Goal: Task Accomplishment & Management: Complete application form

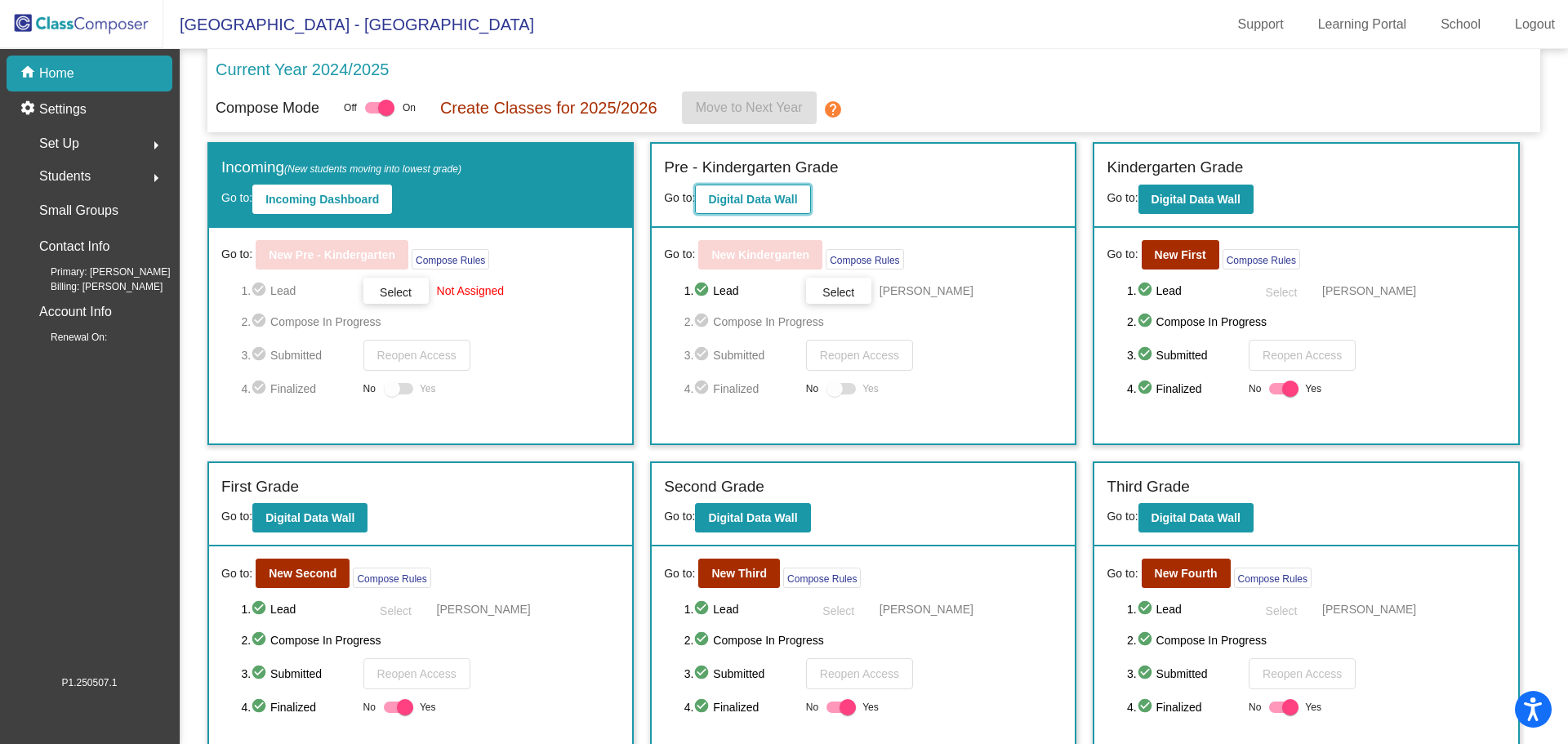
click at [740, 201] on b "Digital Data Wall" at bounding box center [752, 199] width 89 height 13
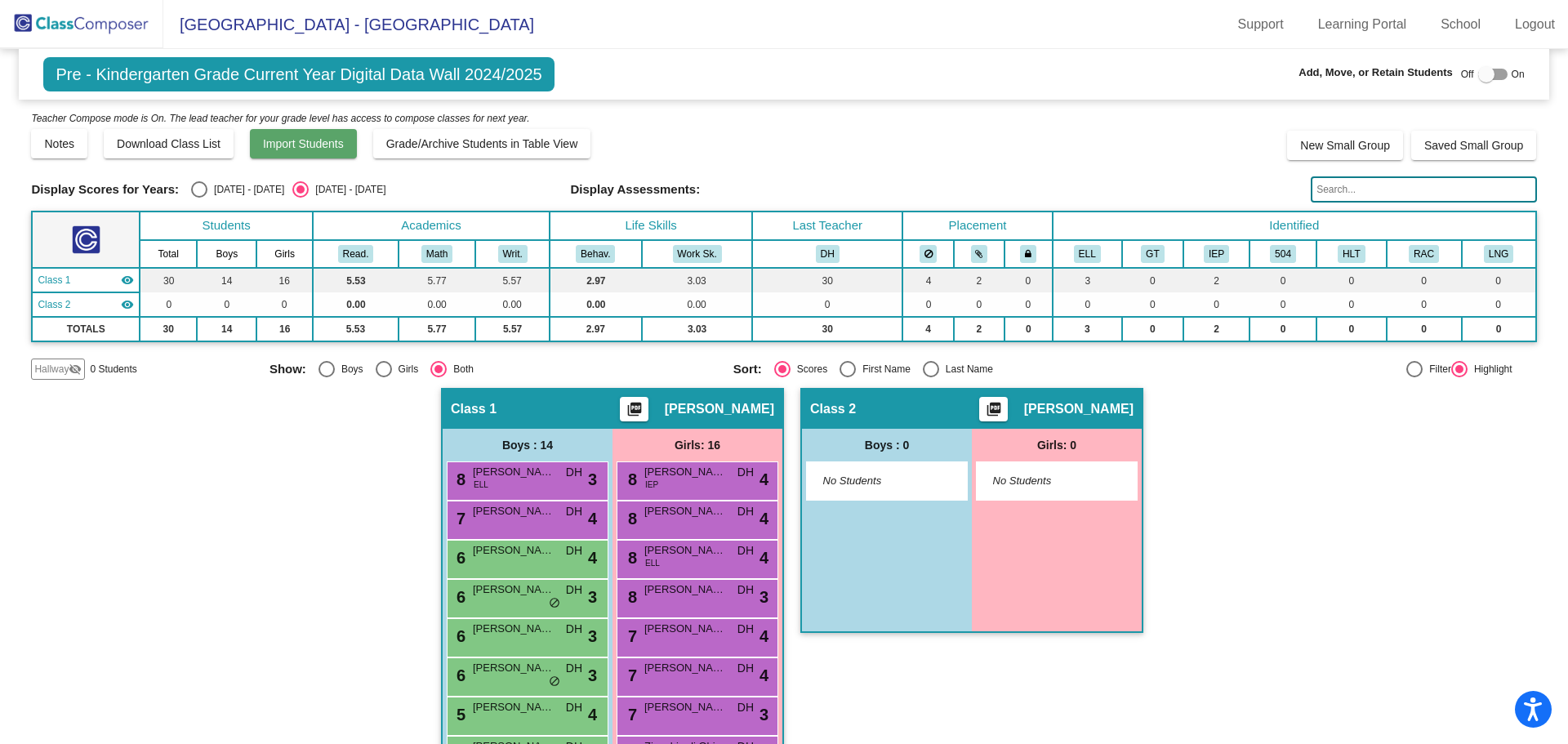
click at [292, 143] on span "Import Students" at bounding box center [303, 143] width 81 height 13
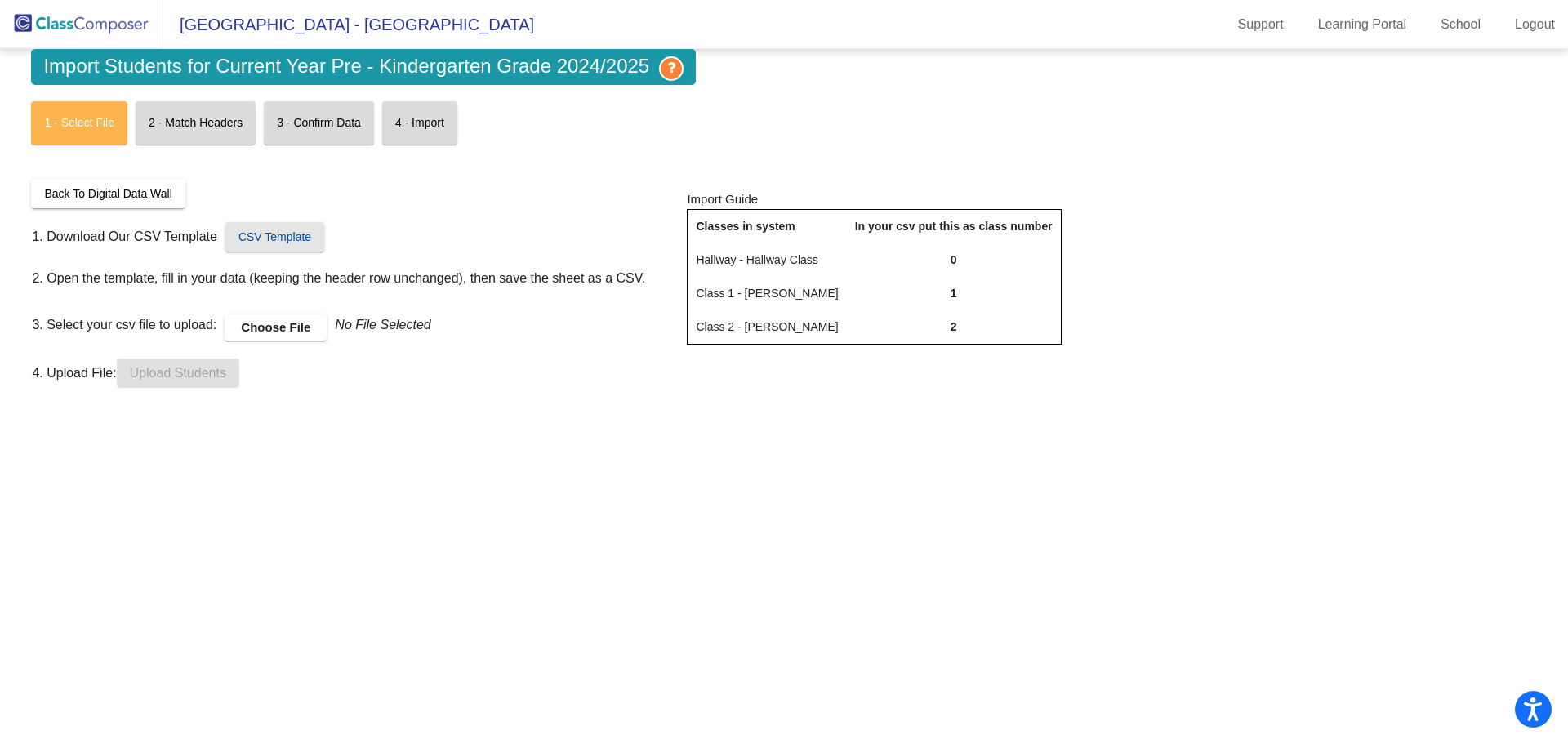
click at [271, 238] on span "CSV Template" at bounding box center [275, 236] width 73 height 13
click at [283, 237] on span "CSV Template" at bounding box center [275, 236] width 73 height 13
click at [264, 329] on label "Choose File" at bounding box center [275, 327] width 102 height 27
click at [0, 0] on input "Choose File" at bounding box center [0, 0] width 0 height 0
click at [356, 659] on mat-sidenav-content "Import Students for Current Year Pre - Kindergarten Grade 2024/2025 1 - Select …" at bounding box center [784, 396] width 1568 height 695
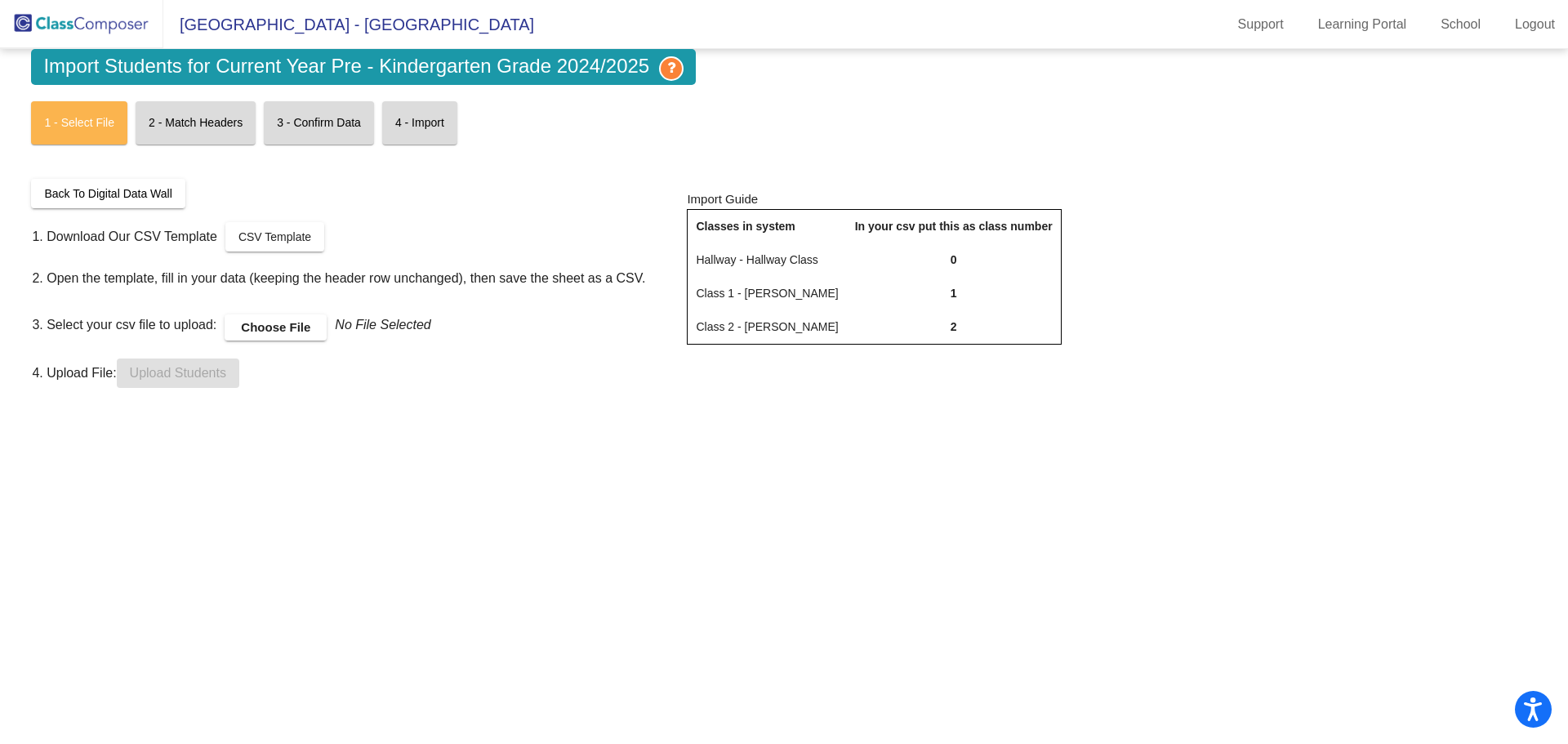
click at [302, 325] on label "Choose File" at bounding box center [275, 327] width 102 height 27
click at [0, 0] on input "Choose File" at bounding box center [0, 0] width 0 height 0
click at [657, 436] on mat-sidenav-content "Import Students for Current Year Pre - Kindergarten Grade 2024/2025 1 - Select …" at bounding box center [784, 396] width 1568 height 695
click at [276, 325] on label "Choose File" at bounding box center [275, 327] width 102 height 27
click at [0, 0] on input "Choose File" at bounding box center [0, 0] width 0 height 0
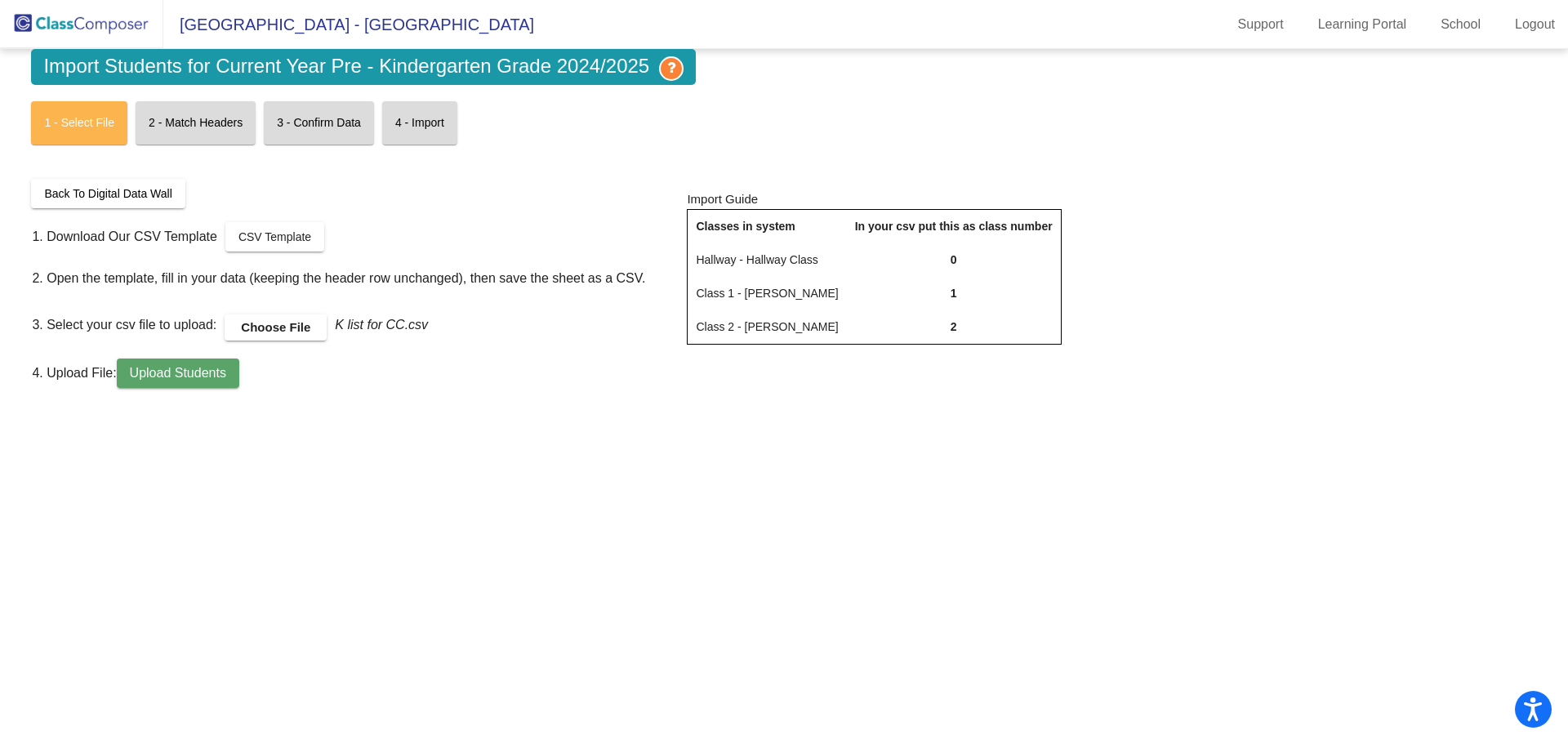
click at [184, 370] on span "Upload Students" at bounding box center [178, 372] width 96 height 14
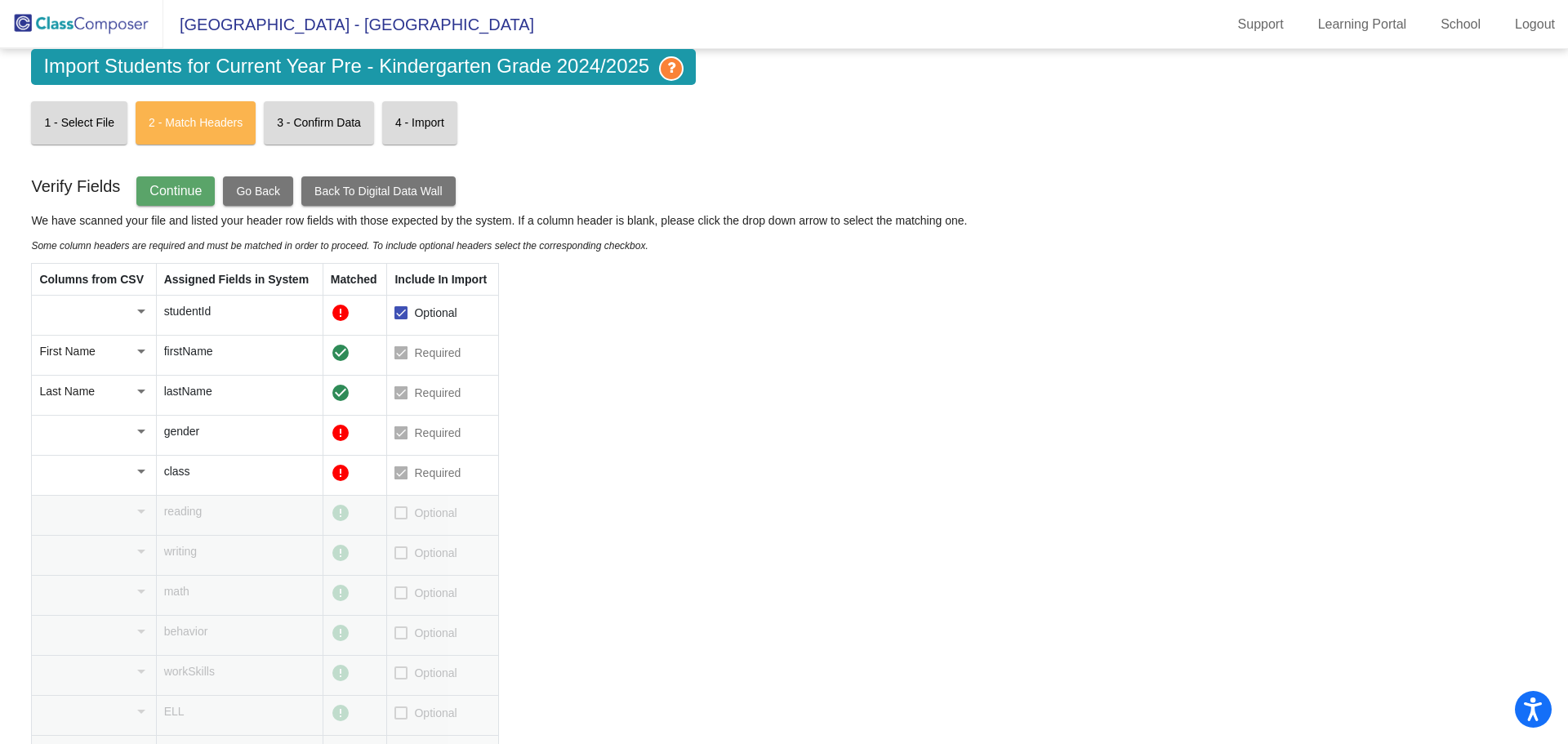
click at [339, 431] on mat-icon "error" at bounding box center [340, 432] width 20 height 20
click at [261, 181] on button "Go Back" at bounding box center [258, 191] width 70 height 29
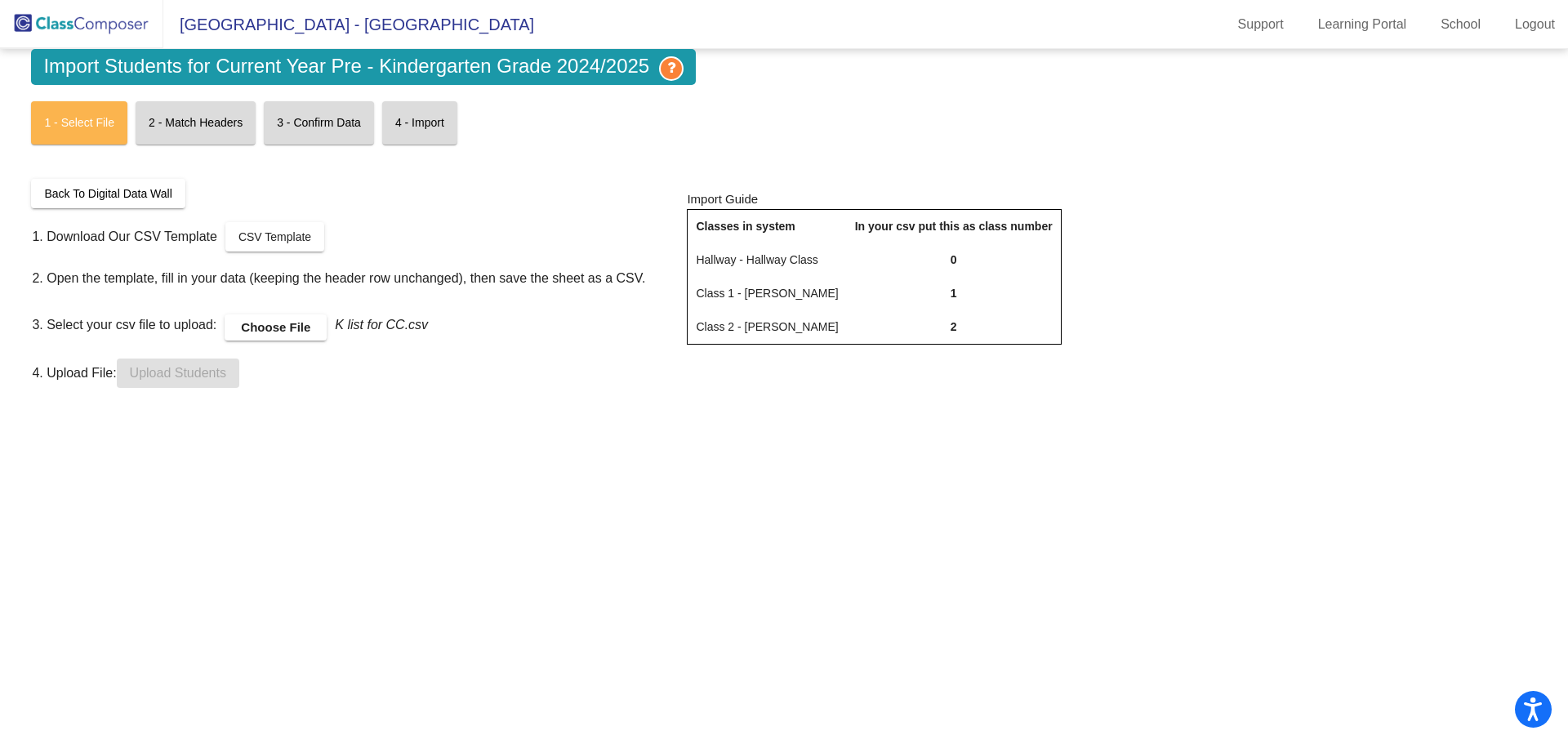
click at [263, 324] on label "Choose File" at bounding box center [275, 327] width 102 height 27
click at [0, 0] on input "Choose File" at bounding box center [0, 0] width 0 height 0
click at [199, 373] on span "Upload Students" at bounding box center [178, 372] width 96 height 14
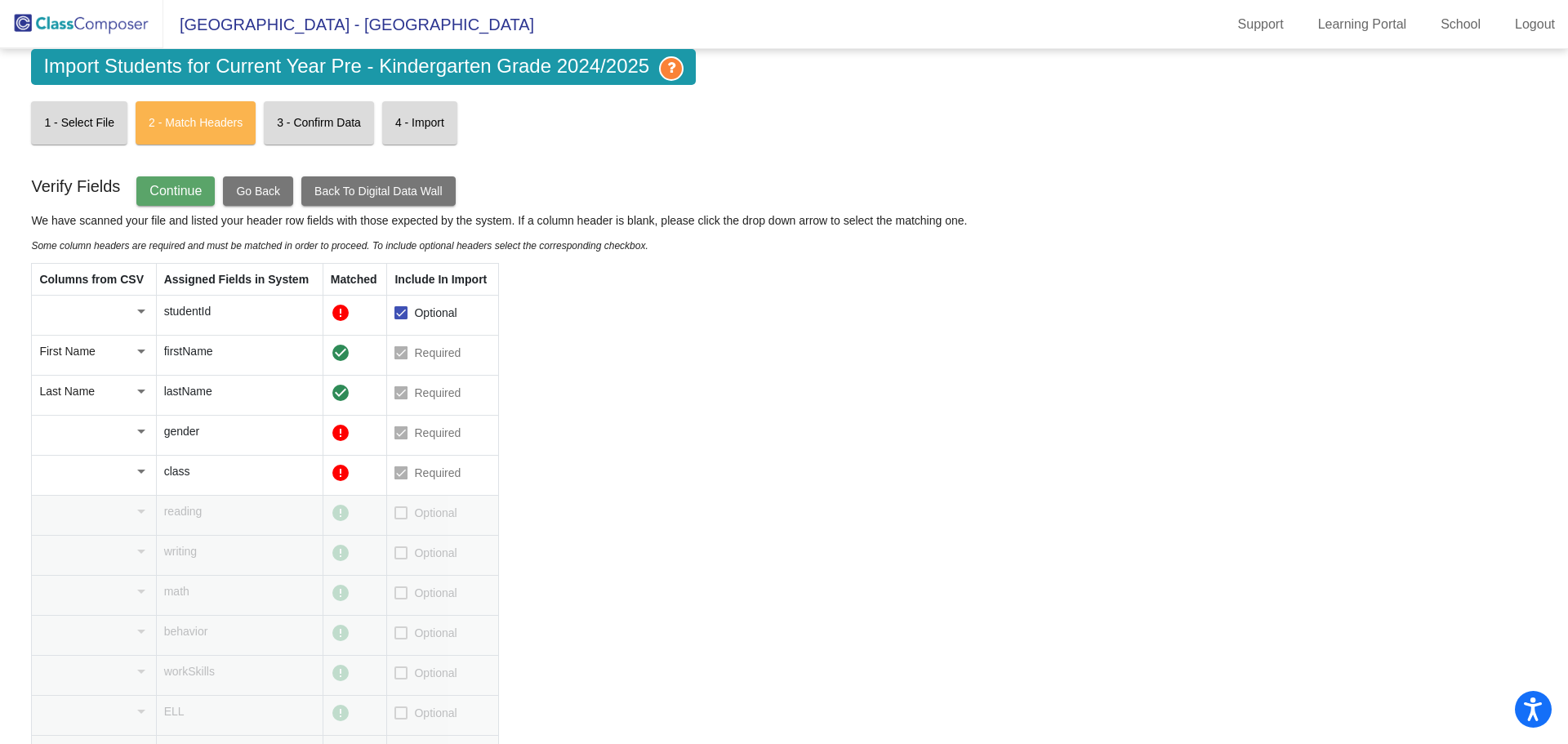
click at [161, 193] on span "Continue" at bounding box center [175, 191] width 52 height 14
click at [725, 428] on div "Columns from CSV Assigned Fields in System Matched Include In Import studentId …" at bounding box center [499, 618] width 936 height 713
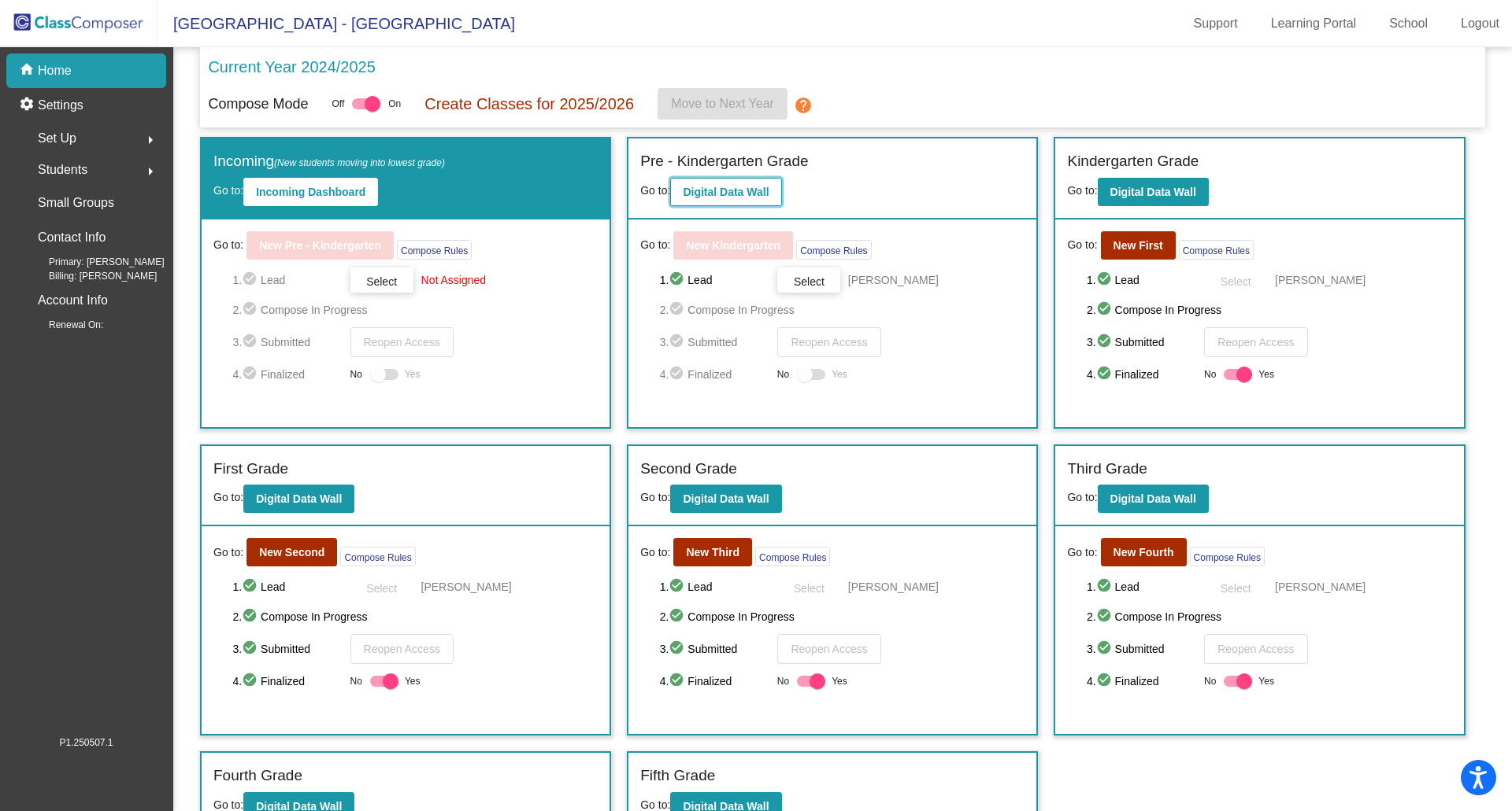
click at [701, 193] on b "Digital Data Wall" at bounding box center [725, 191] width 86 height 12
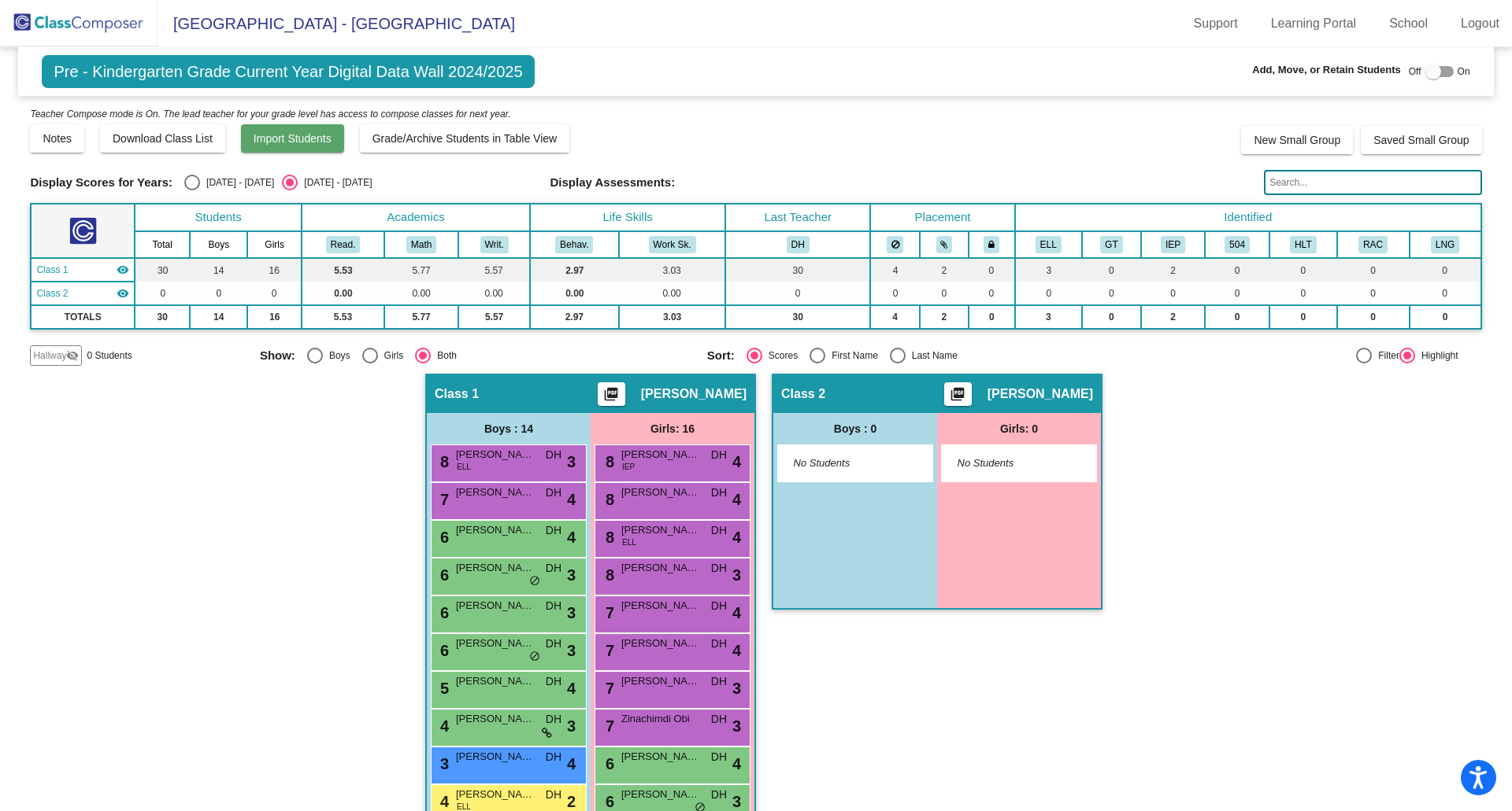
click at [281, 137] on span "Import Students" at bounding box center [292, 138] width 78 height 12
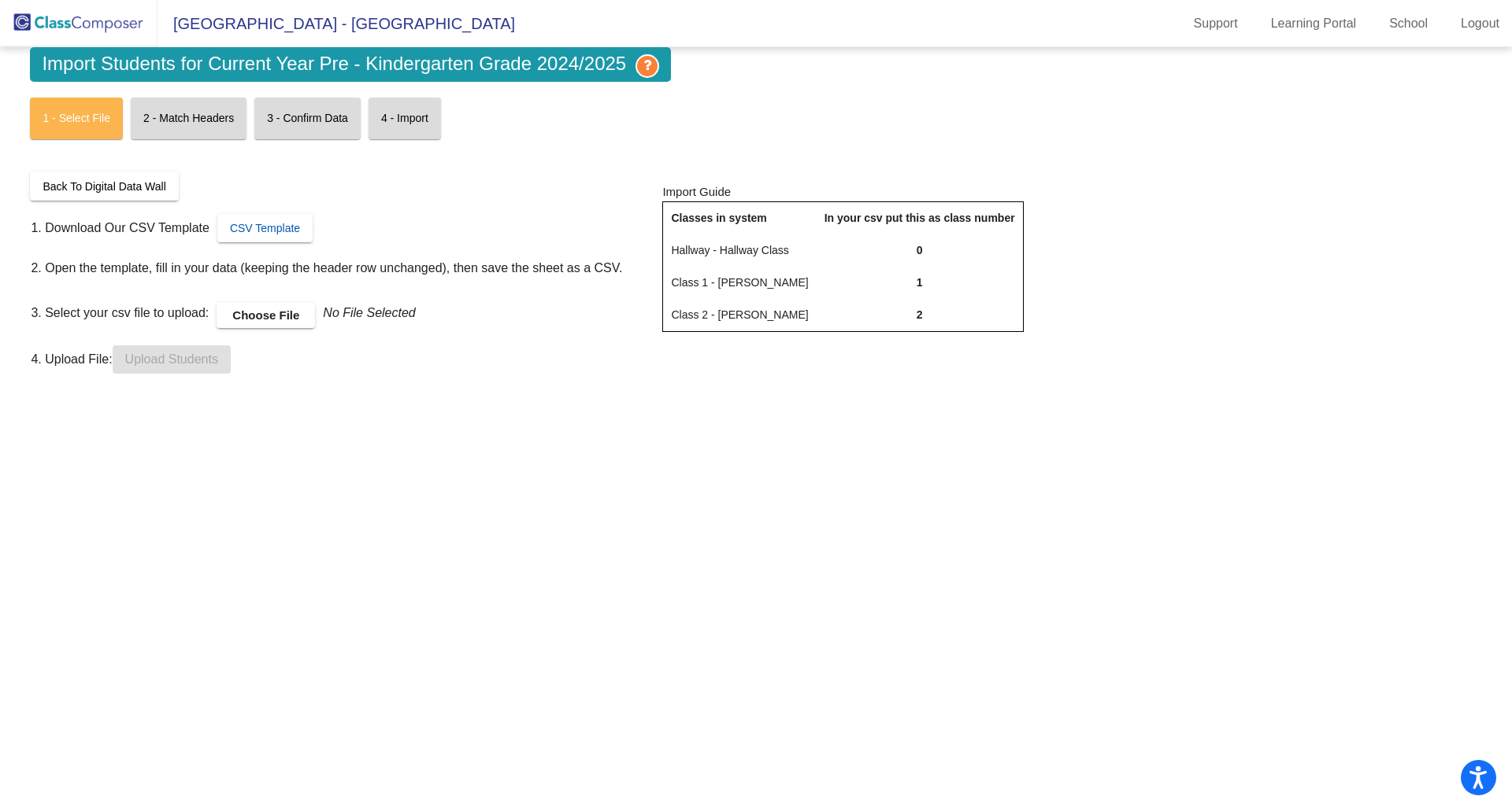
click at [267, 225] on span "CSV Template" at bounding box center [265, 227] width 70 height 12
click at [251, 312] on label "Choose File" at bounding box center [265, 315] width 99 height 26
click at [0, 0] on input "Choose File" at bounding box center [0, 0] width 0 height 0
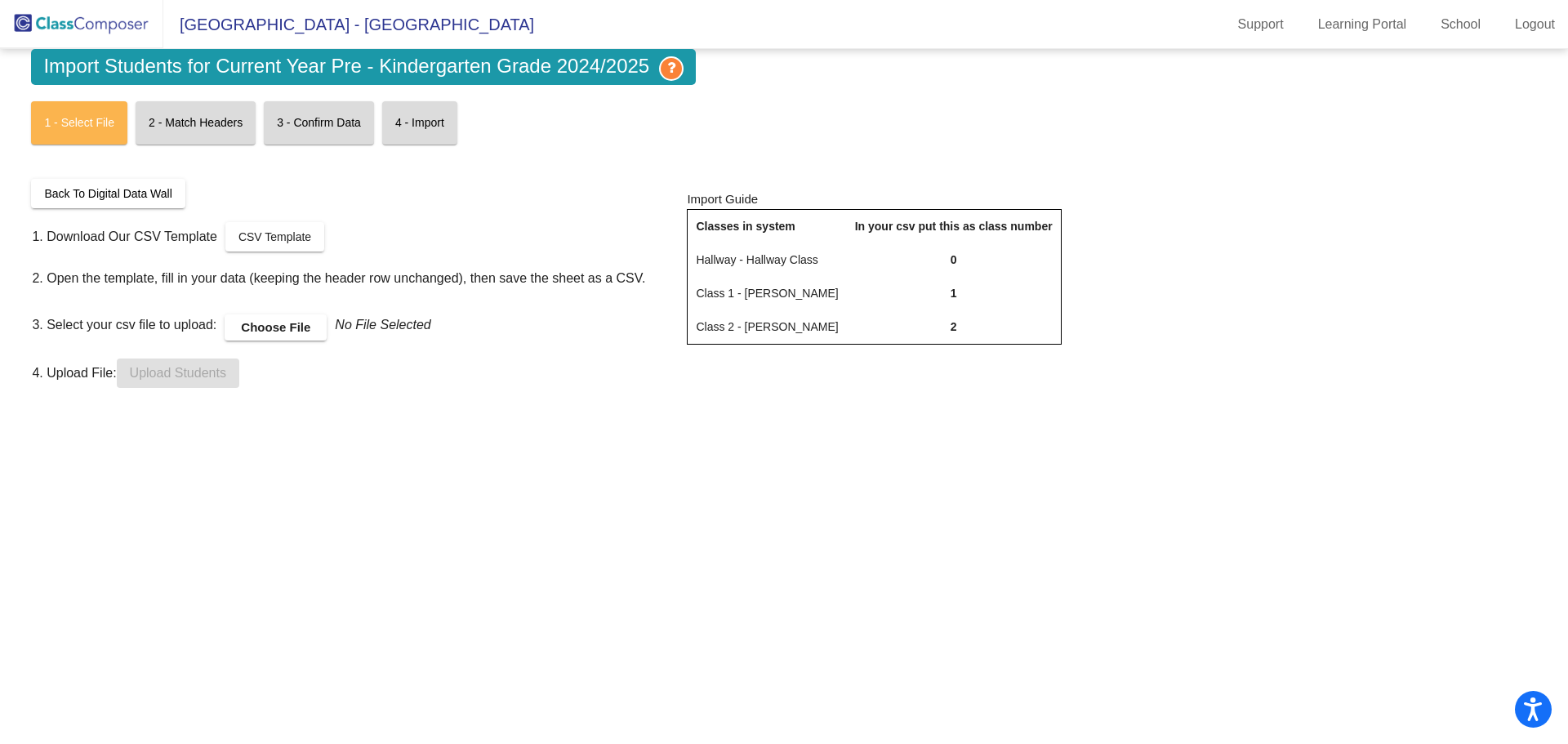
click at [250, 327] on label "Choose File" at bounding box center [275, 327] width 102 height 27
click at [0, 0] on input "Choose File" at bounding box center [0, 0] width 0 height 0
click at [176, 373] on span "Upload Students" at bounding box center [178, 372] width 96 height 14
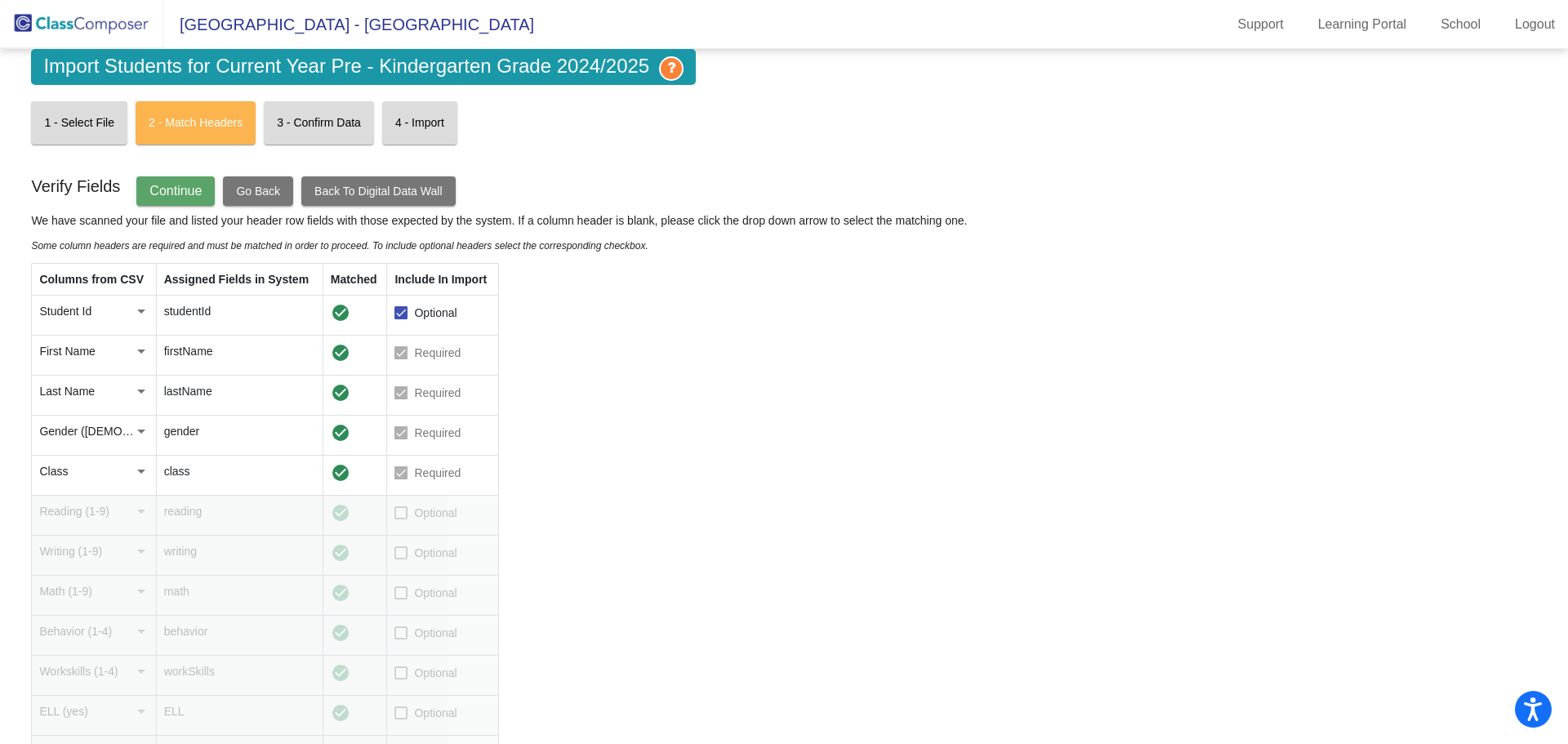
click at [181, 197] on span "Continue" at bounding box center [175, 191] width 52 height 14
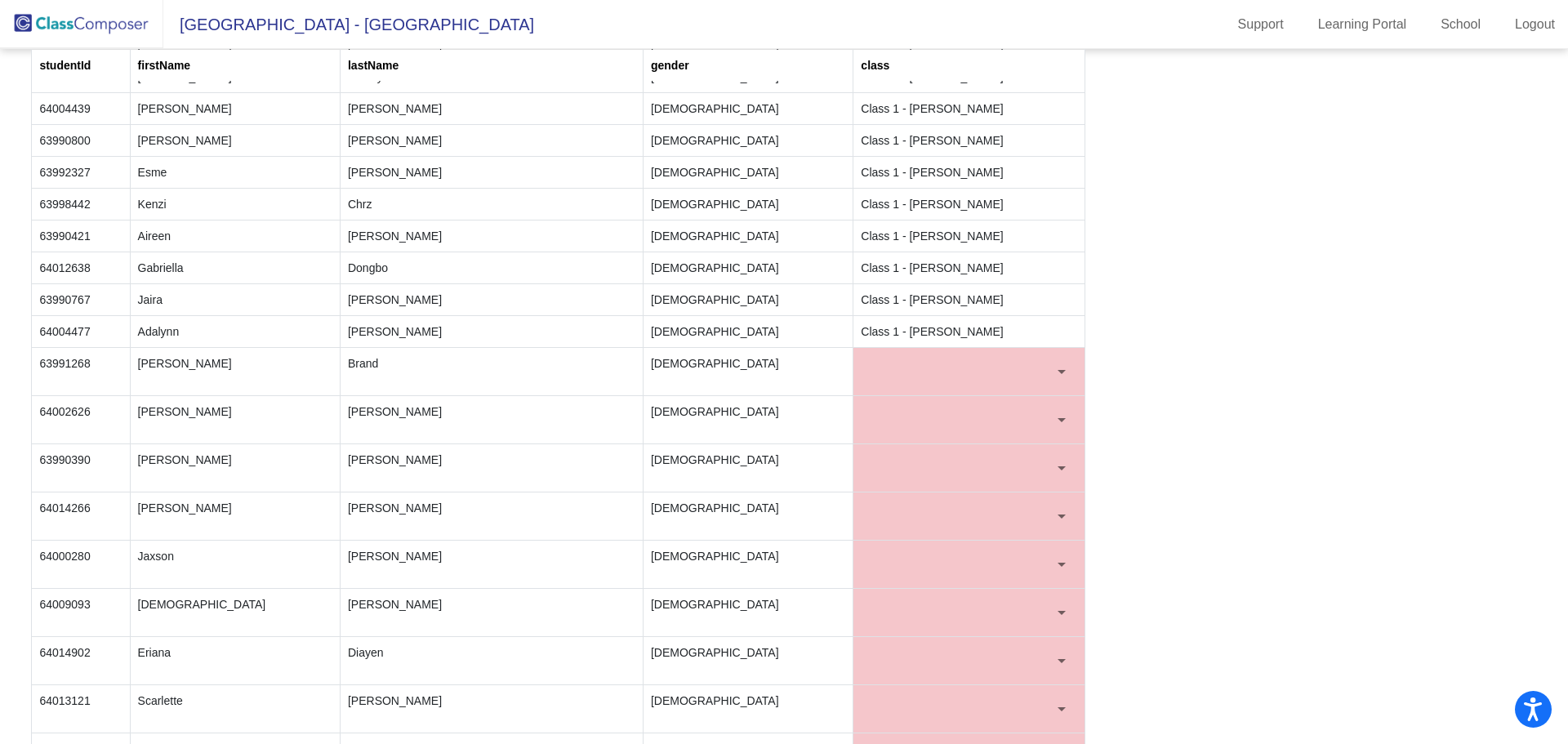
scroll to position [735, 0]
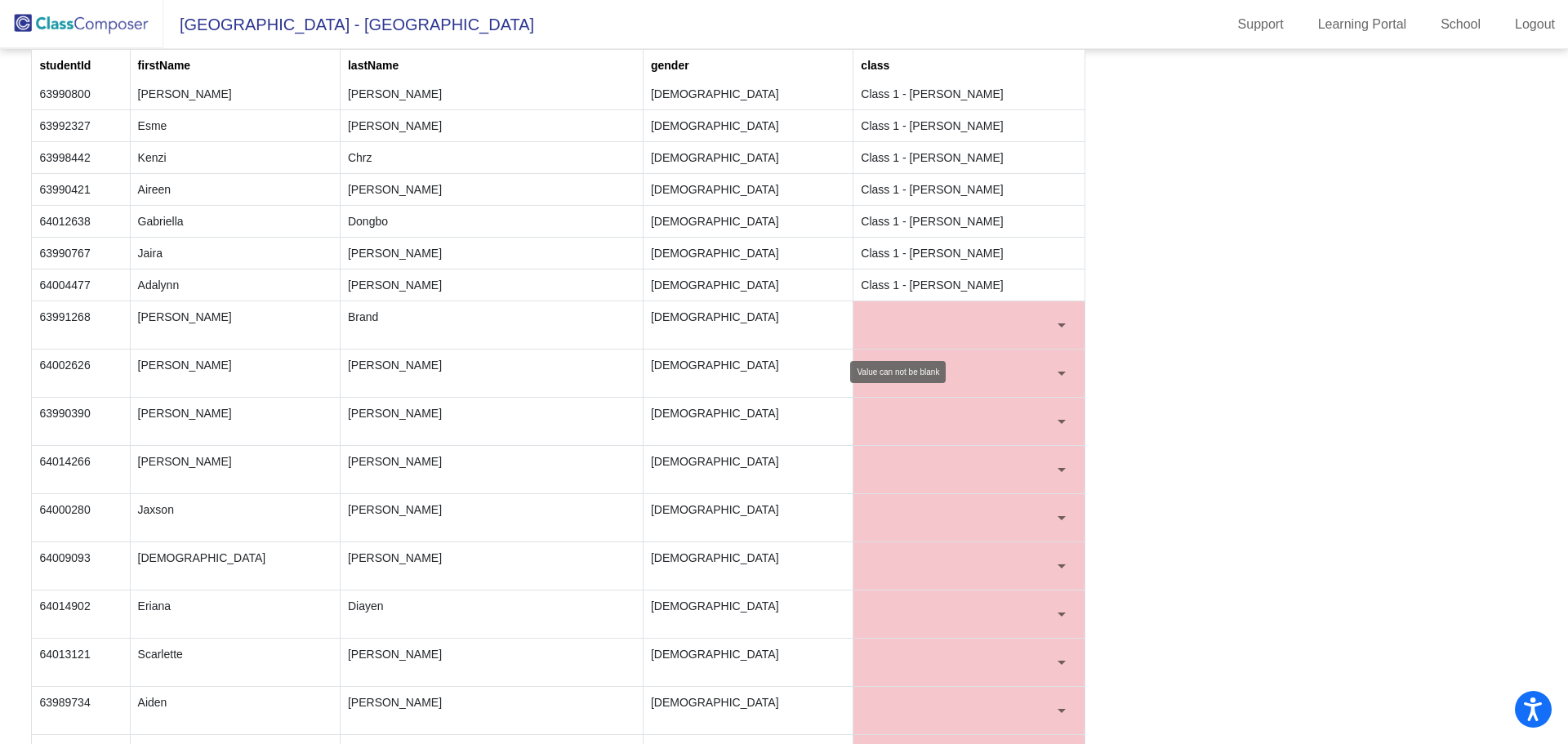
click at [1058, 326] on div at bounding box center [1062, 325] width 8 height 4
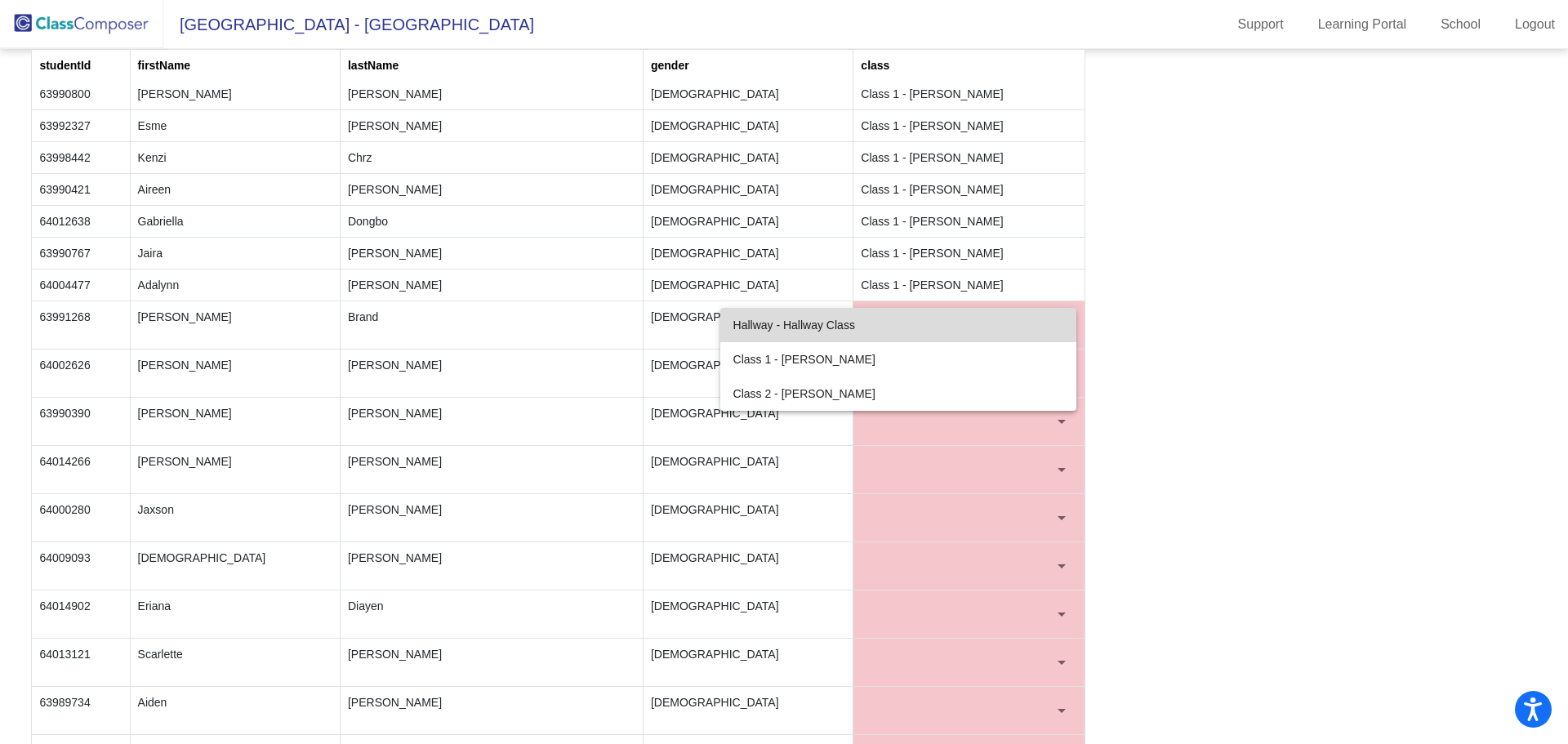
click at [841, 324] on span "Hallway - Hallway Class" at bounding box center [899, 324] width 330 height 34
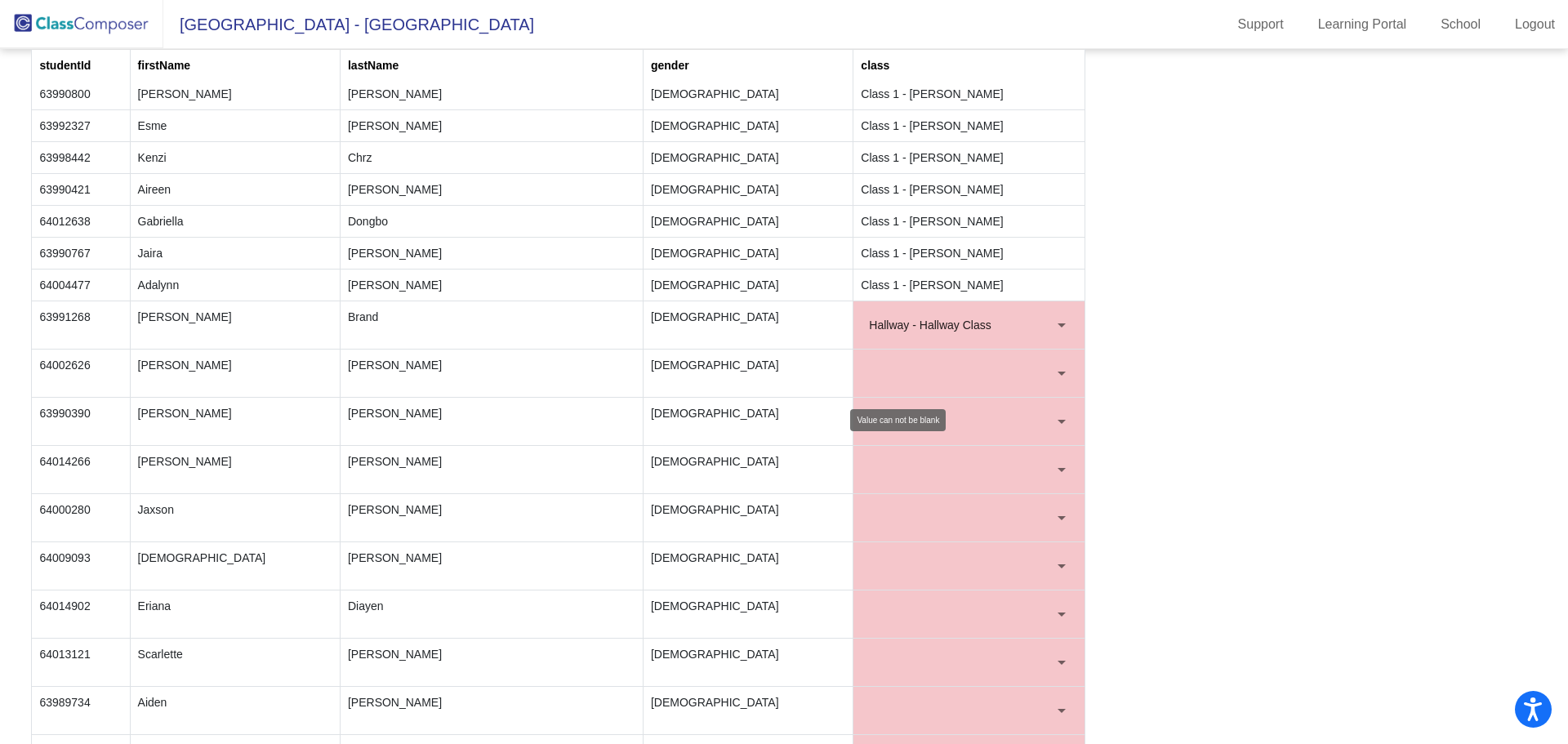
click at [1058, 372] on div at bounding box center [1062, 373] width 8 height 4
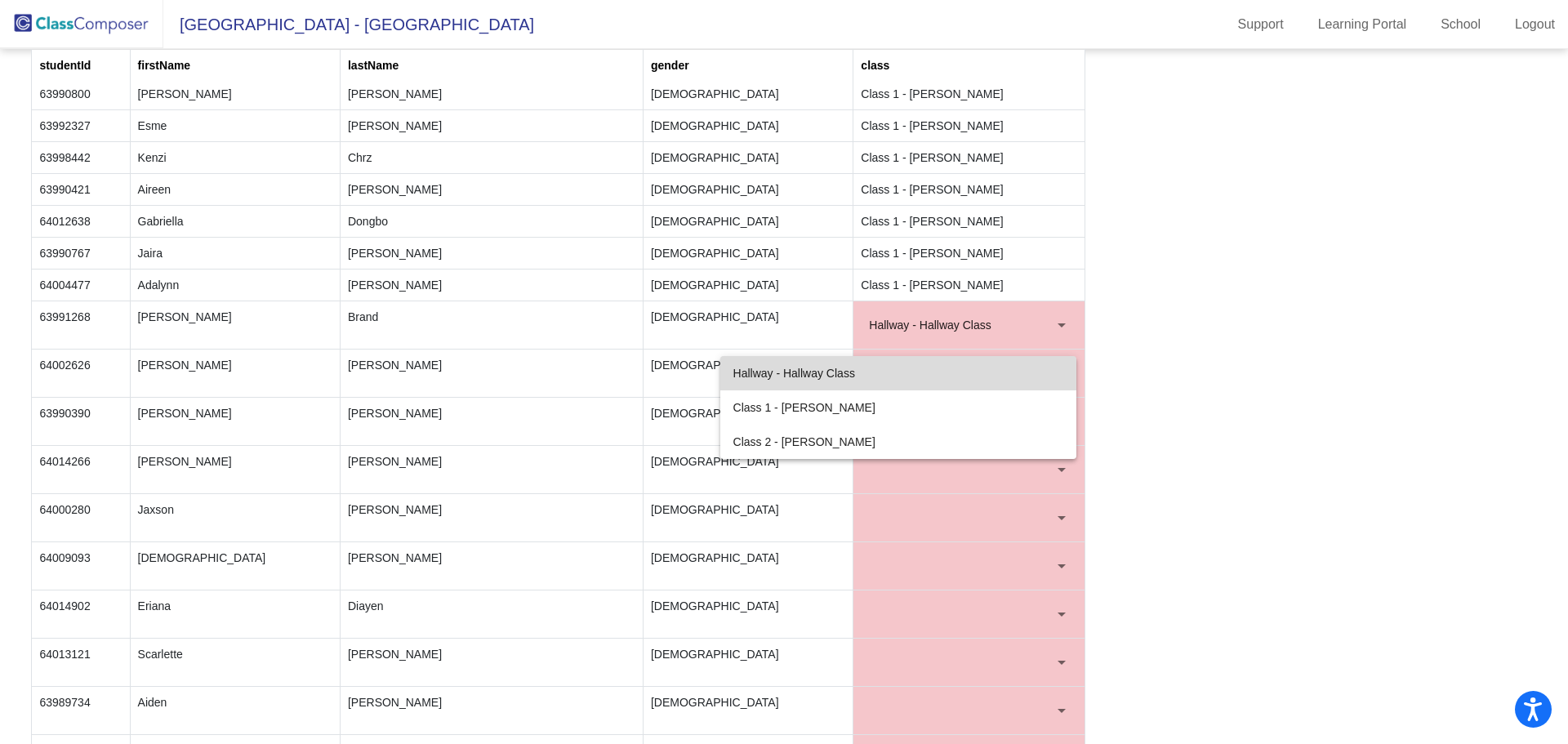
click at [842, 364] on span "Hallway - Hallway Class" at bounding box center [899, 372] width 330 height 34
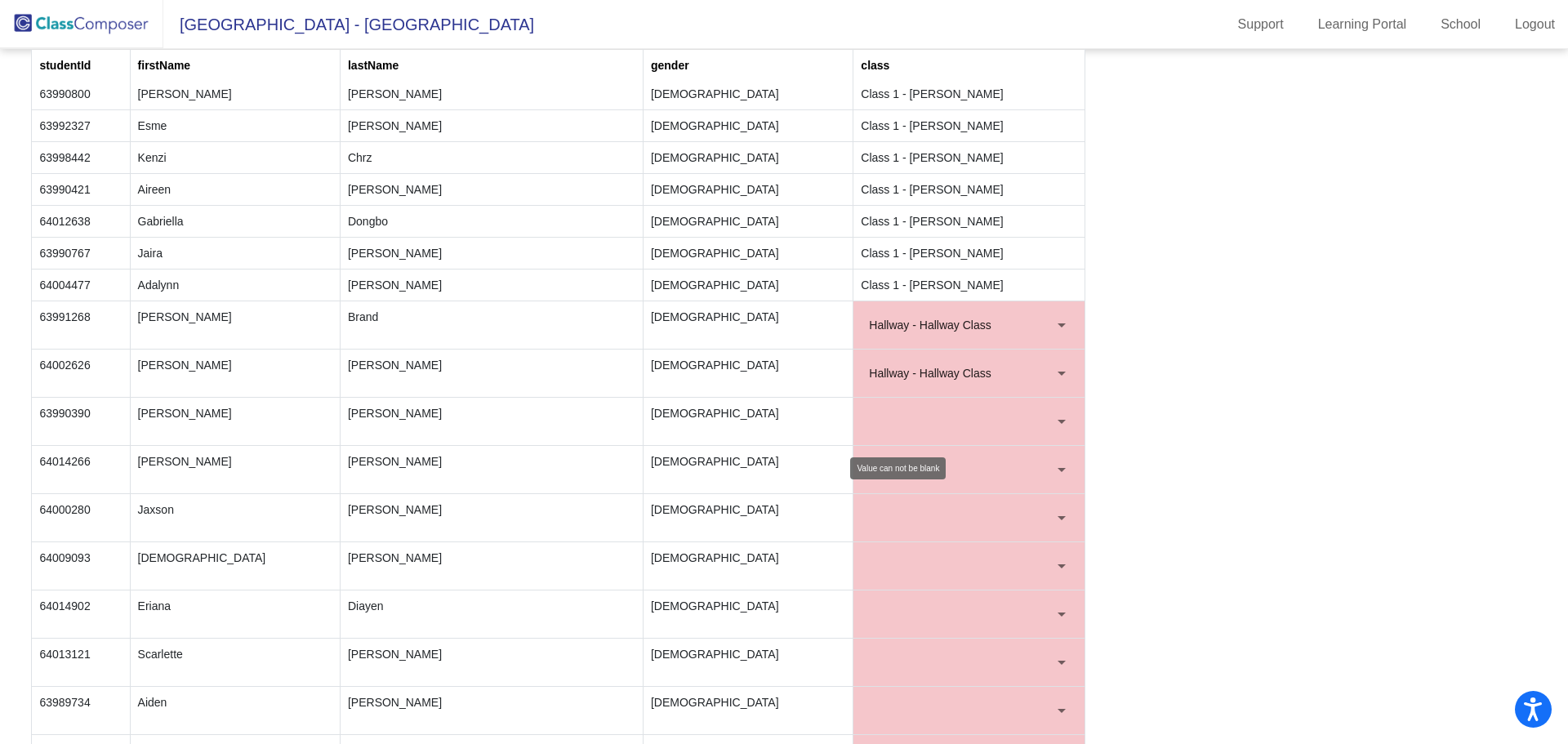
click at [1056, 417] on div at bounding box center [1061, 421] width 15 height 17
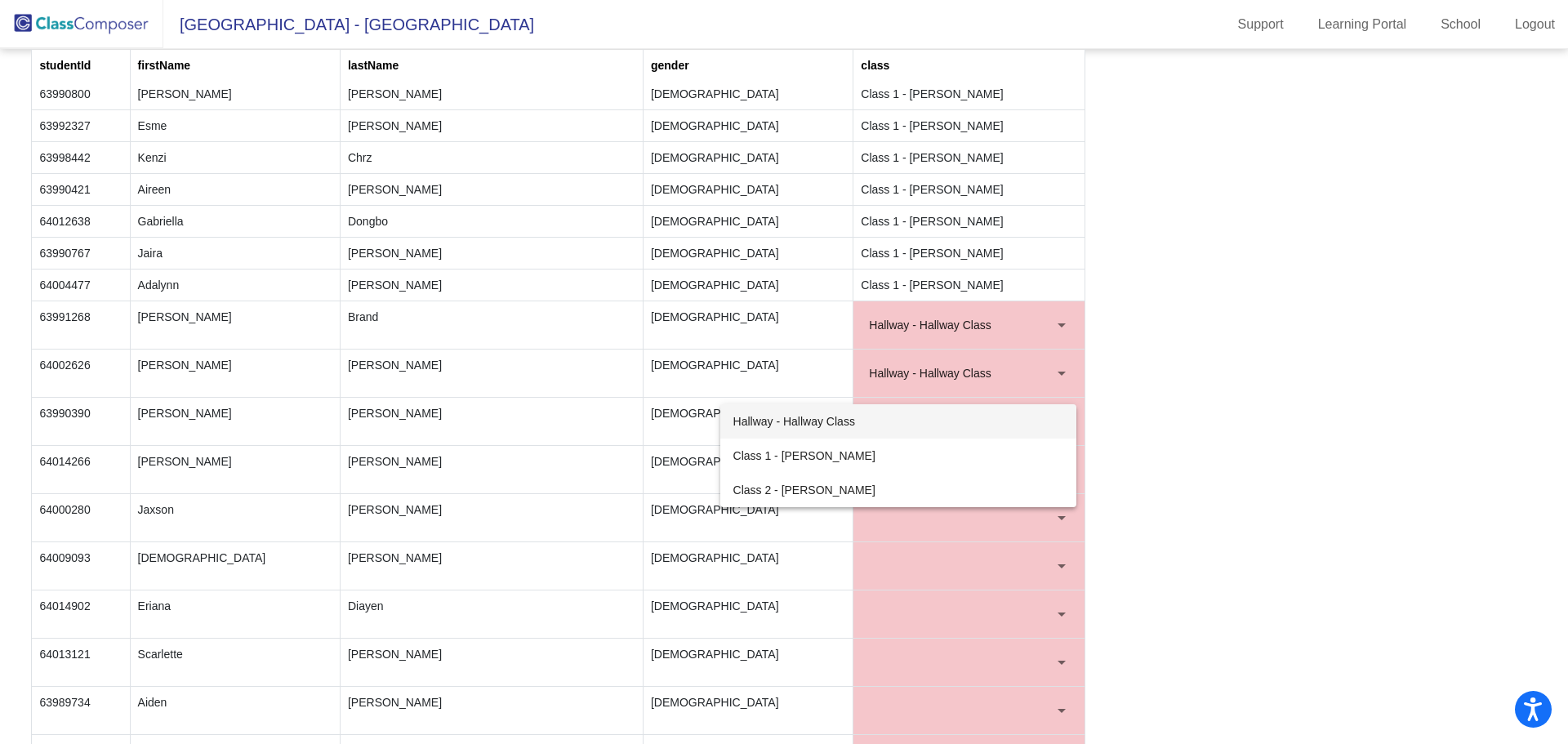
click at [836, 420] on span "Hallway - Hallway Class" at bounding box center [899, 421] width 330 height 34
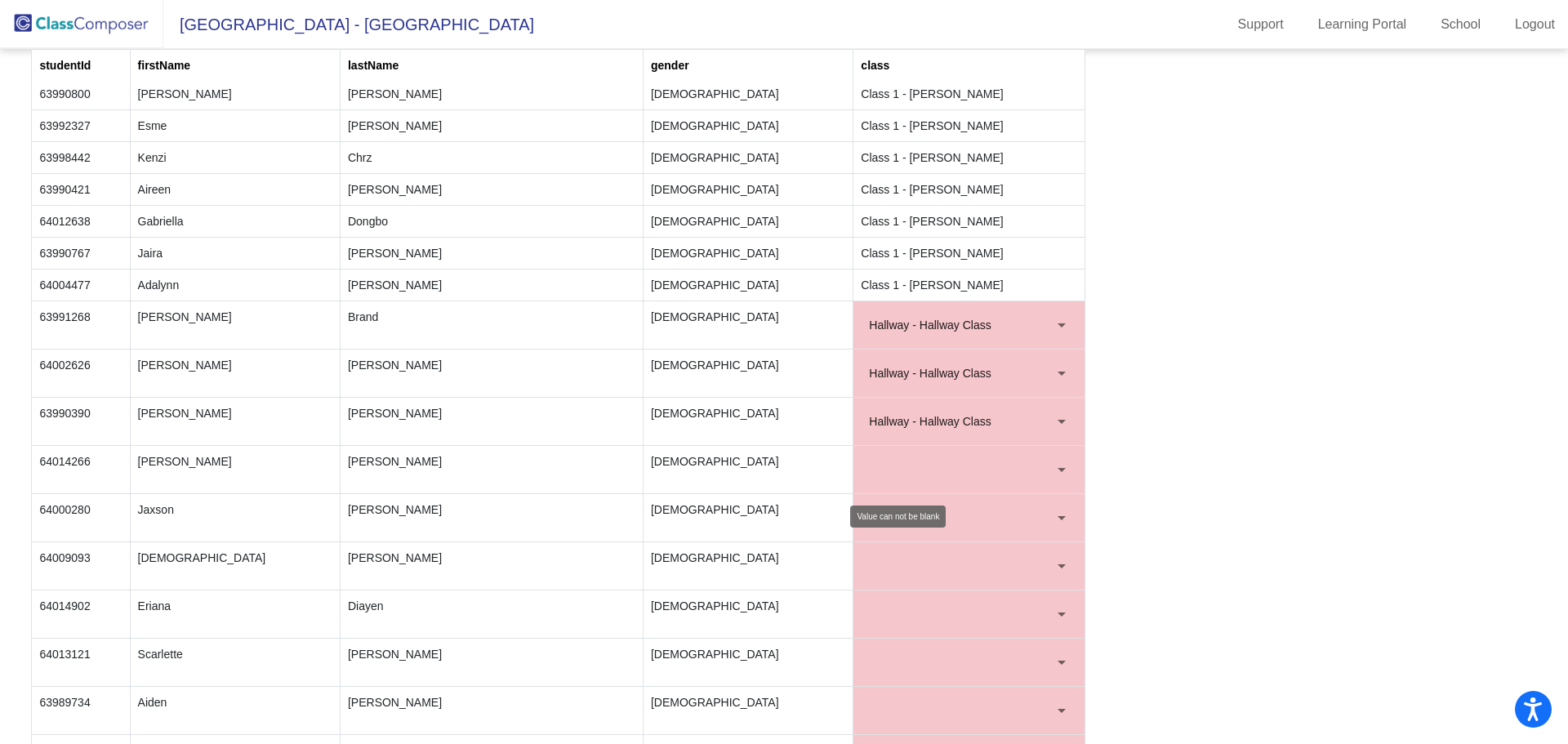
click at [1058, 472] on div at bounding box center [1061, 469] width 15 height 17
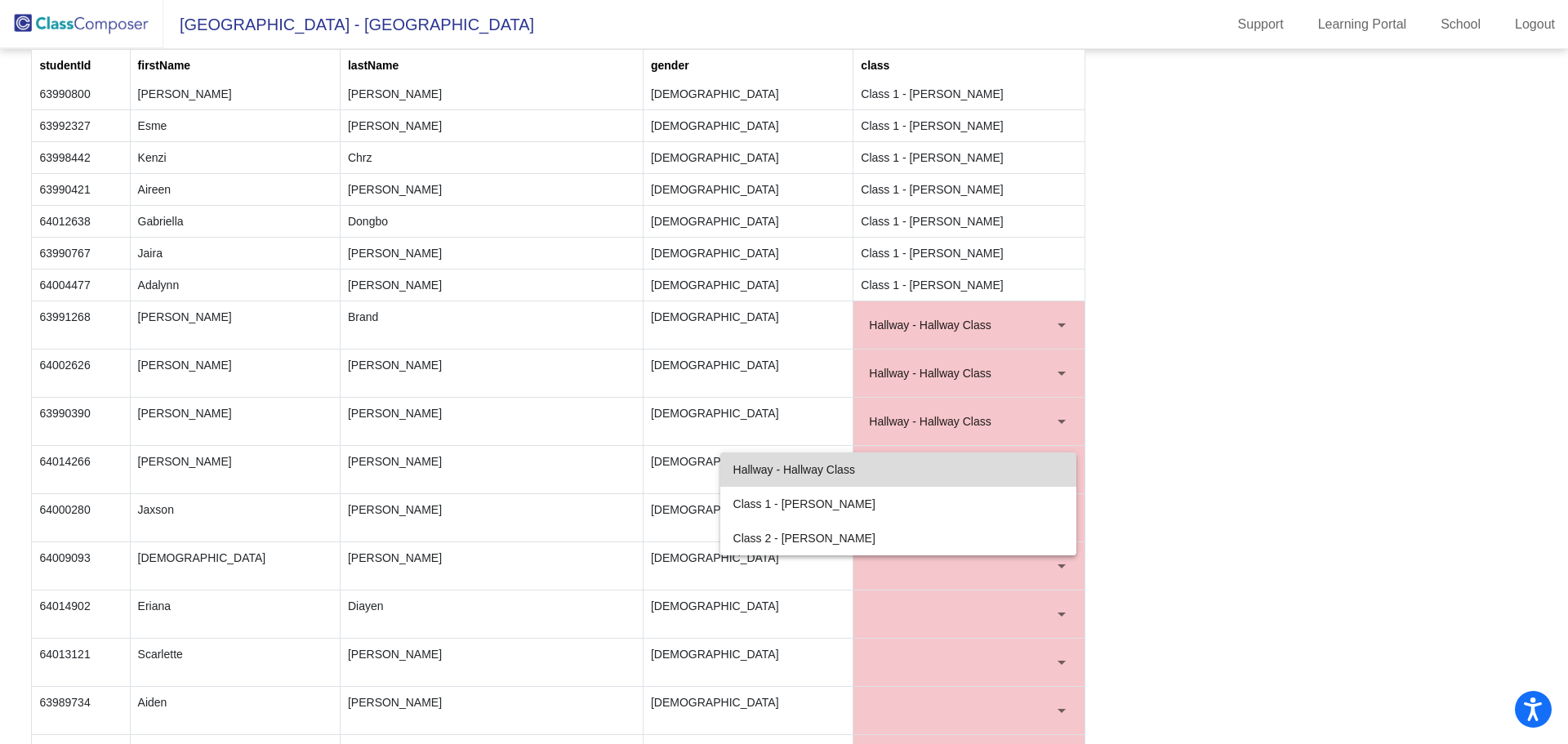
click at [851, 470] on span "Hallway - Hallway Class" at bounding box center [899, 469] width 330 height 34
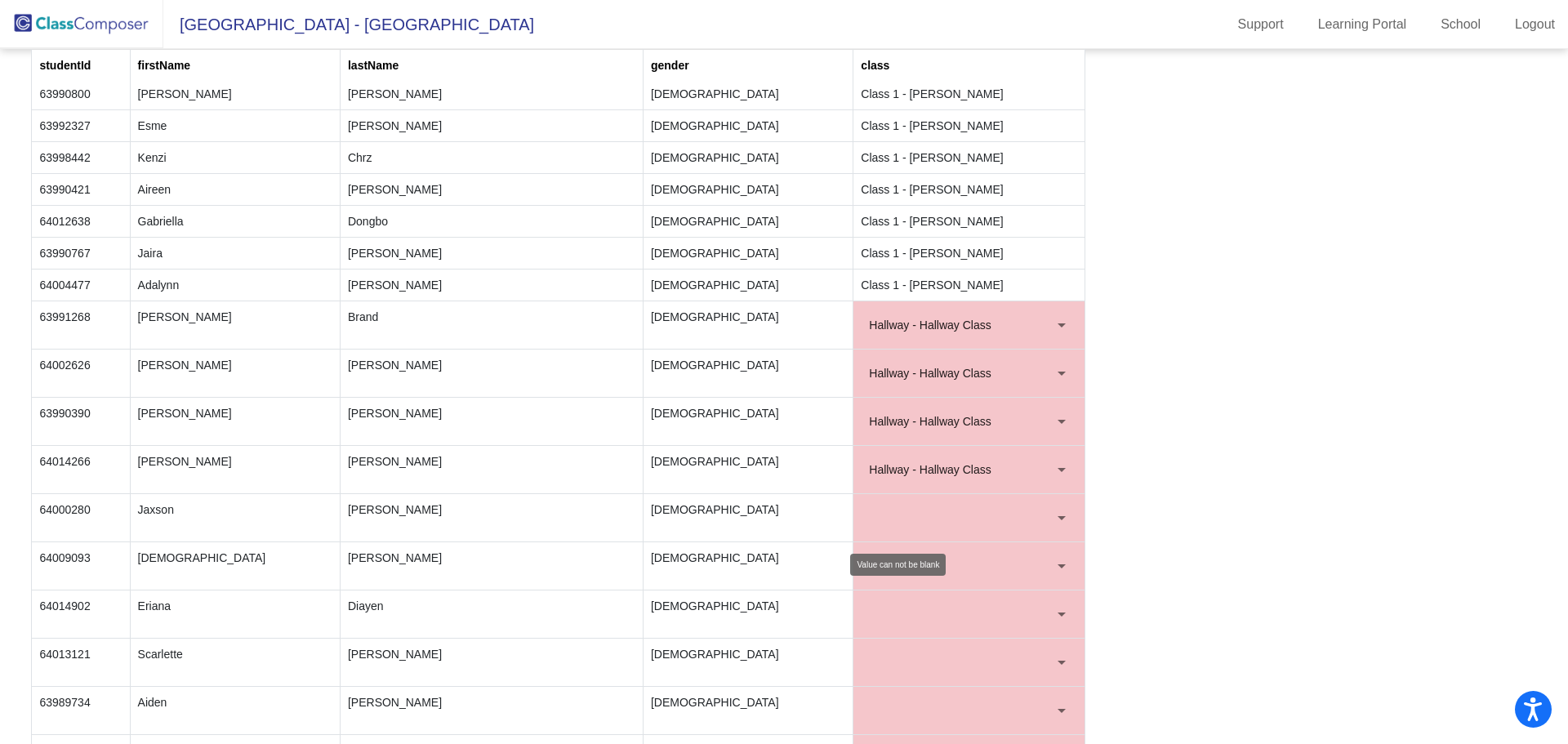
click at [1059, 516] on div at bounding box center [1062, 518] width 8 height 4
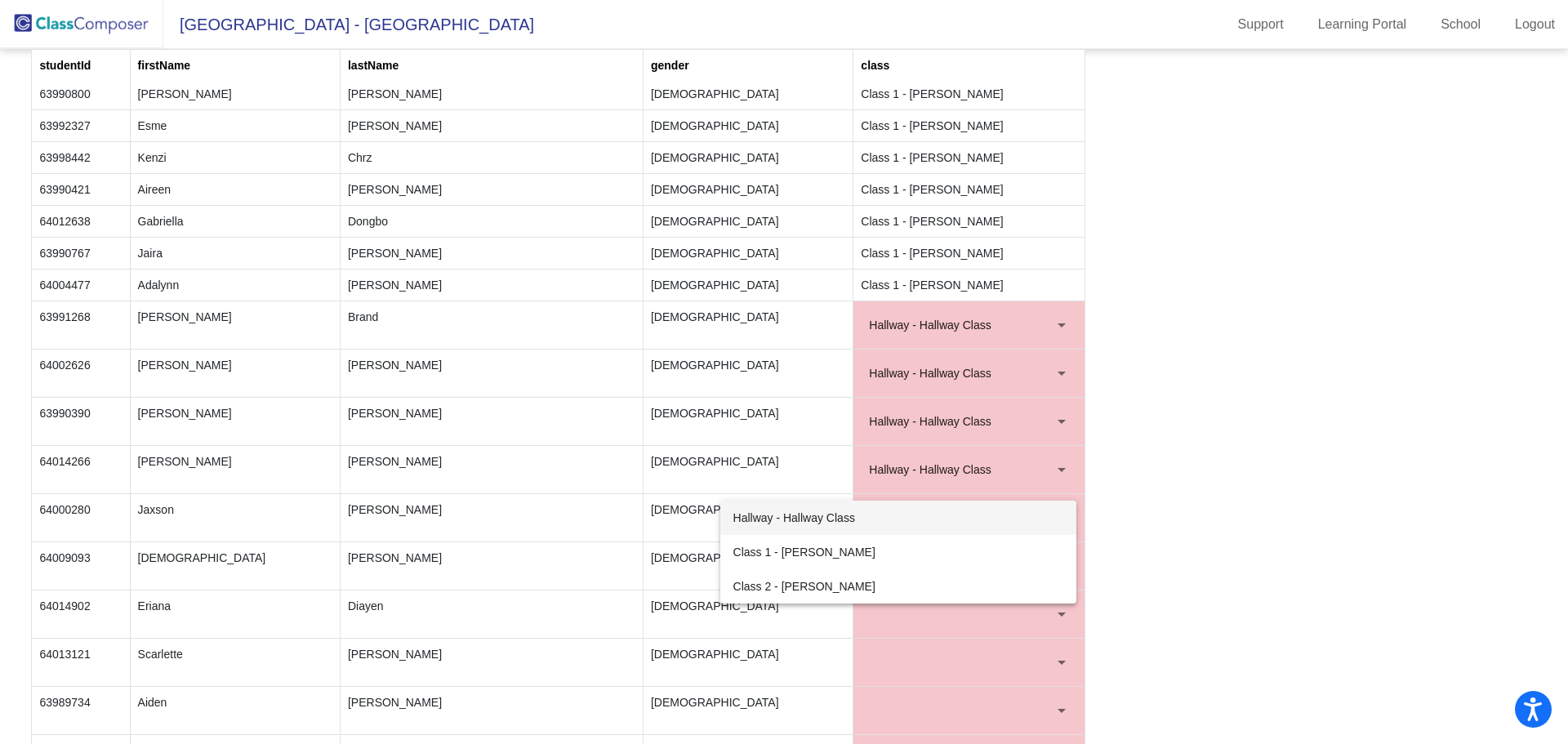
click at [874, 516] on span "Hallway - Hallway Class" at bounding box center [899, 517] width 330 height 34
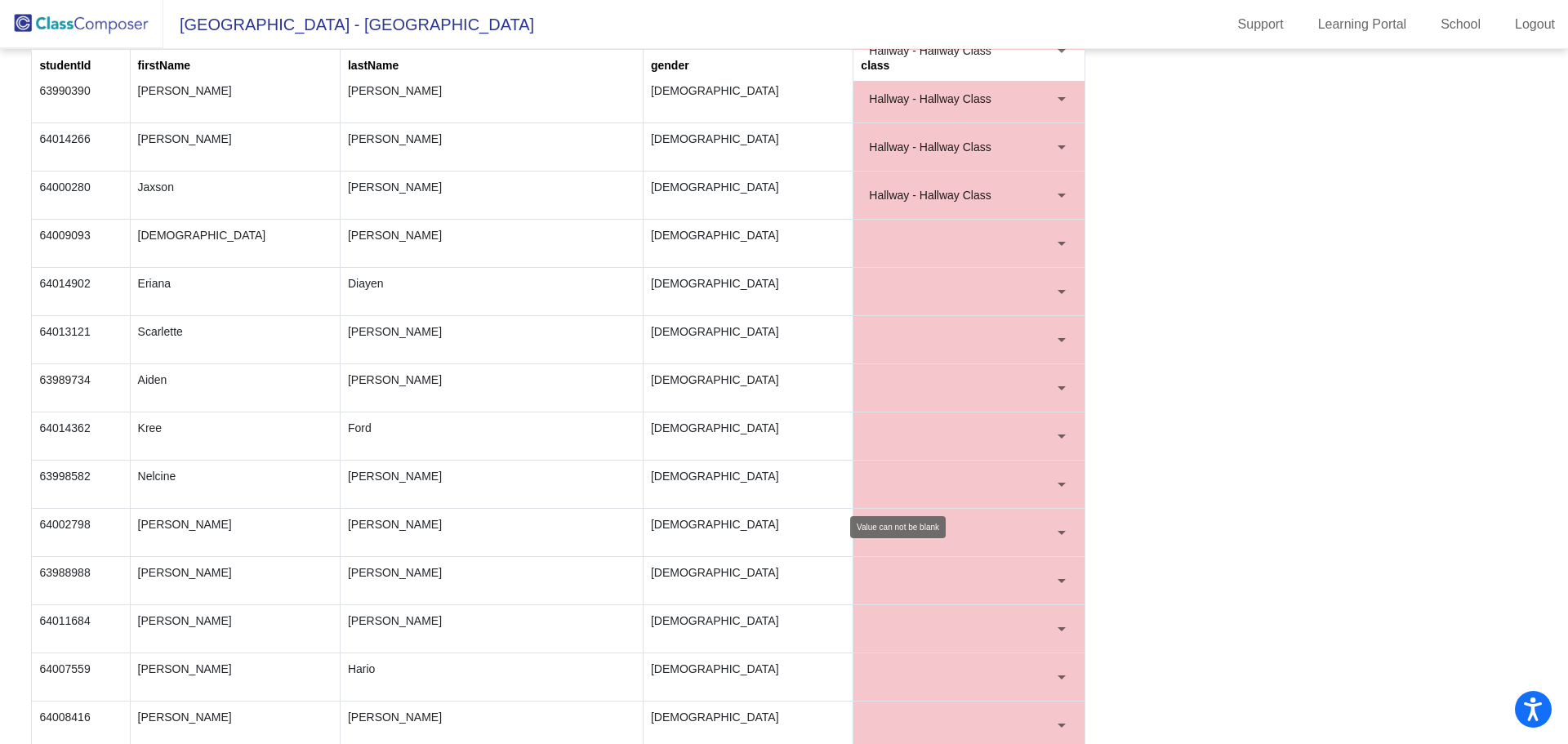
scroll to position [1061, 0]
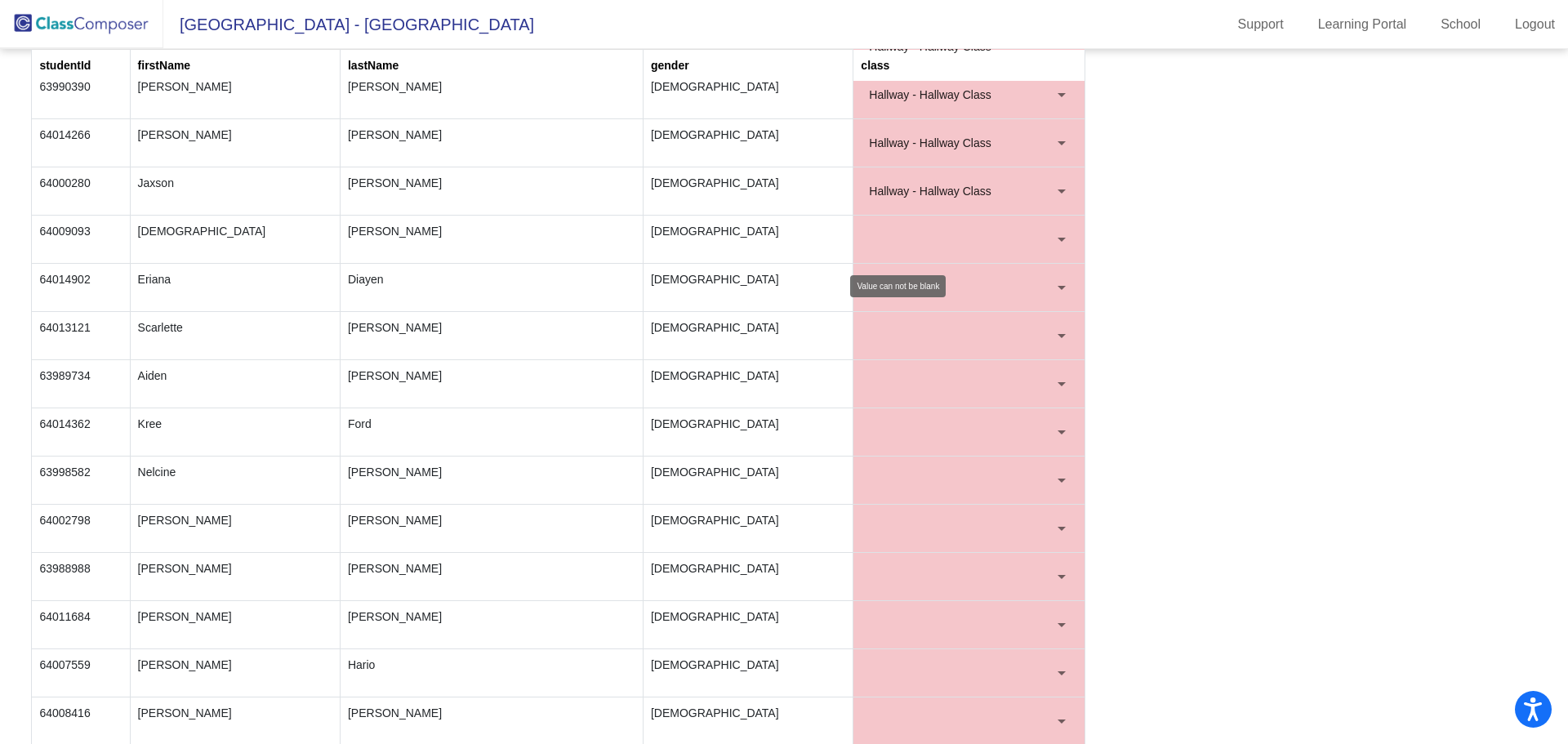
click at [1058, 238] on div at bounding box center [1062, 240] width 8 height 4
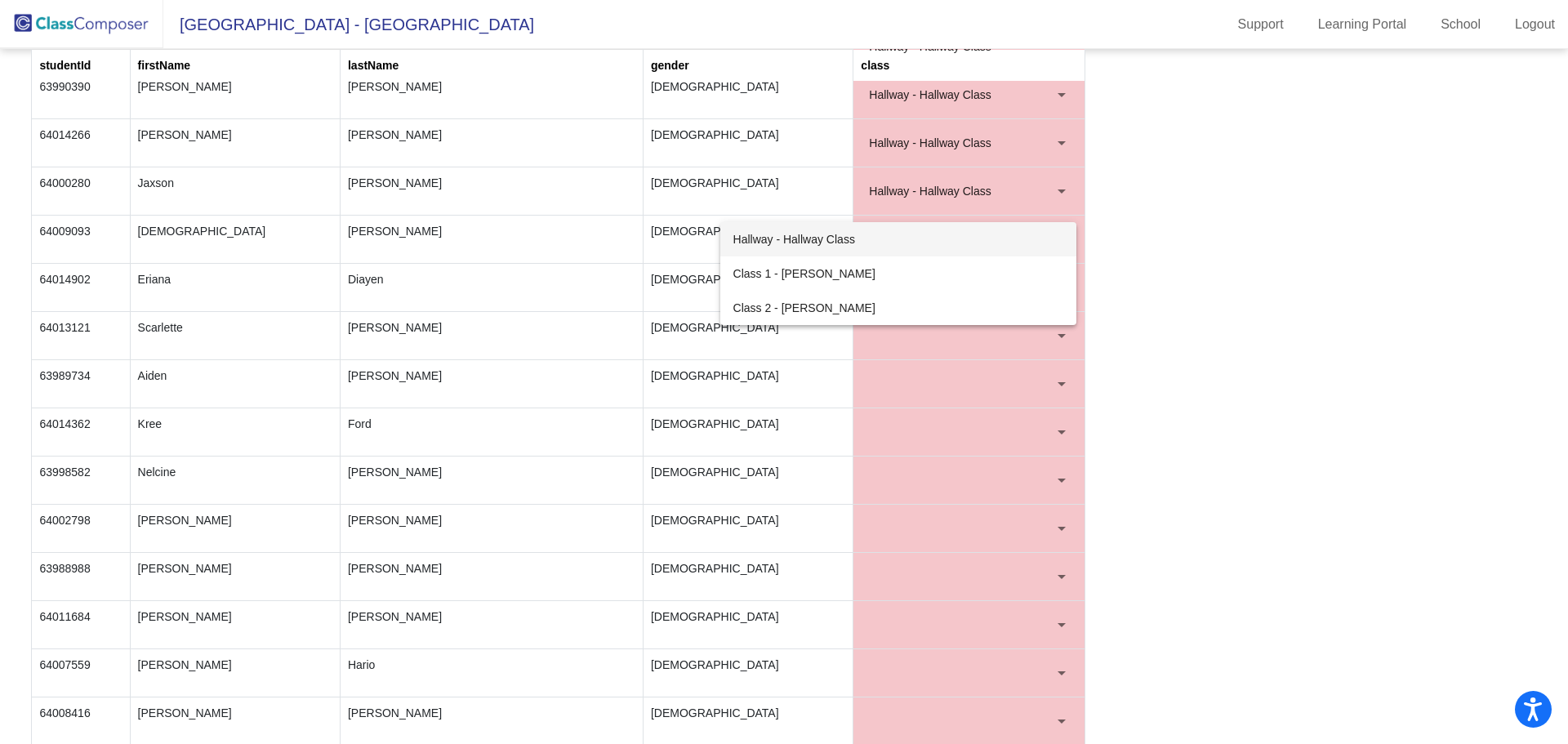
click at [837, 241] on span "Hallway - Hallway Class" at bounding box center [899, 239] width 330 height 34
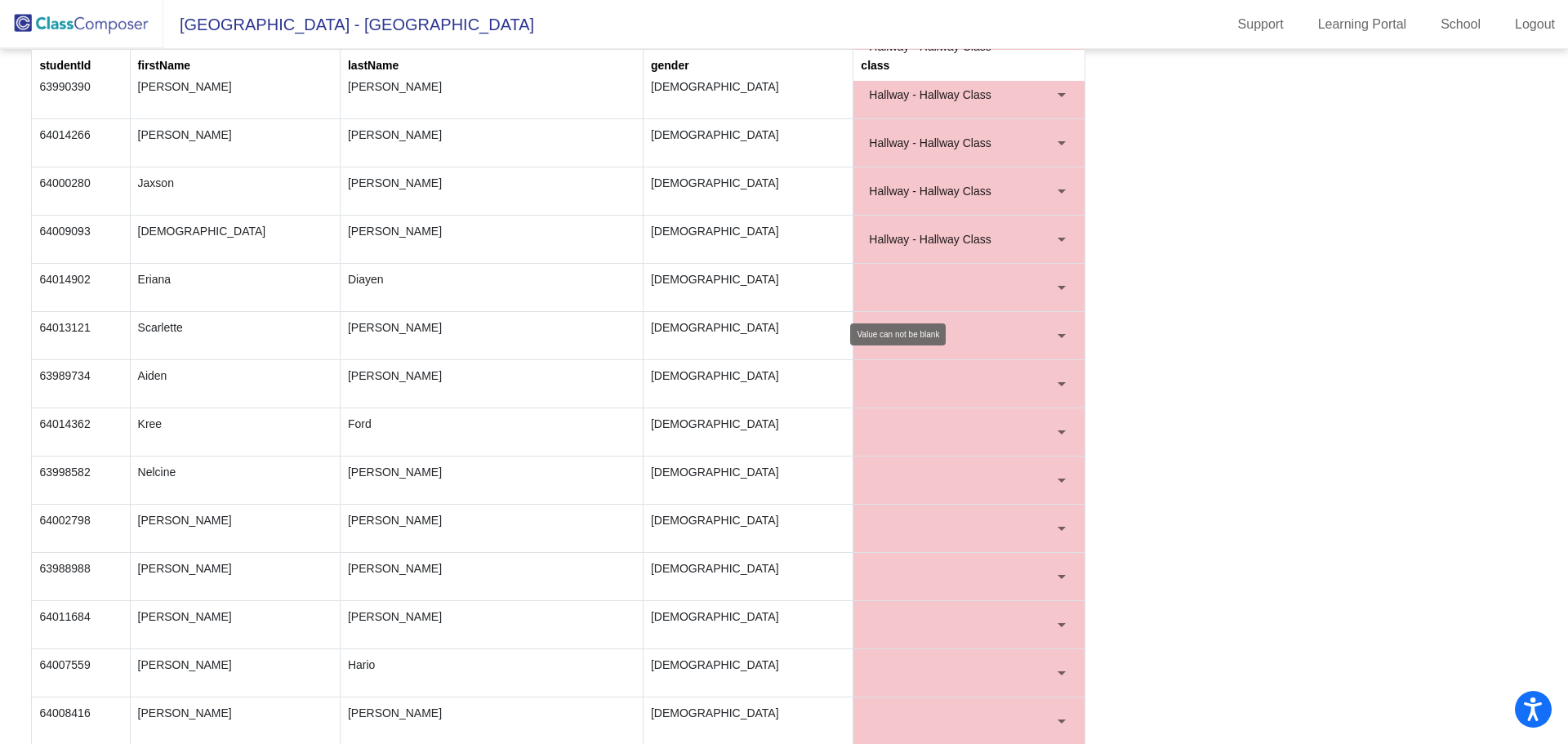
click at [1058, 289] on div at bounding box center [1062, 288] width 8 height 4
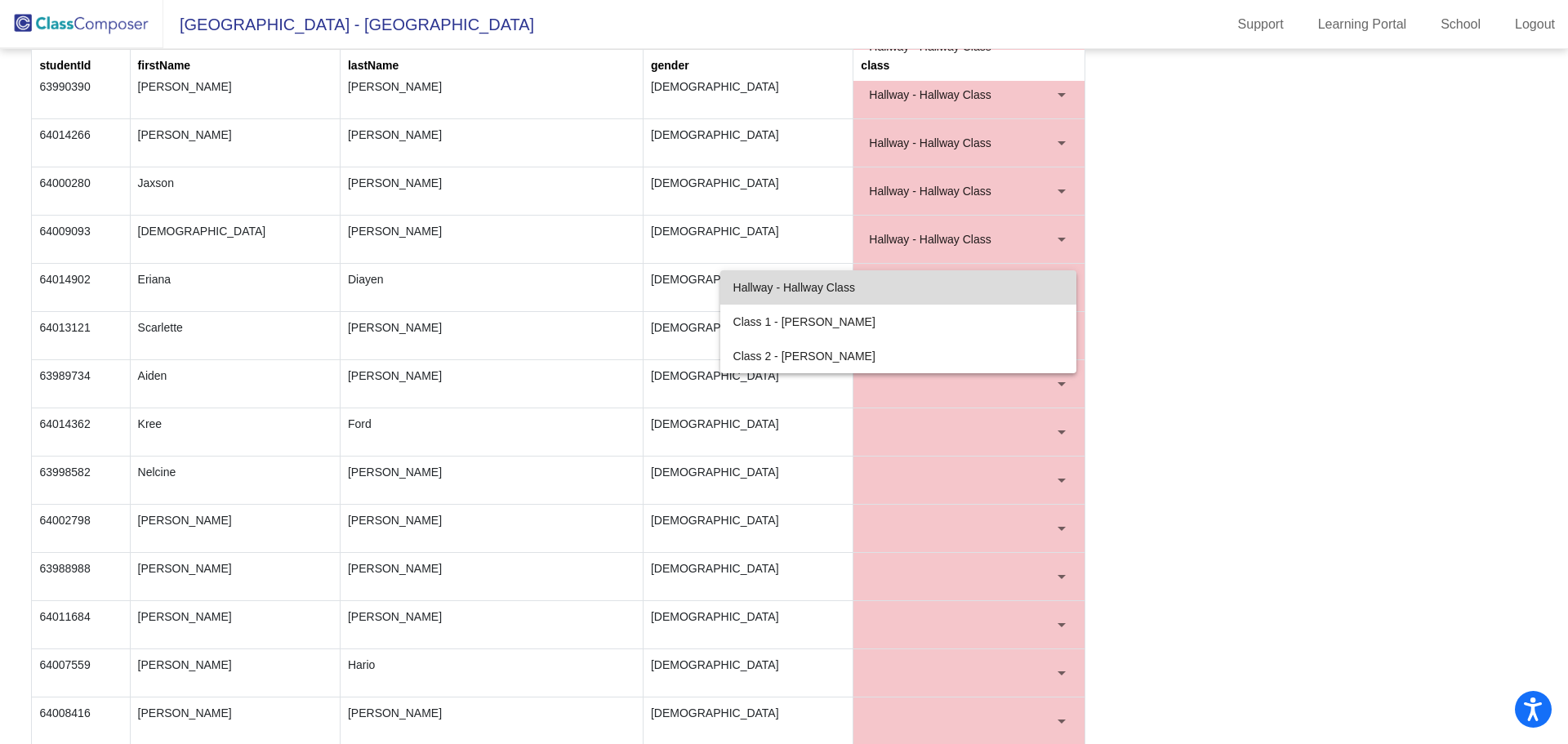
click at [832, 282] on span "Hallway - Hallway Class" at bounding box center [899, 287] width 330 height 34
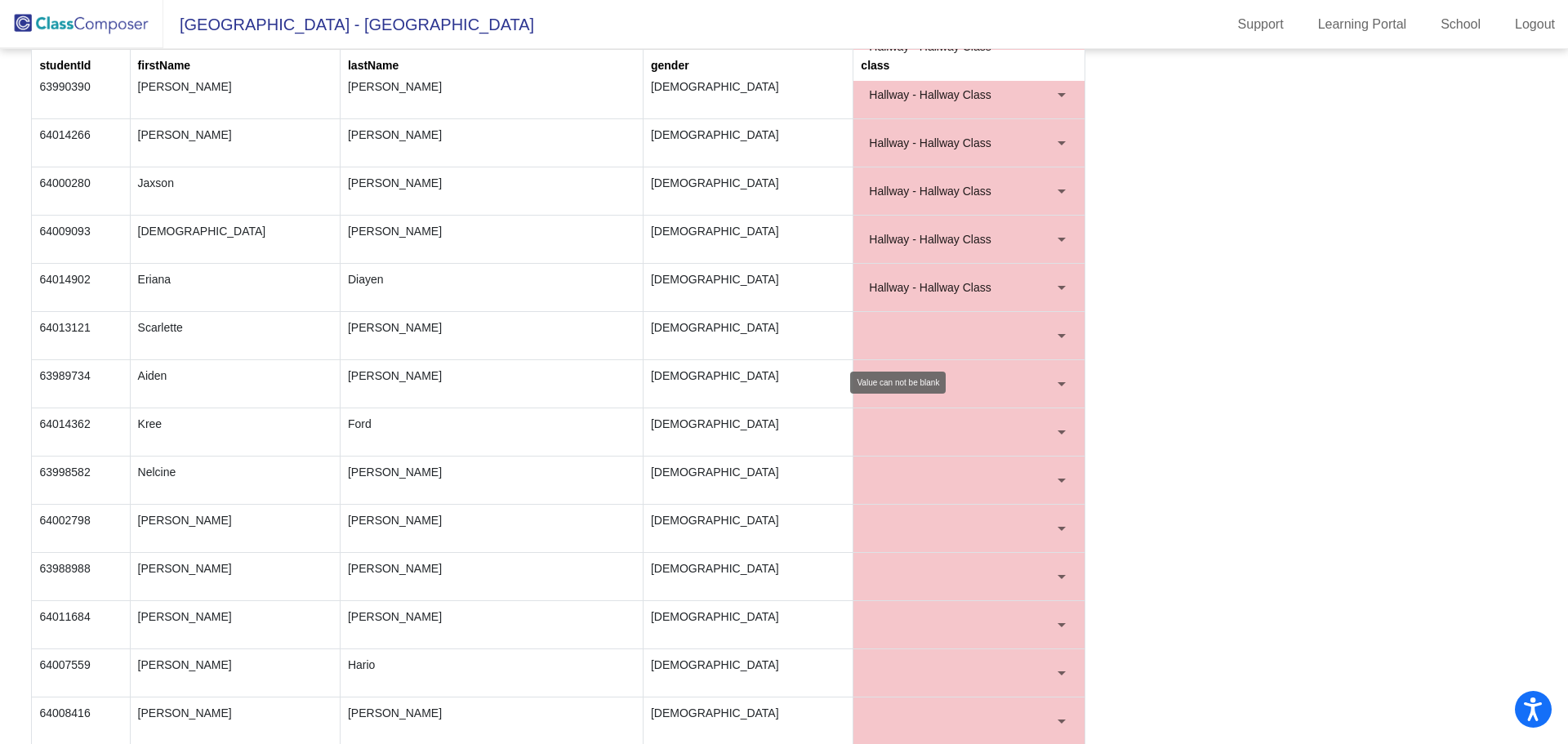
click at [1054, 330] on div at bounding box center [1061, 335] width 15 height 17
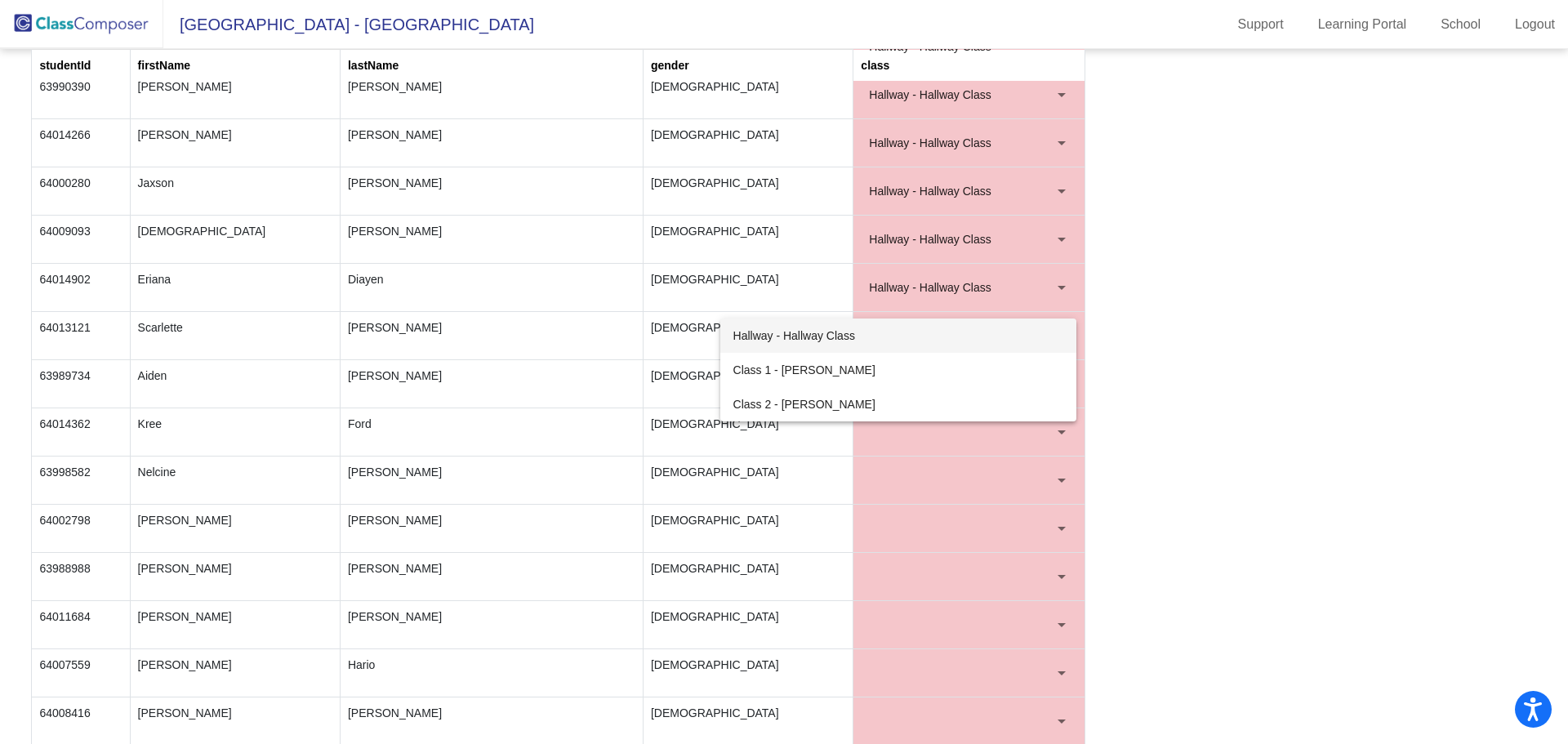
click at [825, 329] on span "Hallway - Hallway Class" at bounding box center [899, 335] width 330 height 34
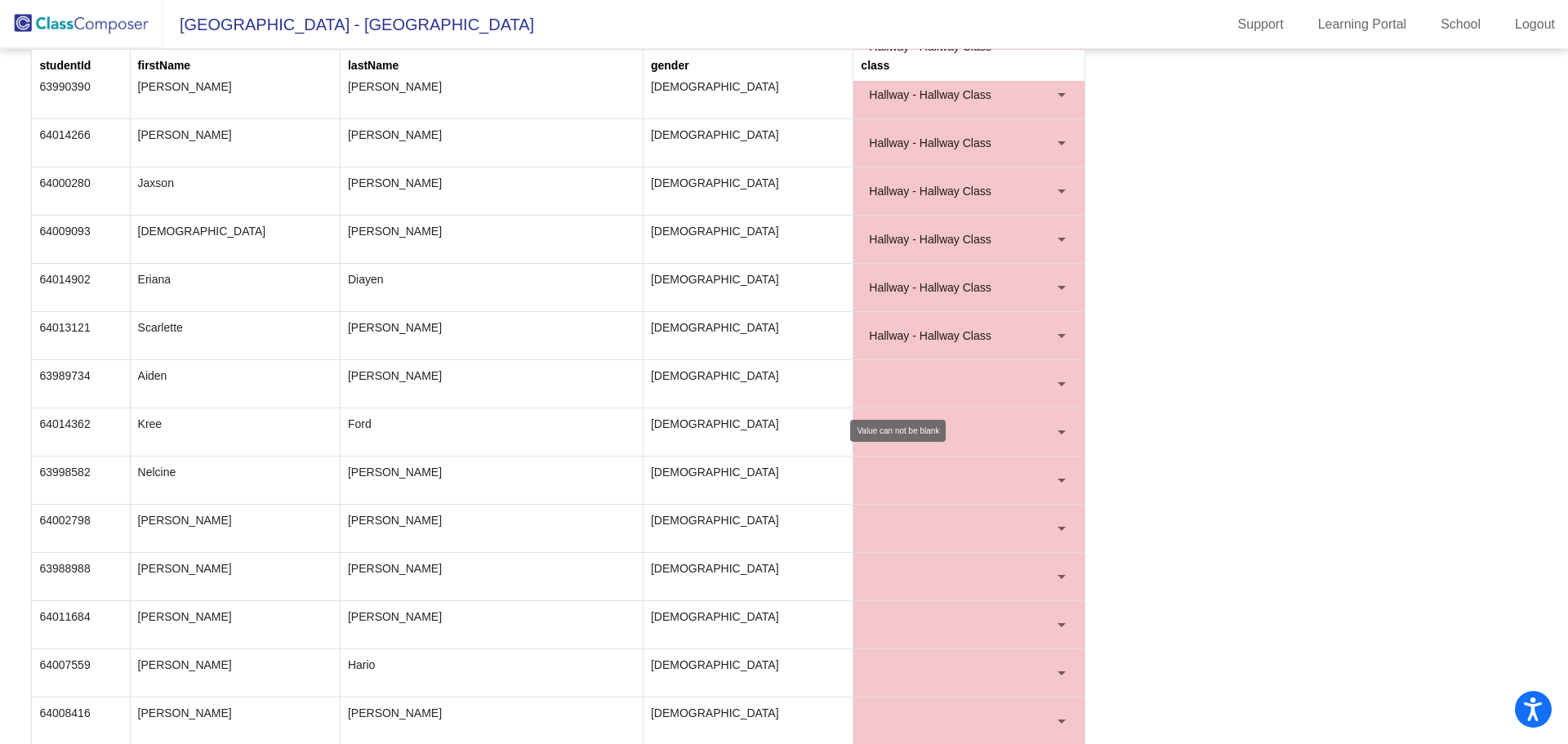
click at [1054, 387] on div at bounding box center [1061, 383] width 15 height 17
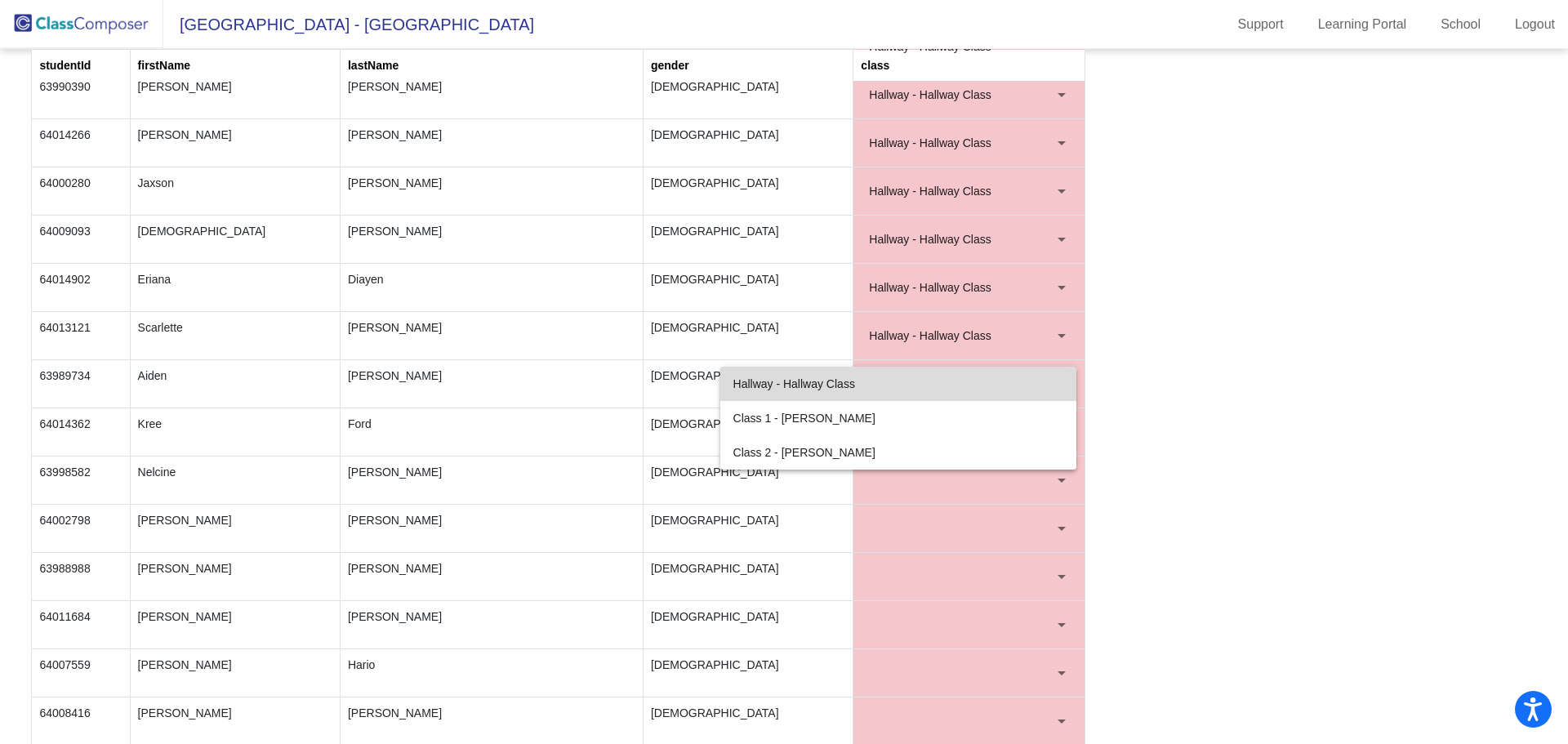
click at [842, 383] on span "Hallway - Hallway Class" at bounding box center [899, 383] width 330 height 34
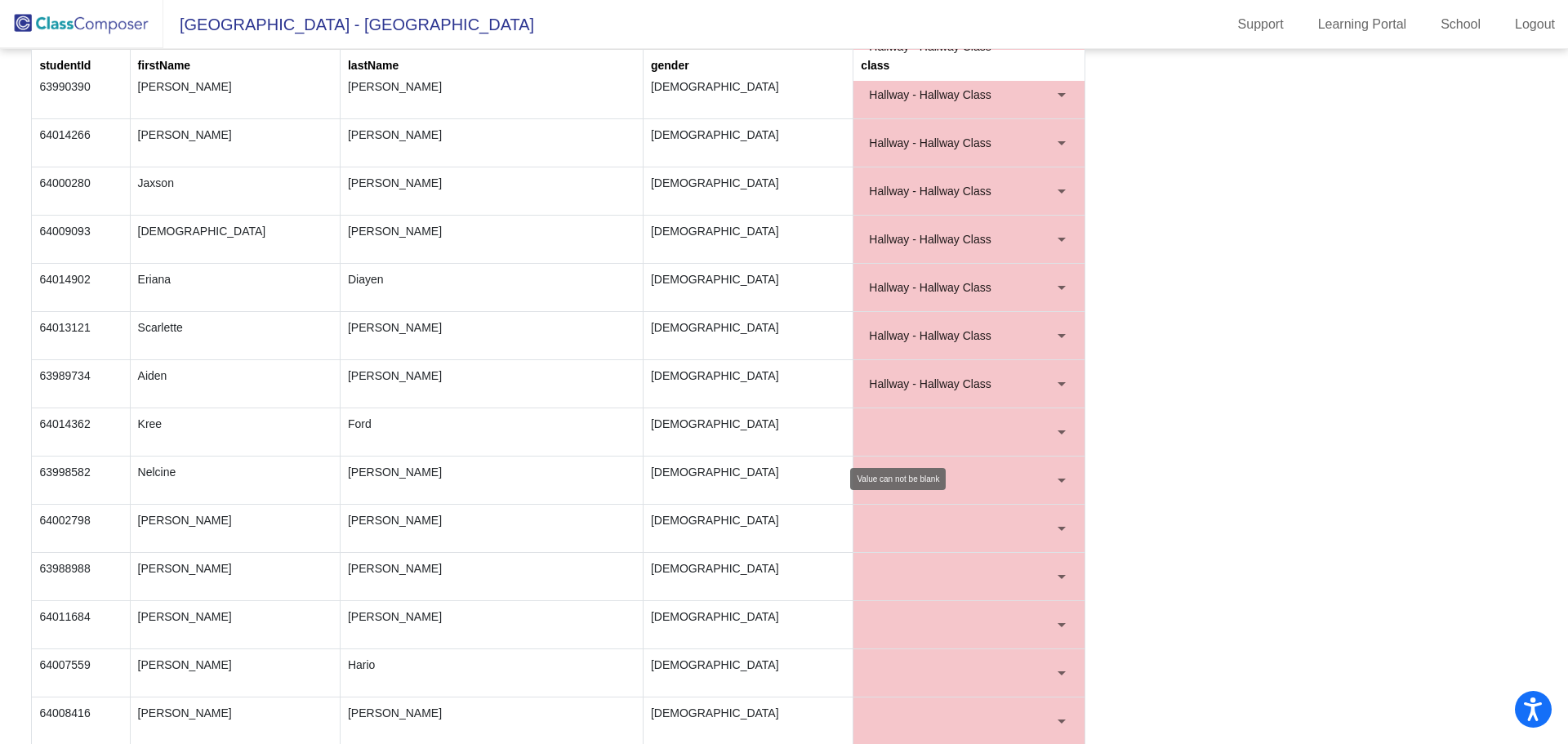
click at [1056, 429] on div at bounding box center [1061, 431] width 15 height 17
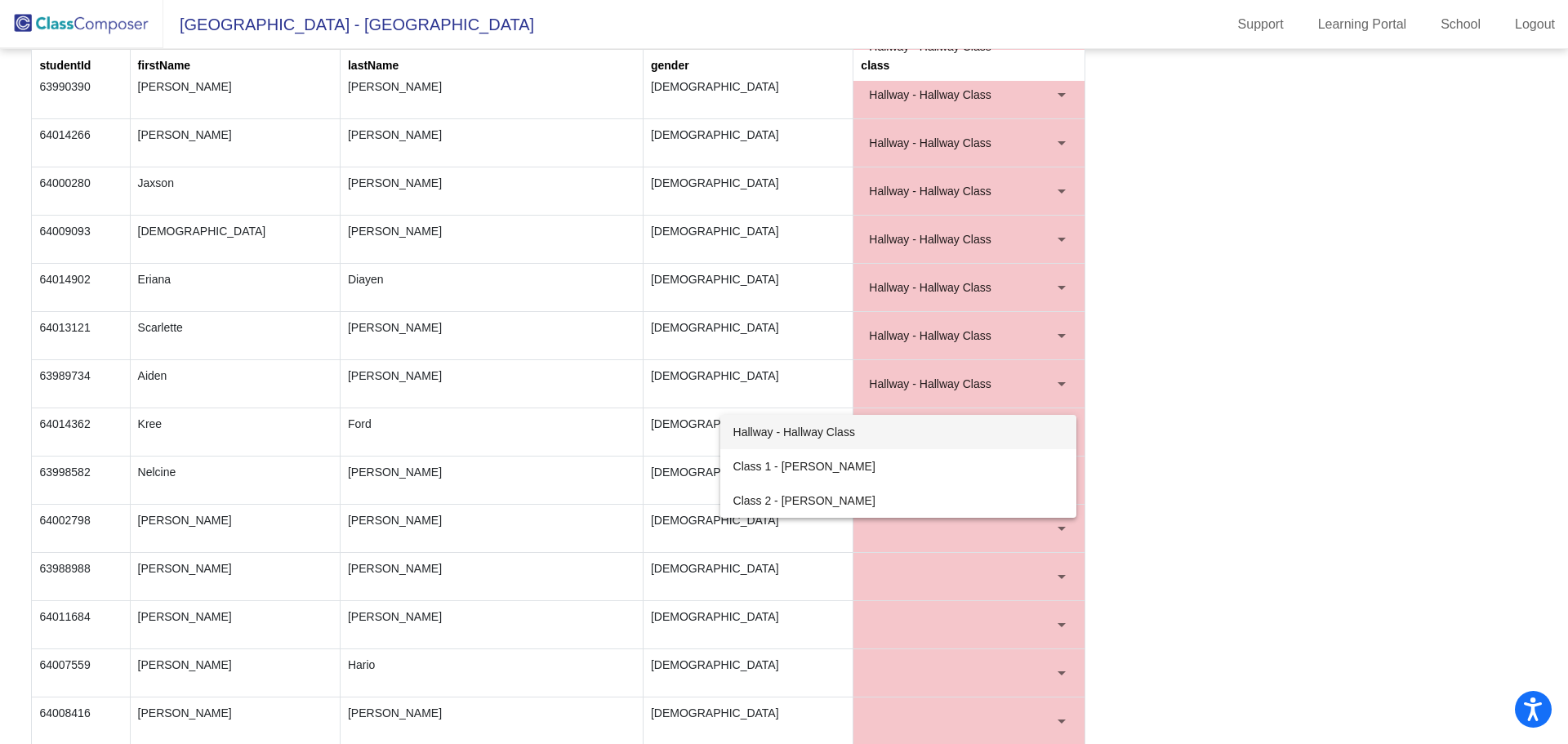
click at [839, 434] on span "Hallway - Hallway Class" at bounding box center [899, 431] width 330 height 34
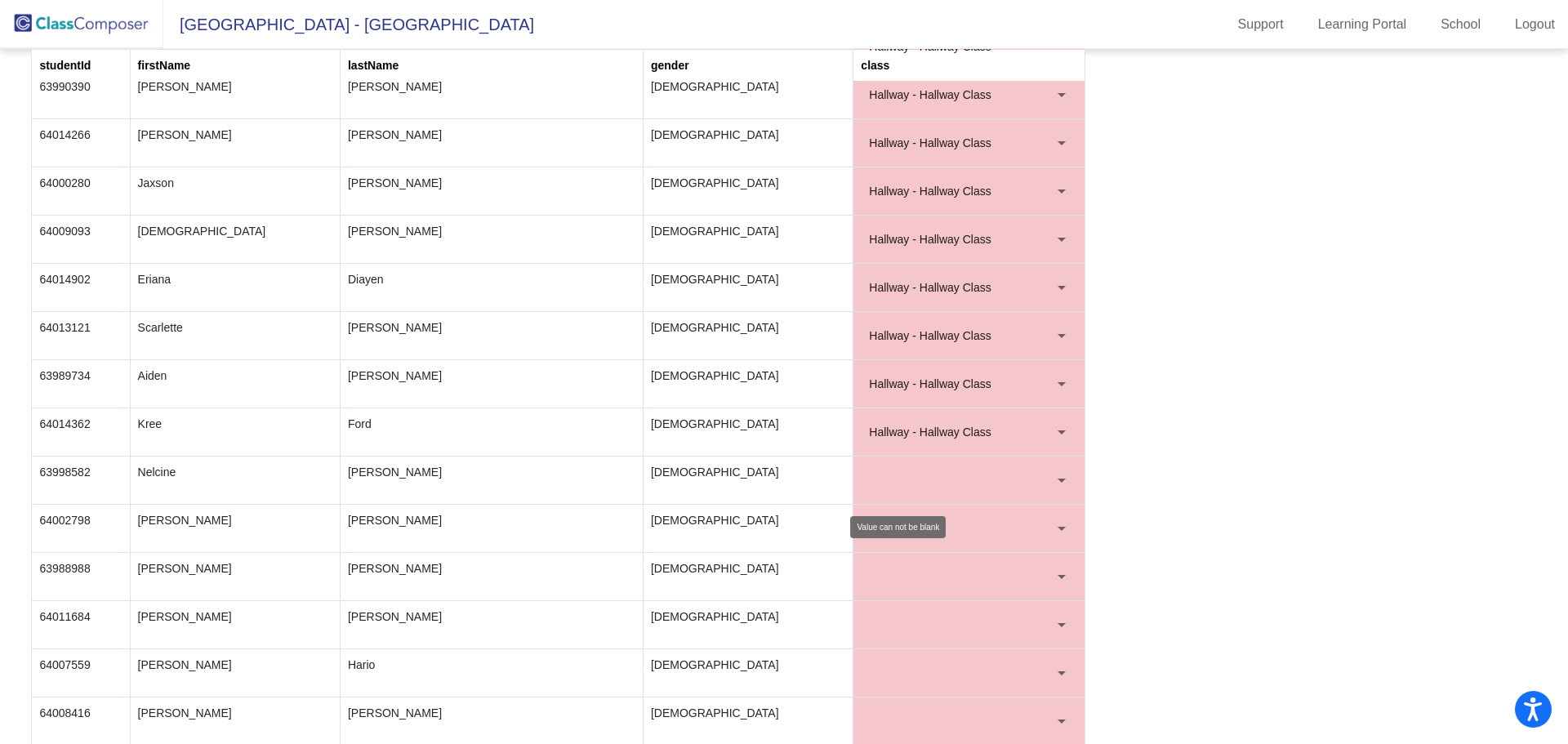
click at [1058, 479] on div at bounding box center [1062, 481] width 8 height 4
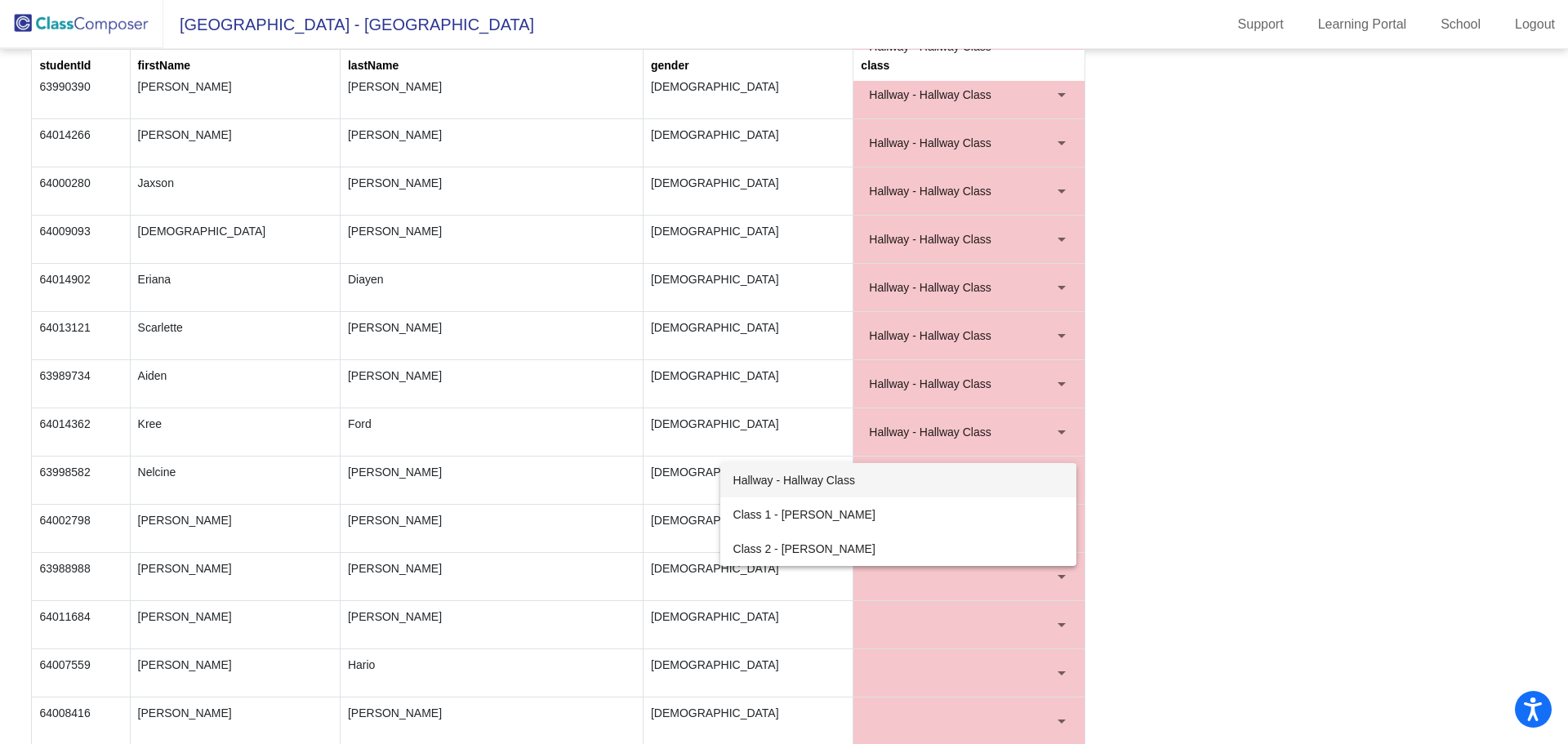
click at [847, 472] on span "Hallway - Hallway Class" at bounding box center [899, 480] width 330 height 34
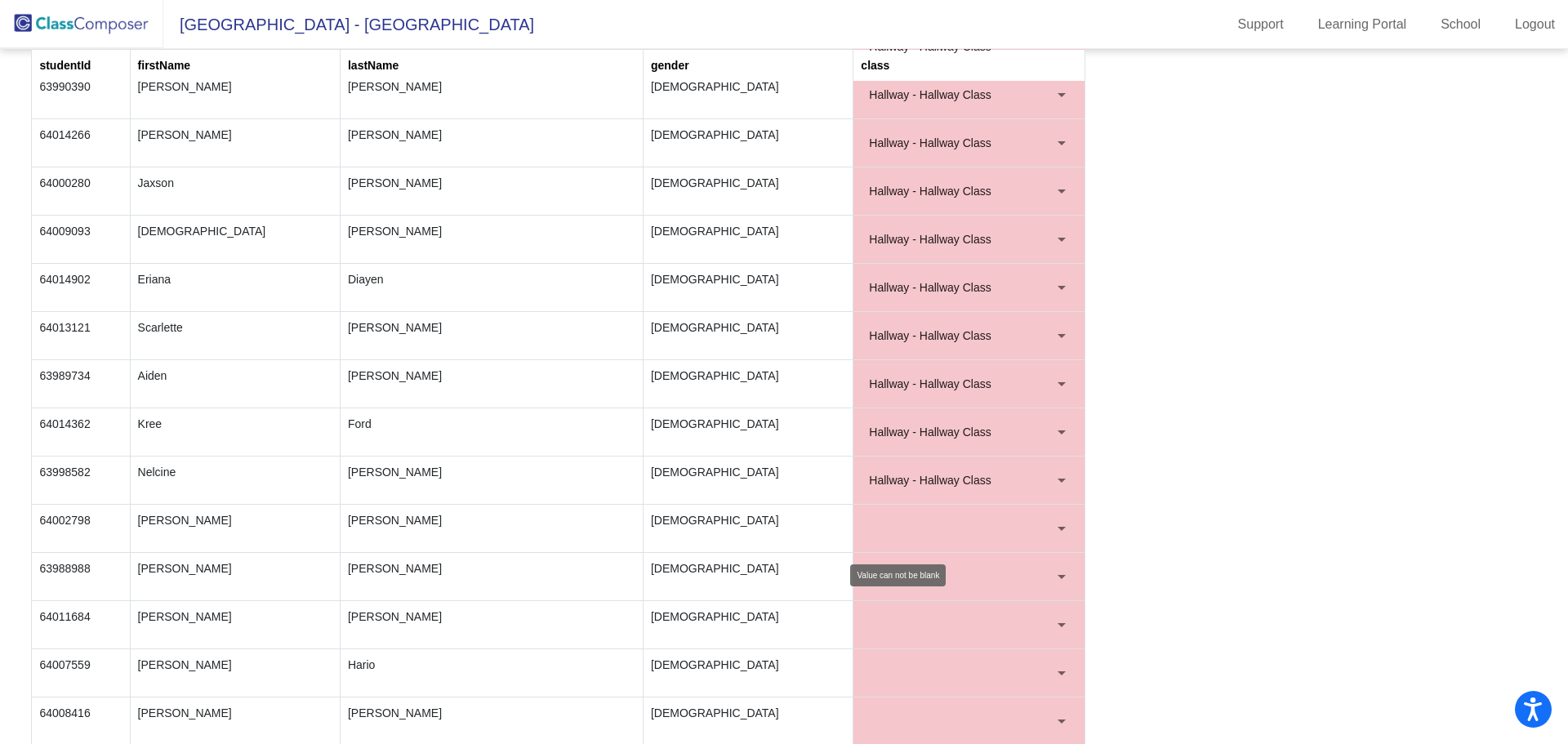
click at [1061, 527] on div at bounding box center [1061, 528] width 15 height 17
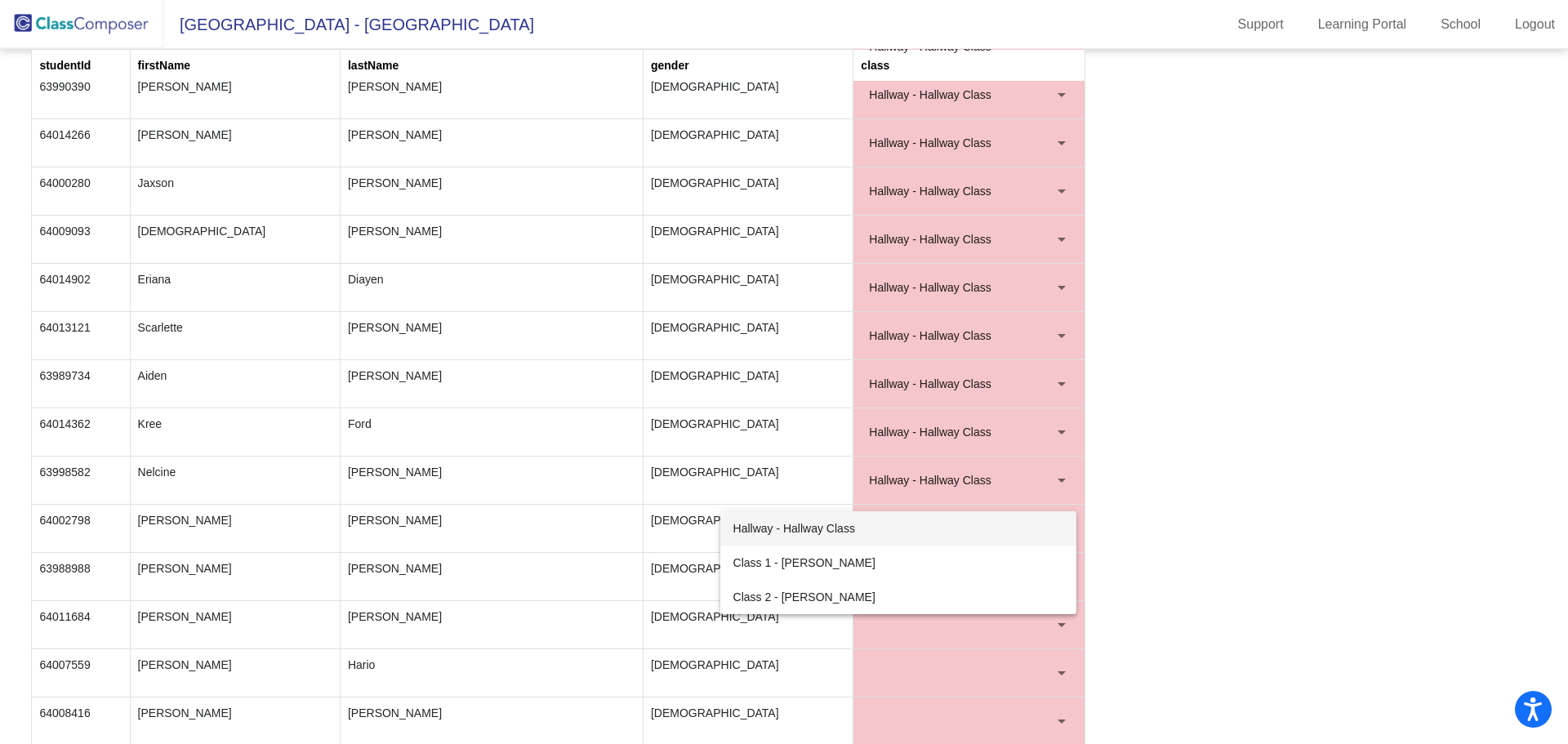
click at [846, 526] on span "Hallway - Hallway Class" at bounding box center [899, 528] width 330 height 34
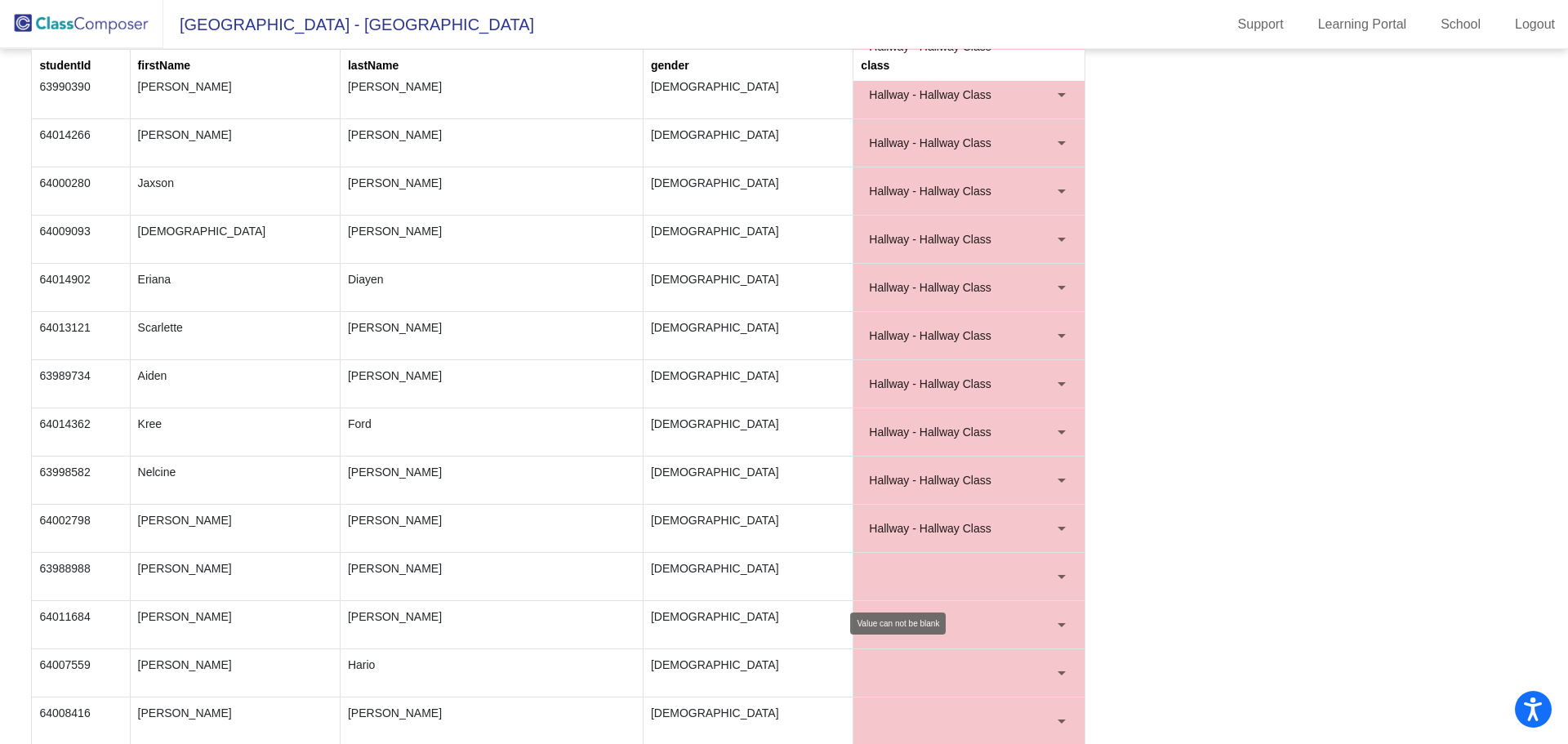
click at [1058, 577] on div at bounding box center [1062, 577] width 8 height 4
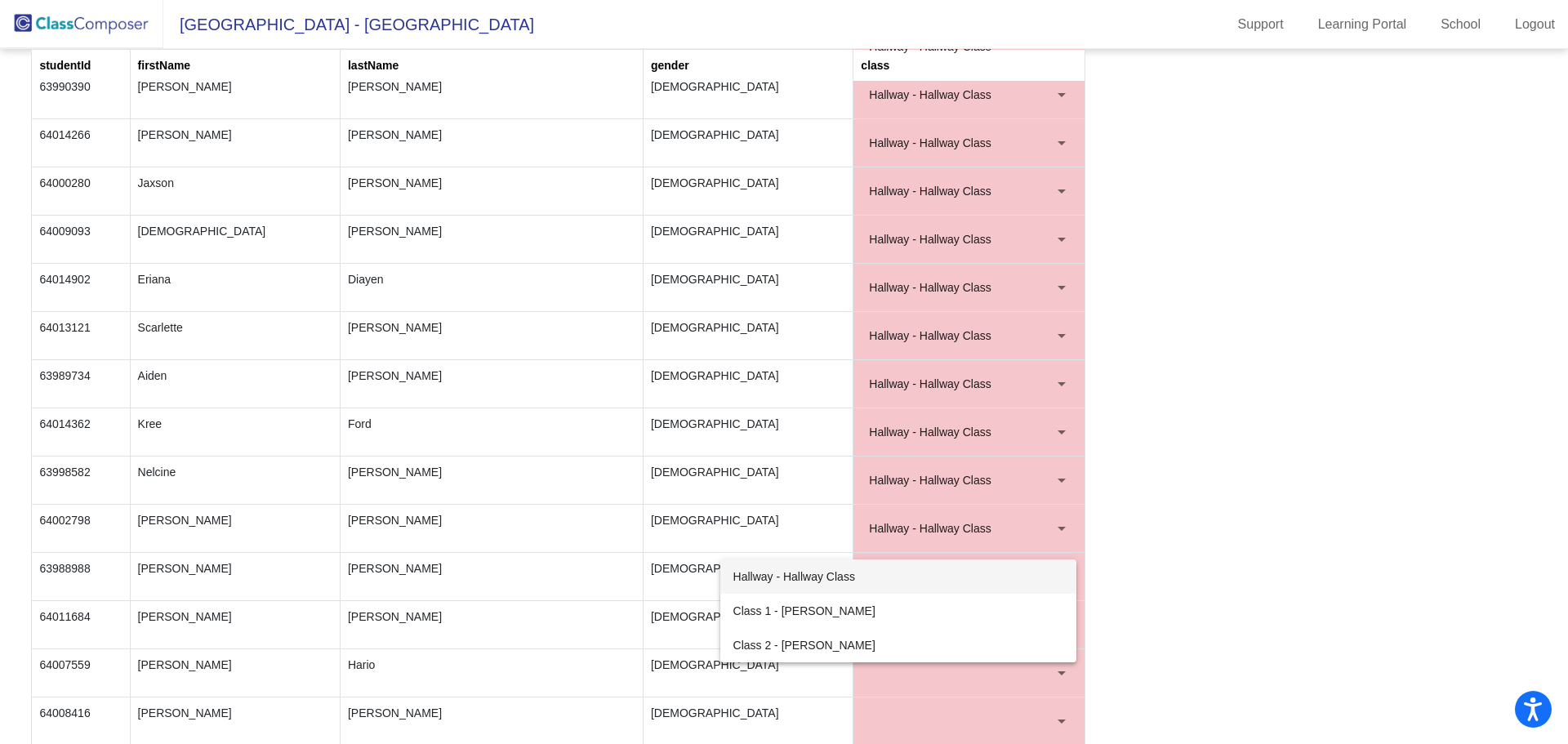
click at [838, 576] on span "Hallway - Hallway Class" at bounding box center [899, 576] width 330 height 34
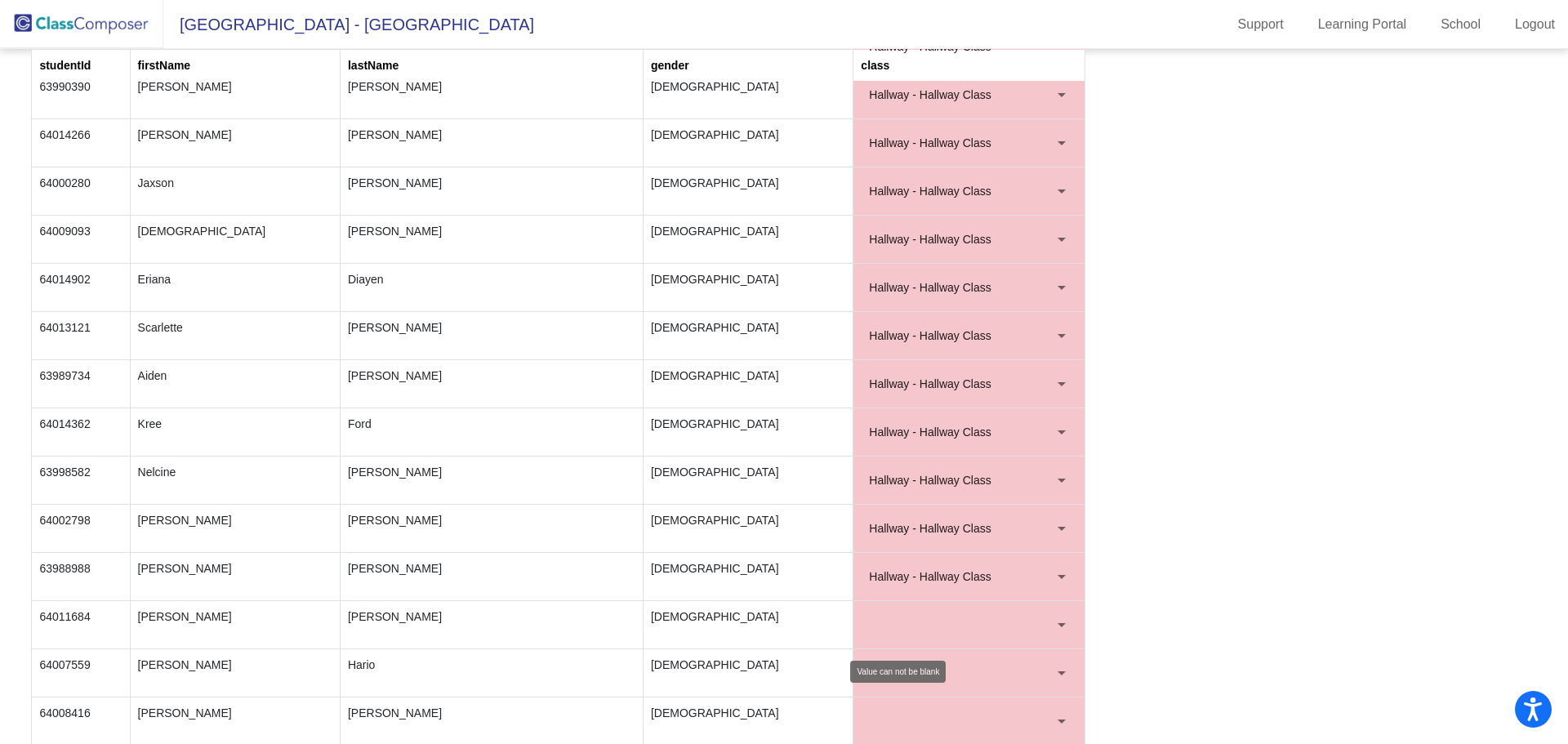
click at [1057, 621] on div at bounding box center [1061, 624] width 15 height 17
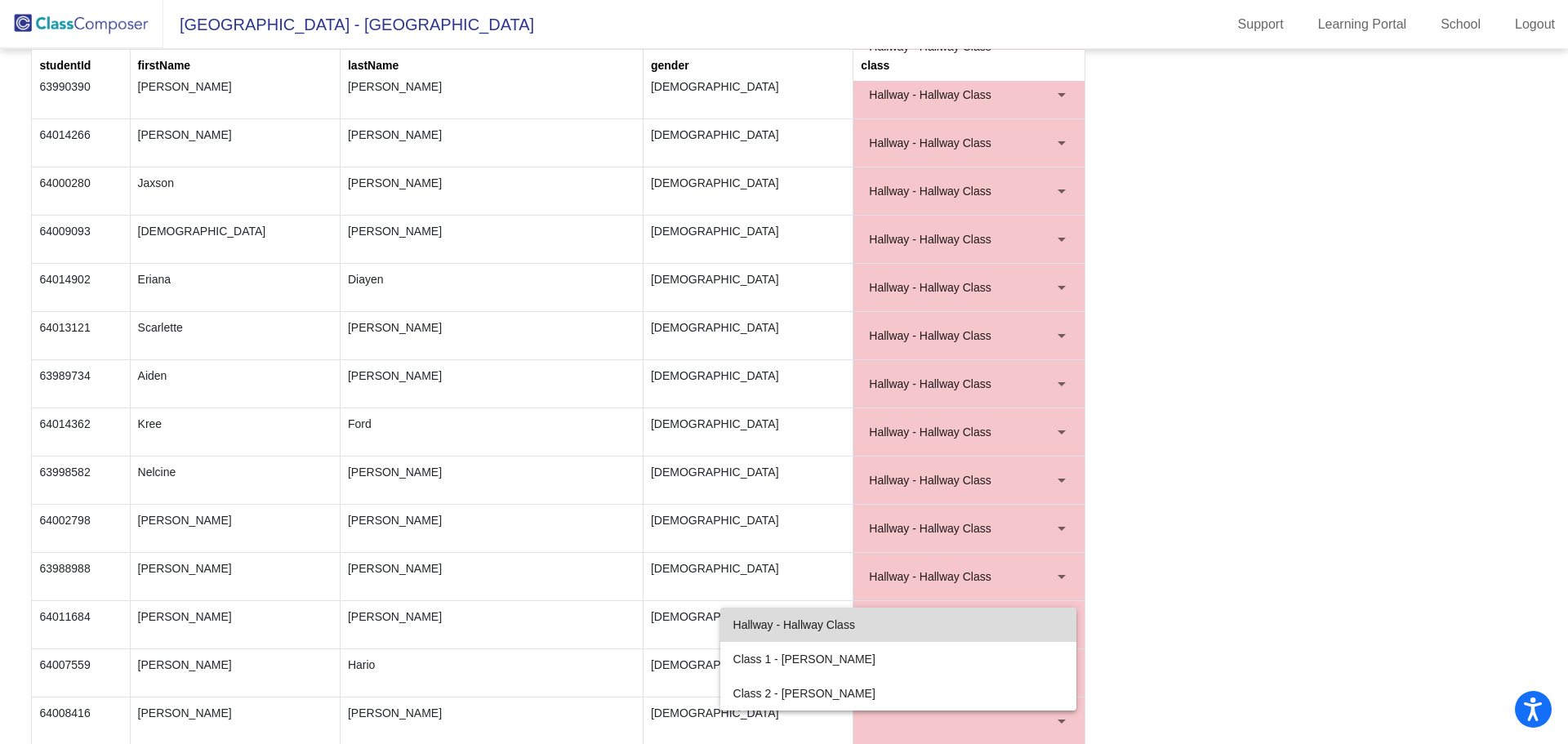
click at [842, 624] on span "Hallway - Hallway Class" at bounding box center [899, 624] width 330 height 34
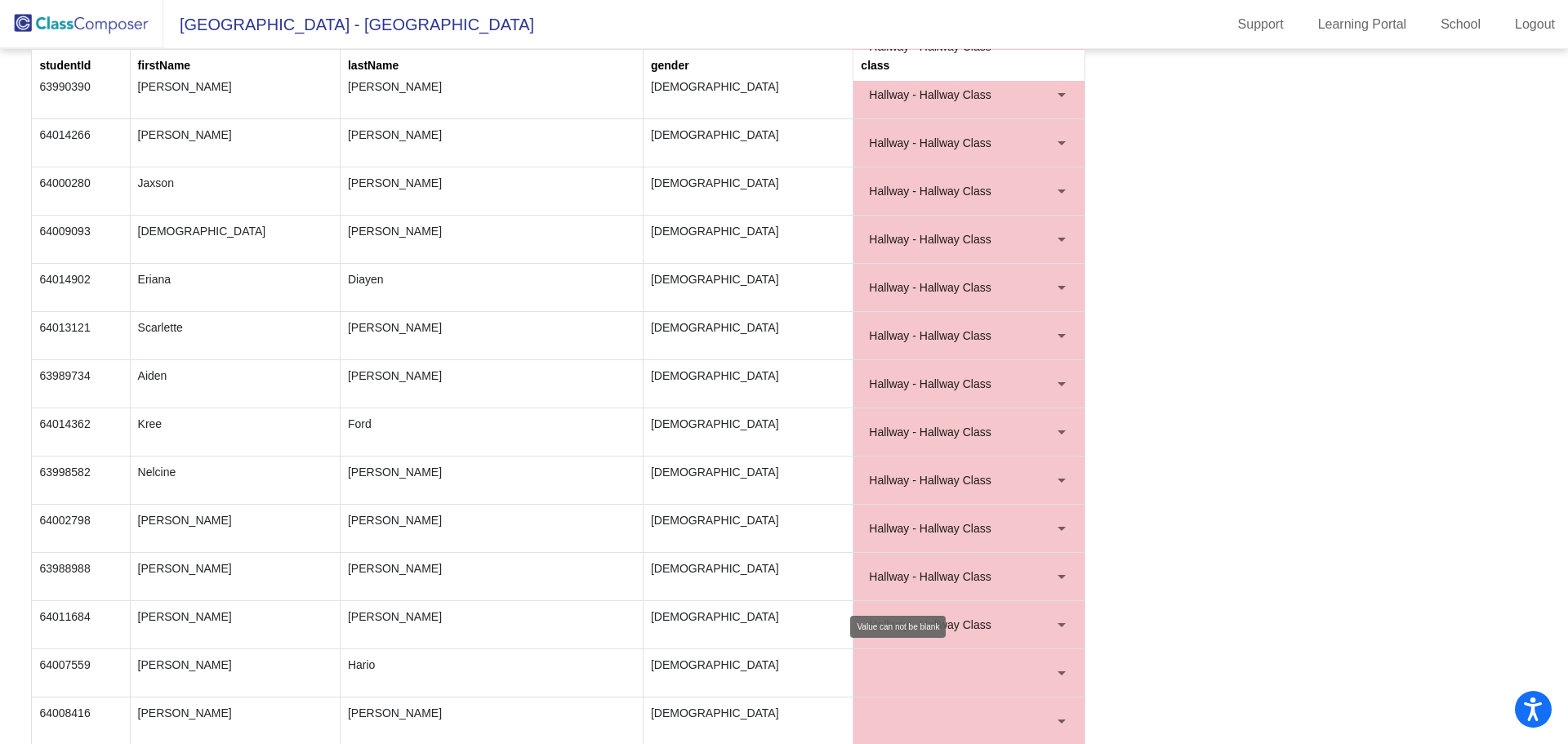
click at [1058, 671] on div at bounding box center [1062, 673] width 8 height 4
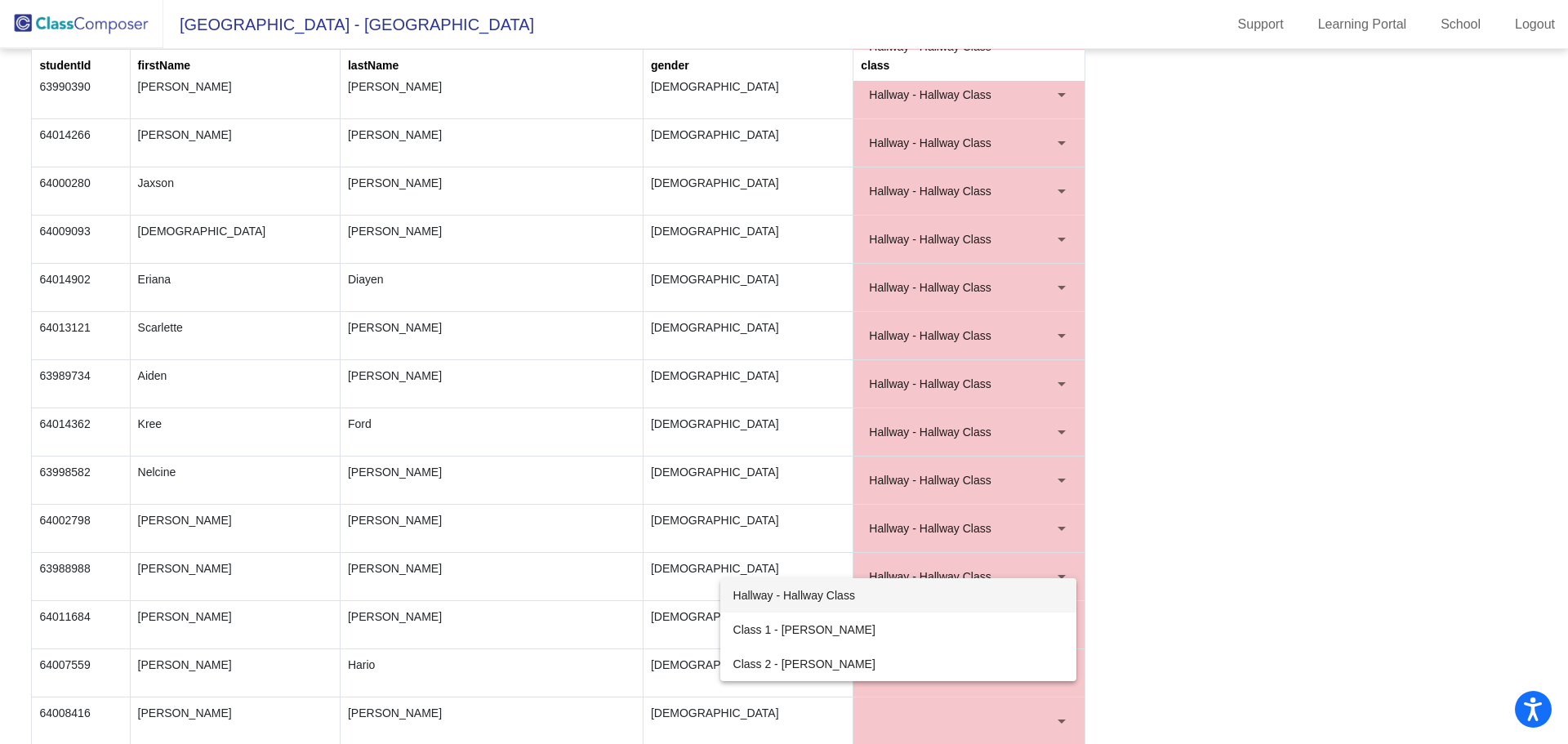
click at [808, 599] on span "Hallway - Hallway Class" at bounding box center [899, 595] width 330 height 34
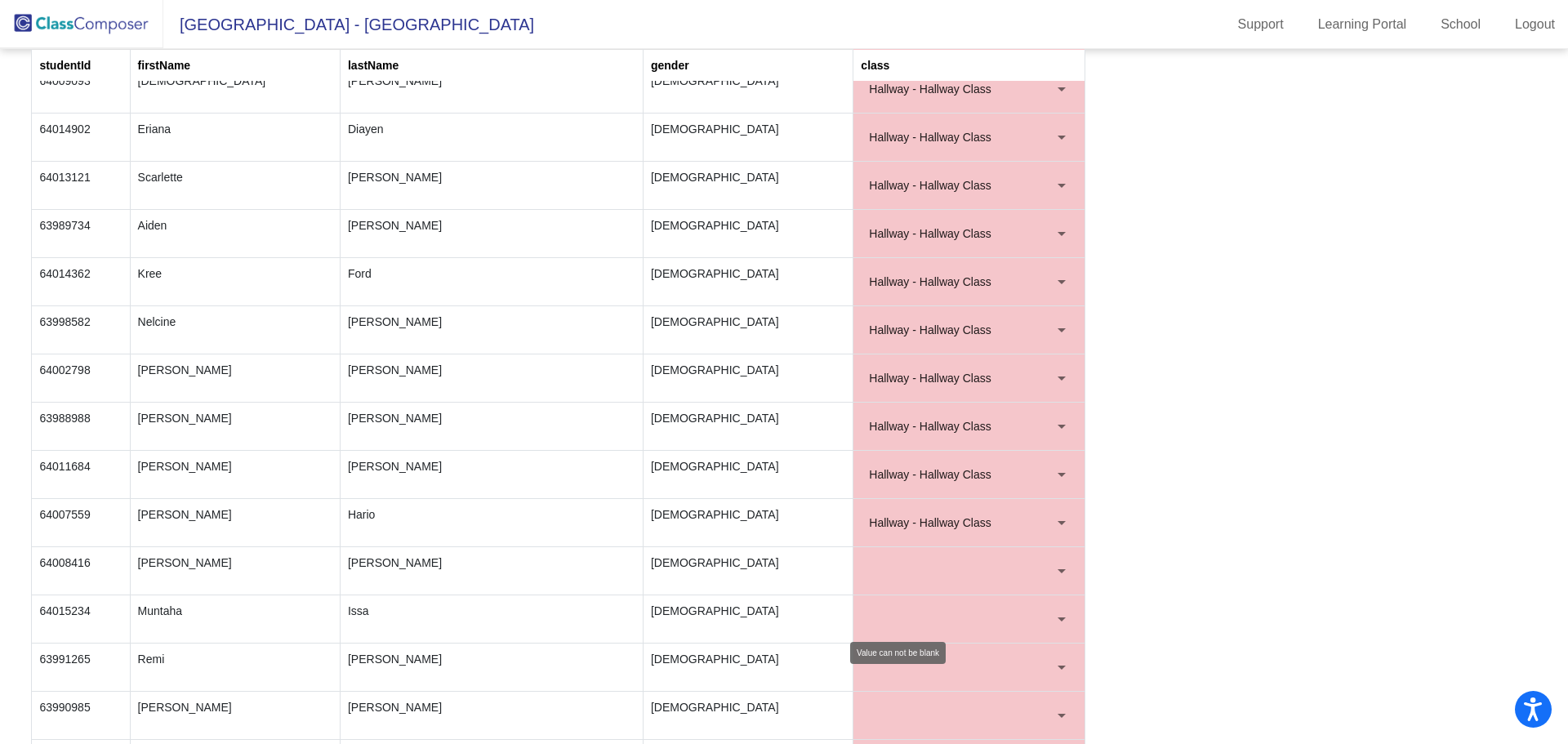
scroll to position [1225, 0]
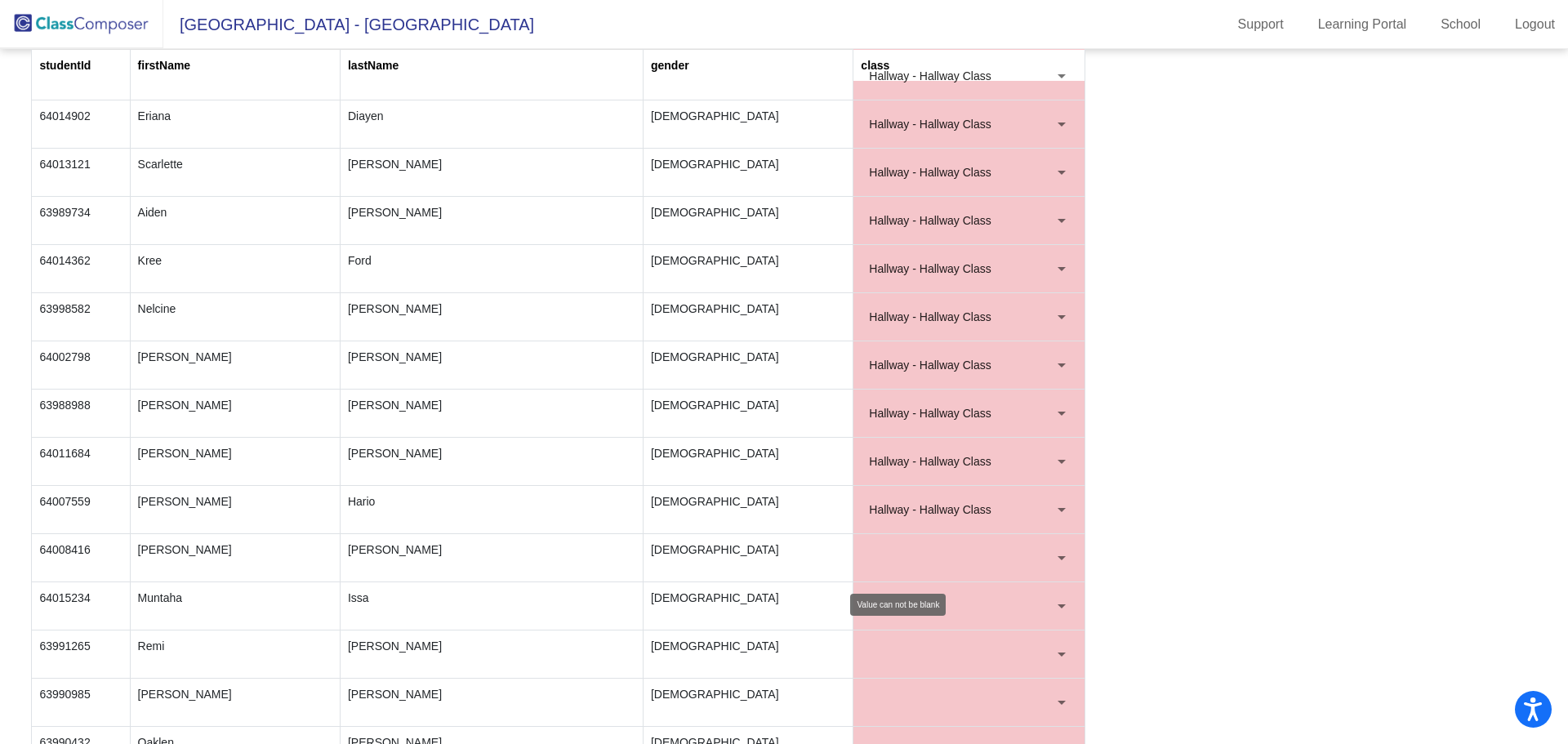
click at [1059, 558] on div at bounding box center [1062, 558] width 8 height 4
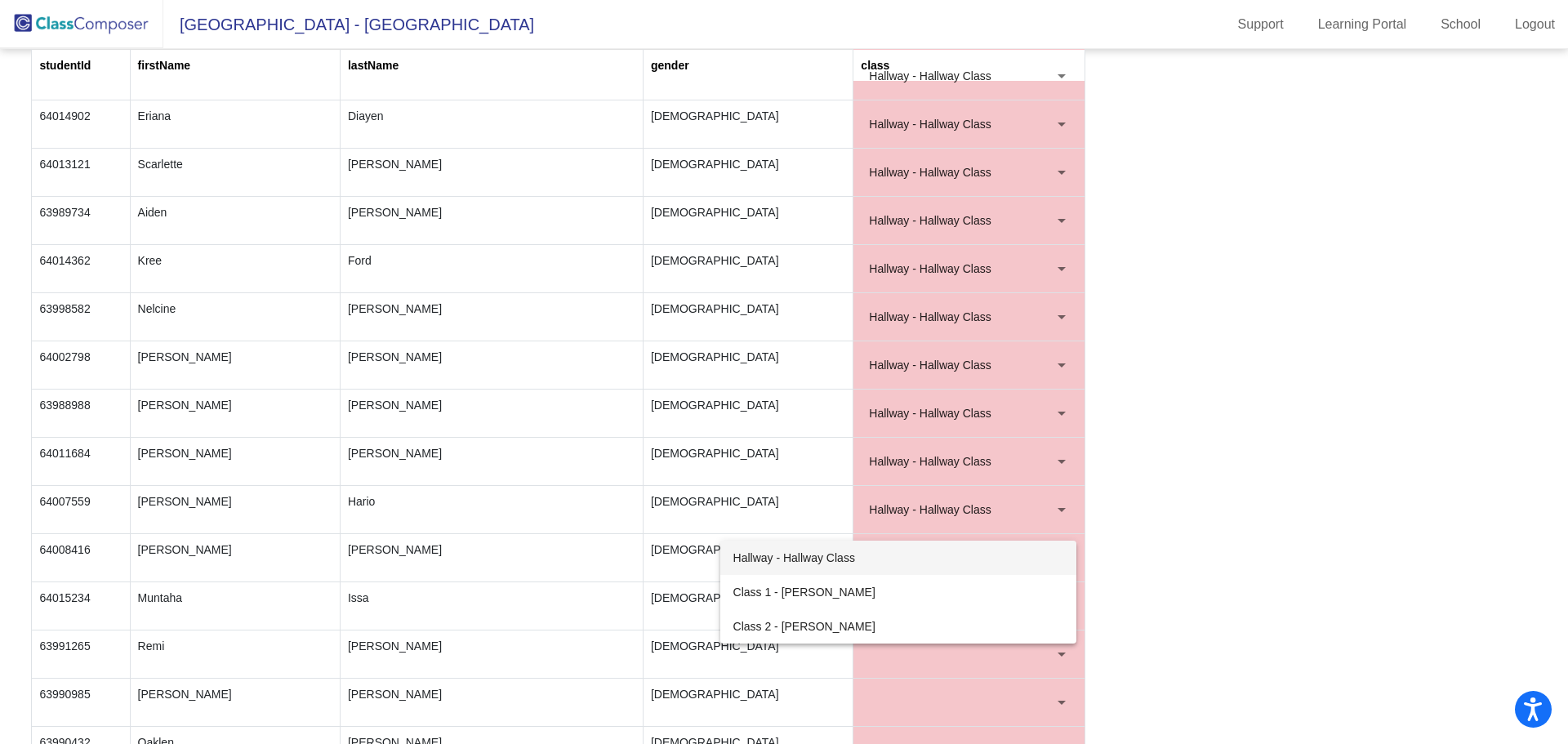
click at [830, 555] on span "Hallway - Hallway Class" at bounding box center [899, 557] width 330 height 34
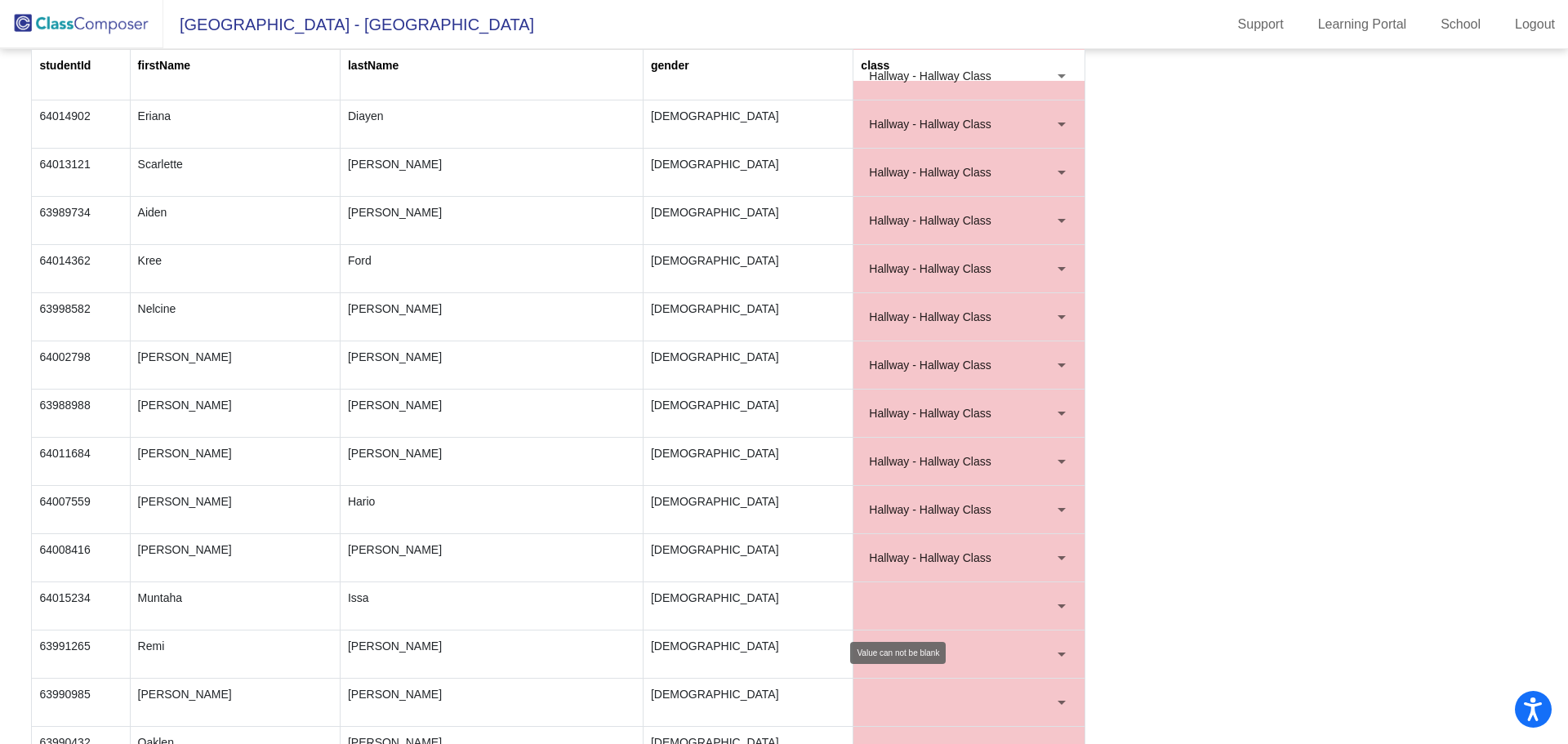
click at [1054, 603] on div at bounding box center [1061, 605] width 15 height 17
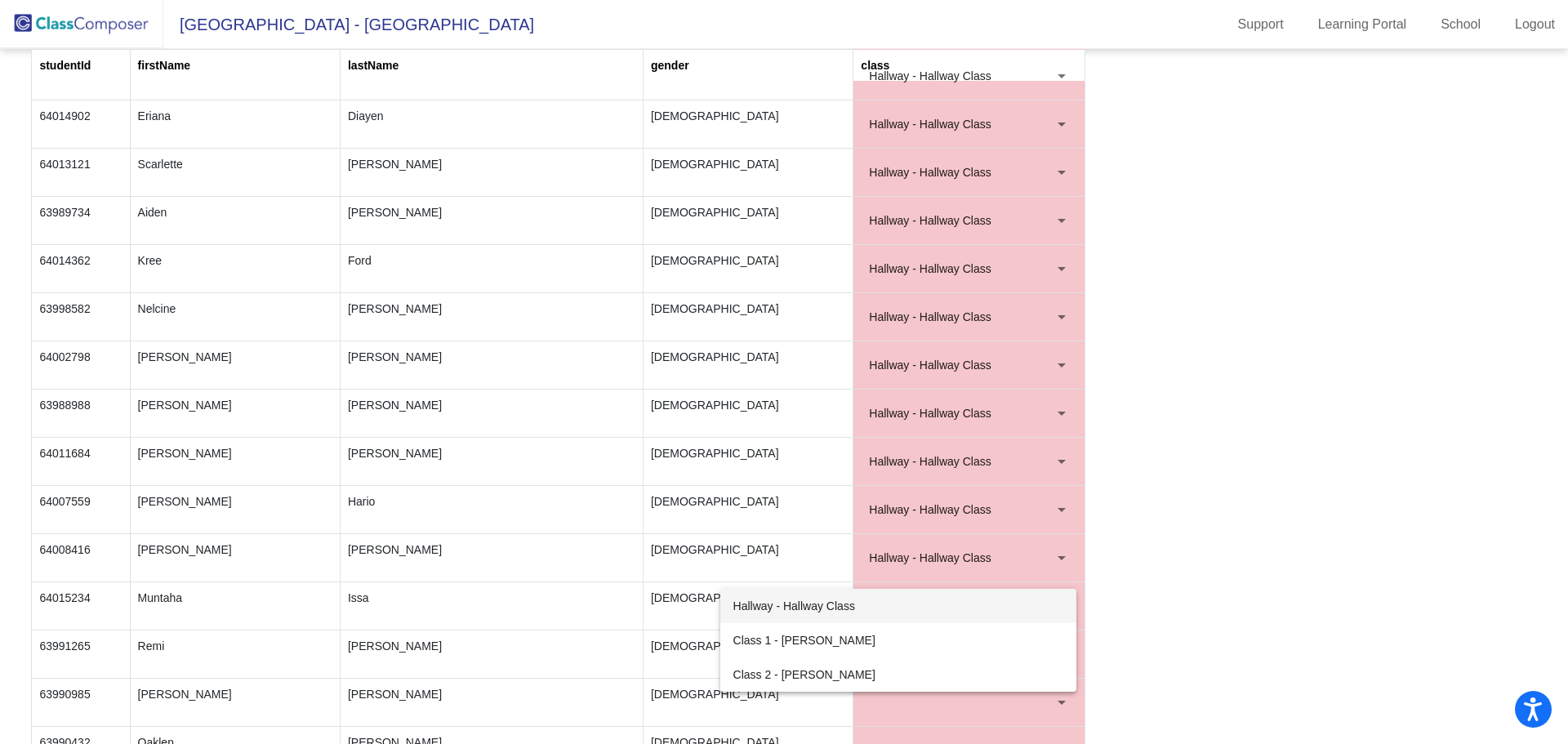
click at [828, 601] on span "Hallway - Hallway Class" at bounding box center [899, 605] width 330 height 34
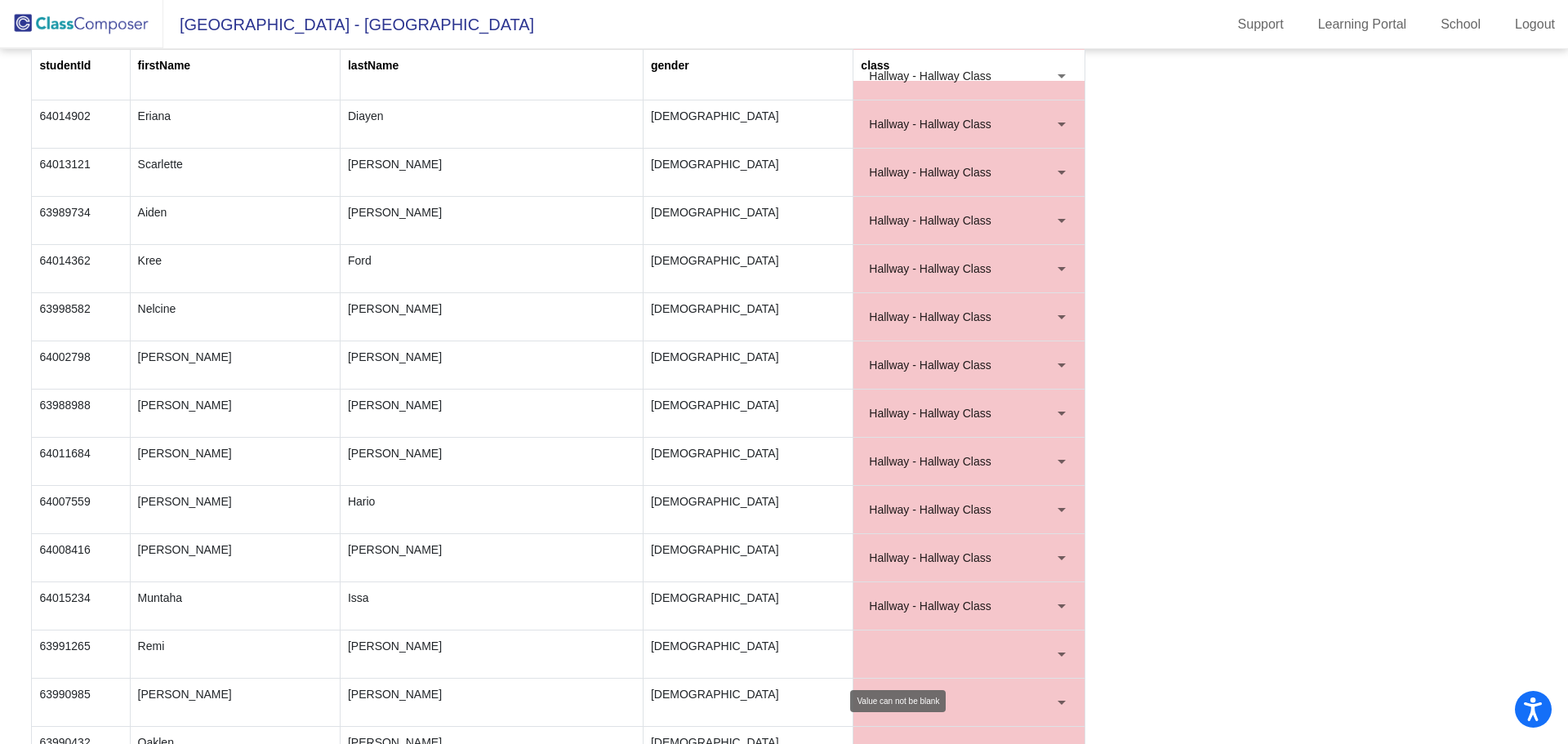
click at [1058, 653] on div at bounding box center [1062, 655] width 8 height 4
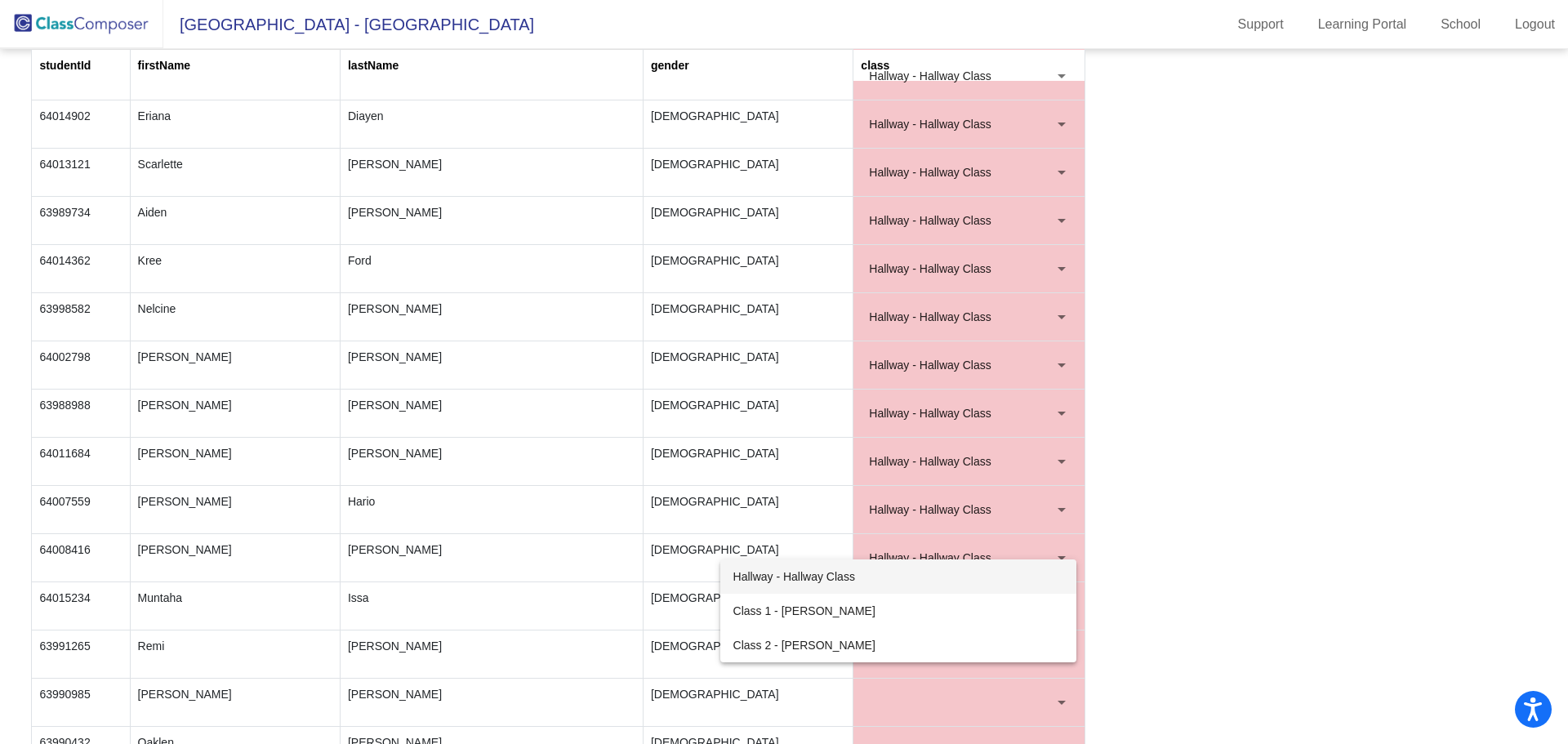
click at [814, 577] on span "Hallway - Hallway Class" at bounding box center [899, 576] width 330 height 34
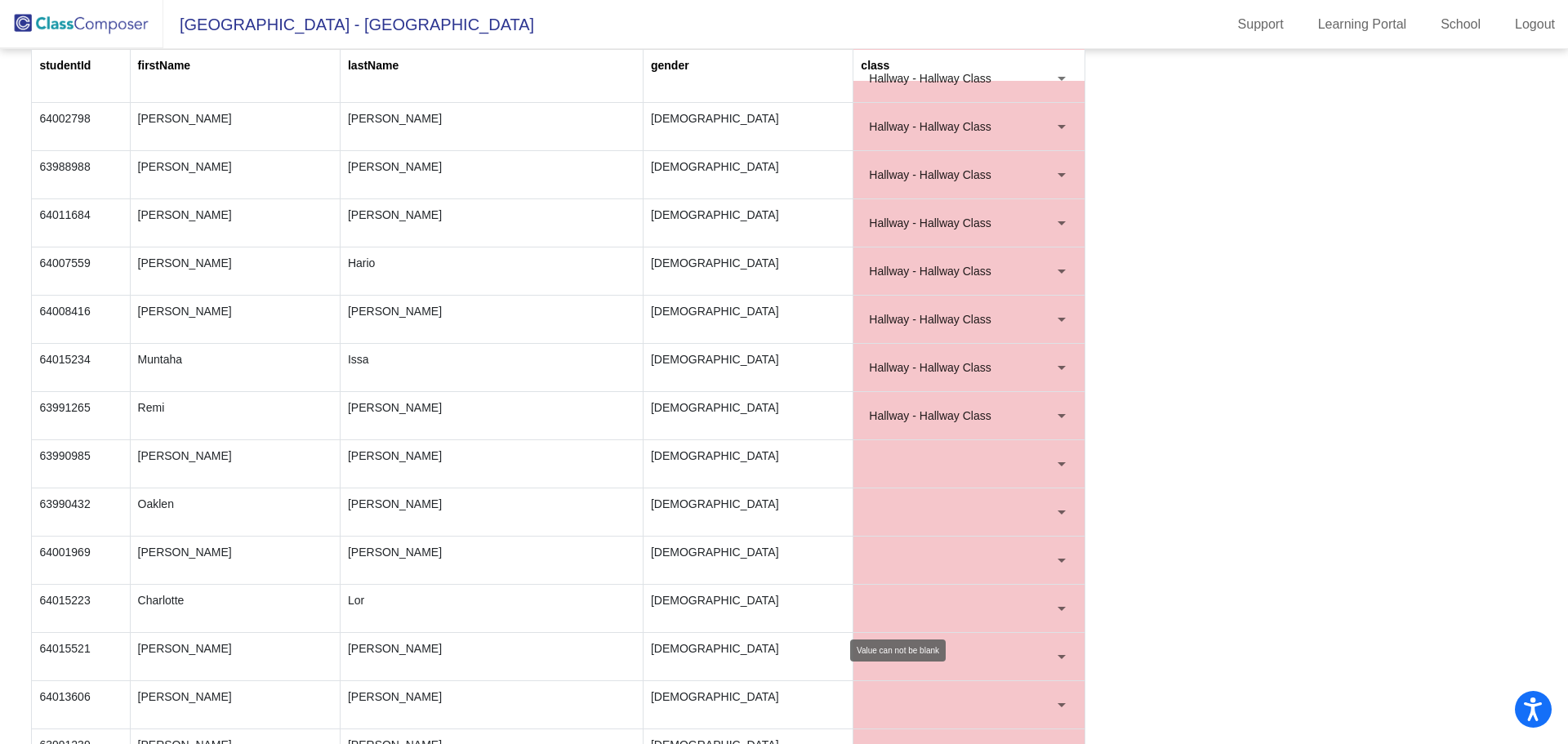
scroll to position [1469, 0]
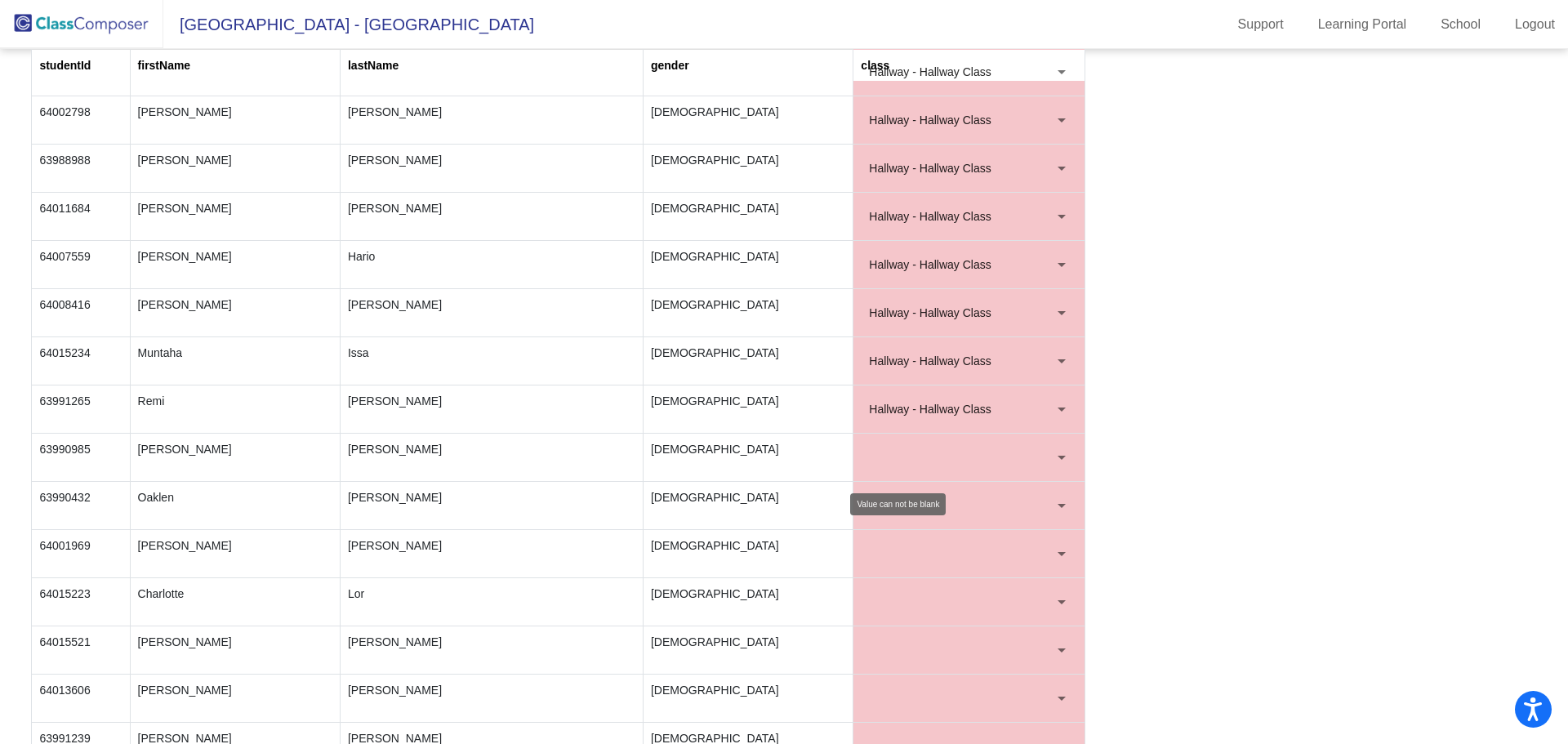
click at [1058, 456] on div at bounding box center [1062, 458] width 8 height 4
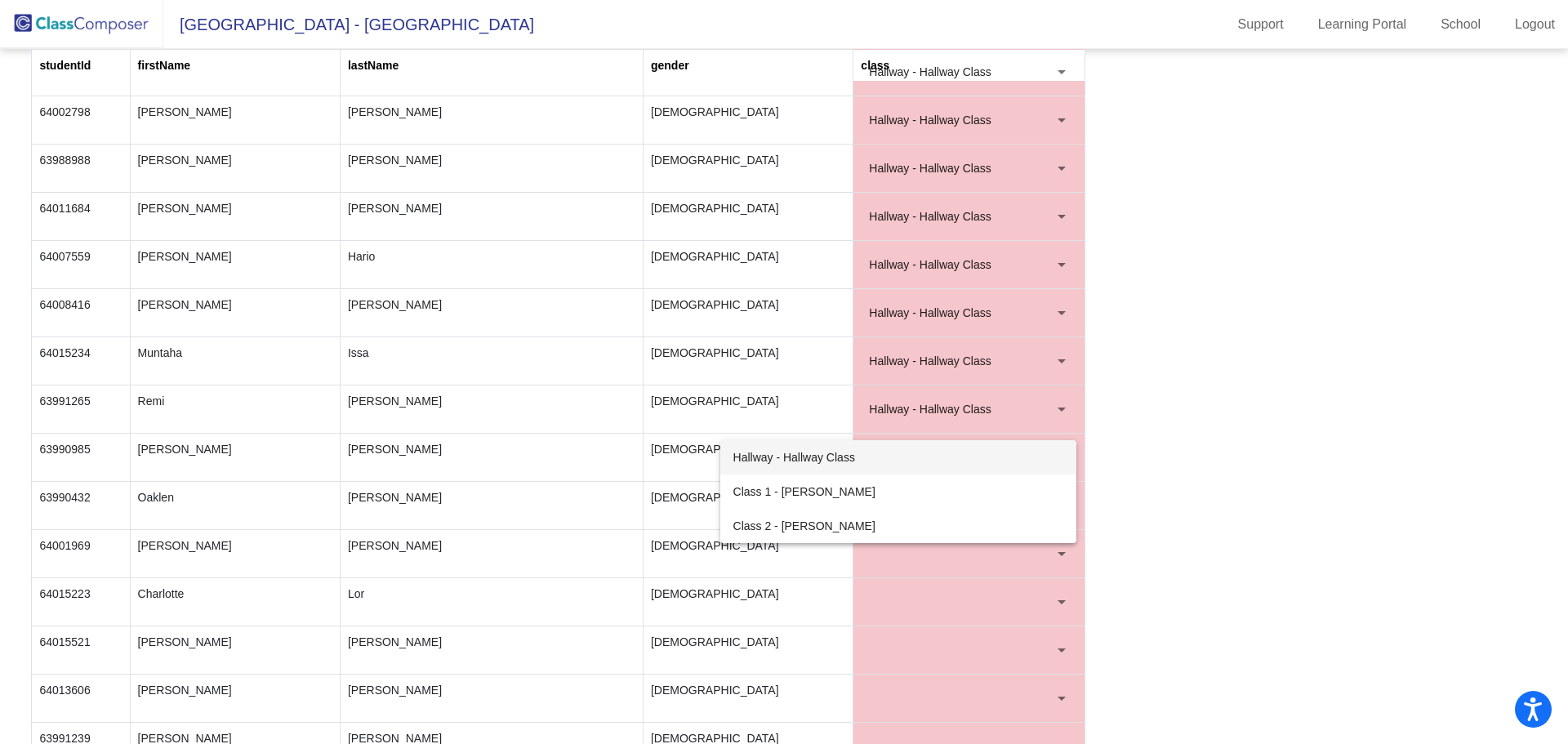
click at [835, 456] on span "Hallway - Hallway Class" at bounding box center [899, 457] width 330 height 34
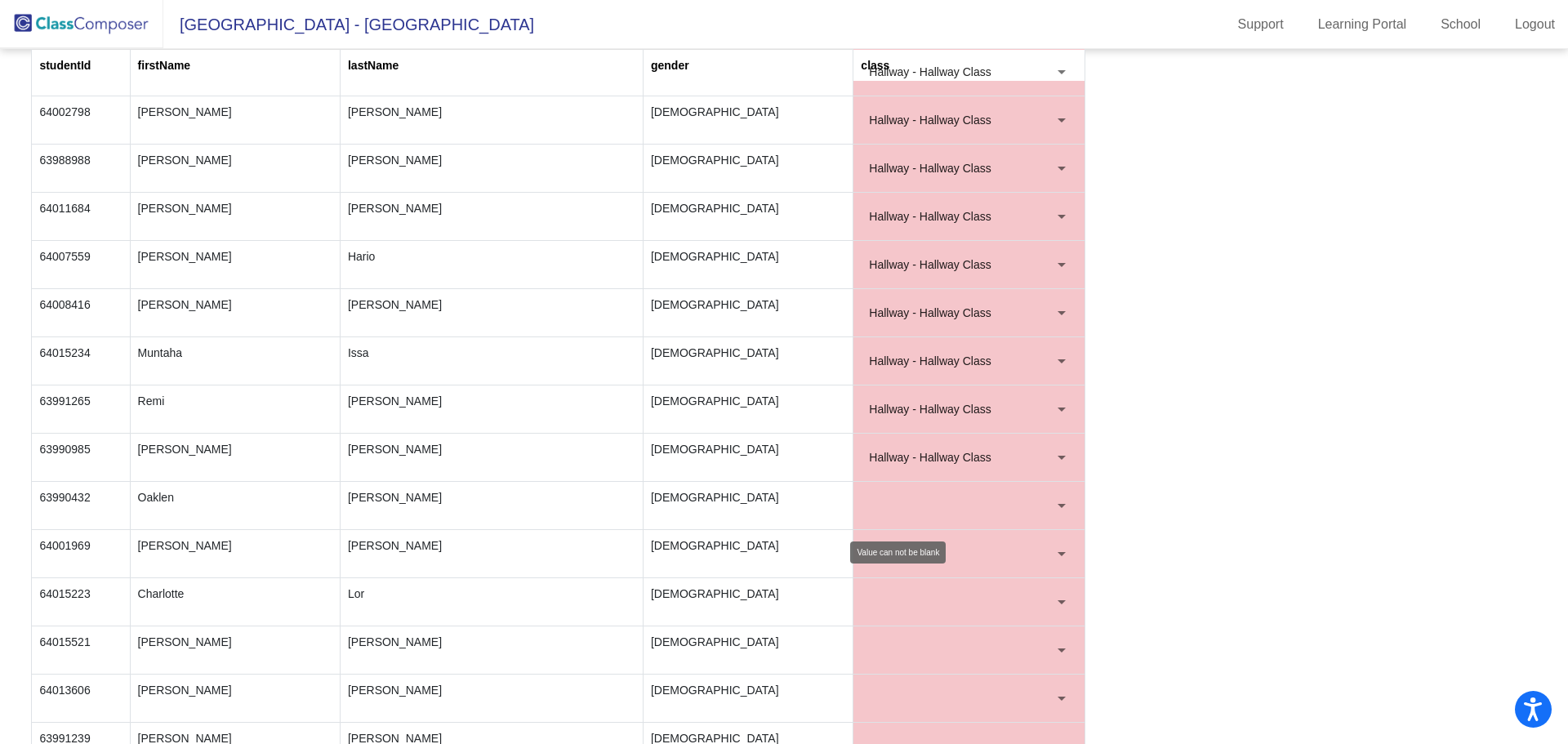
click at [1061, 499] on div at bounding box center [1061, 505] width 15 height 17
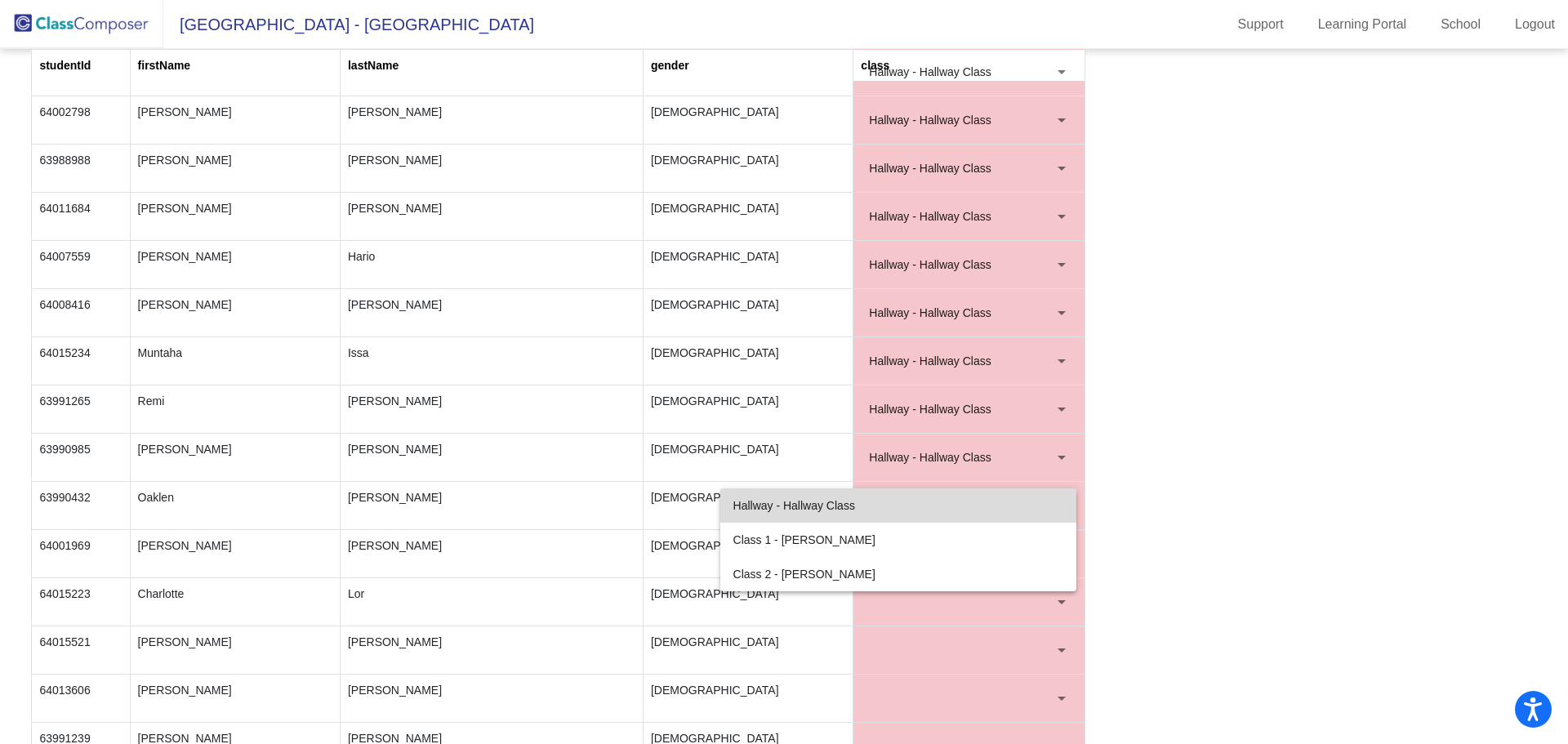
click at [847, 505] on span "Hallway - Hallway Class" at bounding box center [899, 505] width 330 height 34
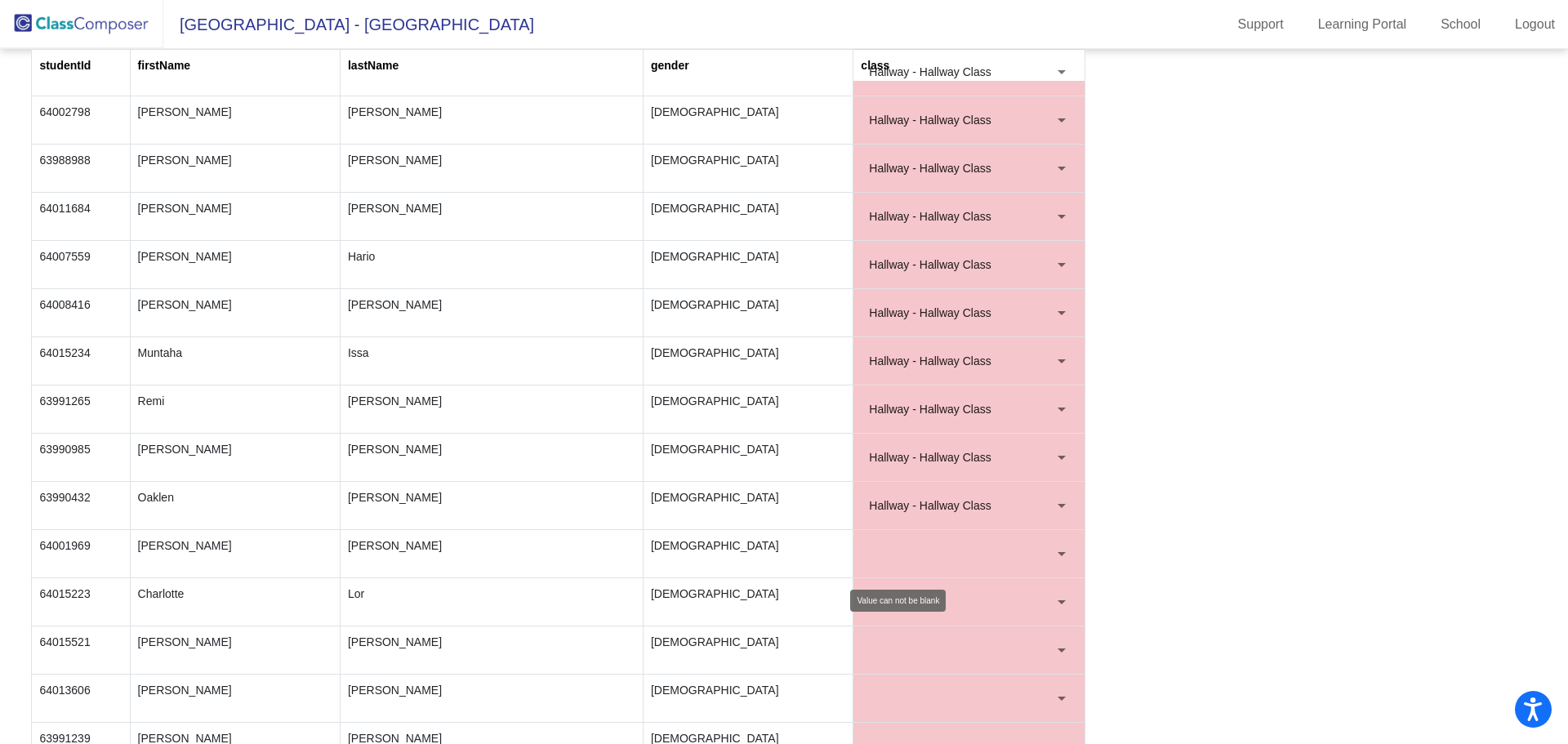
click at [1060, 548] on div at bounding box center [1061, 553] width 15 height 17
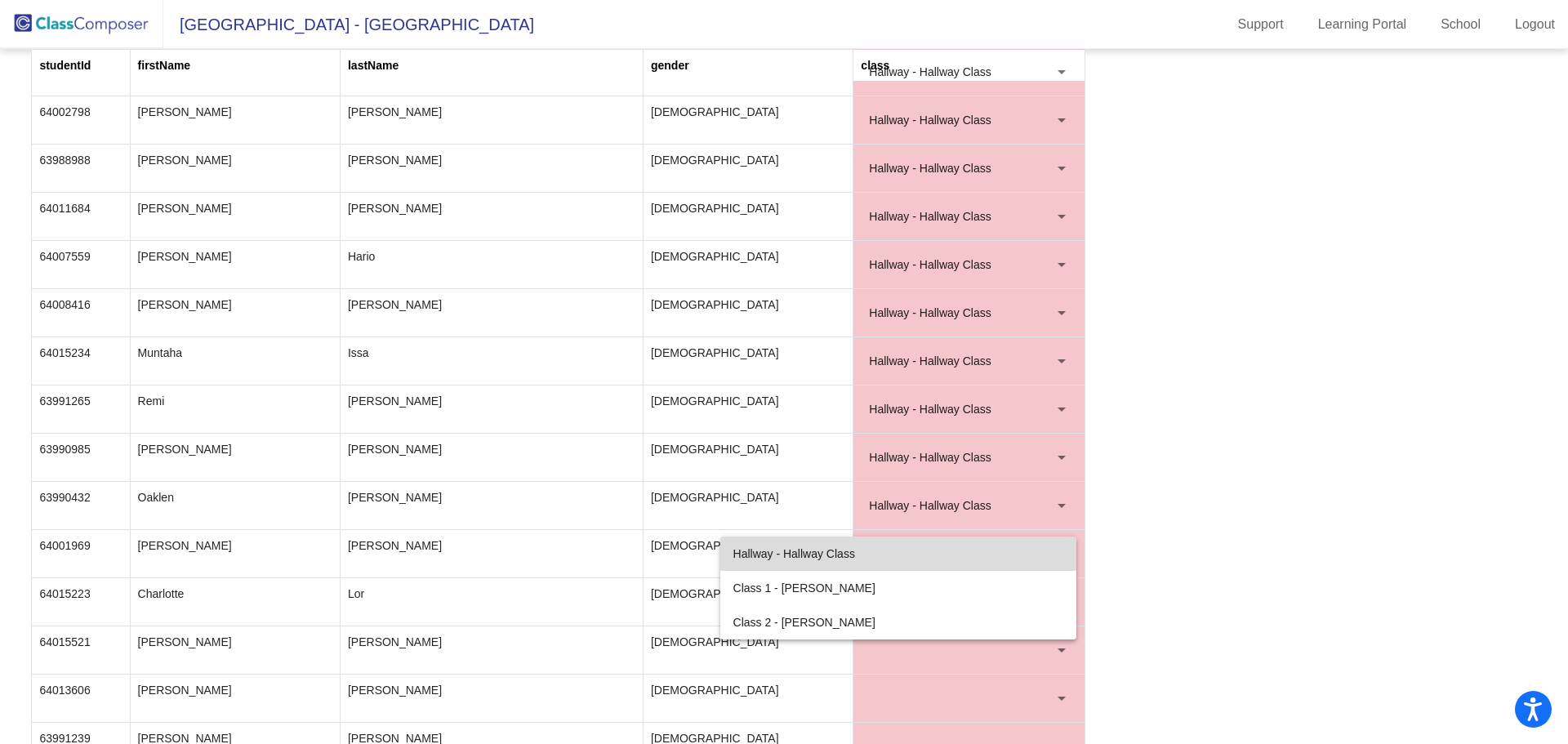
click at [834, 549] on span "Hallway - Hallway Class" at bounding box center [899, 553] width 330 height 34
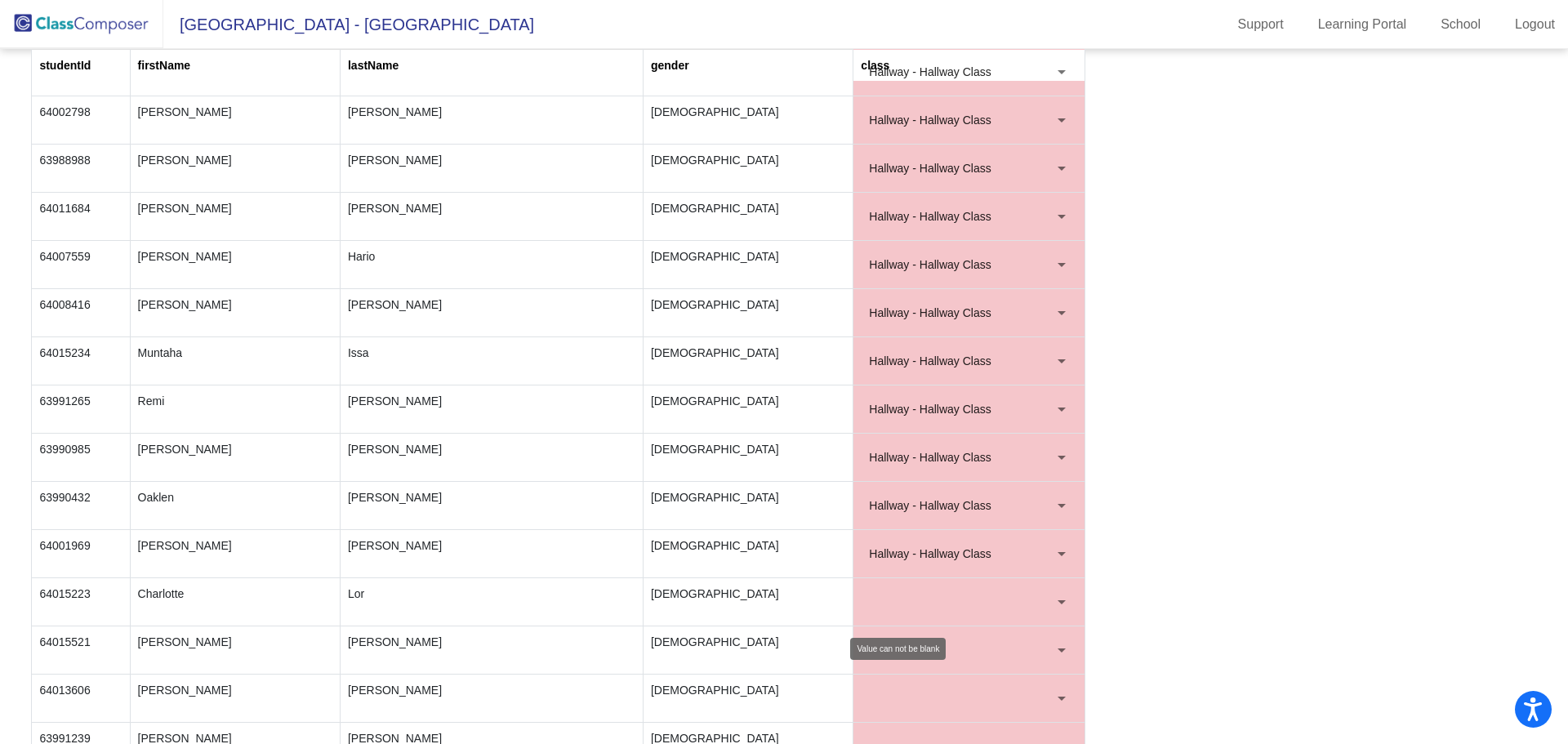
click at [1058, 601] on div at bounding box center [1062, 602] width 8 height 4
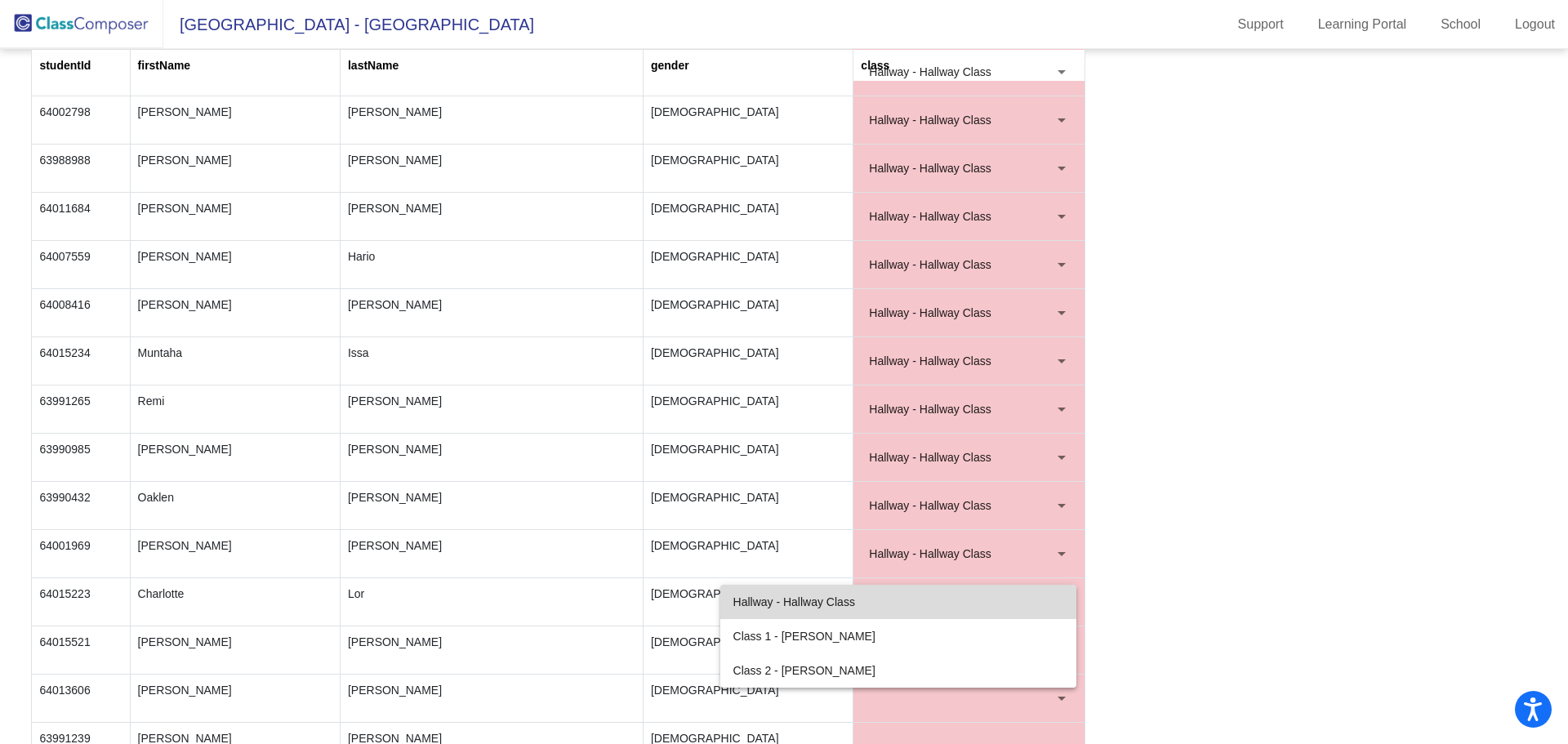
click at [846, 601] on span "Hallway - Hallway Class" at bounding box center [899, 601] width 330 height 34
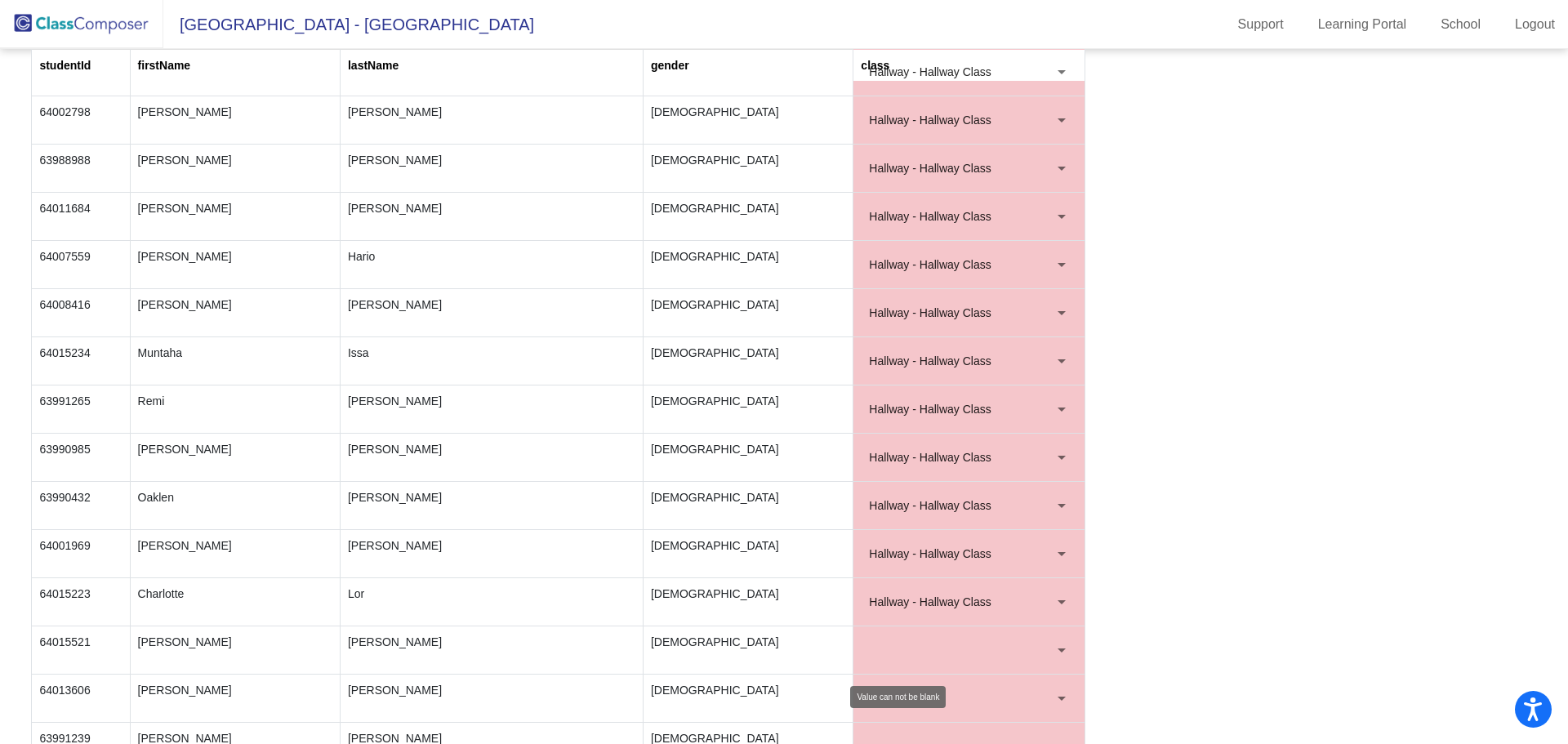
click at [1058, 649] on div at bounding box center [1062, 651] width 8 height 4
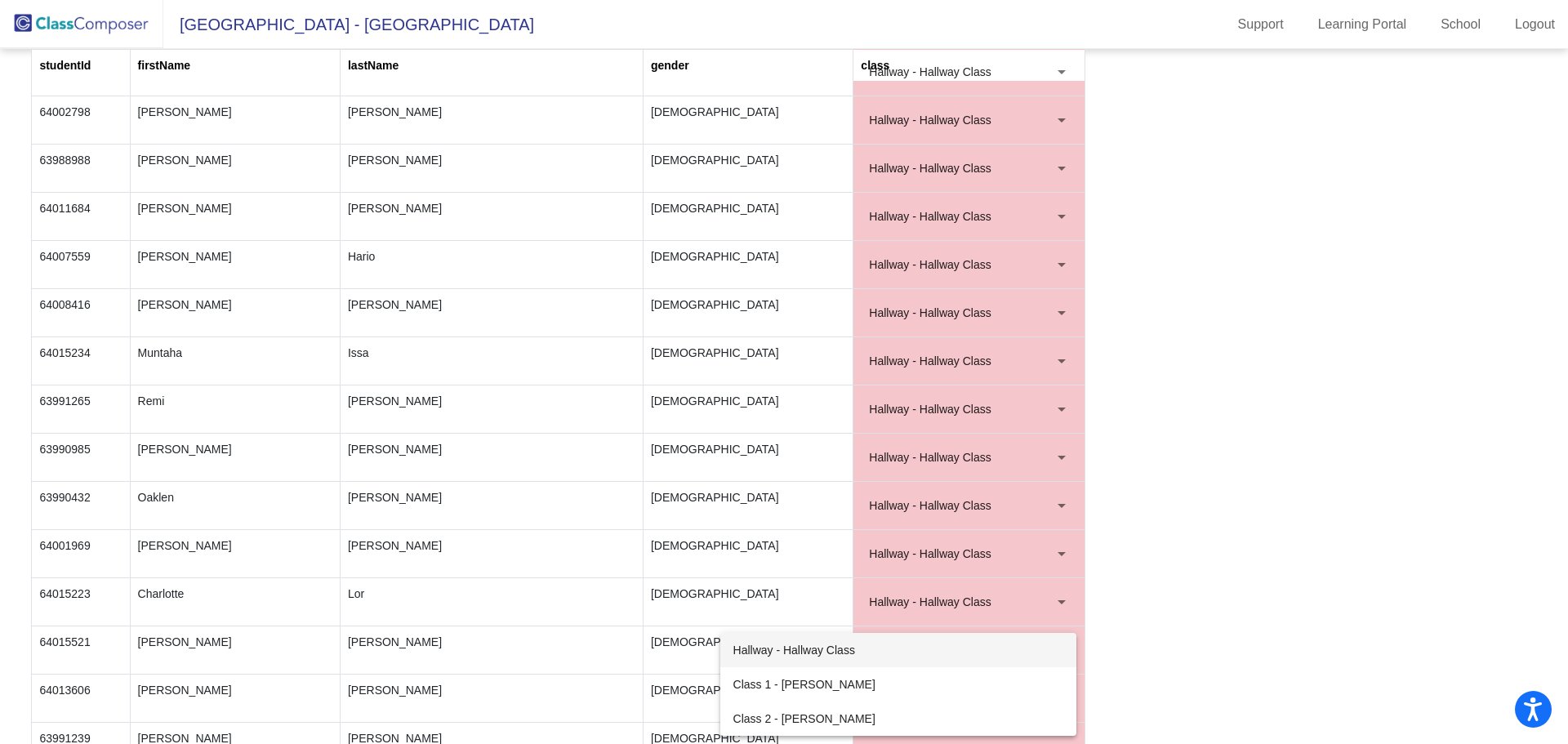
click at [842, 643] on span "Hallway - Hallway Class" at bounding box center [899, 650] width 330 height 34
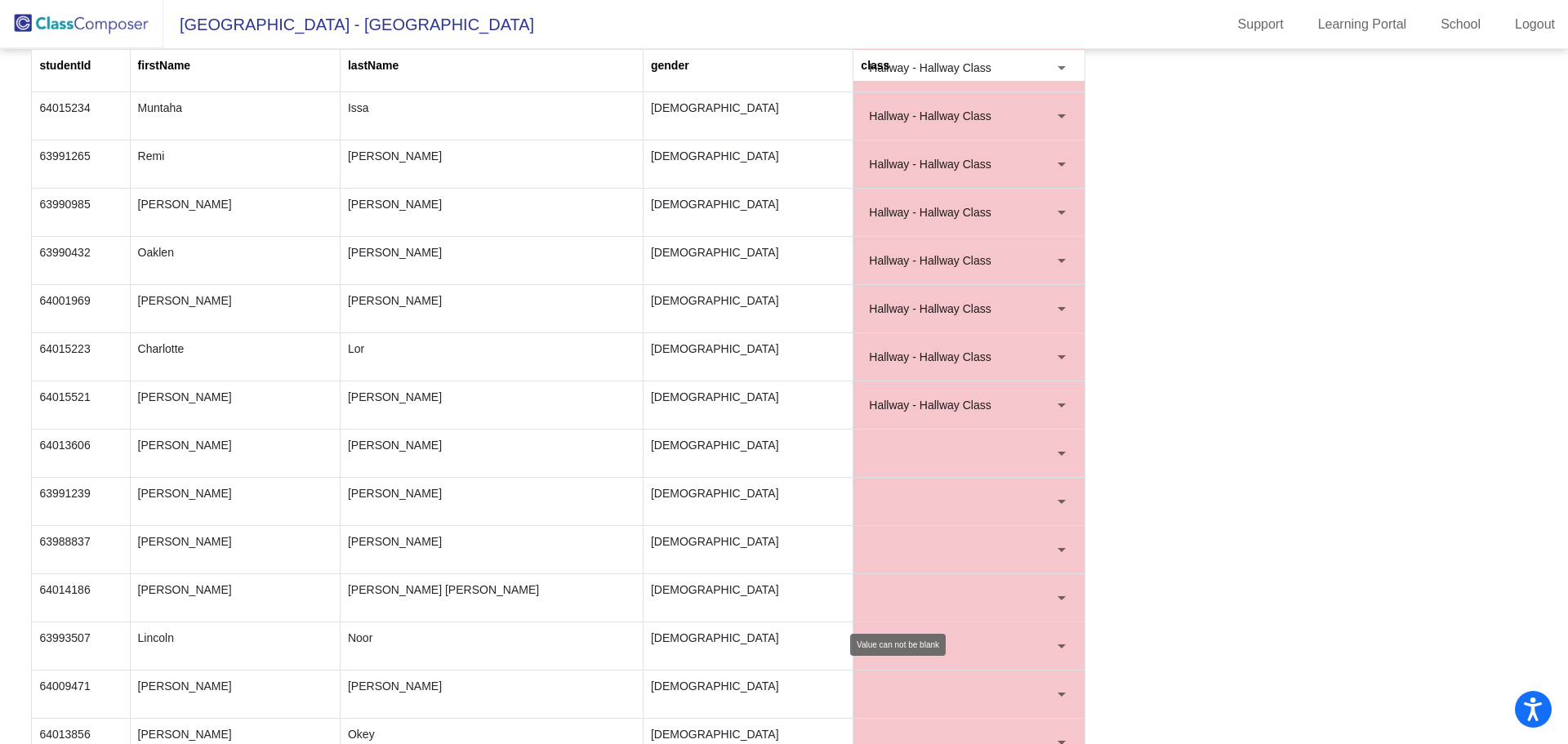
scroll to position [1796, 0]
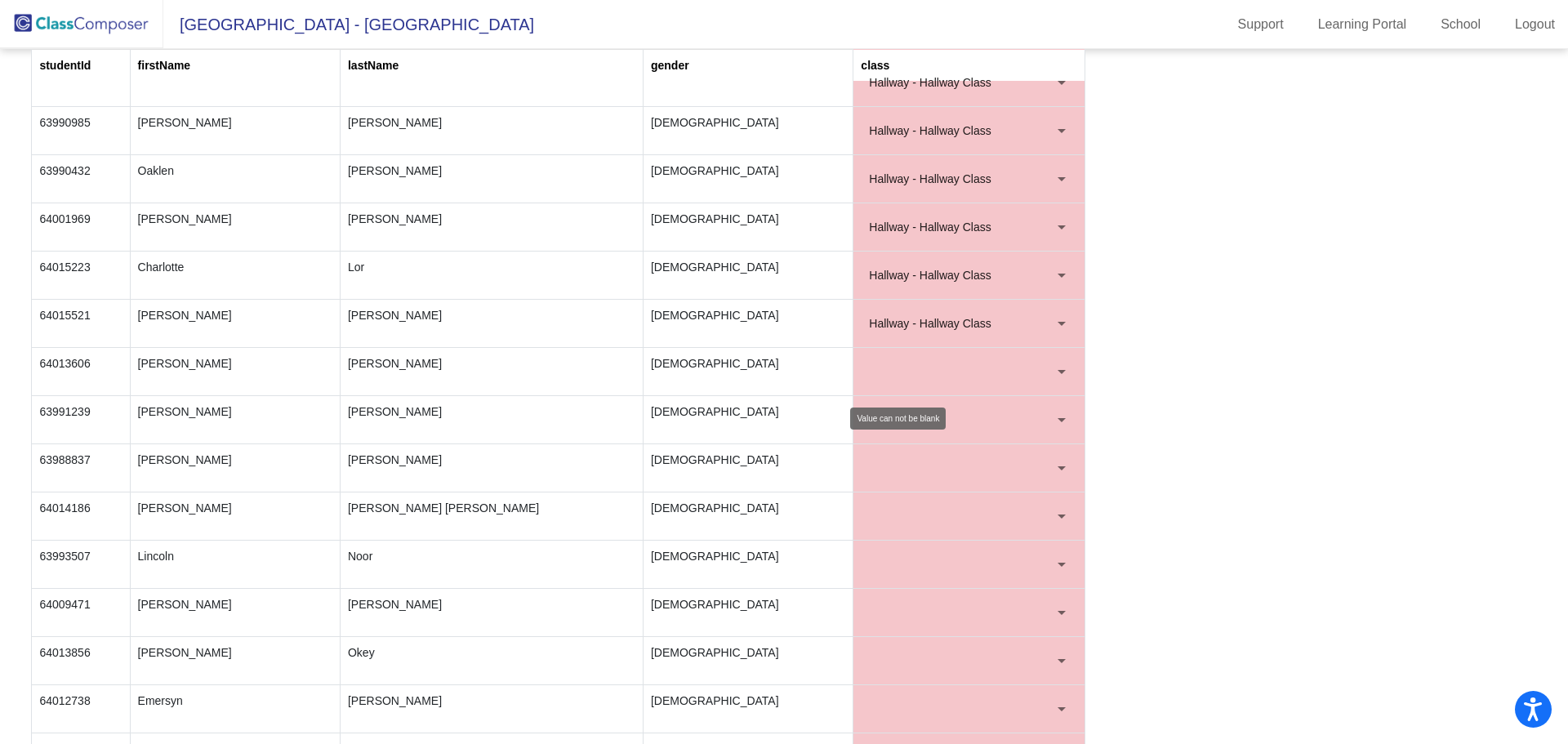
click at [1058, 373] on div at bounding box center [1062, 372] width 8 height 4
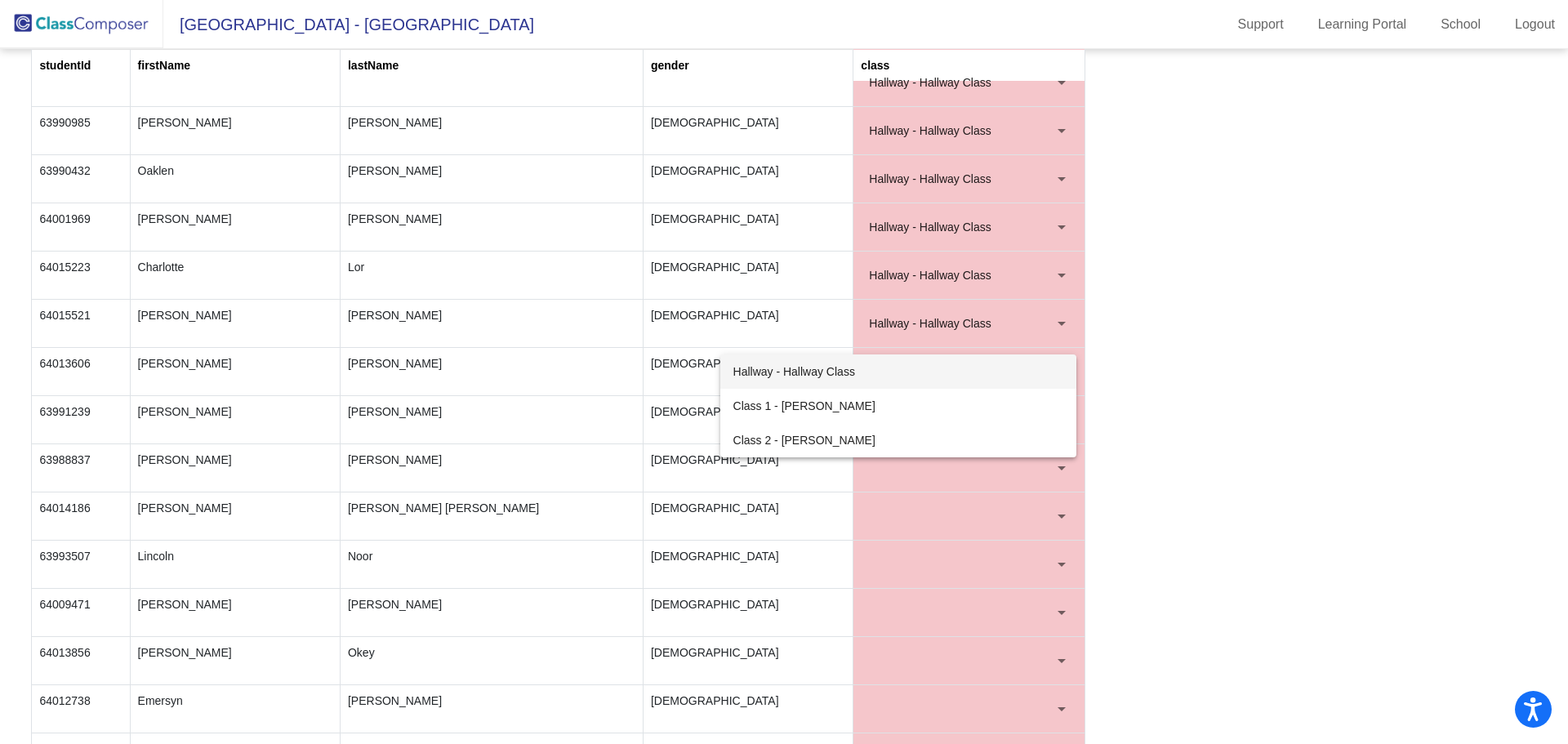
click at [862, 380] on span "Hallway - Hallway Class" at bounding box center [899, 372] width 330 height 34
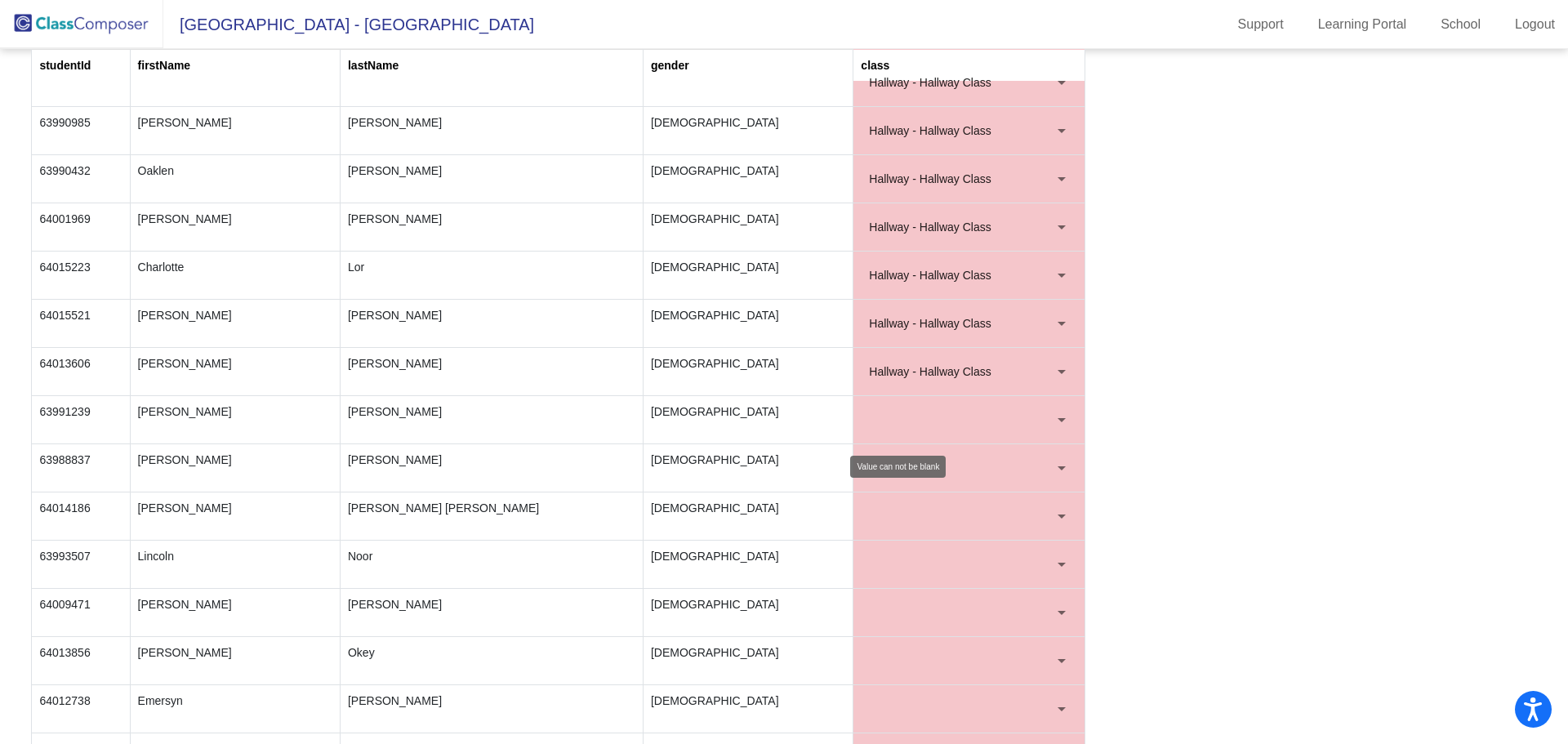
click at [1057, 417] on div at bounding box center [1061, 420] width 15 height 17
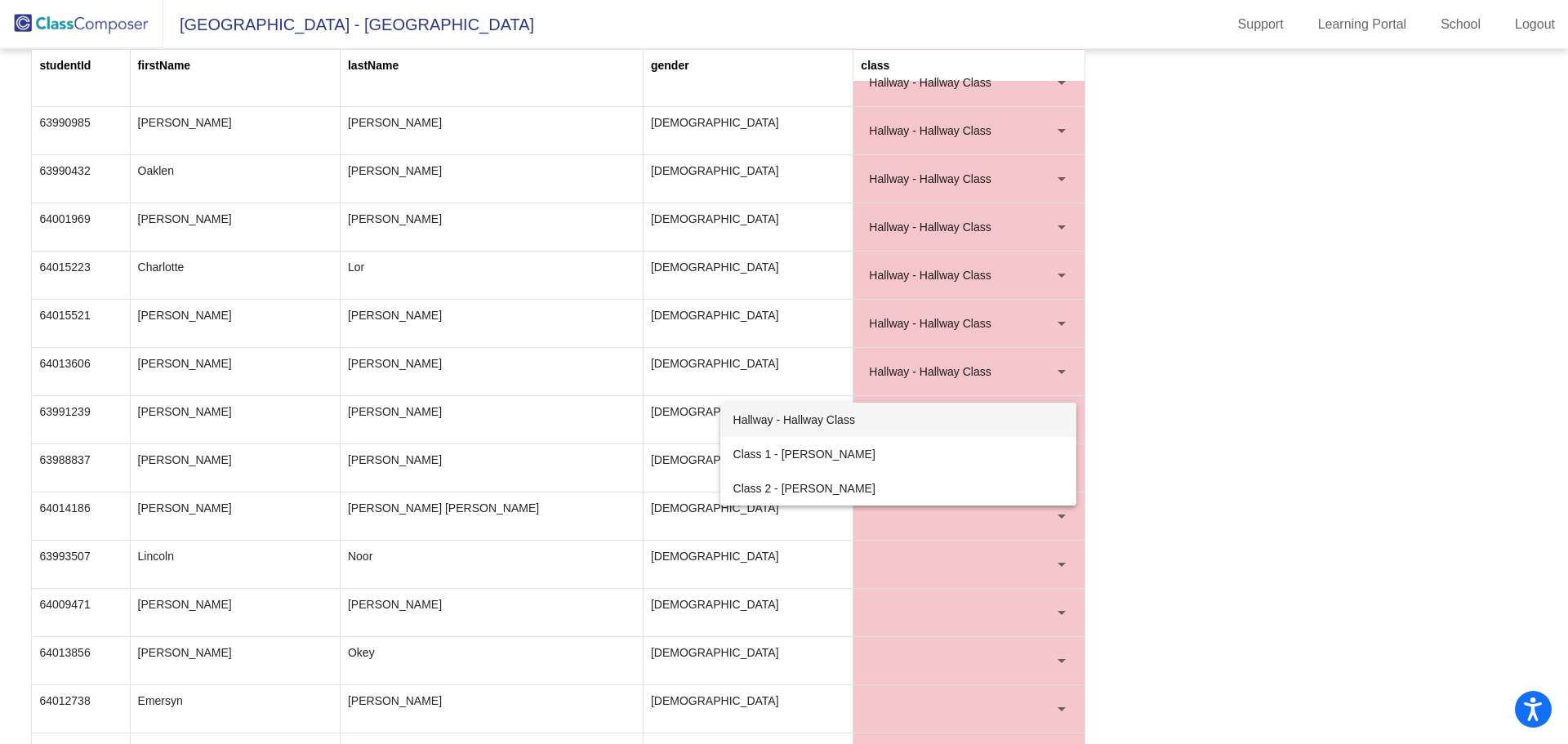
click at [836, 419] on span "Hallway - Hallway Class" at bounding box center [899, 420] width 330 height 34
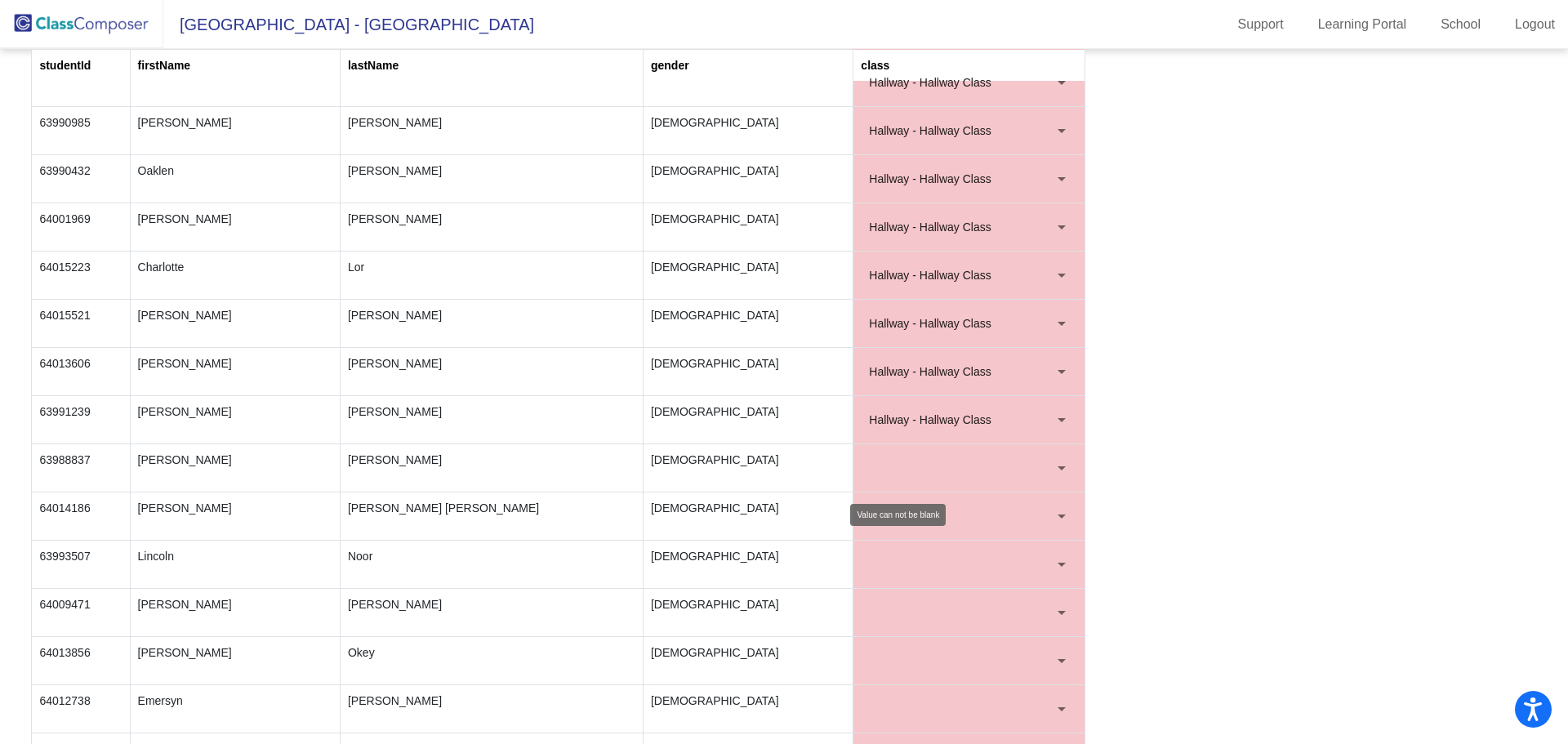
click at [1054, 465] on div at bounding box center [1061, 468] width 15 height 17
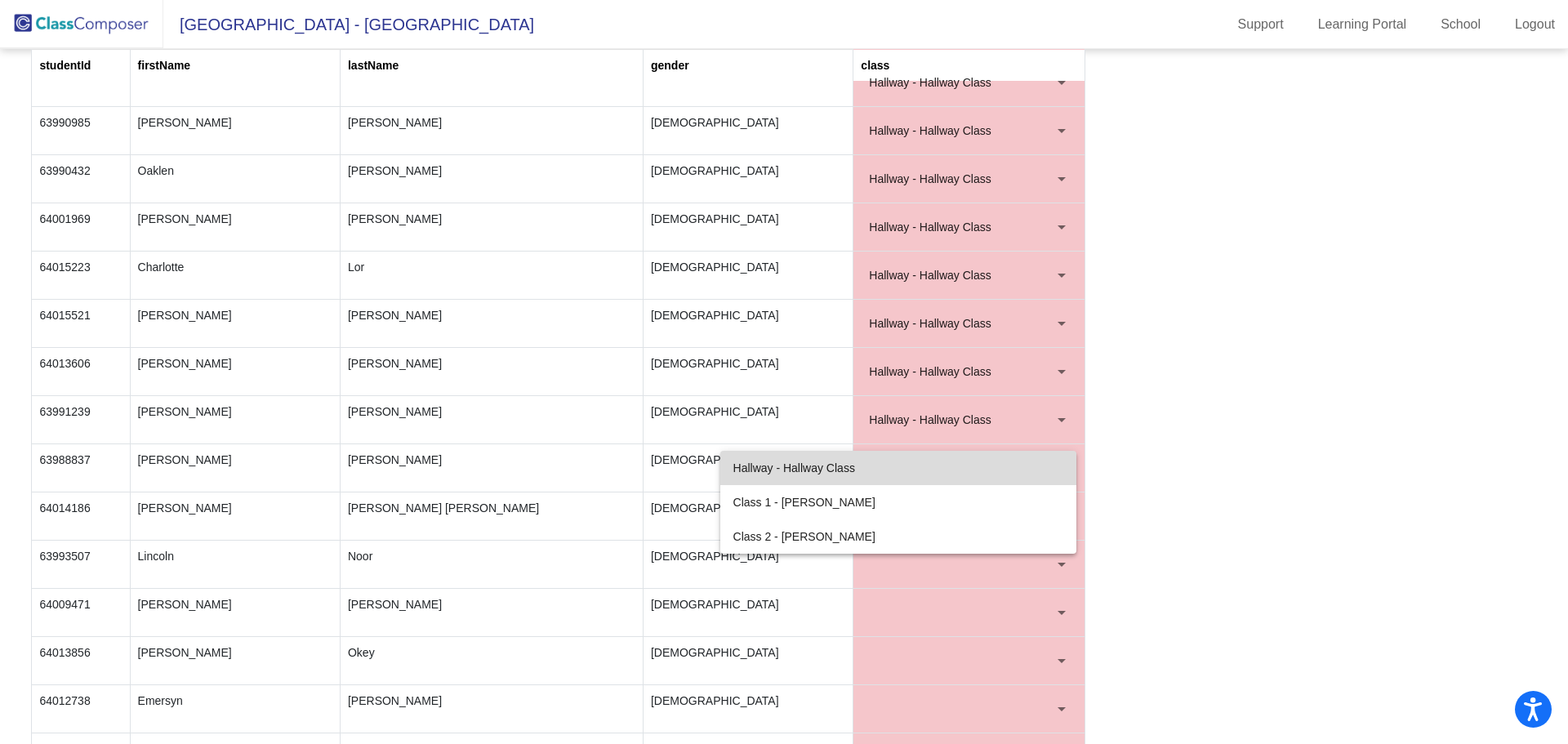
click at [849, 466] on span "Hallway - Hallway Class" at bounding box center [899, 468] width 330 height 34
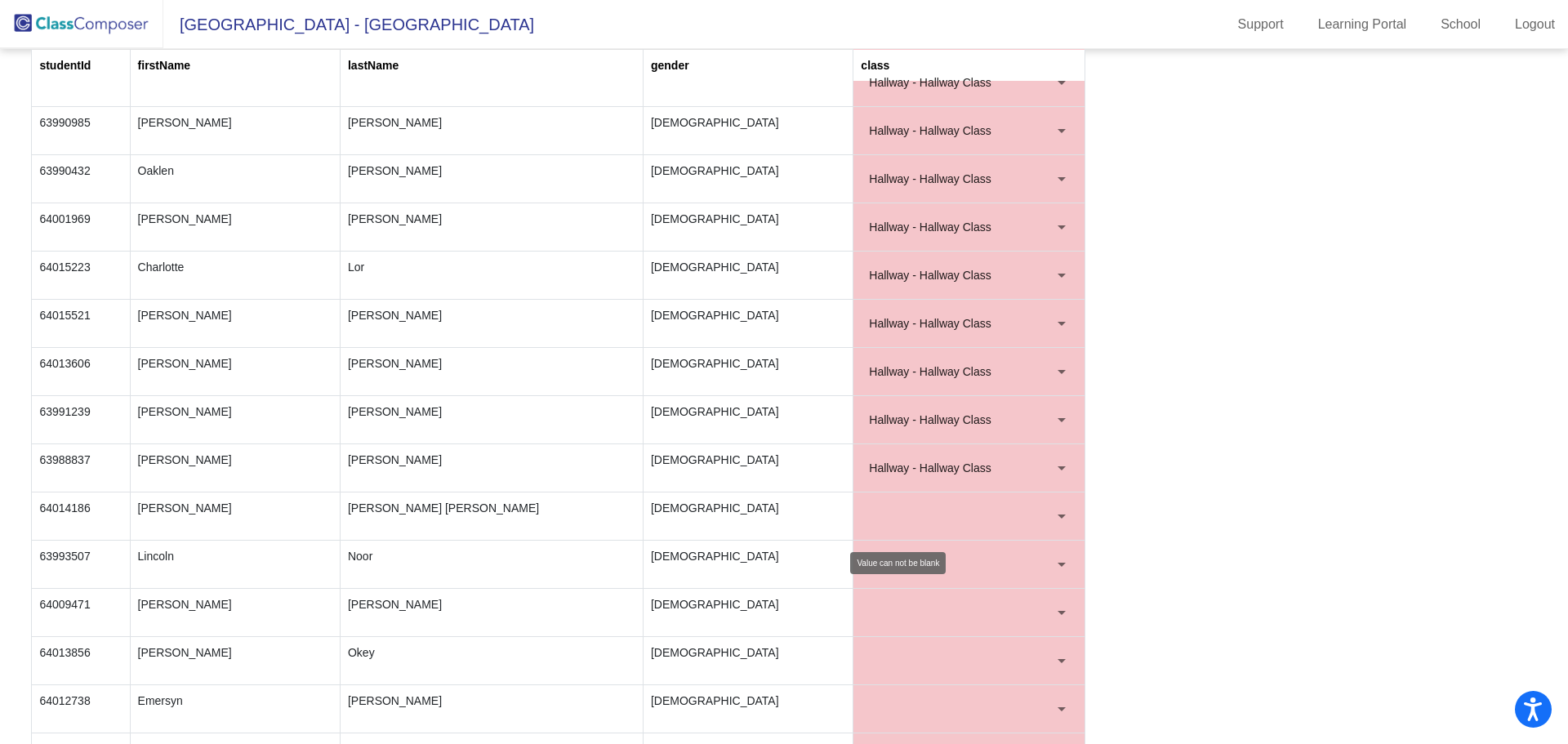
click at [1058, 516] on div at bounding box center [1062, 516] width 8 height 4
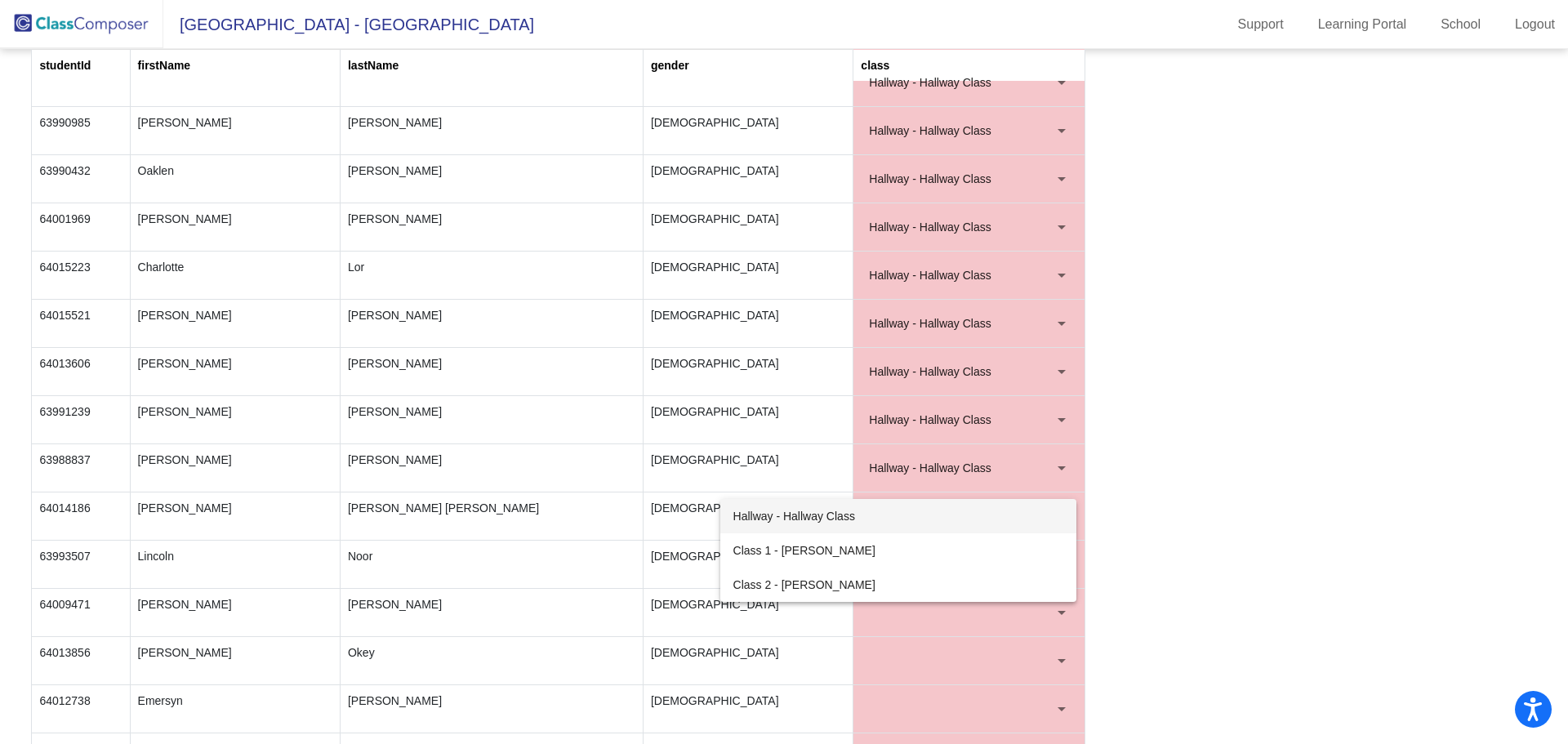
click at [852, 520] on span "Hallway - Hallway Class" at bounding box center [899, 516] width 330 height 34
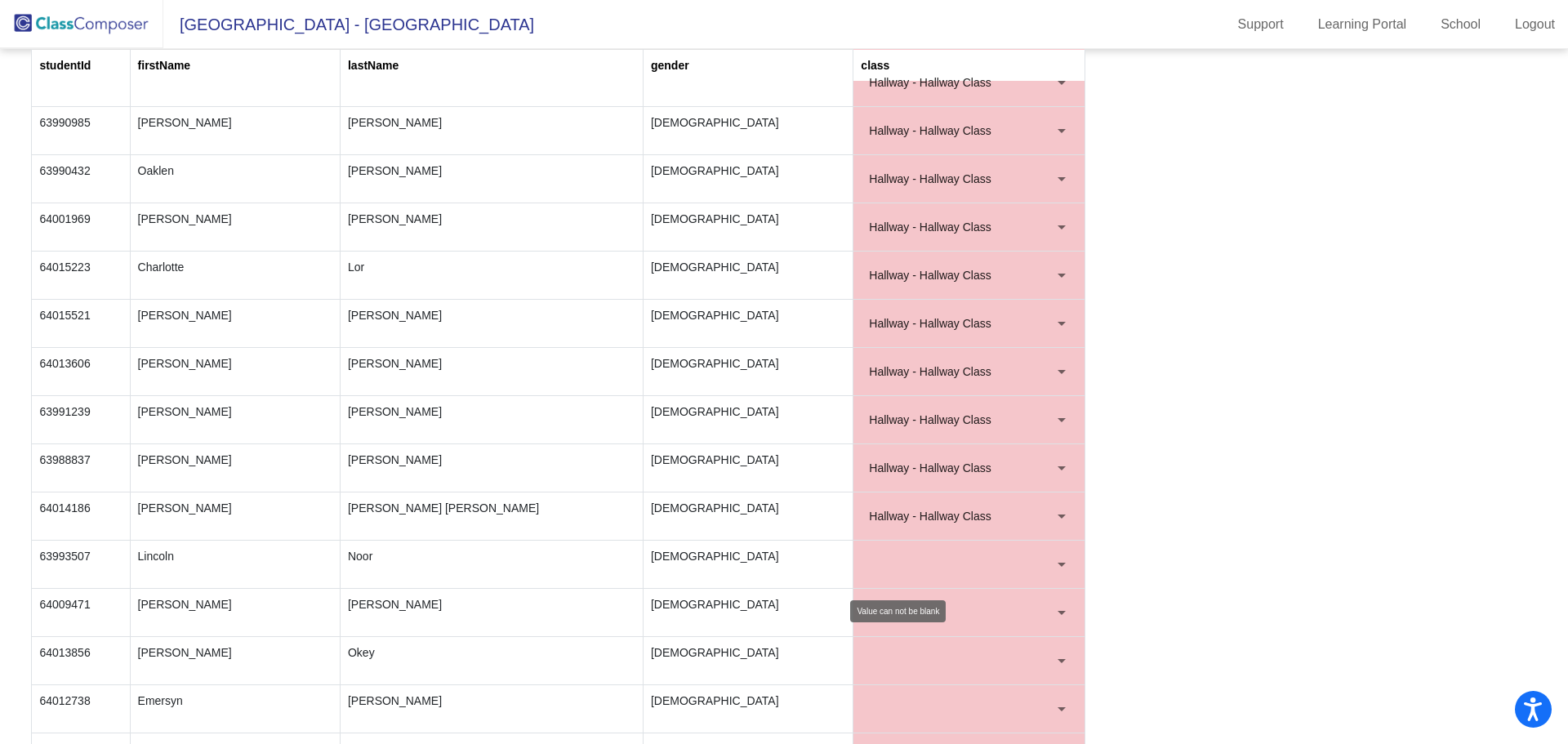
click at [1058, 564] on div at bounding box center [1062, 564] width 8 height 4
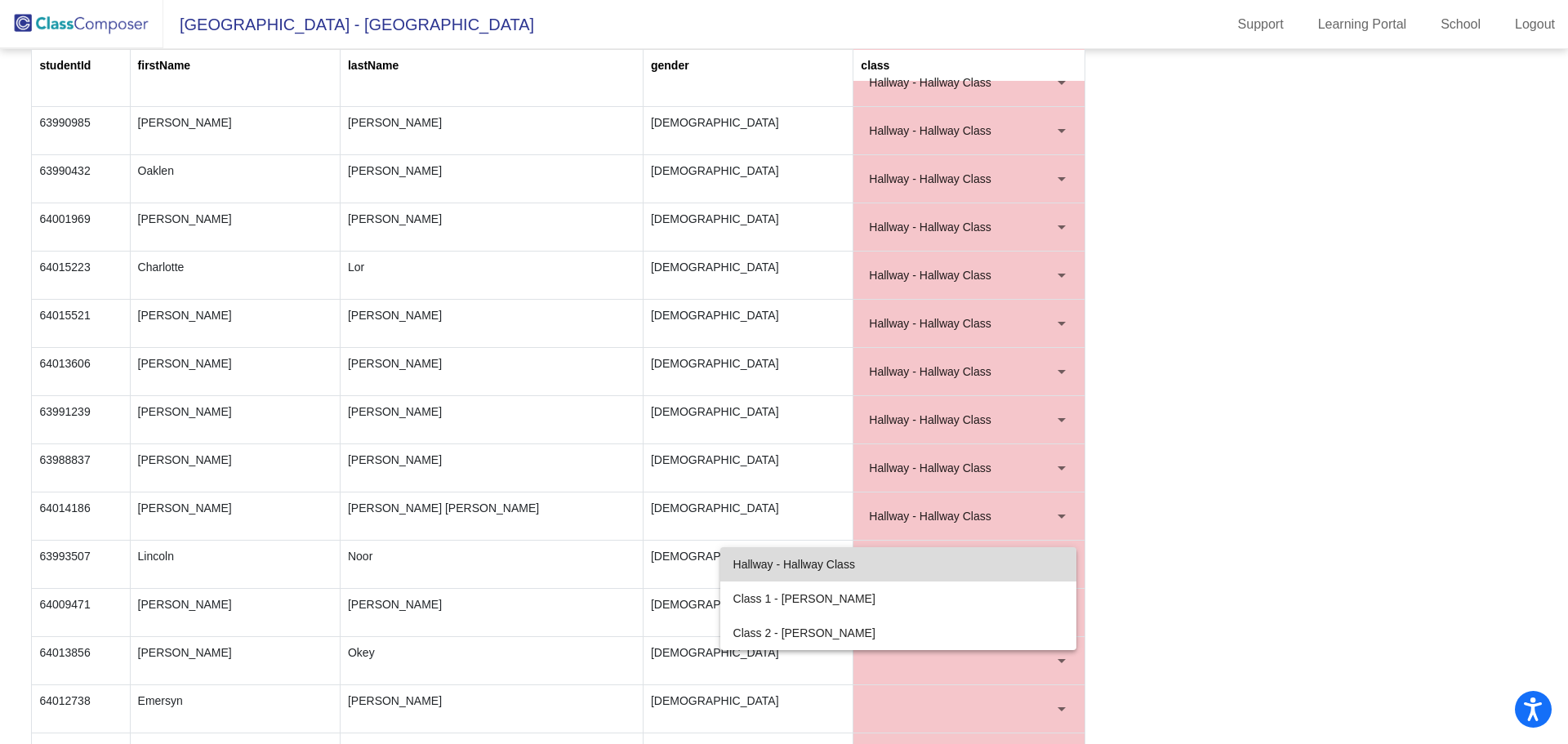
click at [879, 563] on span "Hallway - Hallway Class" at bounding box center [899, 564] width 330 height 34
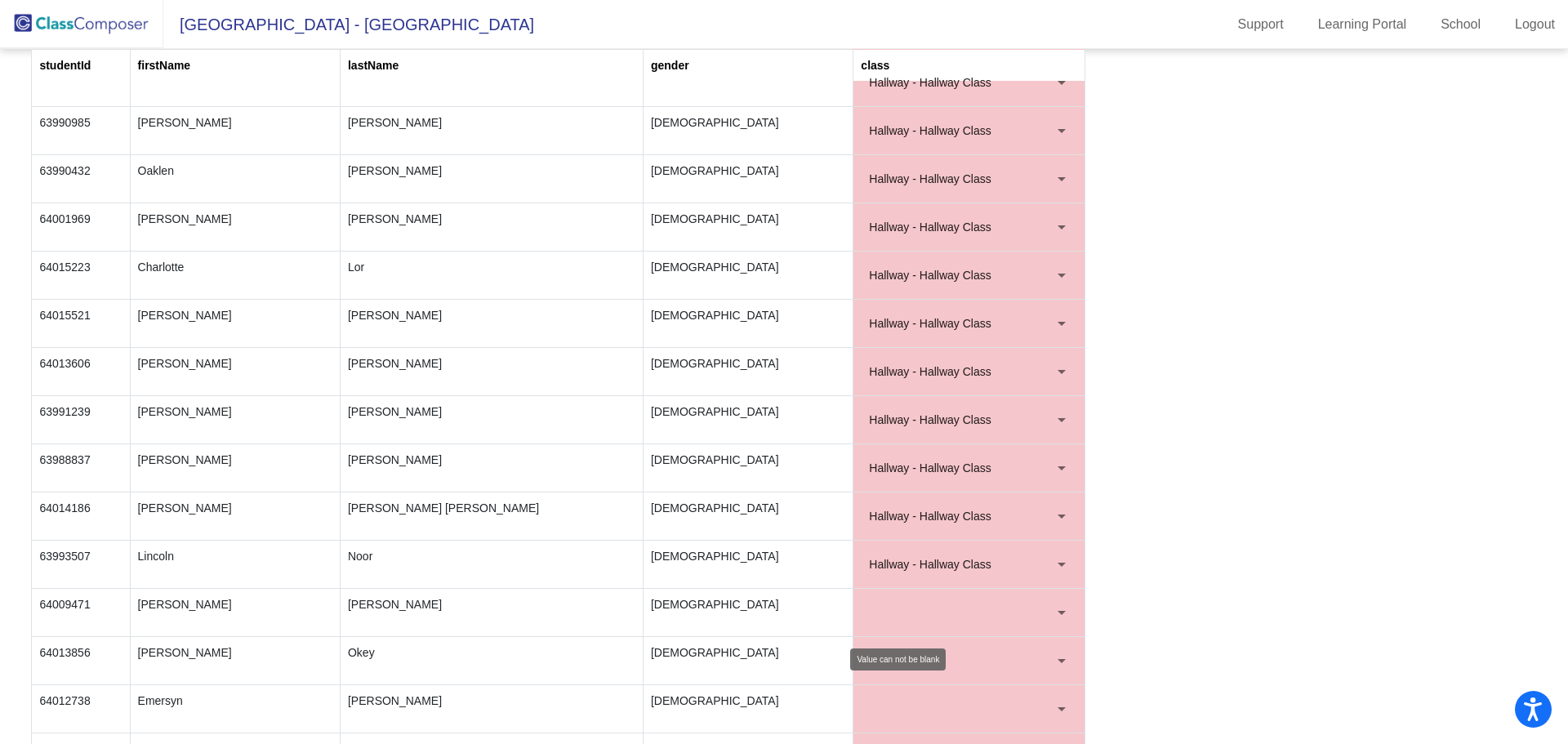
click at [1058, 612] on div at bounding box center [1062, 612] width 8 height 4
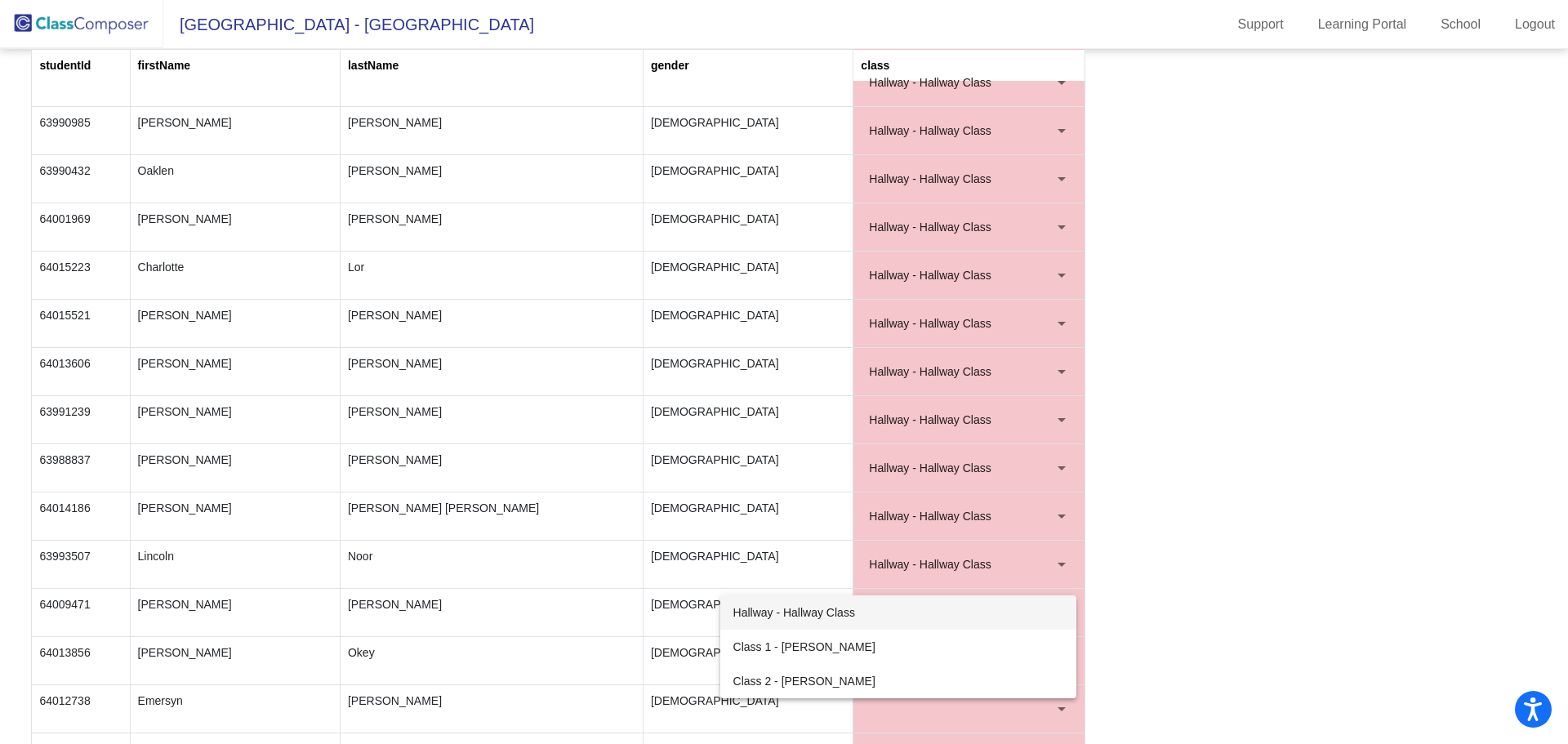
click at [873, 610] on span "Hallway - Hallway Class" at bounding box center [899, 612] width 330 height 34
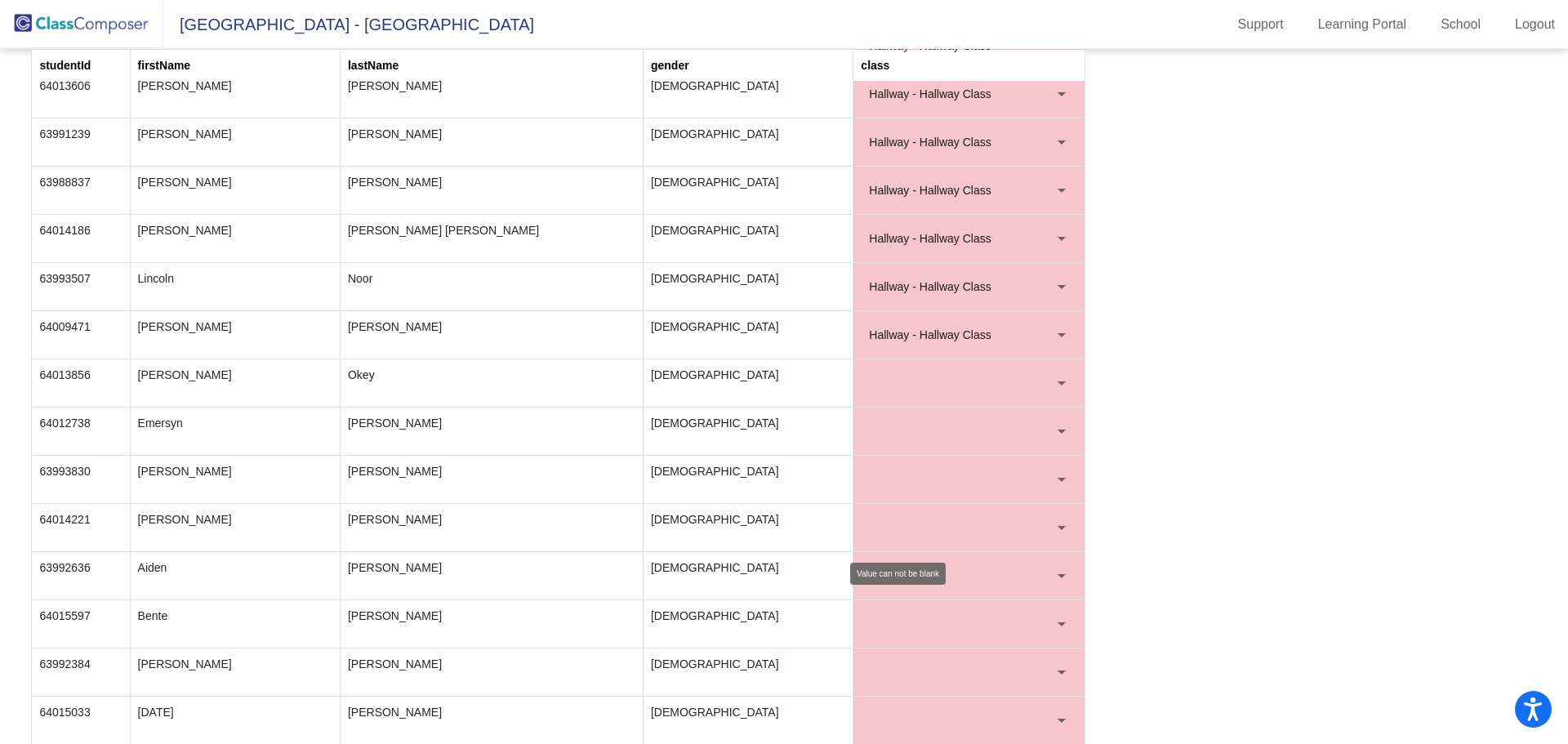
scroll to position [2123, 0]
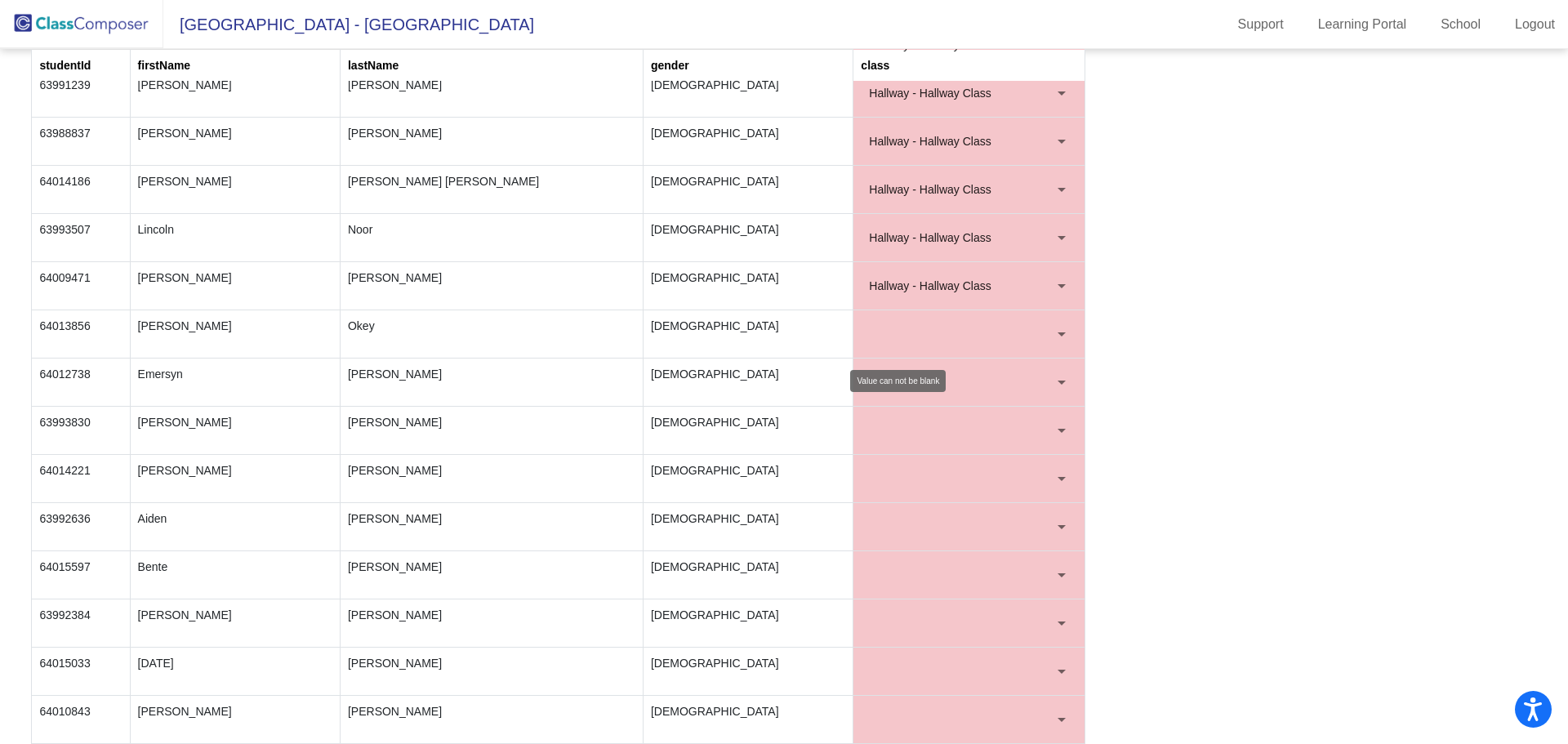
click at [1058, 334] on div at bounding box center [1062, 334] width 8 height 4
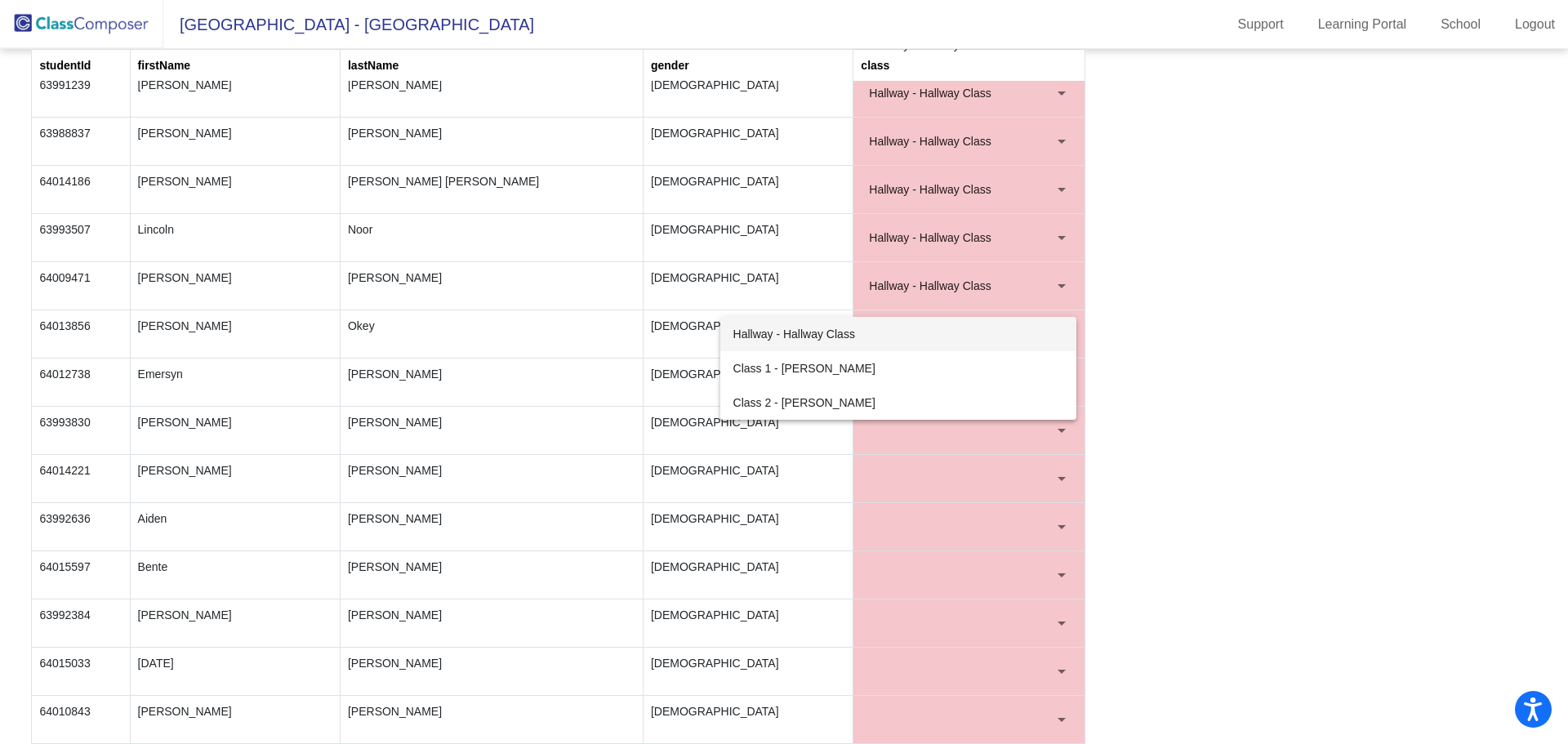
click at [813, 331] on span "Hallway - Hallway Class" at bounding box center [899, 333] width 330 height 34
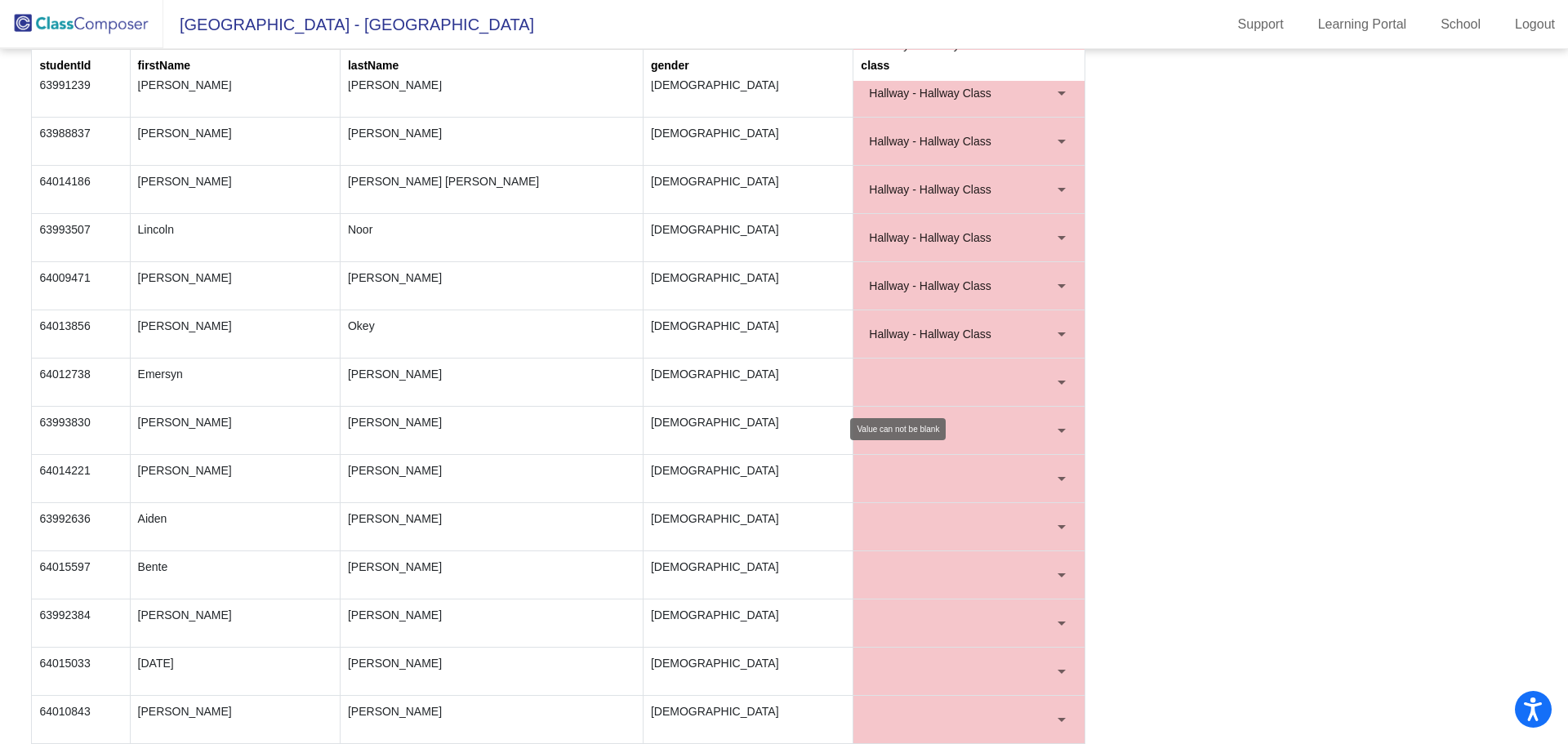
click at [1058, 380] on div at bounding box center [1062, 382] width 8 height 4
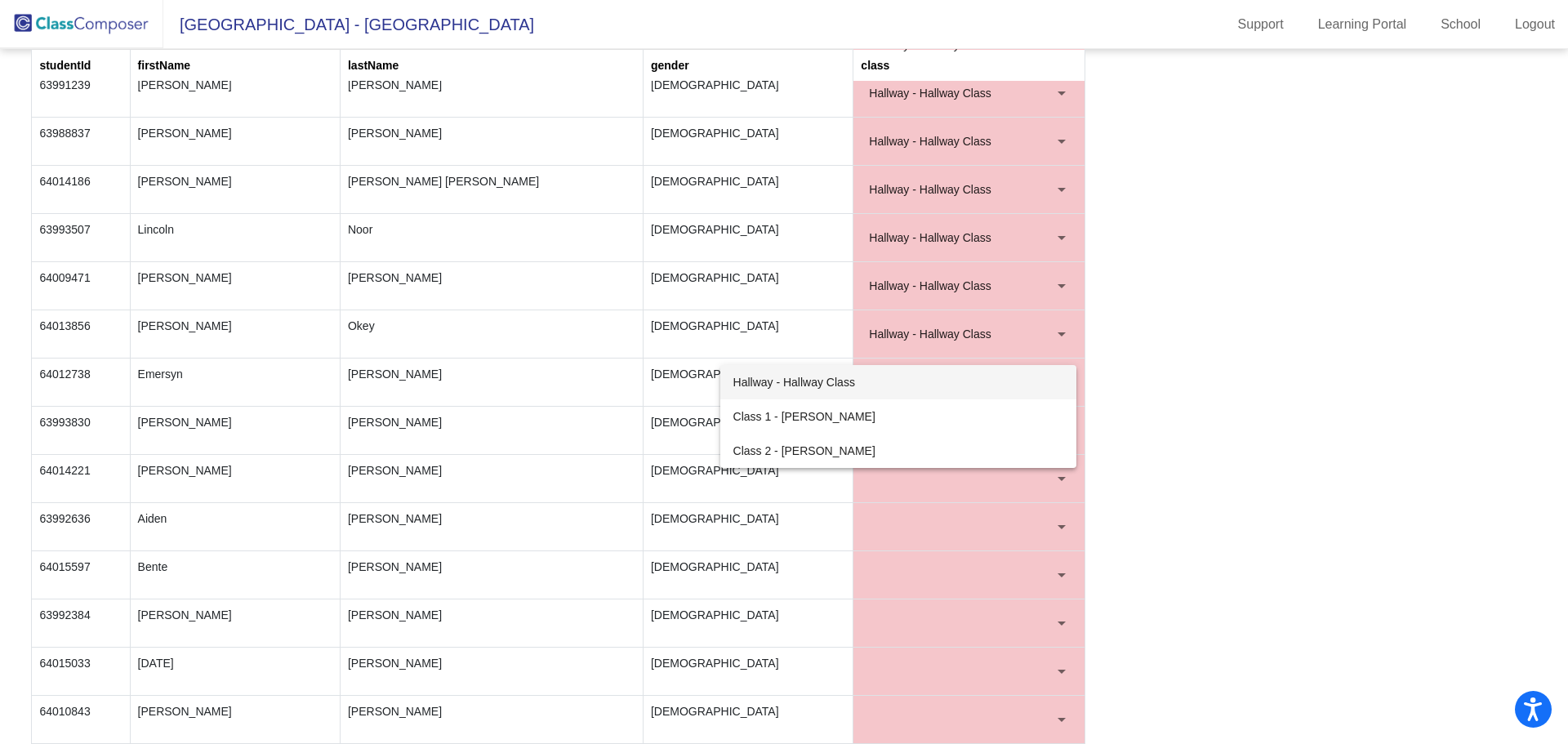
click at [943, 385] on span "Hallway - Hallway Class" at bounding box center [899, 381] width 330 height 34
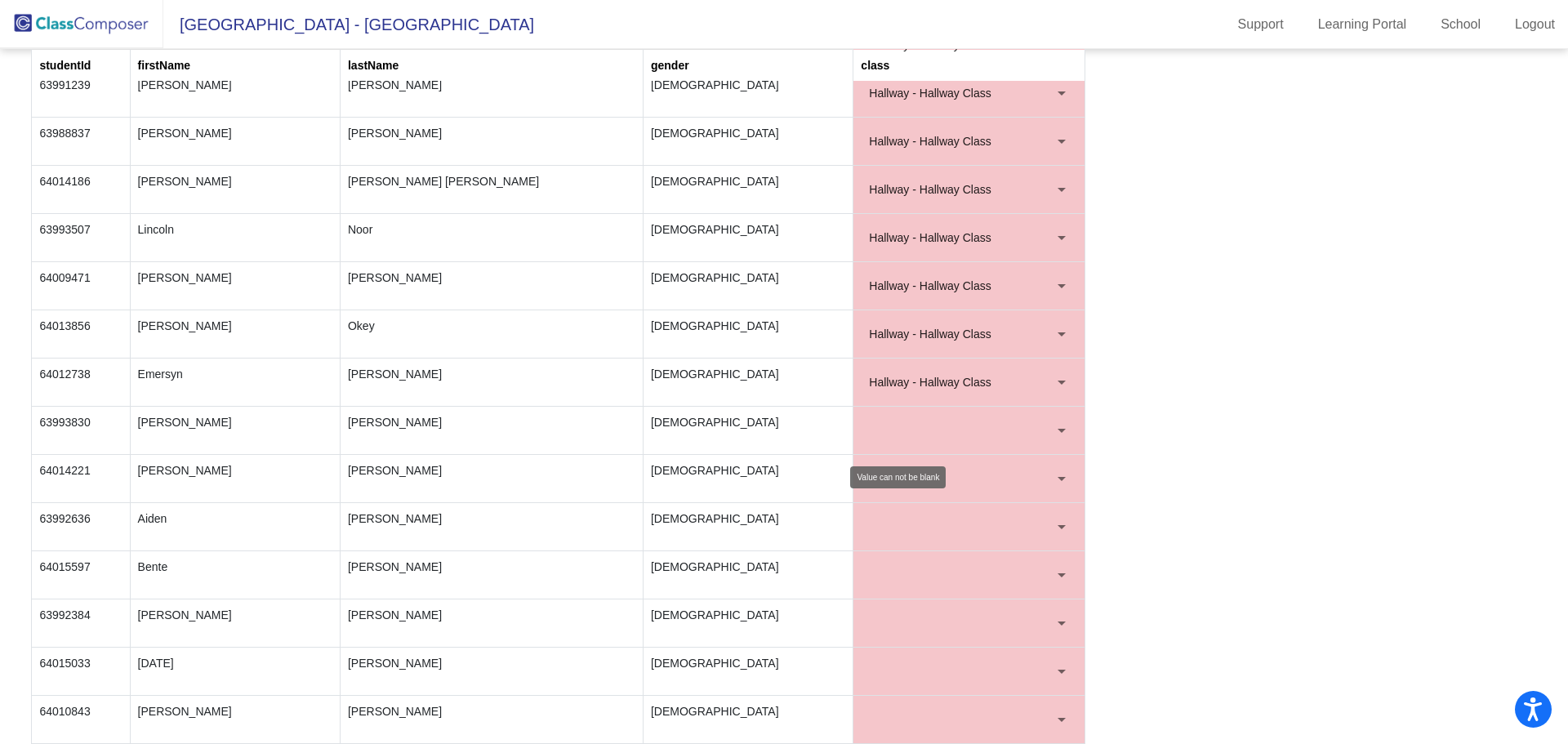
click at [1058, 429] on div at bounding box center [1062, 430] width 8 height 4
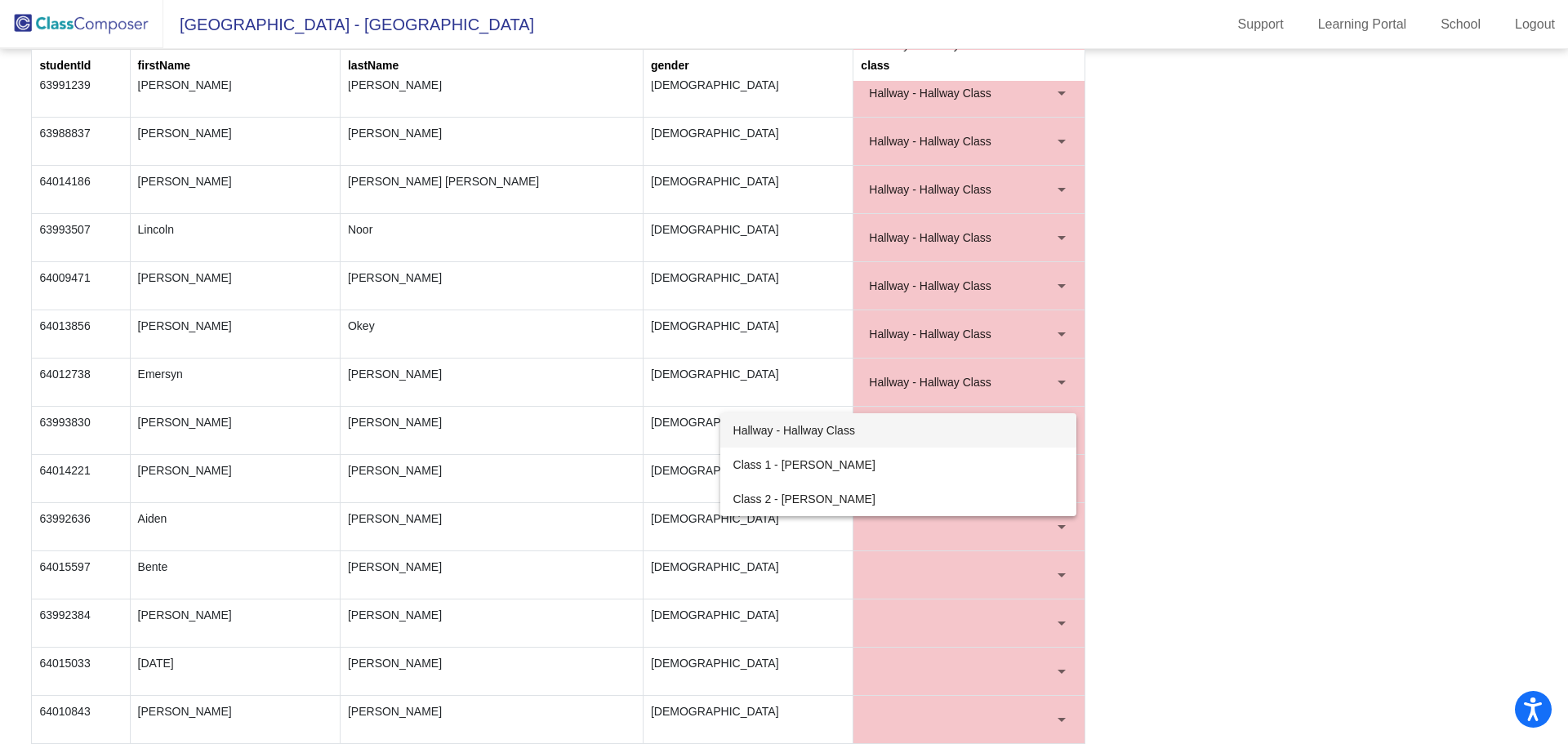
click at [903, 436] on span "Hallway - Hallway Class" at bounding box center [899, 429] width 330 height 34
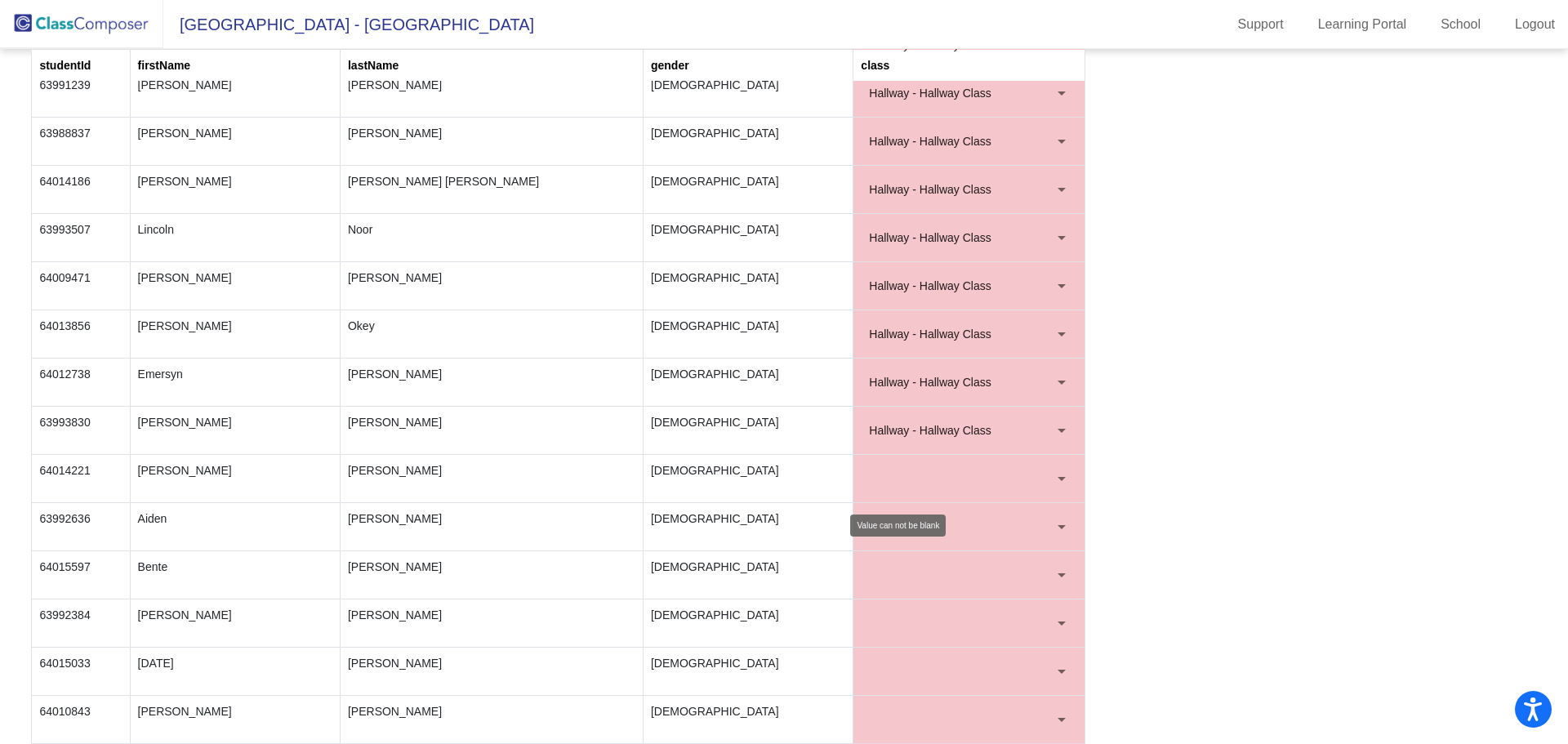
click at [1058, 477] on div at bounding box center [1062, 479] width 8 height 4
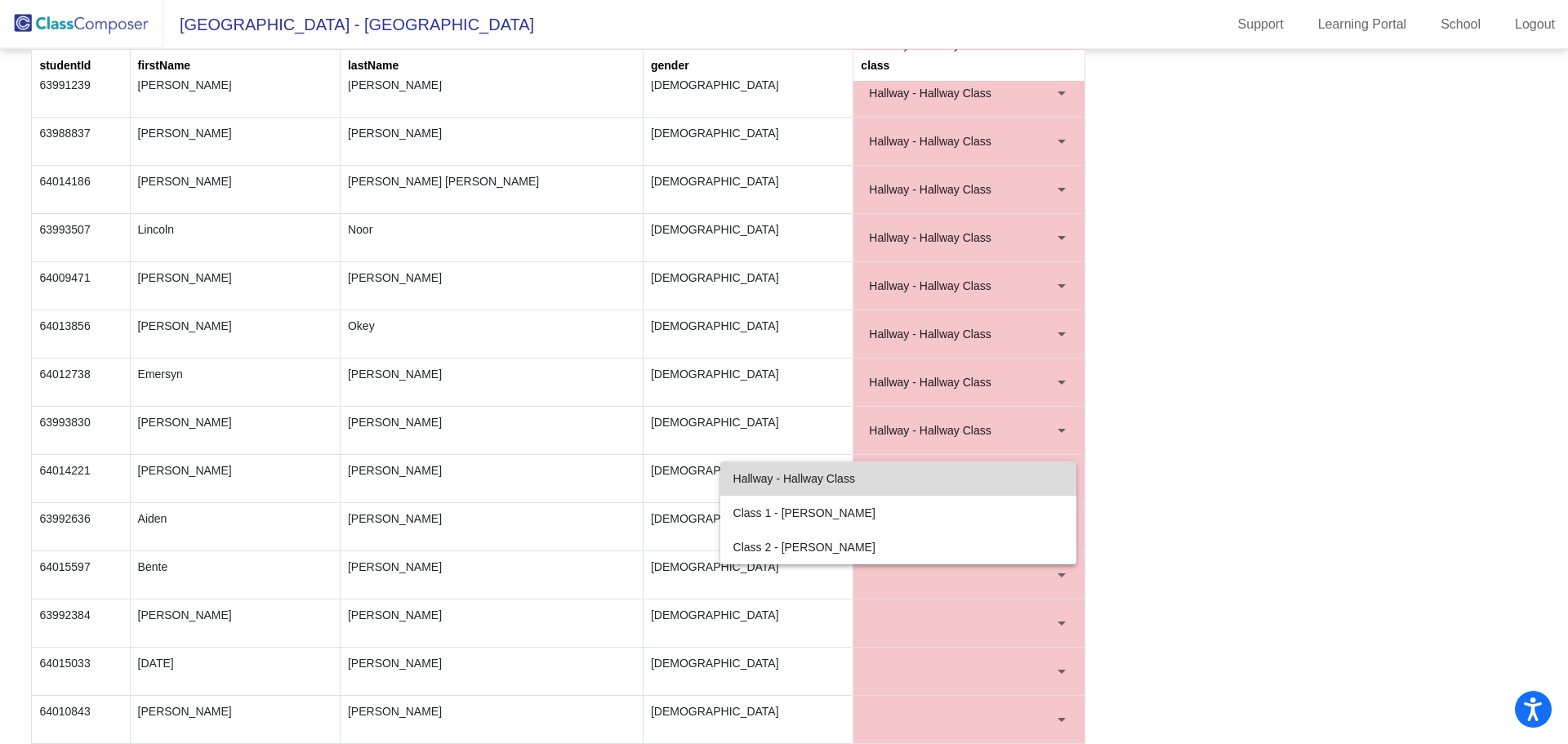
click at [887, 478] on span "Hallway - Hallway Class" at bounding box center [899, 478] width 330 height 34
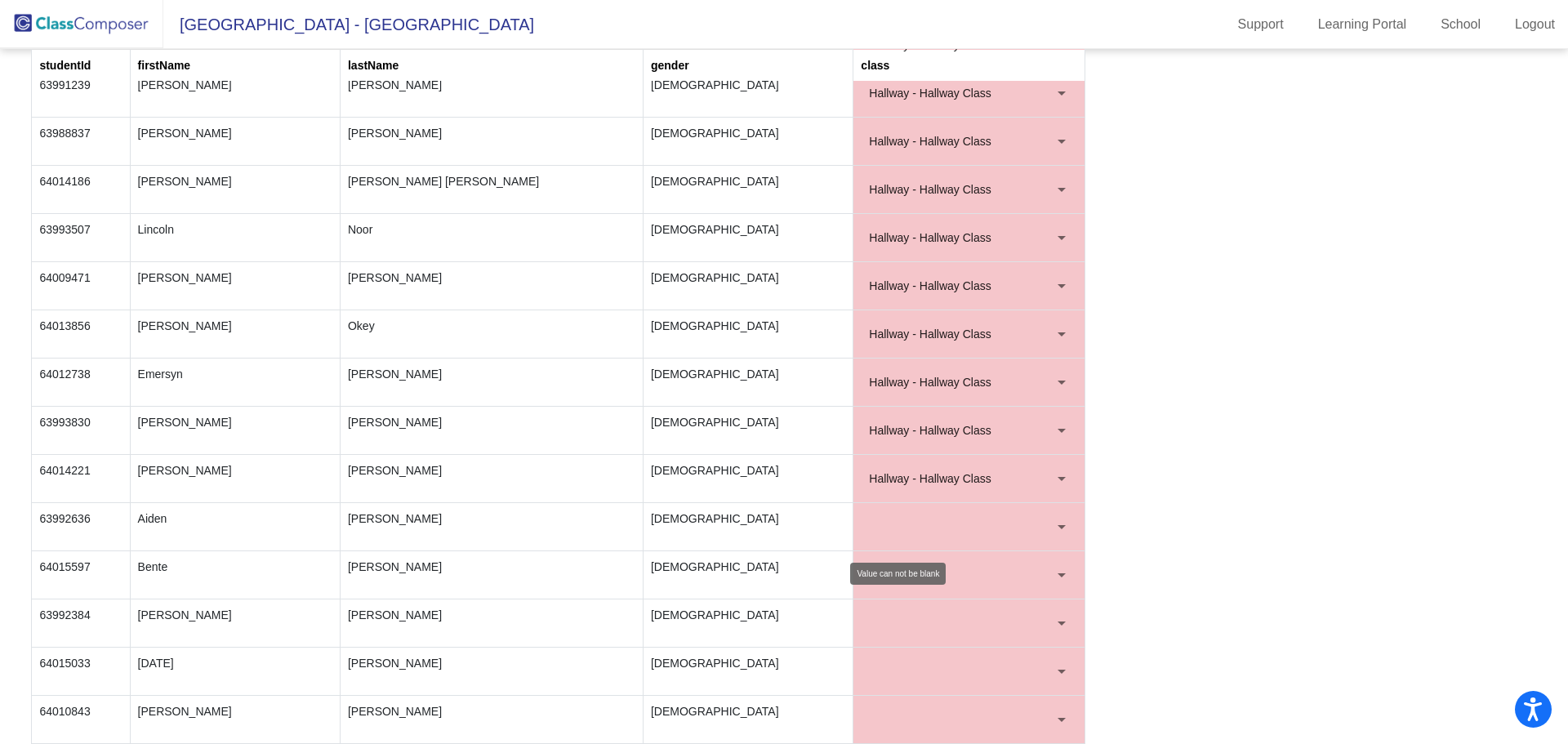
click at [1056, 523] on div at bounding box center [1061, 526] width 15 height 17
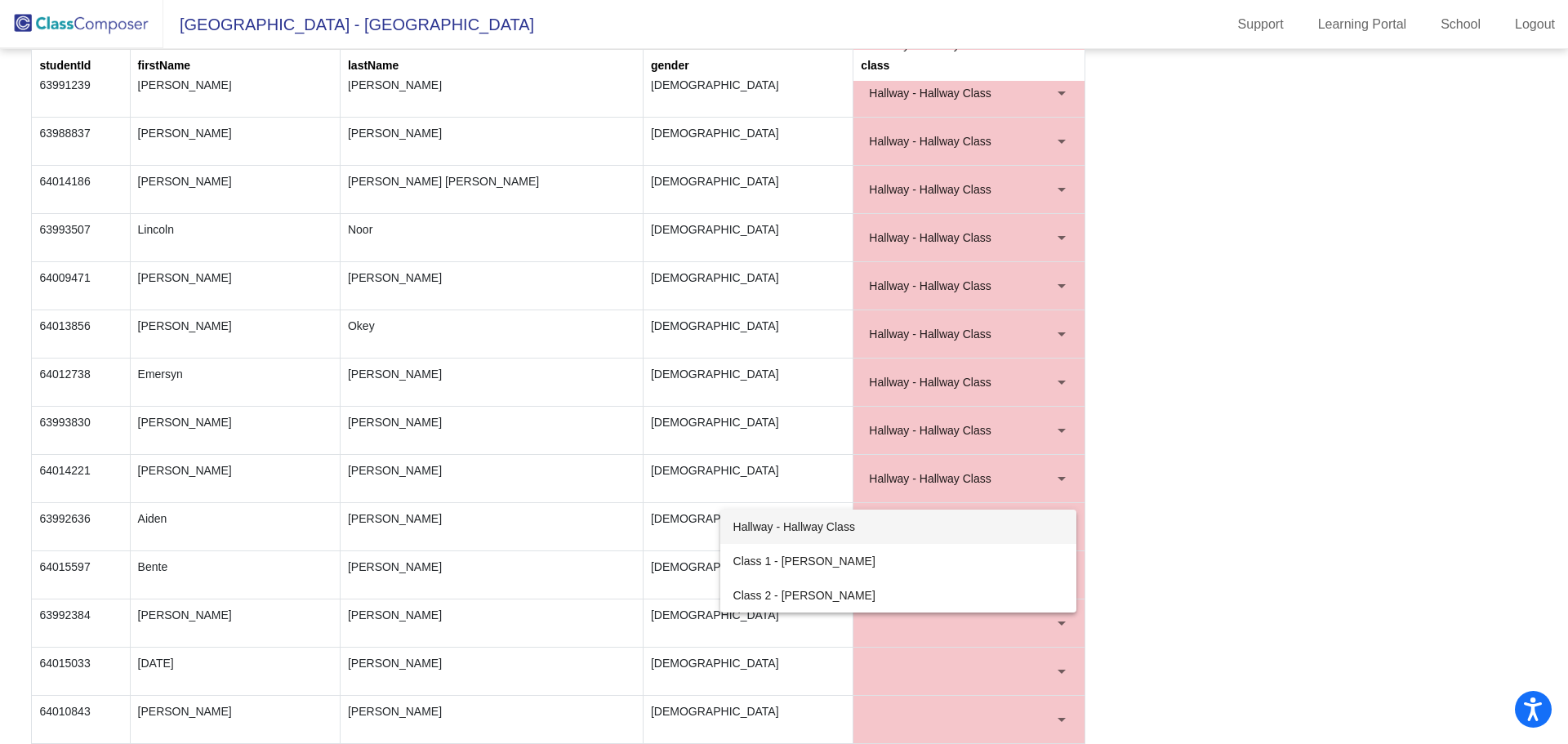
click at [885, 527] on span "Hallway - Hallway Class" at bounding box center [899, 526] width 330 height 34
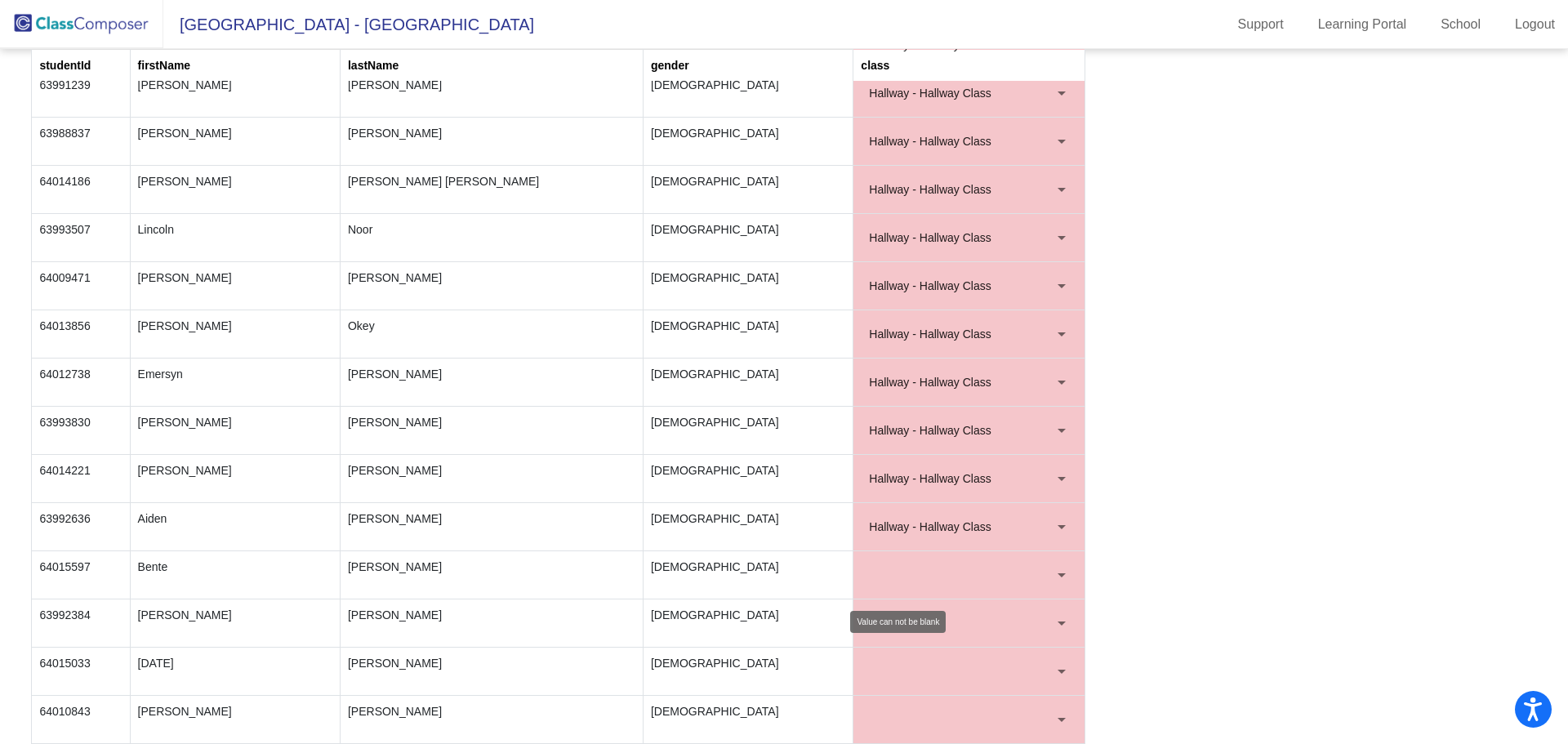
click at [1058, 576] on div at bounding box center [1062, 575] width 8 height 4
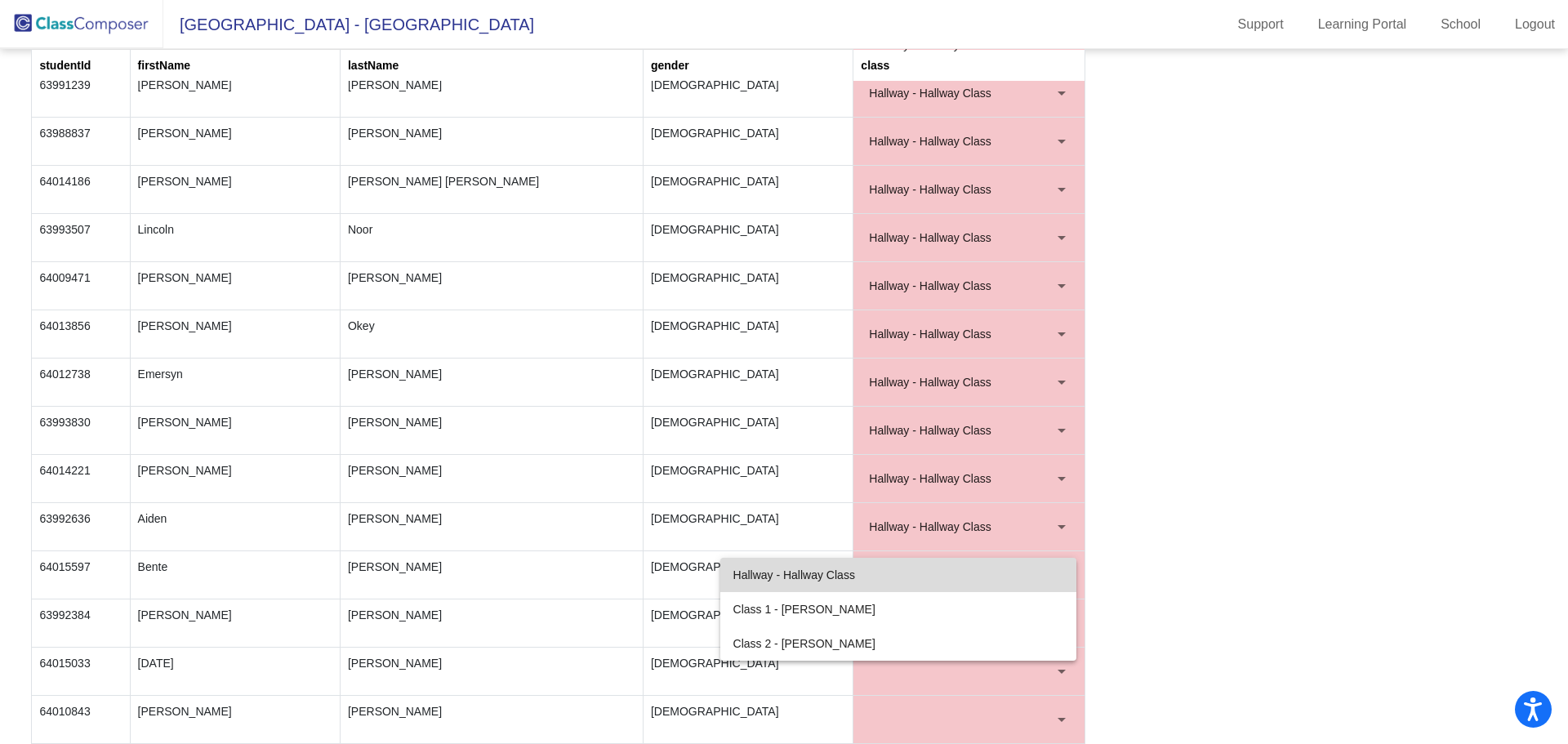
click at [928, 582] on span "Hallway - Hallway Class" at bounding box center [899, 574] width 330 height 34
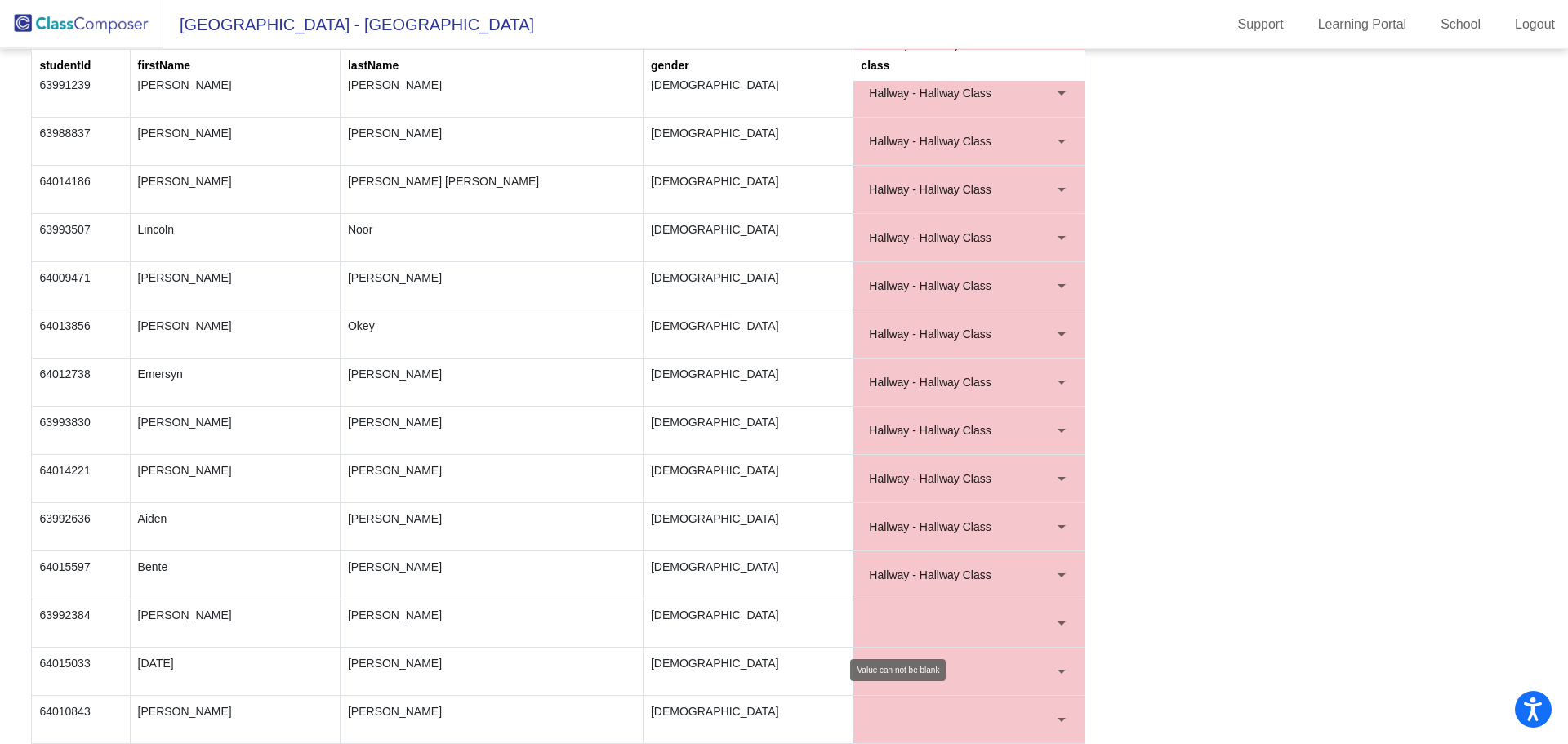
click at [1059, 623] on div at bounding box center [1062, 623] width 8 height 4
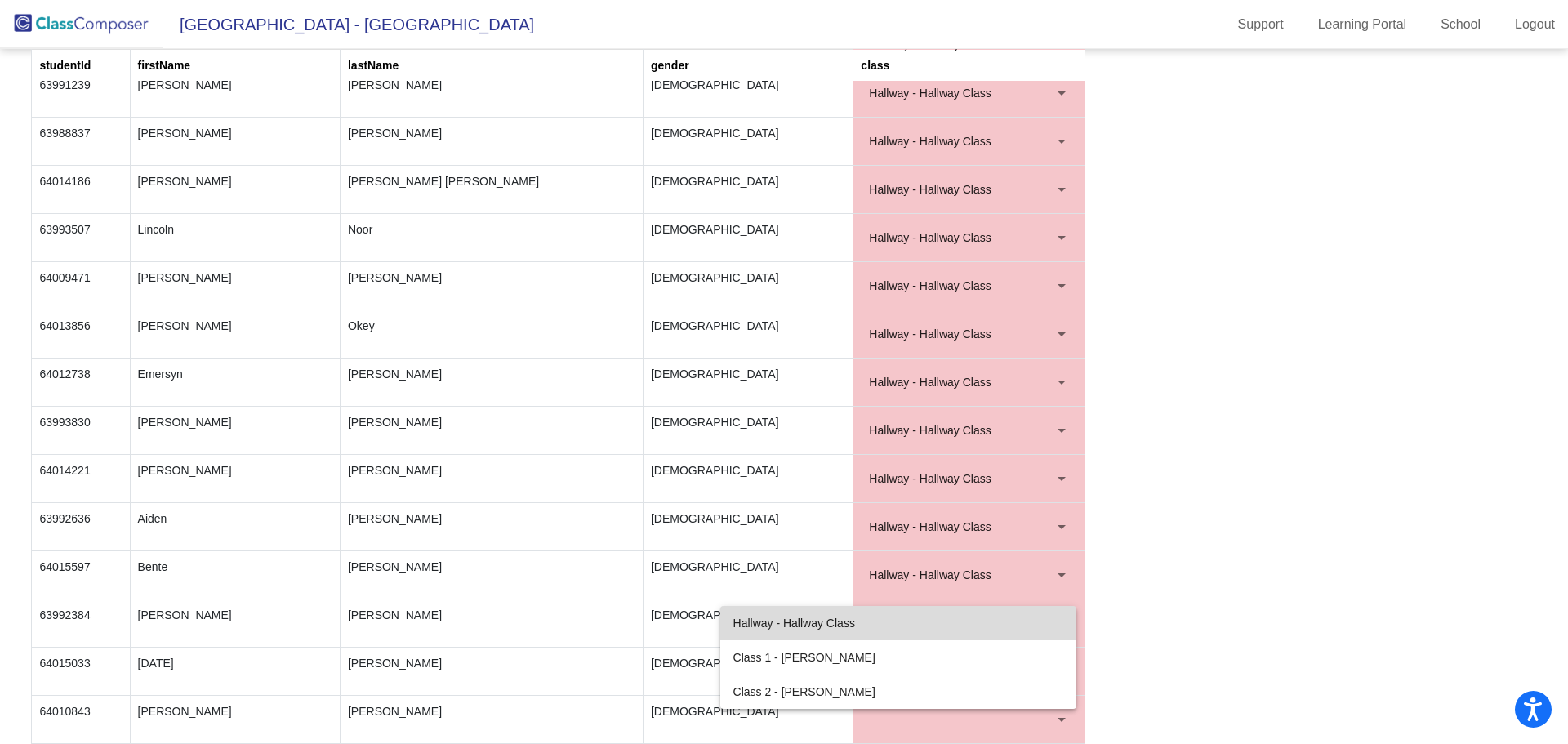
click at [947, 624] on span "Hallway - Hallway Class" at bounding box center [899, 622] width 330 height 34
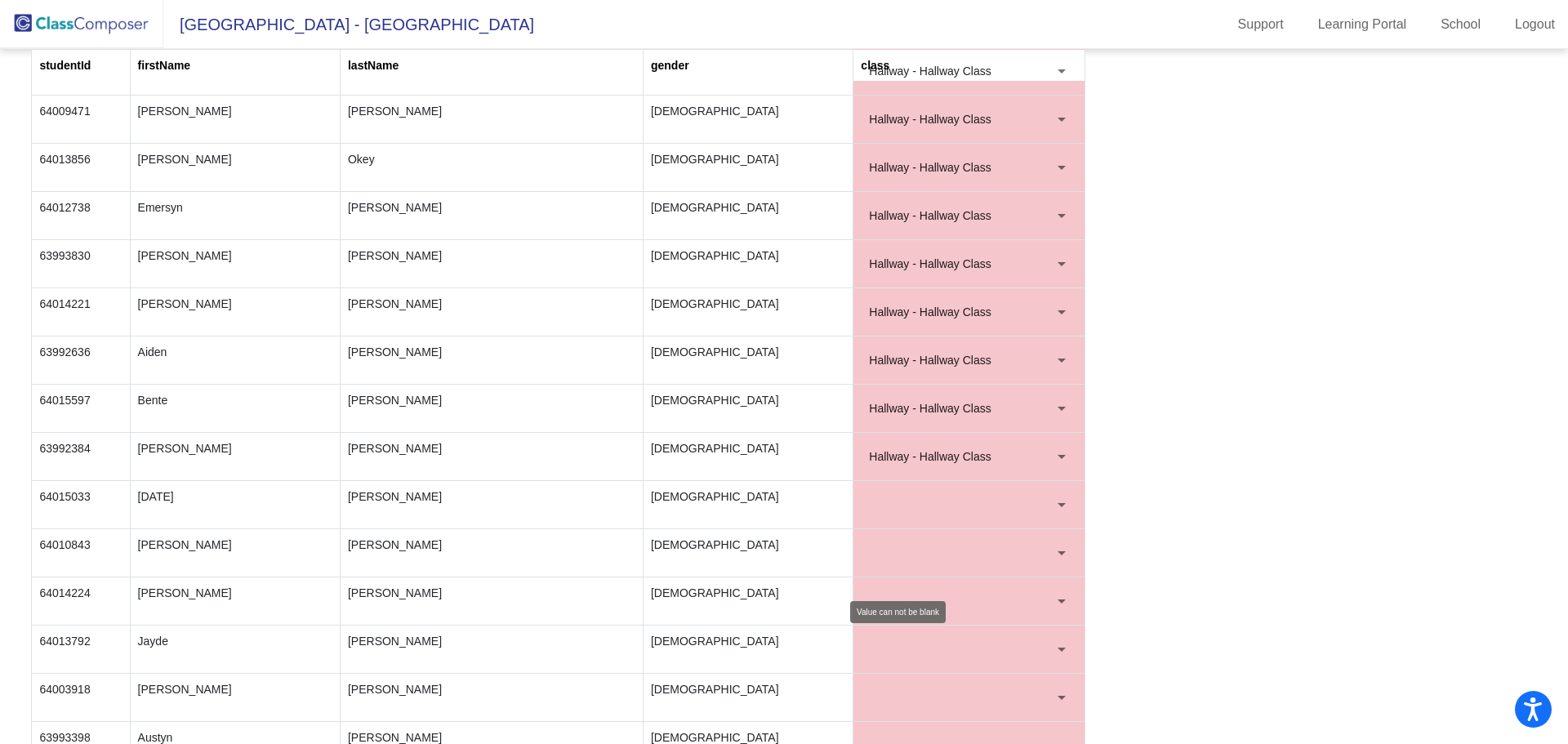
scroll to position [2325, 0]
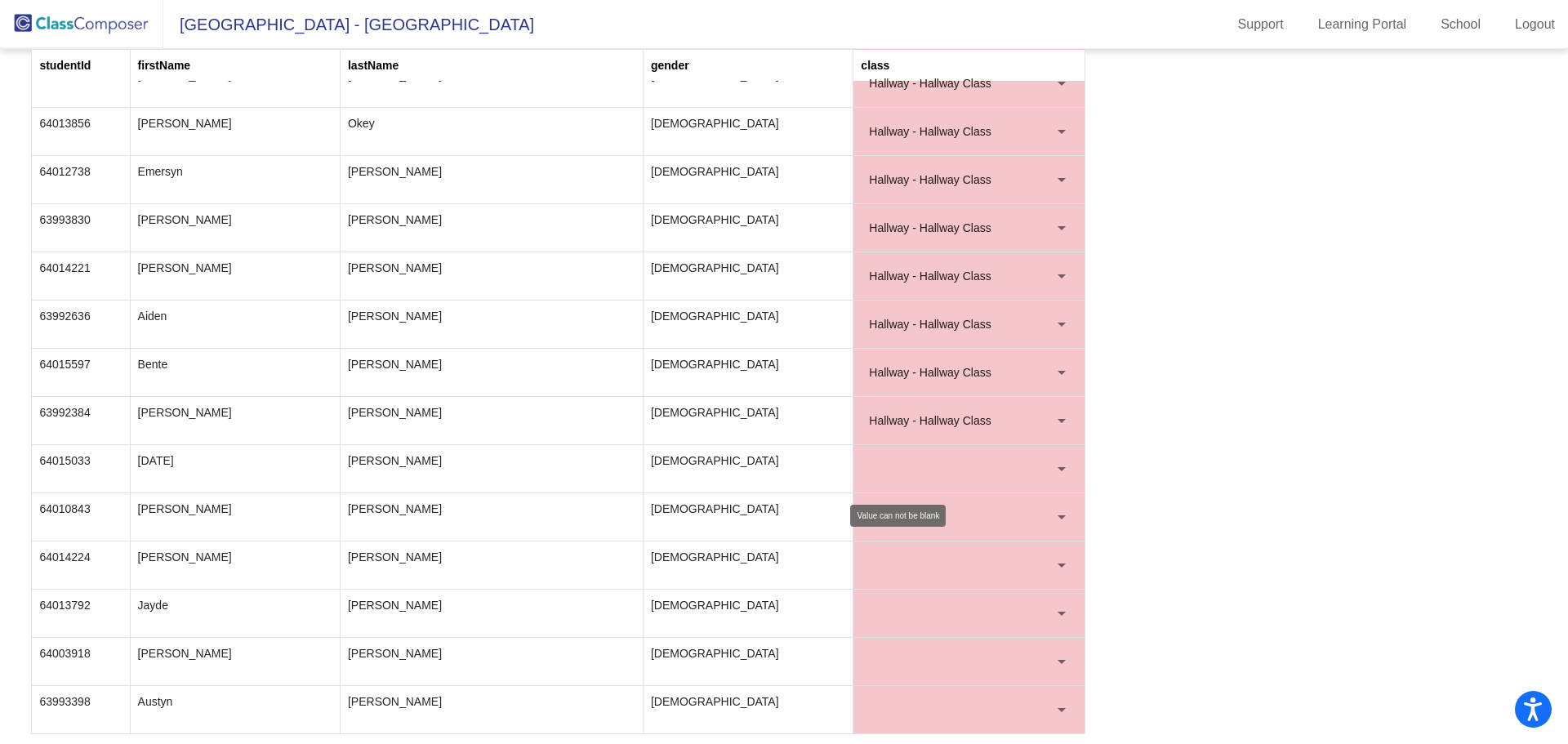
click at [1054, 467] on div at bounding box center [1061, 468] width 15 height 17
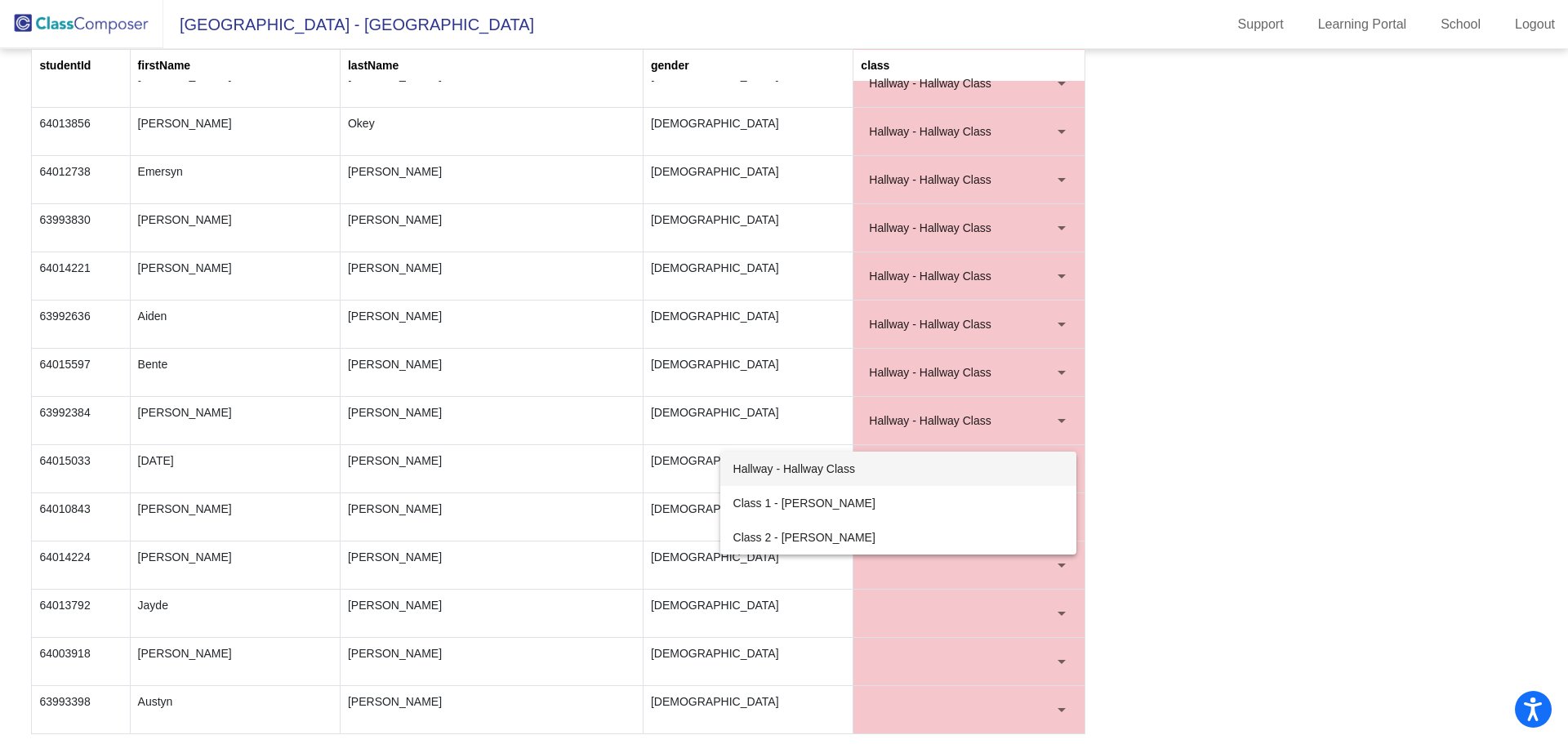
click at [925, 477] on span "Hallway - Hallway Class" at bounding box center [899, 468] width 330 height 34
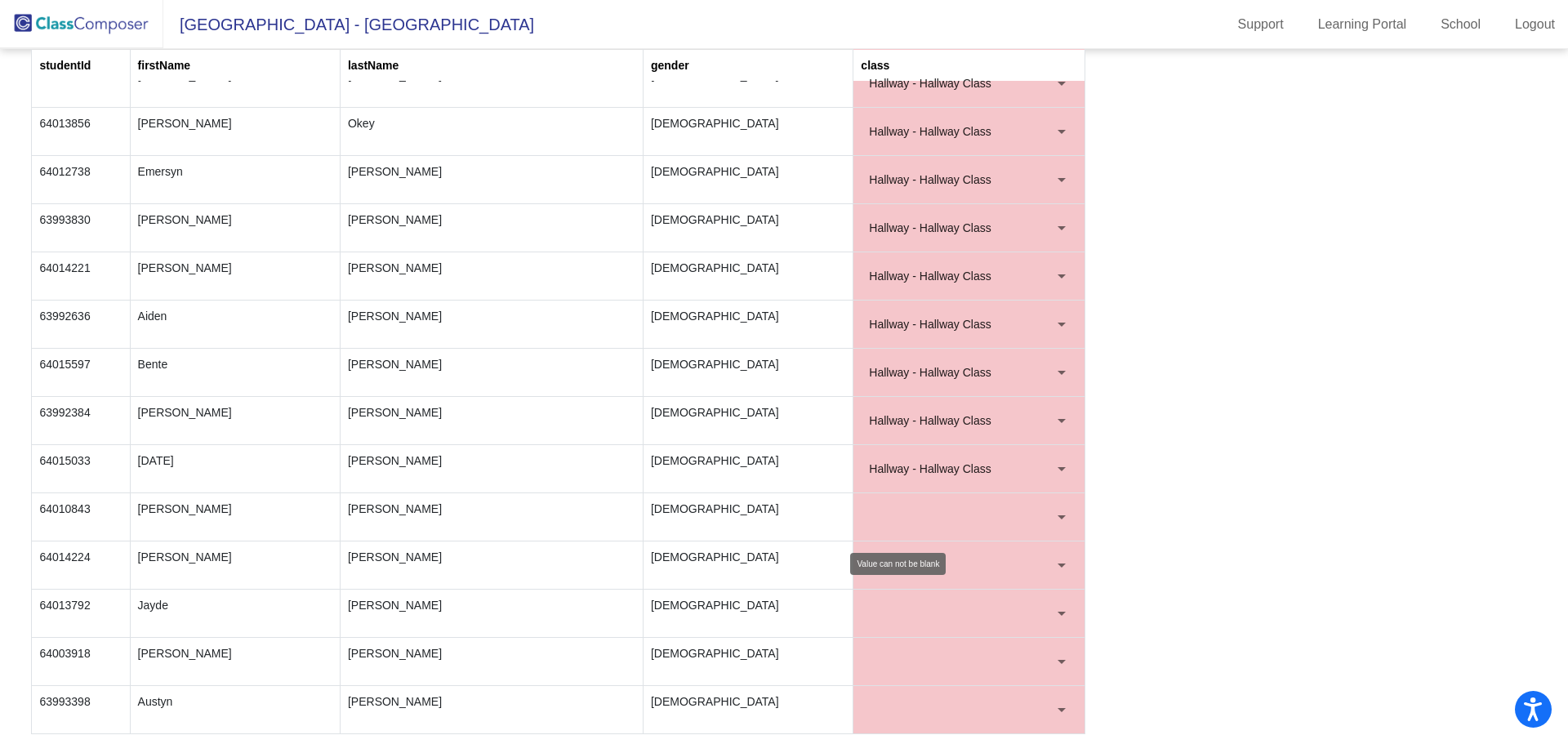
click at [1058, 515] on div at bounding box center [1062, 517] width 8 height 4
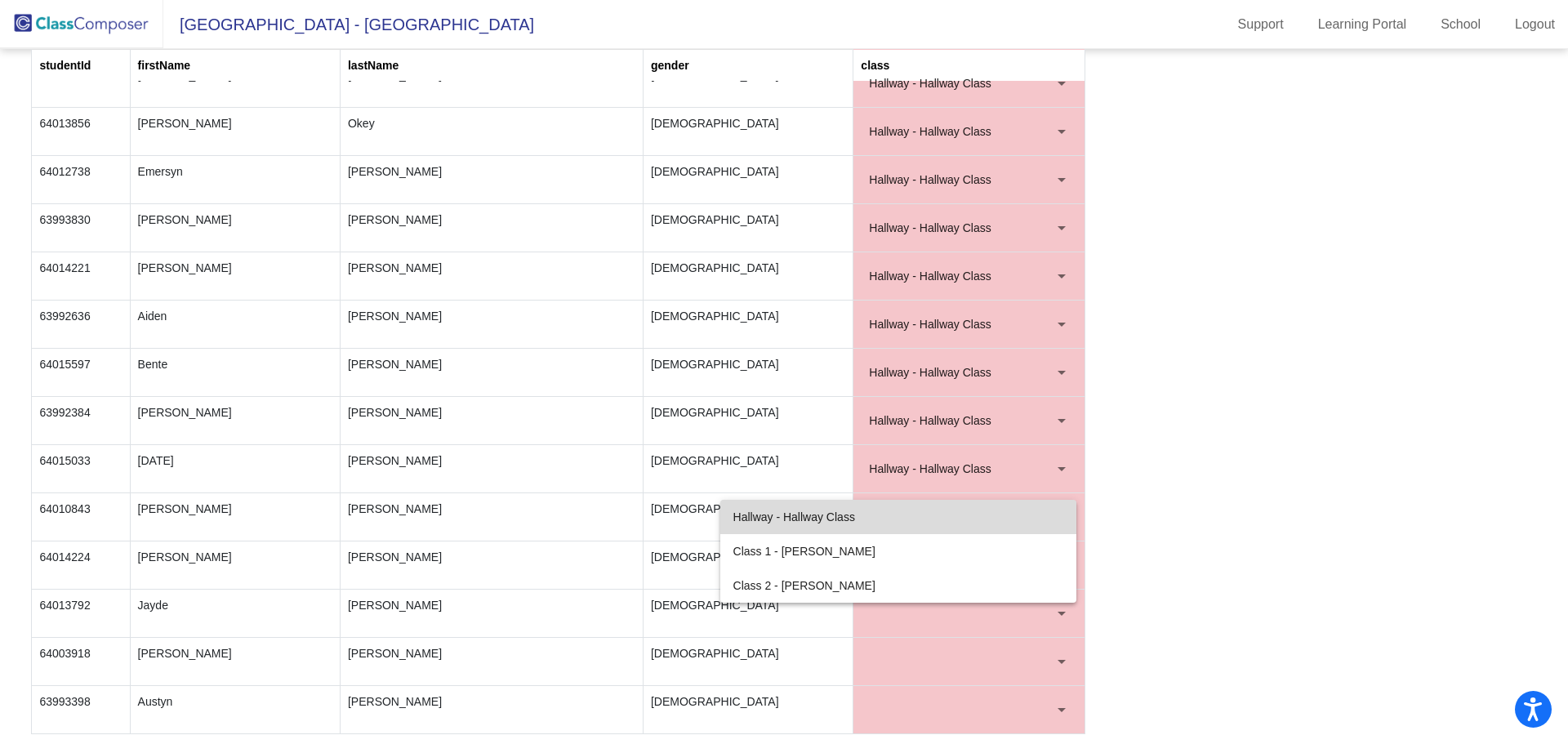
click at [940, 517] on span "Hallway - Hallway Class" at bounding box center [899, 516] width 330 height 34
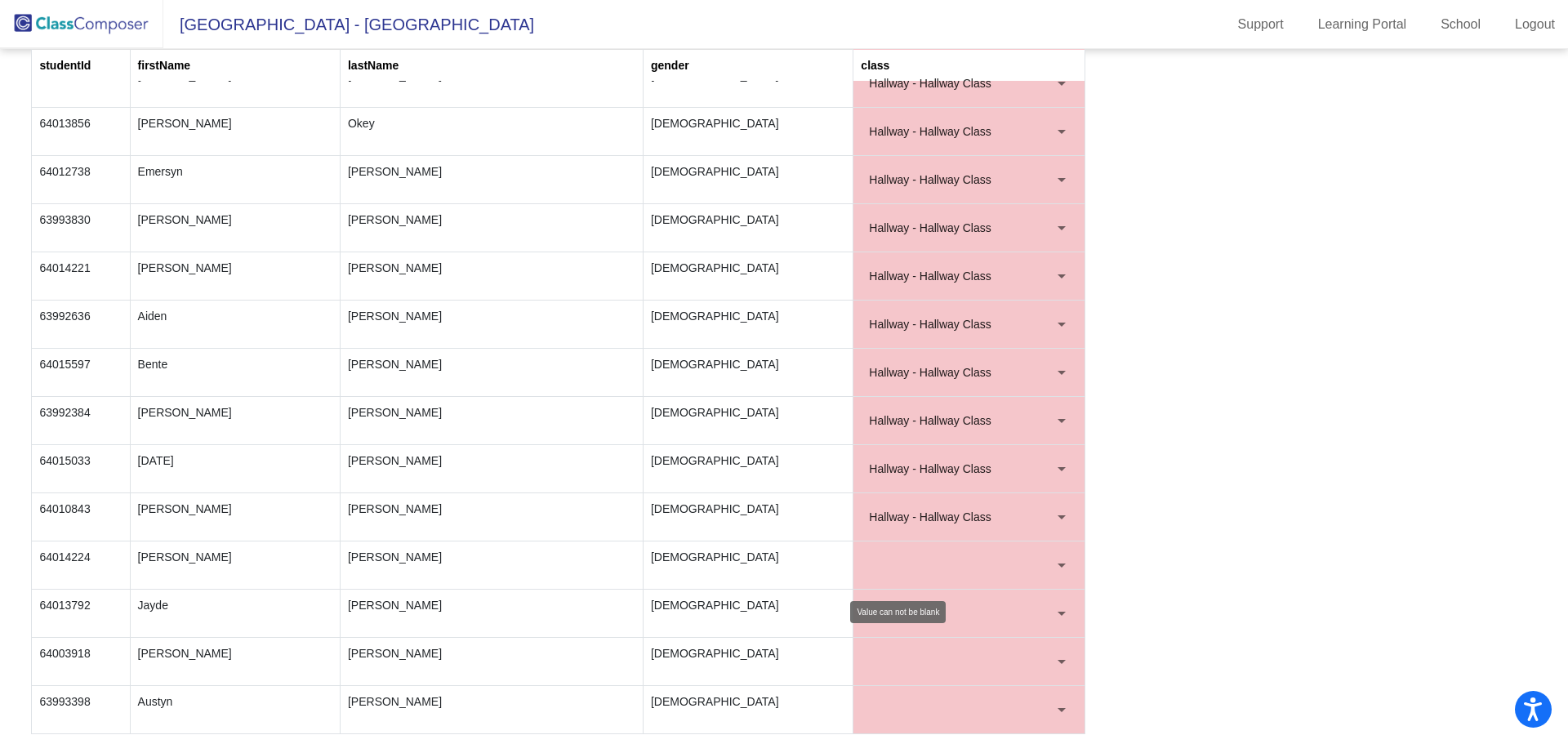
click at [1056, 560] on div at bounding box center [1061, 565] width 15 height 17
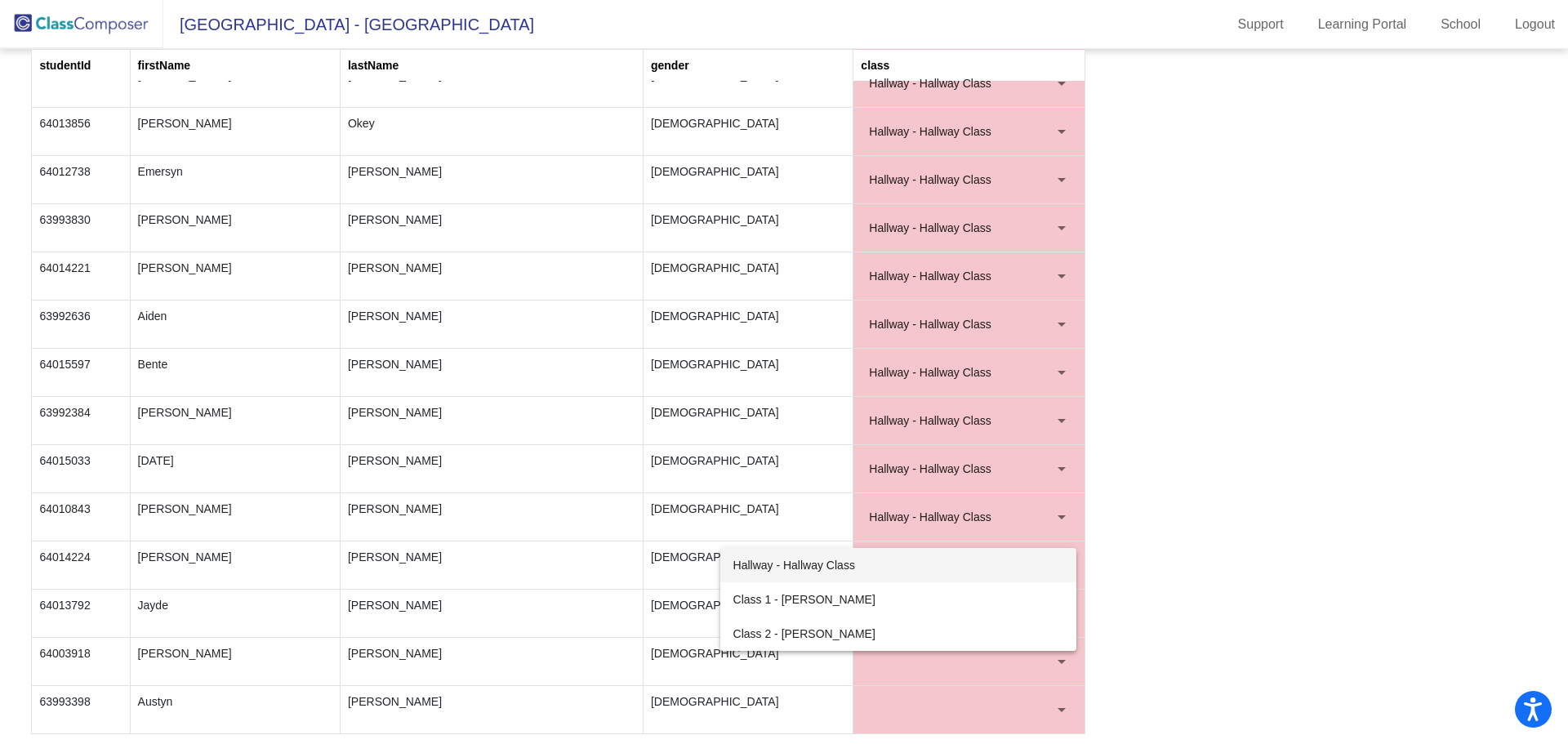
drag, startPoint x: 920, startPoint y: 560, endPoint x: 955, endPoint y: 562, distance: 35.1
click at [921, 559] on span "Hallway - Hallway Class" at bounding box center [899, 564] width 330 height 34
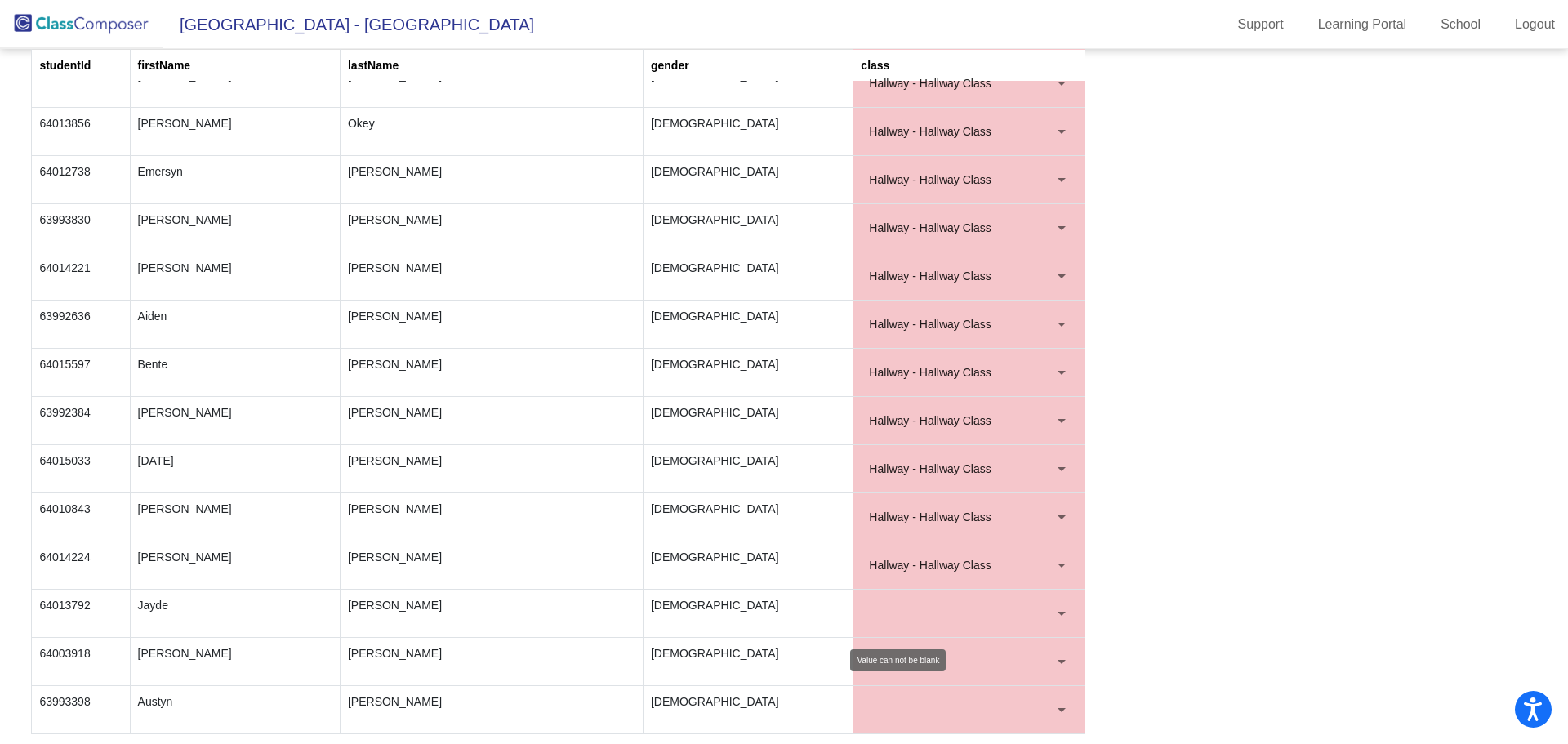
click at [1057, 614] on div at bounding box center [1061, 613] width 15 height 17
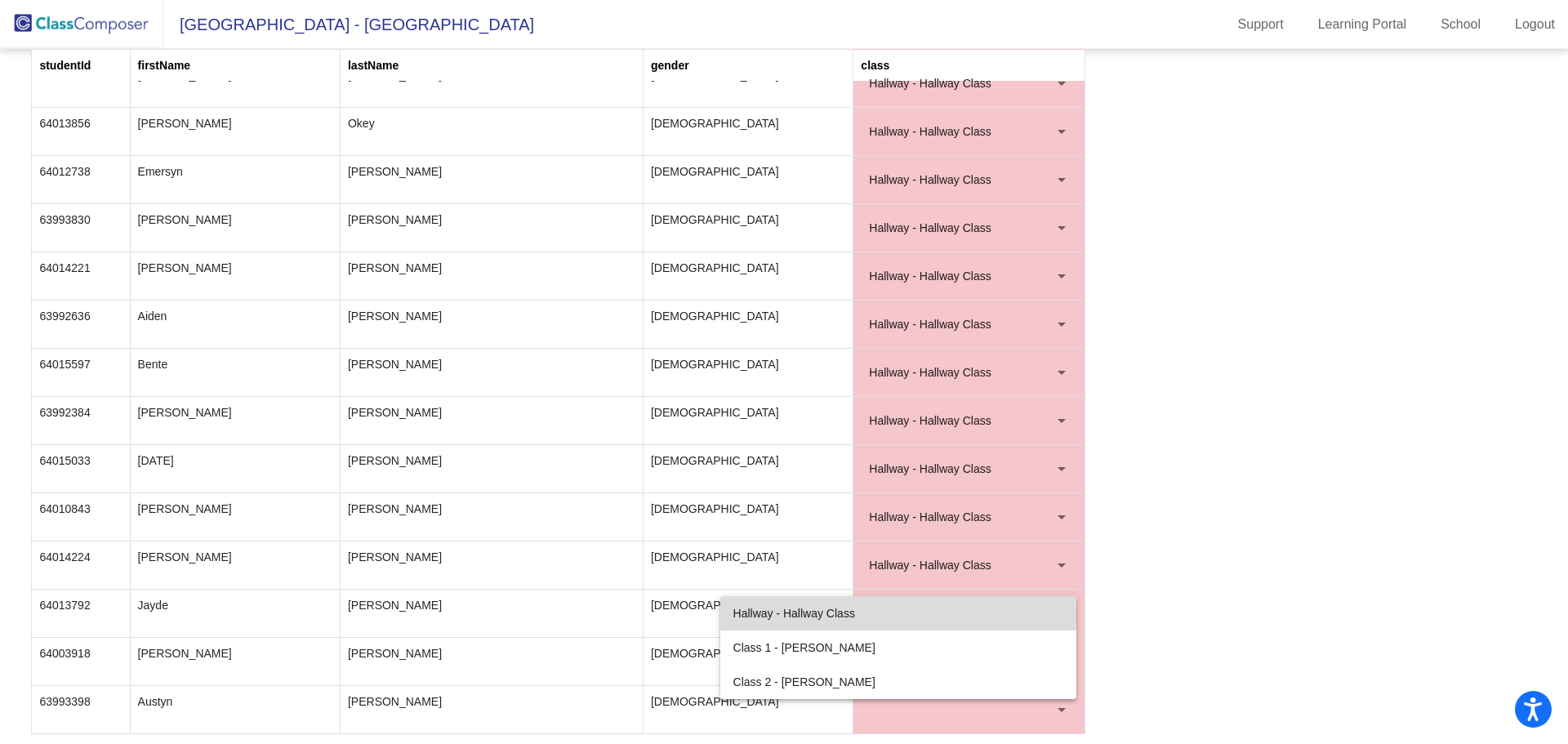
drag, startPoint x: 980, startPoint y: 613, endPoint x: 1057, endPoint y: 619, distance: 77.2
click at [984, 611] on span "Hallway - Hallway Class" at bounding box center [899, 612] width 330 height 34
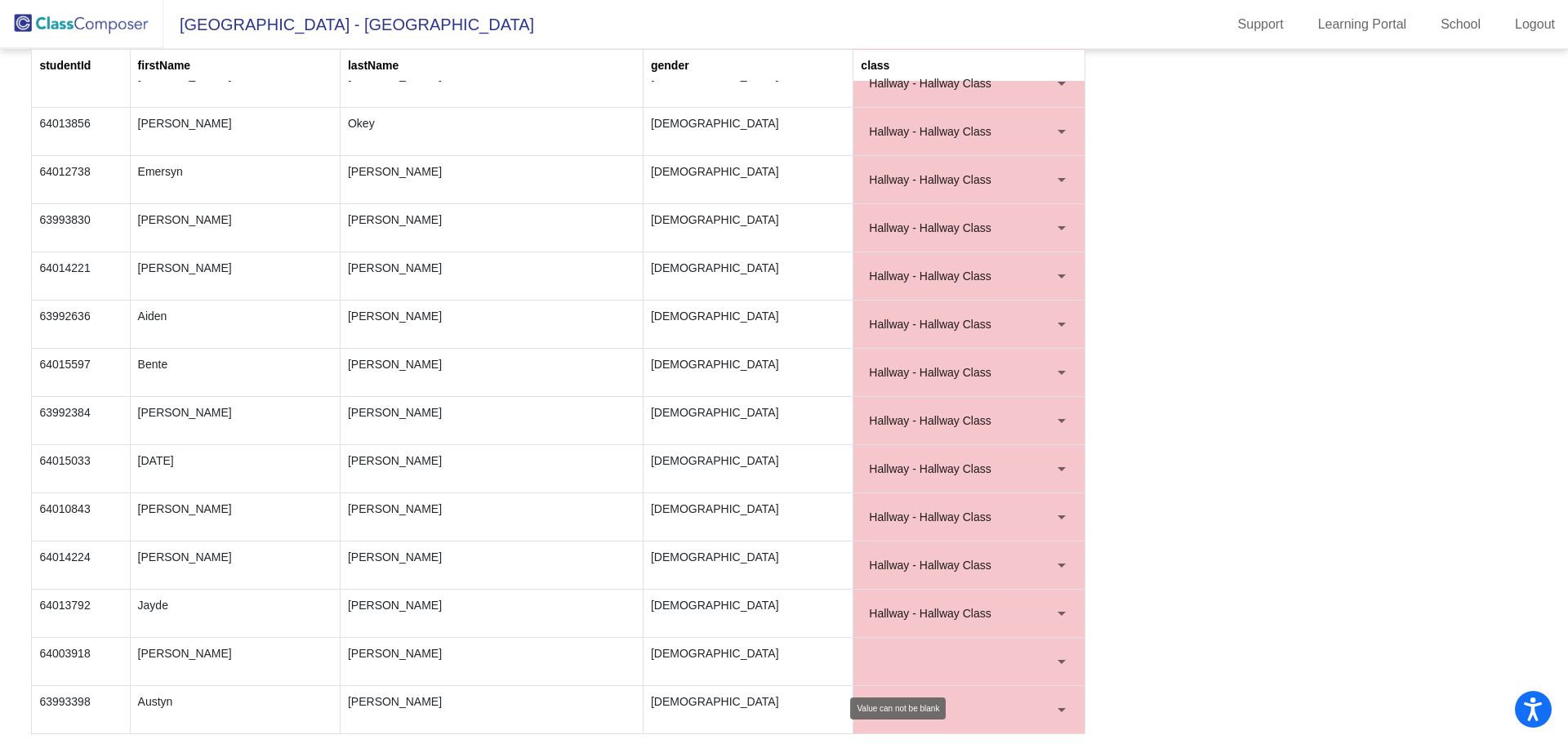
click at [1058, 656] on div at bounding box center [1061, 661] width 15 height 17
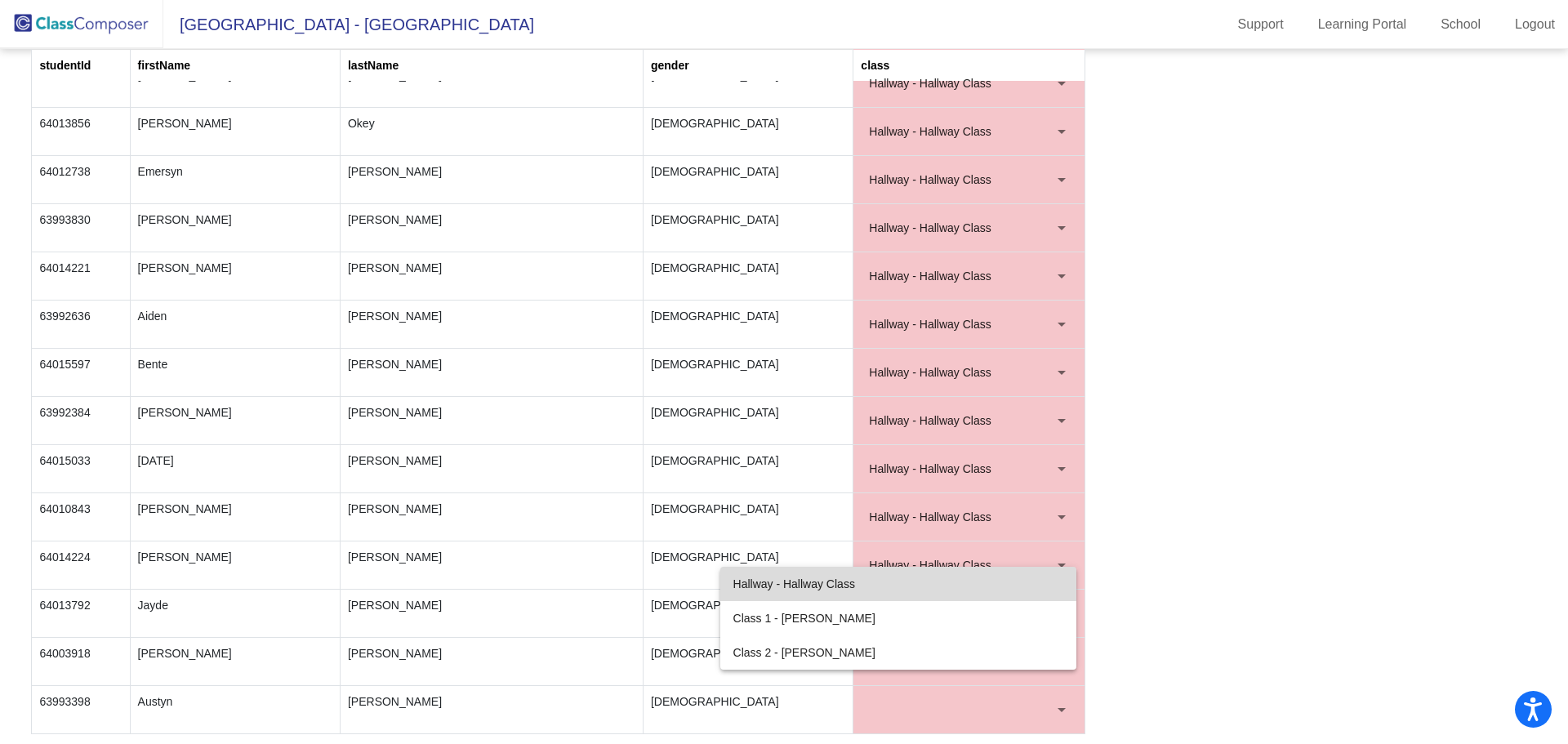
drag, startPoint x: 883, startPoint y: 582, endPoint x: 932, endPoint y: 588, distance: 49.4
click at [889, 582] on span "Hallway - Hallway Class" at bounding box center [899, 583] width 330 height 34
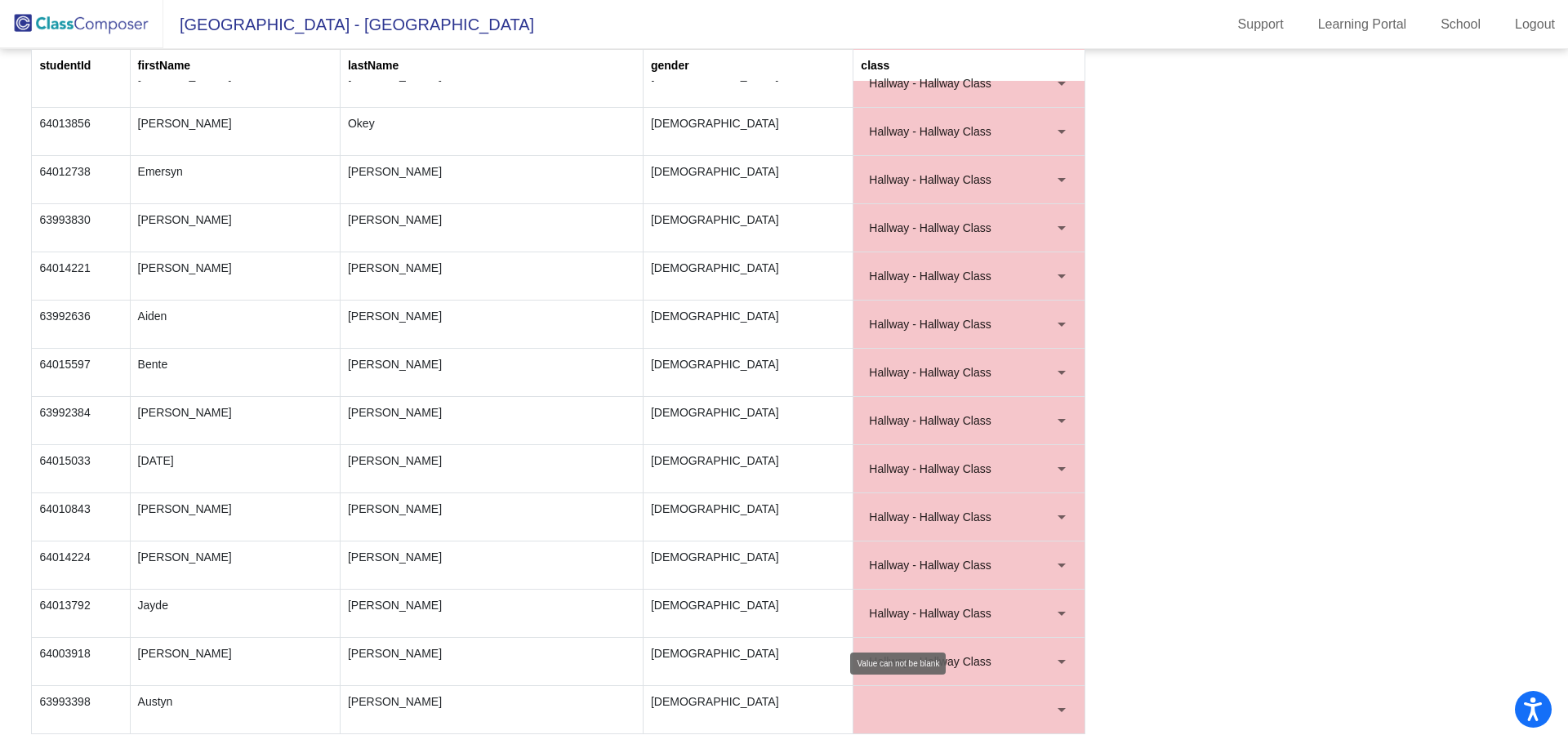
click at [1058, 712] on div at bounding box center [1062, 710] width 8 height 4
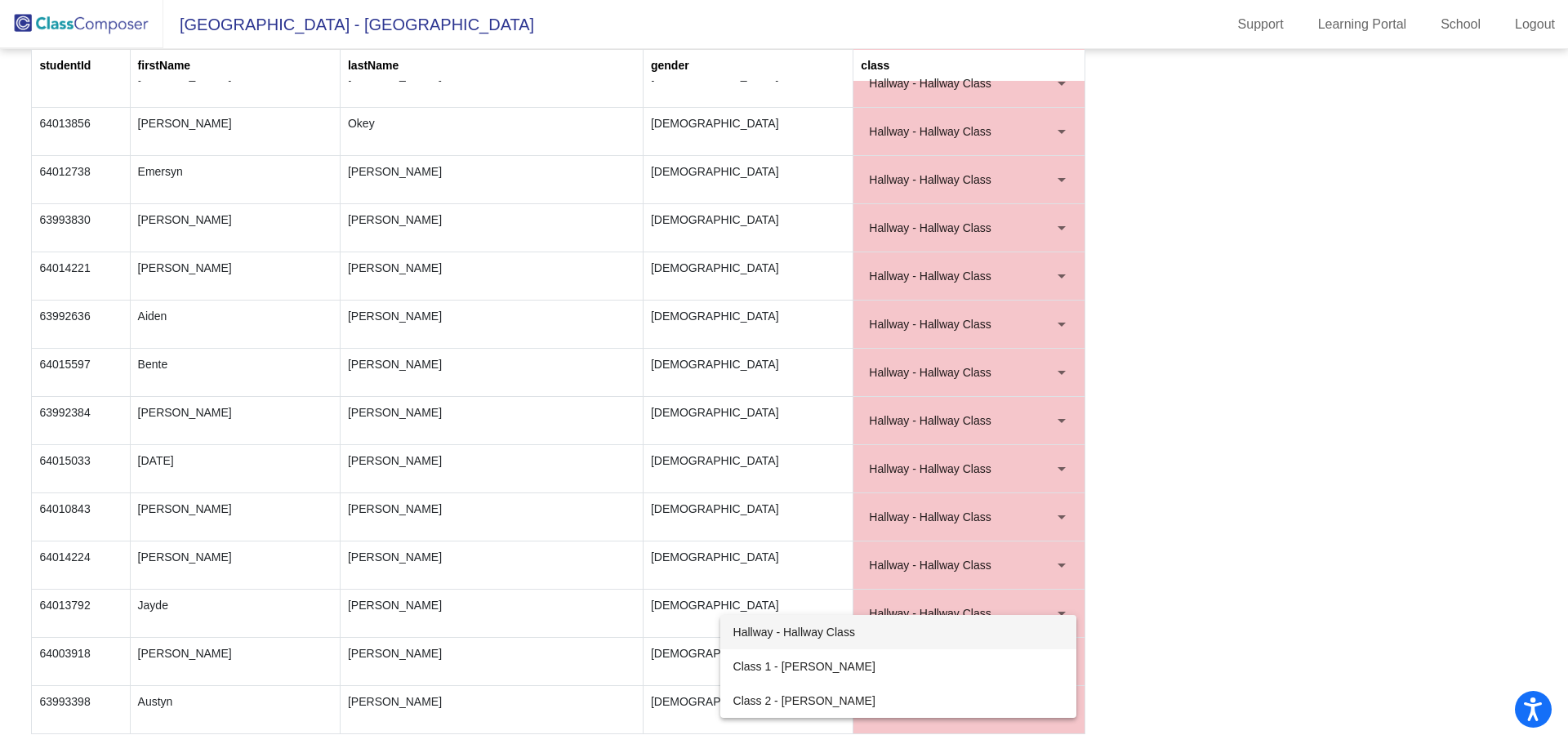
click at [851, 635] on span "Hallway - Hallway Class" at bounding box center [899, 631] width 330 height 34
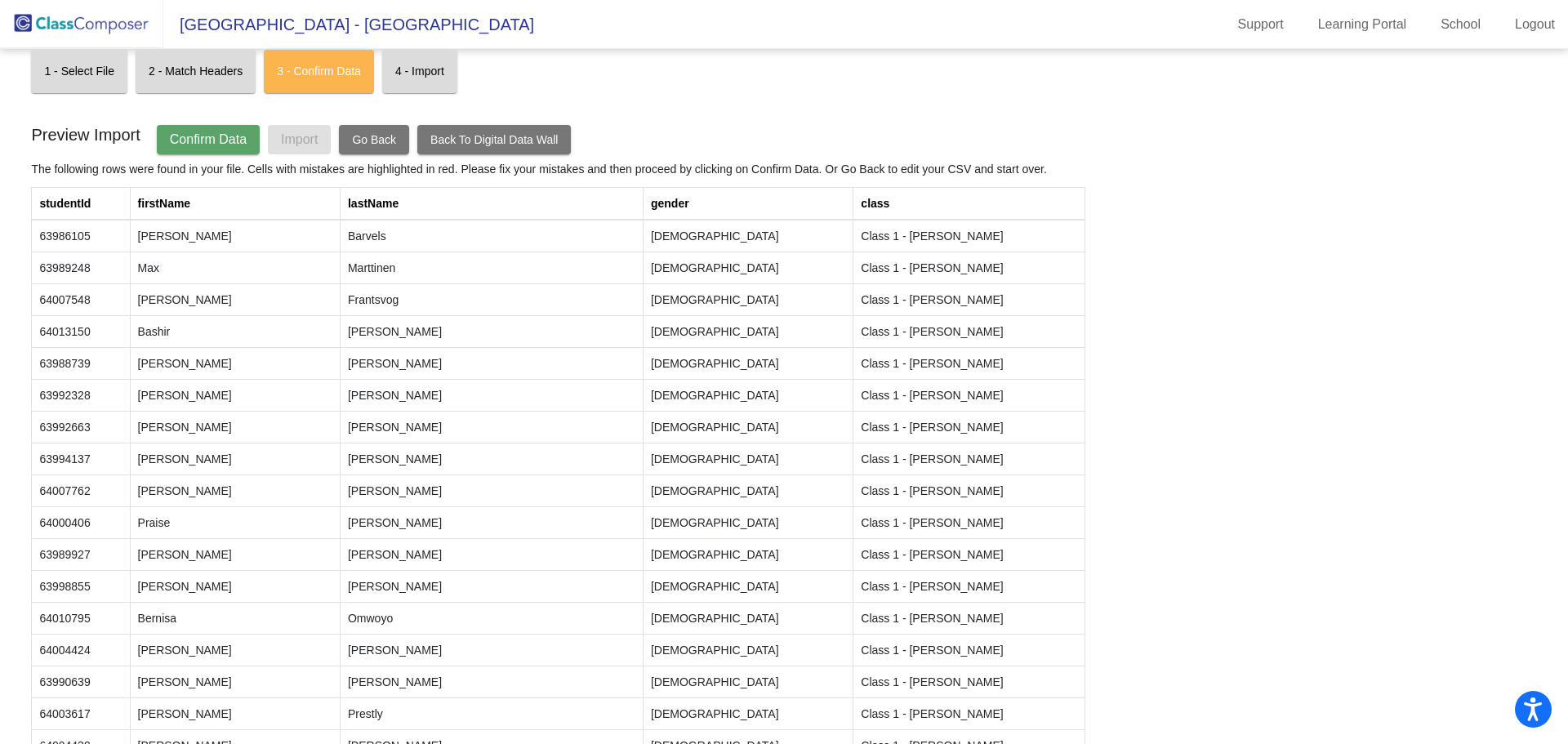
scroll to position [0, 0]
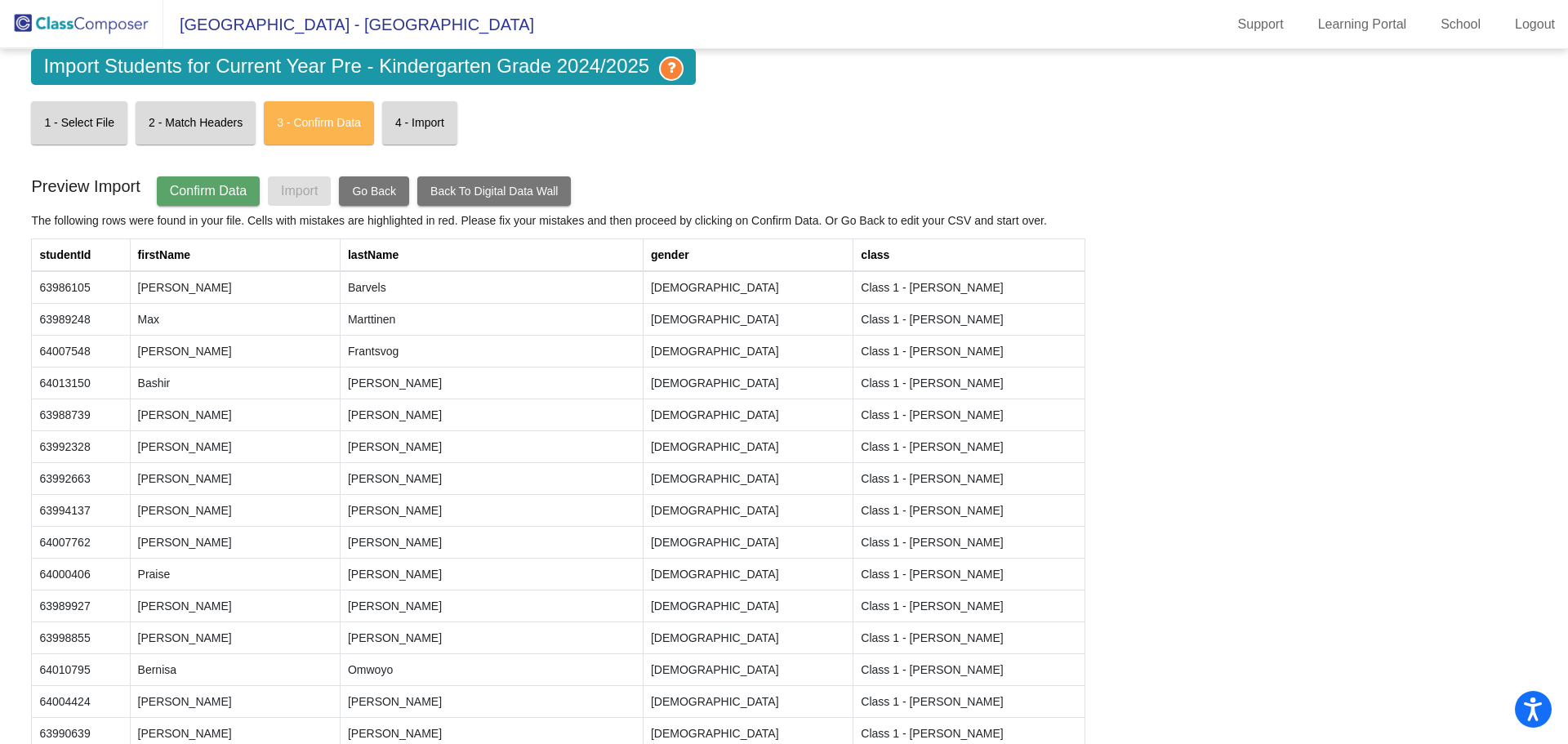
click at [228, 191] on span "Confirm Data" at bounding box center [208, 191] width 77 height 14
click at [316, 188] on span "Import" at bounding box center [299, 191] width 36 height 14
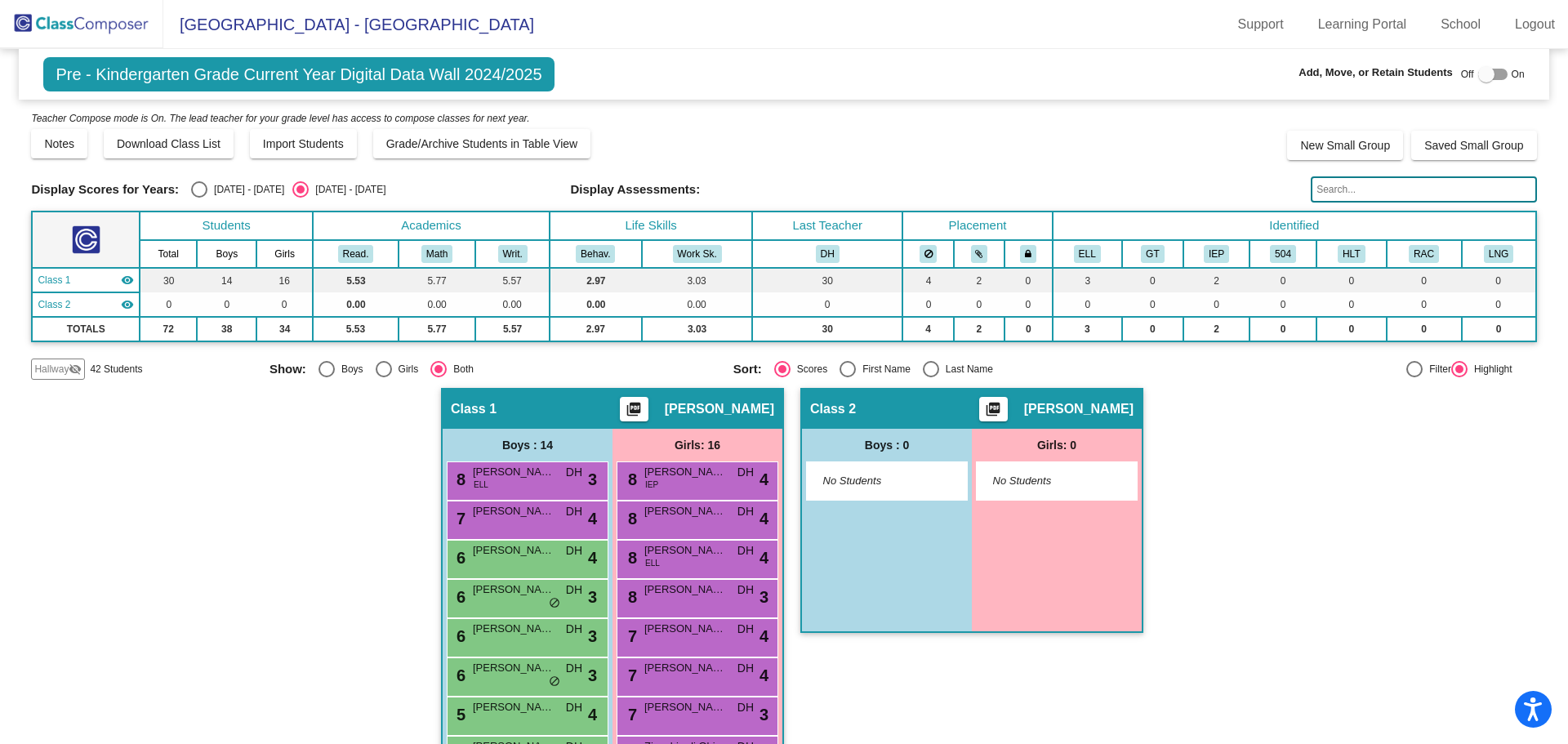
click at [54, 371] on span "Hallway" at bounding box center [51, 369] width 34 height 15
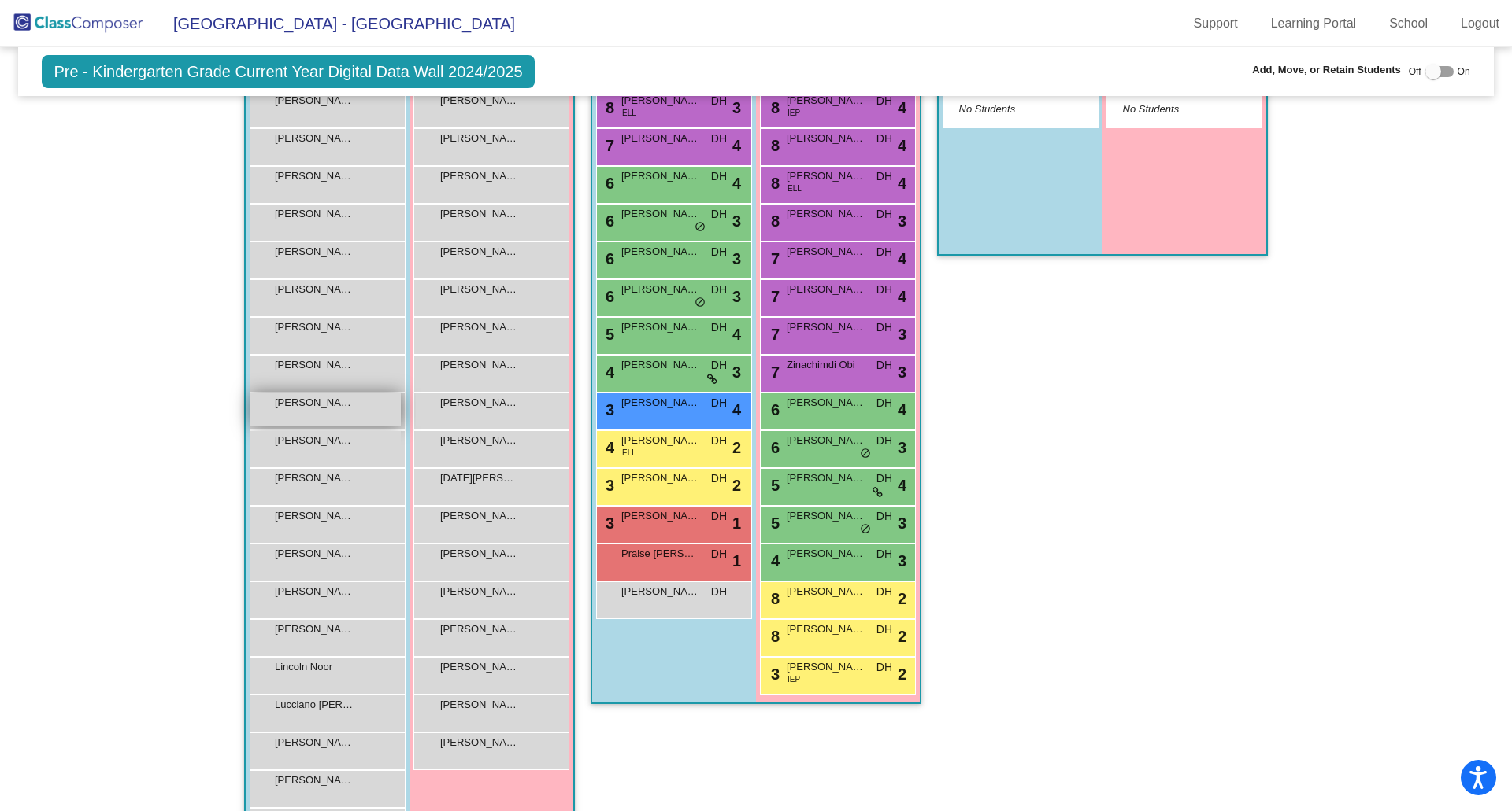
scroll to position [393, 0]
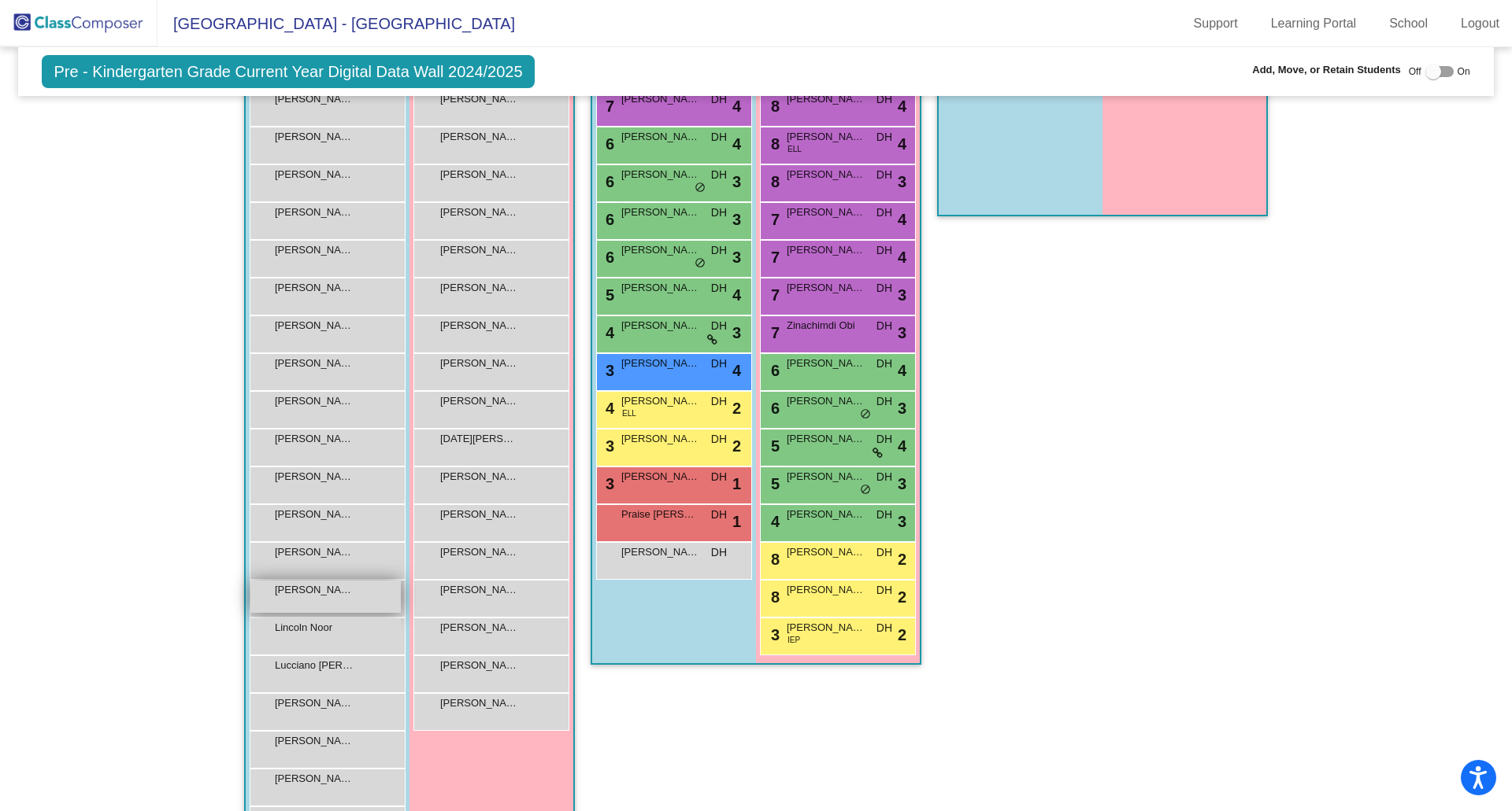
click at [304, 588] on span "[PERSON_NAME]" at bounding box center [314, 590] width 79 height 16
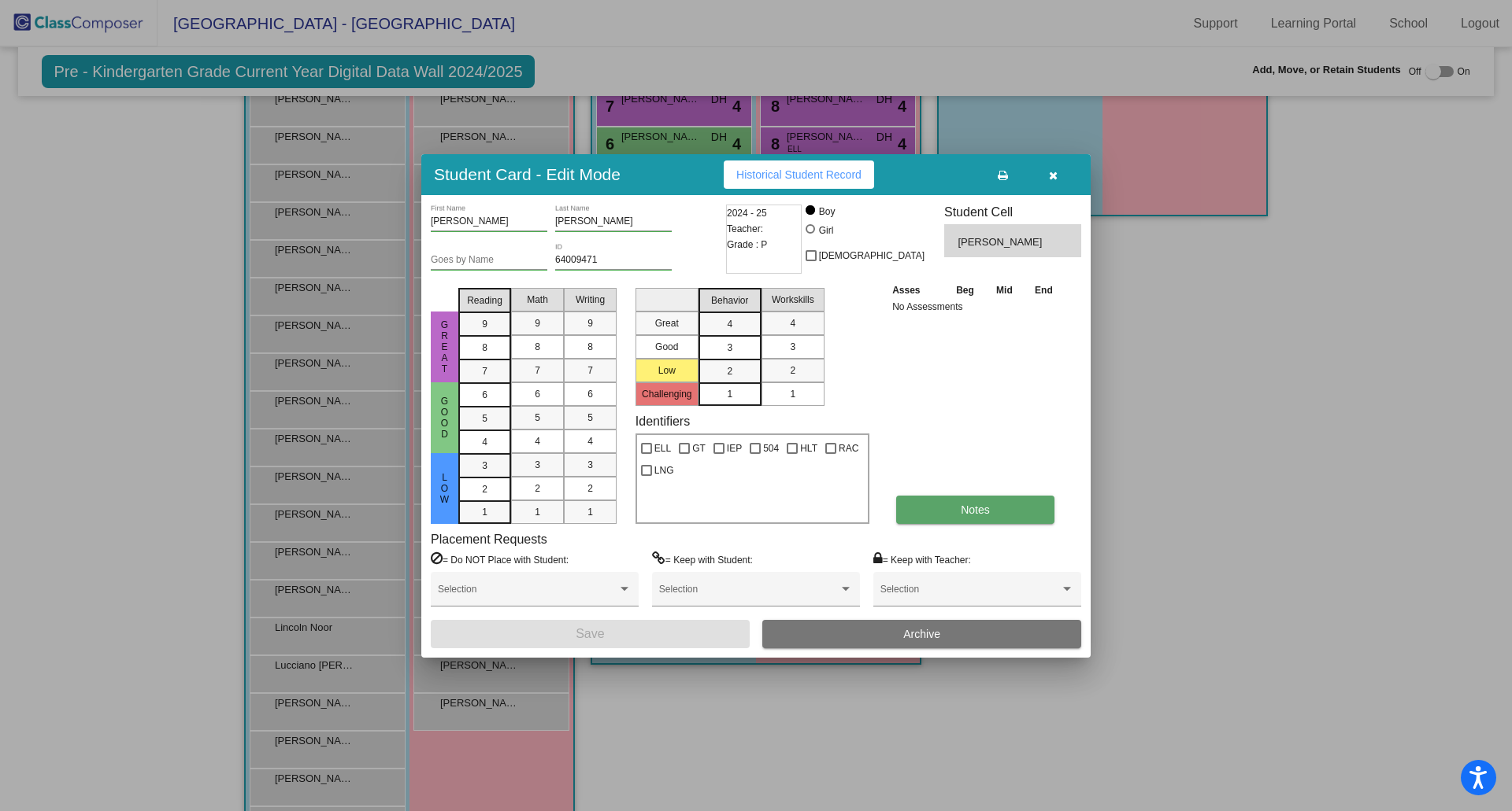
click at [979, 504] on span "Notes" at bounding box center [975, 510] width 29 height 12
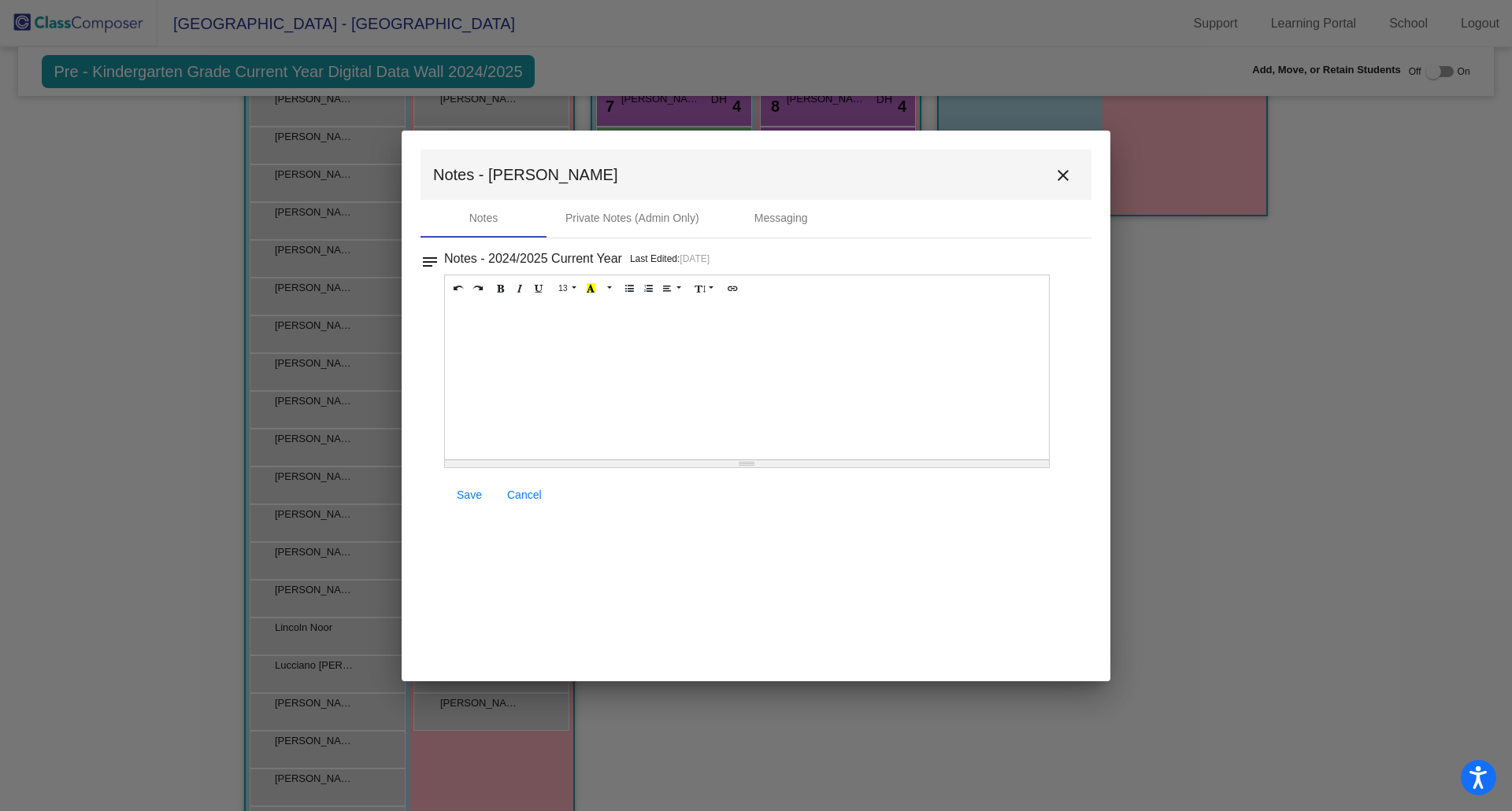
click at [477, 328] on div at bounding box center [746, 381] width 604 height 157
click at [459, 491] on span "Save" at bounding box center [469, 495] width 26 height 12
click at [471, 496] on span "Save" at bounding box center [469, 495] width 26 height 12
click at [1066, 175] on mat-icon "close" at bounding box center [1063, 175] width 19 height 19
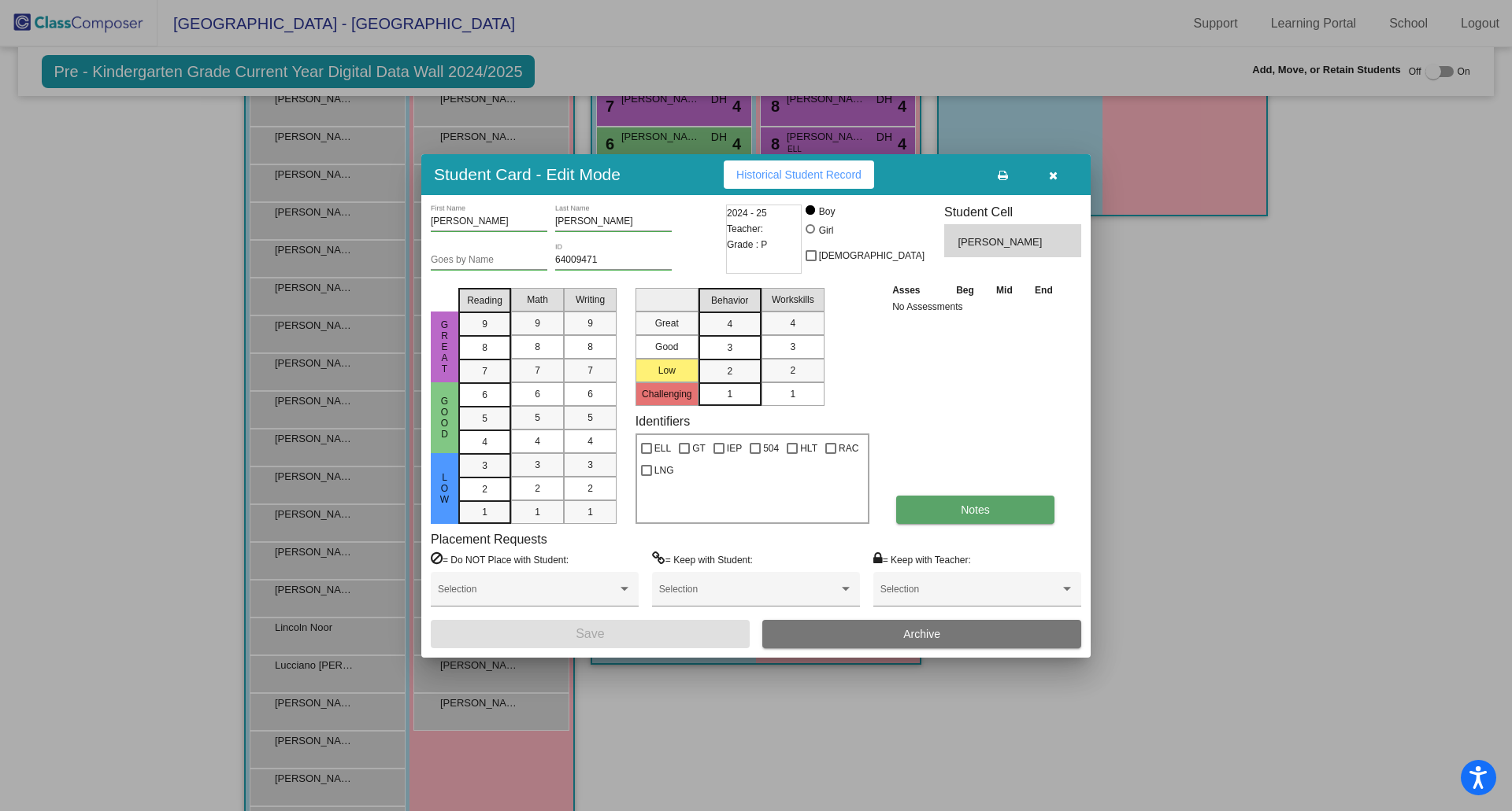
click at [964, 513] on span "Notes" at bounding box center [975, 510] width 29 height 12
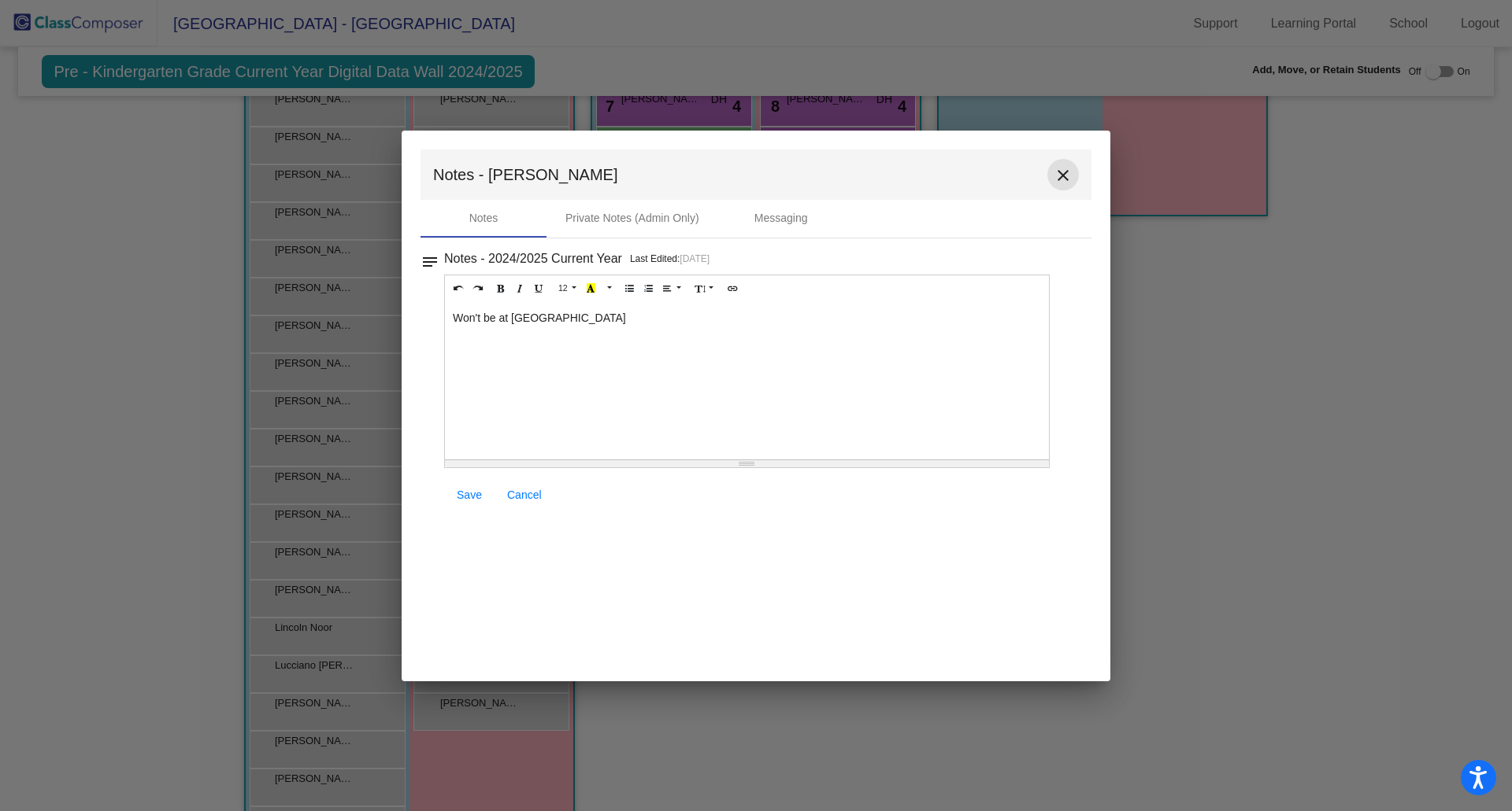
click at [1066, 175] on mat-icon "close" at bounding box center [1063, 175] width 19 height 19
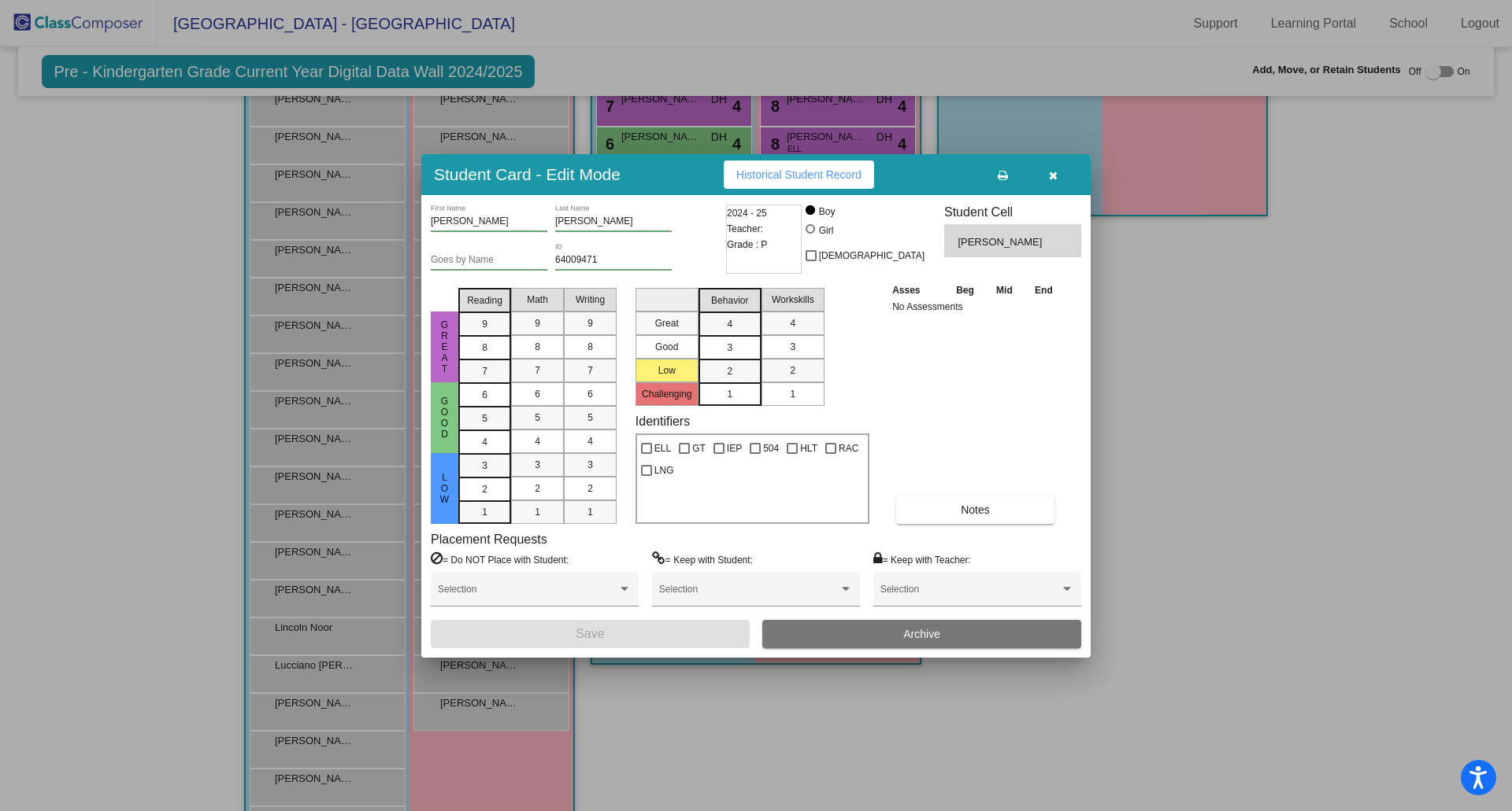
click at [1053, 175] on icon "button" at bounding box center [1052, 175] width 9 height 11
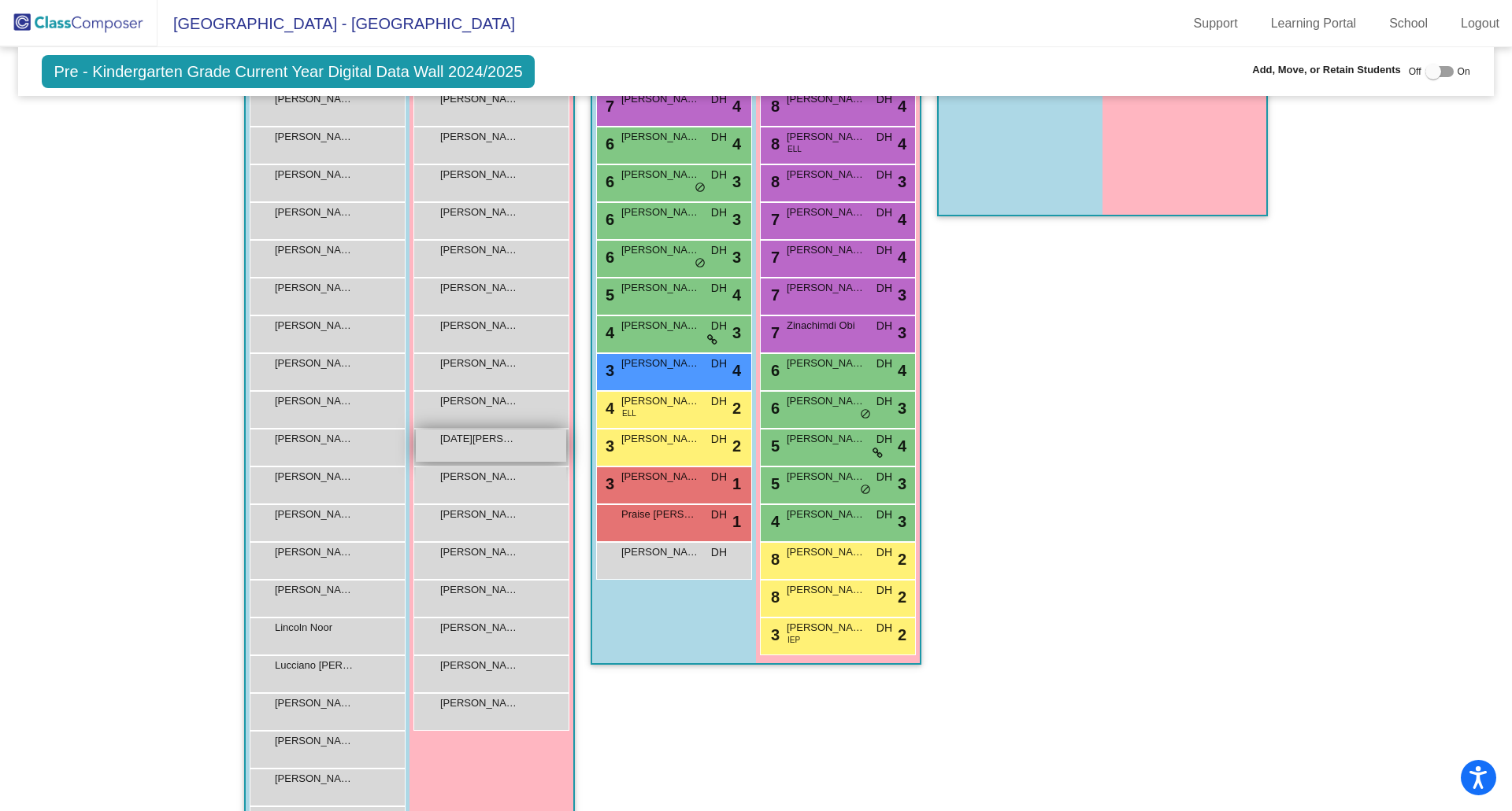
scroll to position [315, 0]
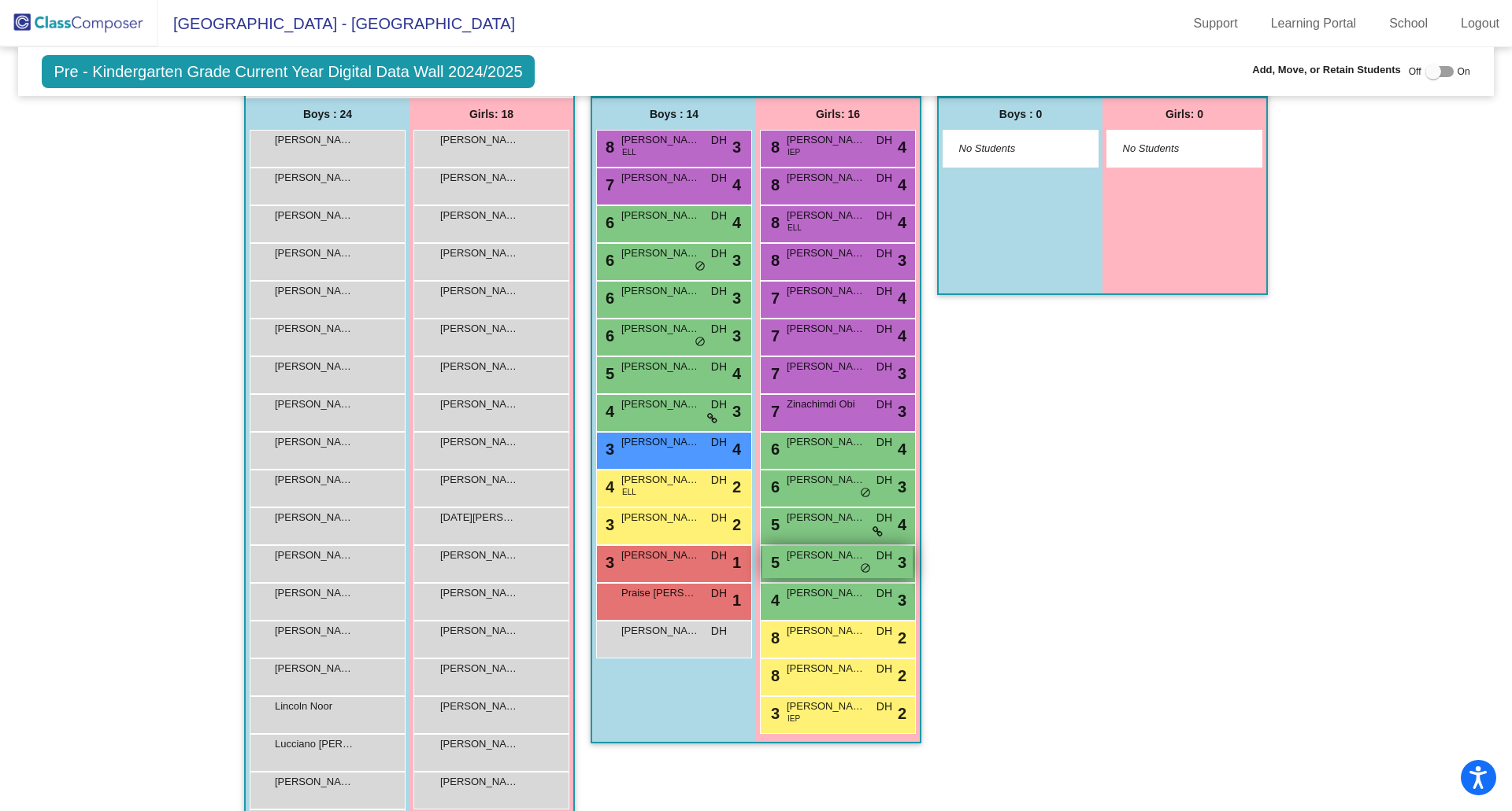
click at [806, 568] on div "5 Kenzi Chrz DH lock do_not_disturb_alt 3" at bounding box center [837, 562] width 151 height 32
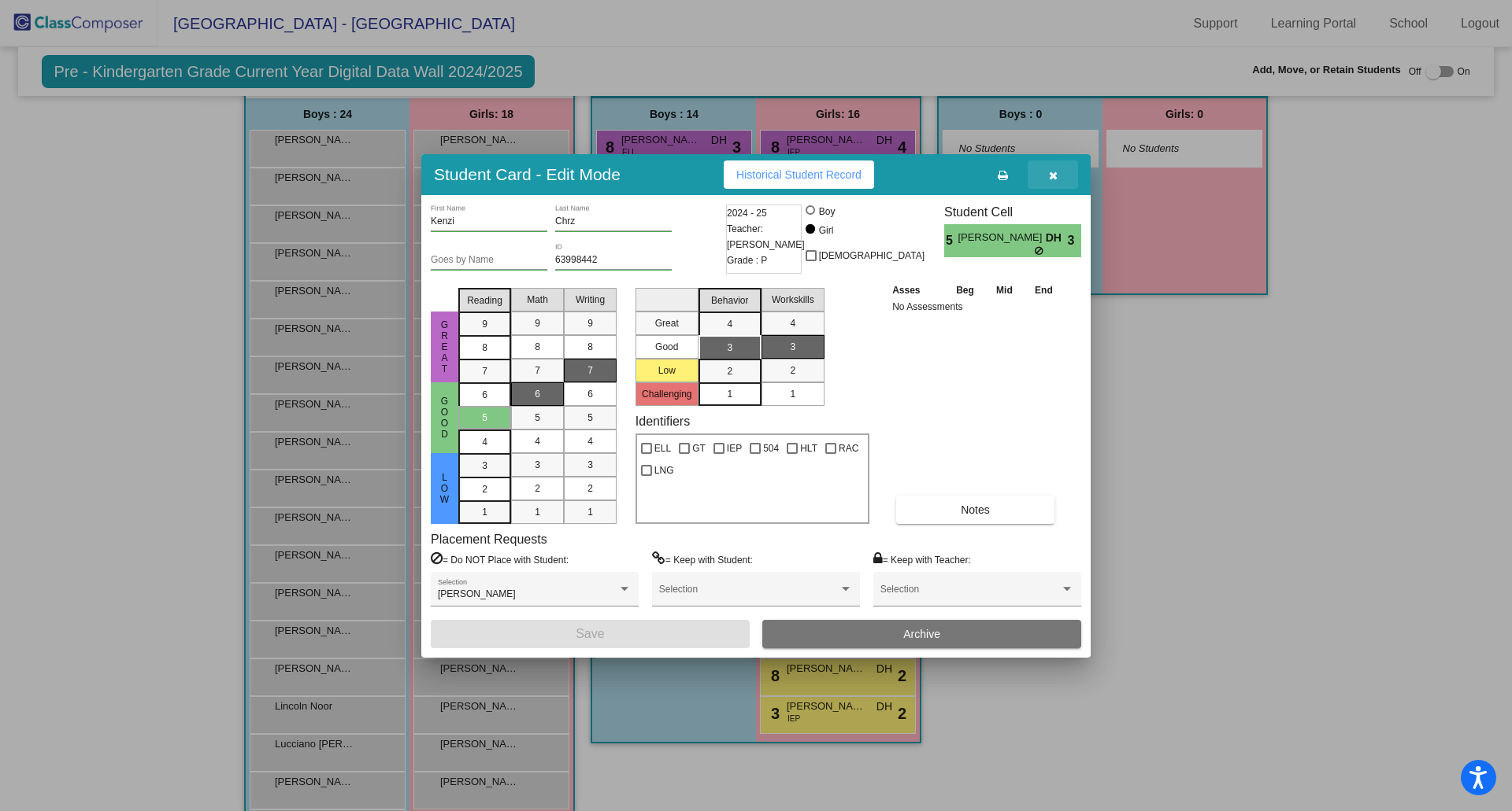
click at [1058, 175] on button "button" at bounding box center [1052, 174] width 50 height 28
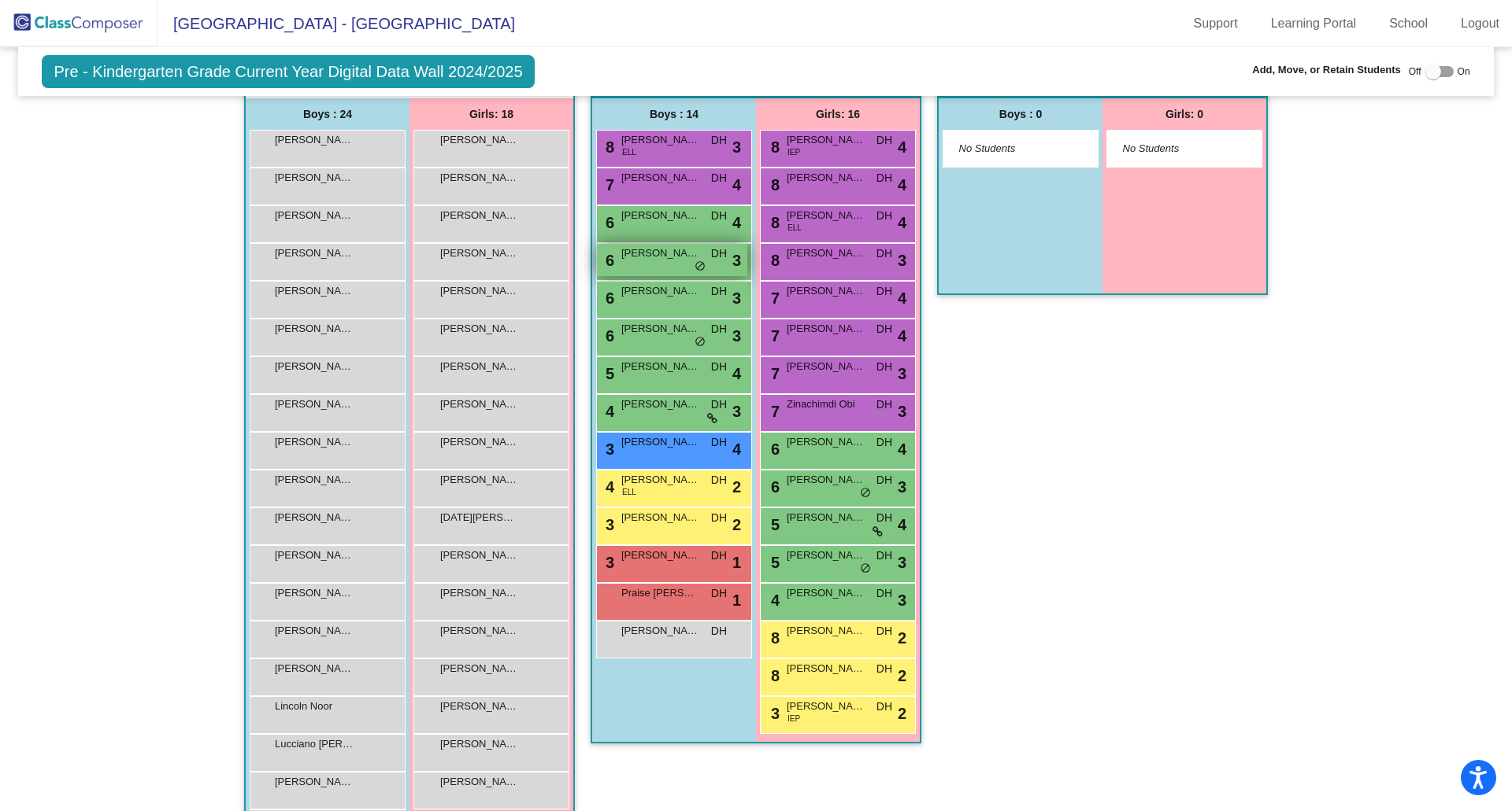
click at [628, 244] on div "6 [PERSON_NAME] DH lock do_not_disturb_alt 3" at bounding box center [672, 261] width 151 height 32
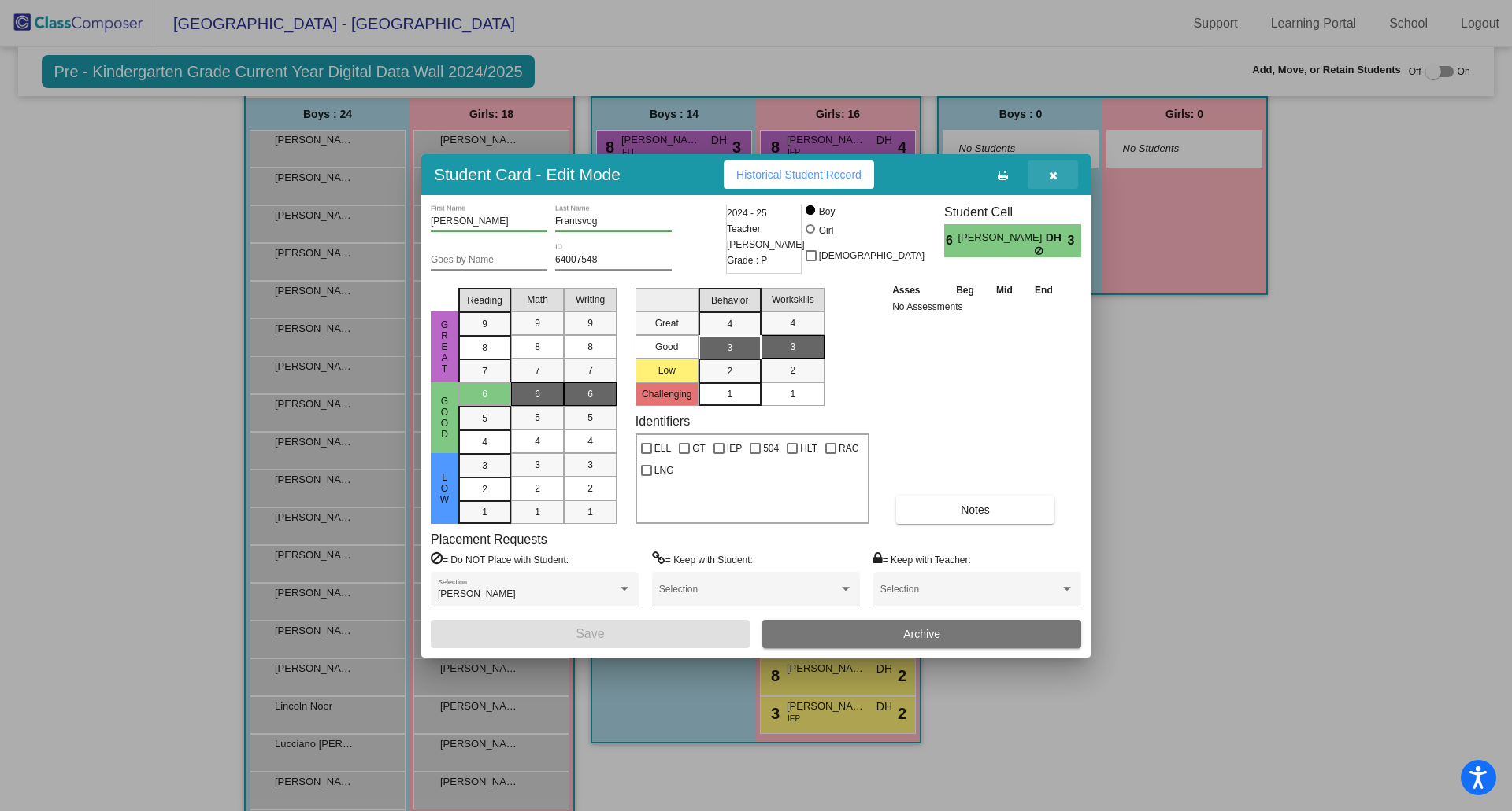
click at [1053, 171] on icon "button" at bounding box center [1052, 175] width 9 height 11
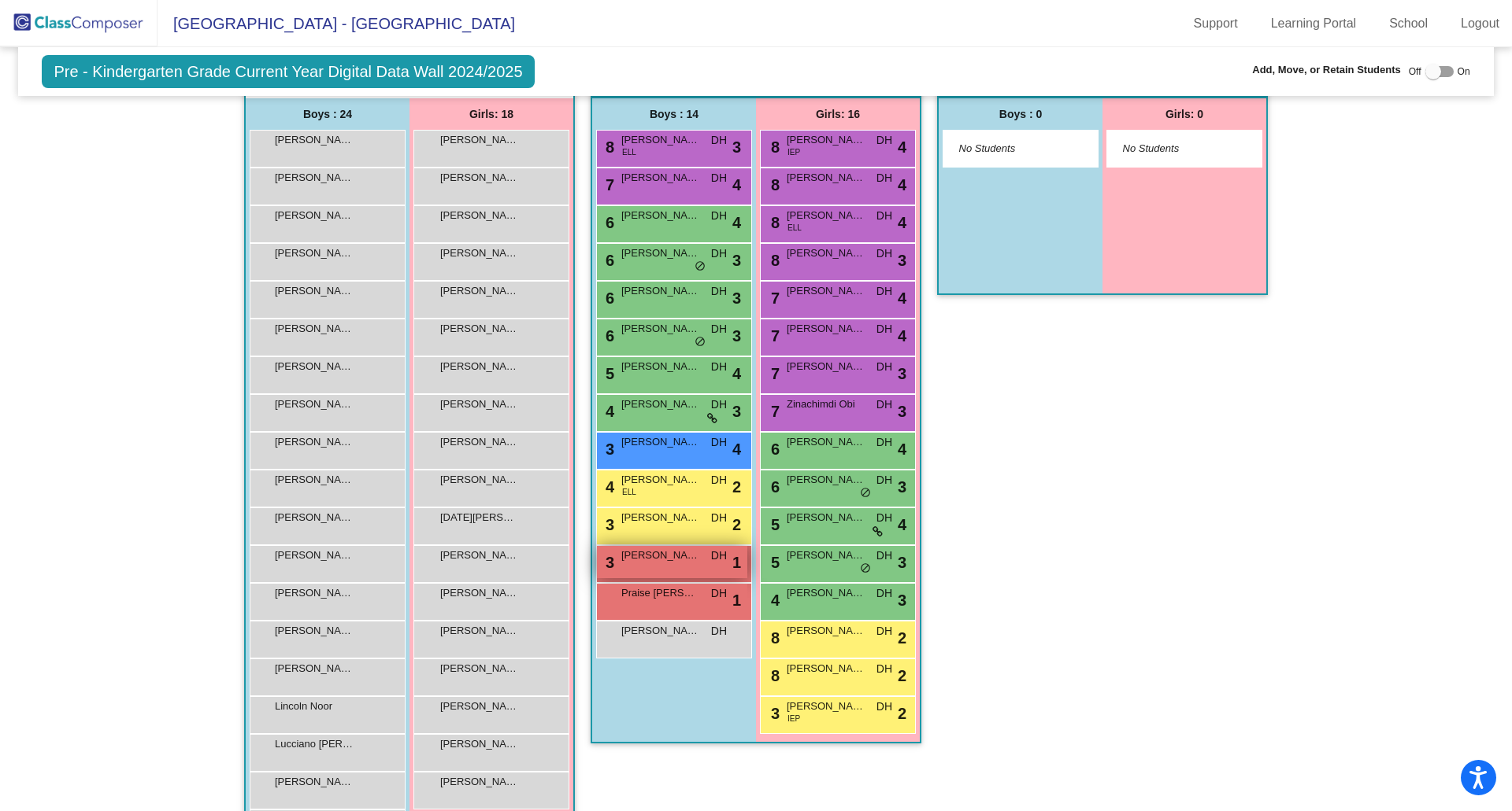
click at [656, 567] on div "3 [PERSON_NAME] DH lock do_not_disturb_alt 1" at bounding box center [672, 562] width 151 height 32
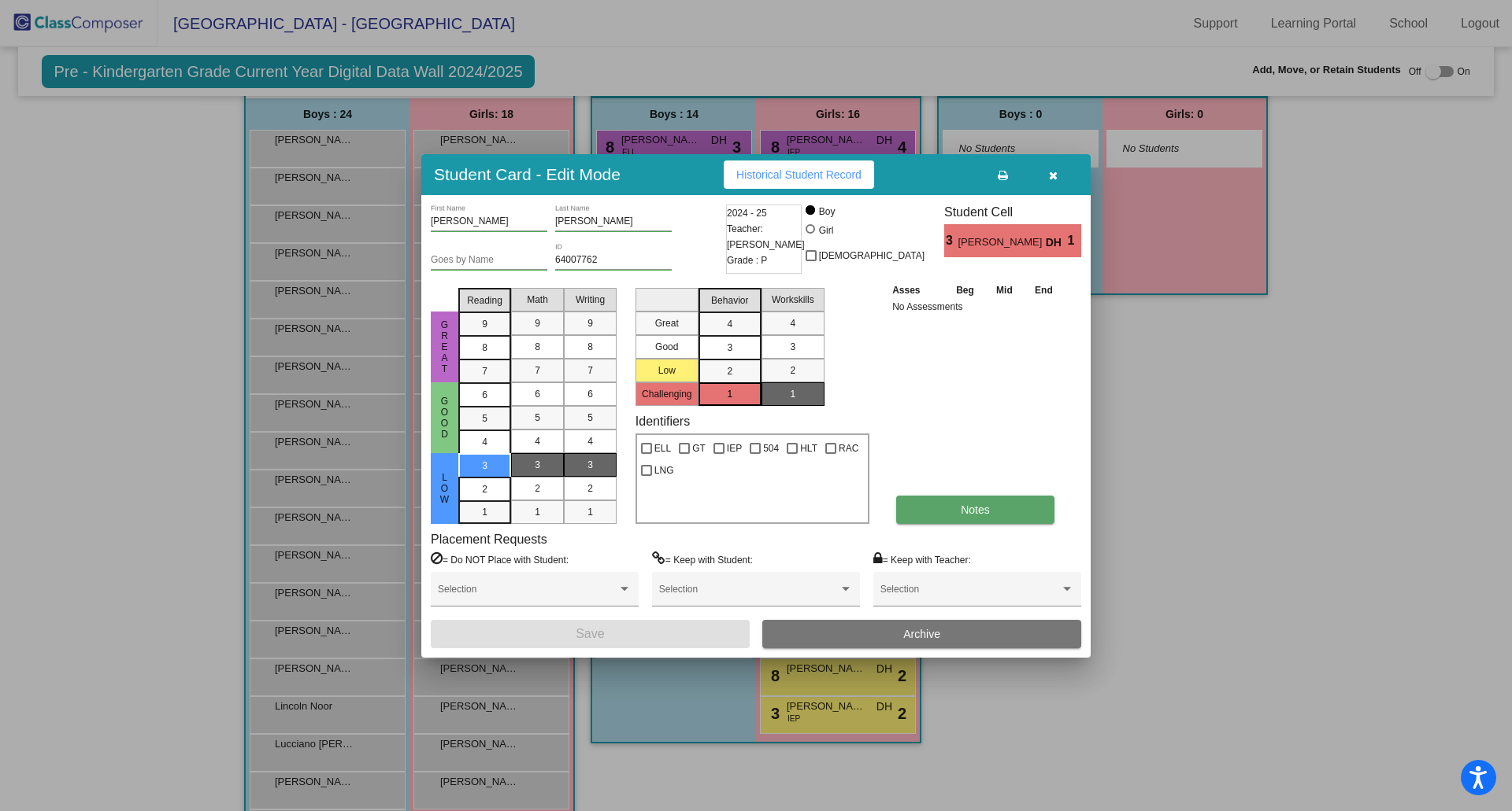
click at [919, 504] on button "Notes" at bounding box center [975, 510] width 158 height 28
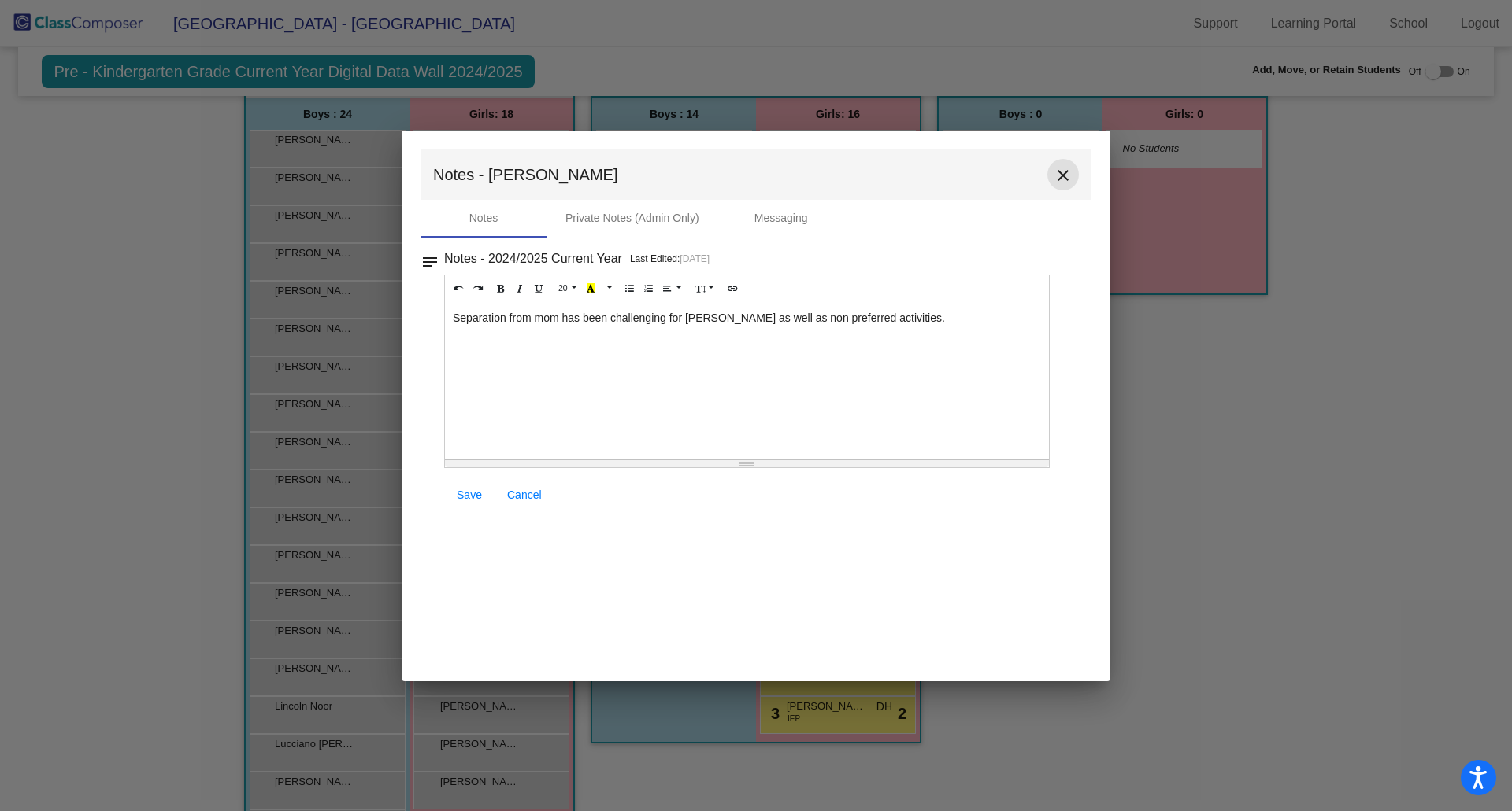
click at [1069, 173] on mat-icon "close" at bounding box center [1063, 175] width 19 height 19
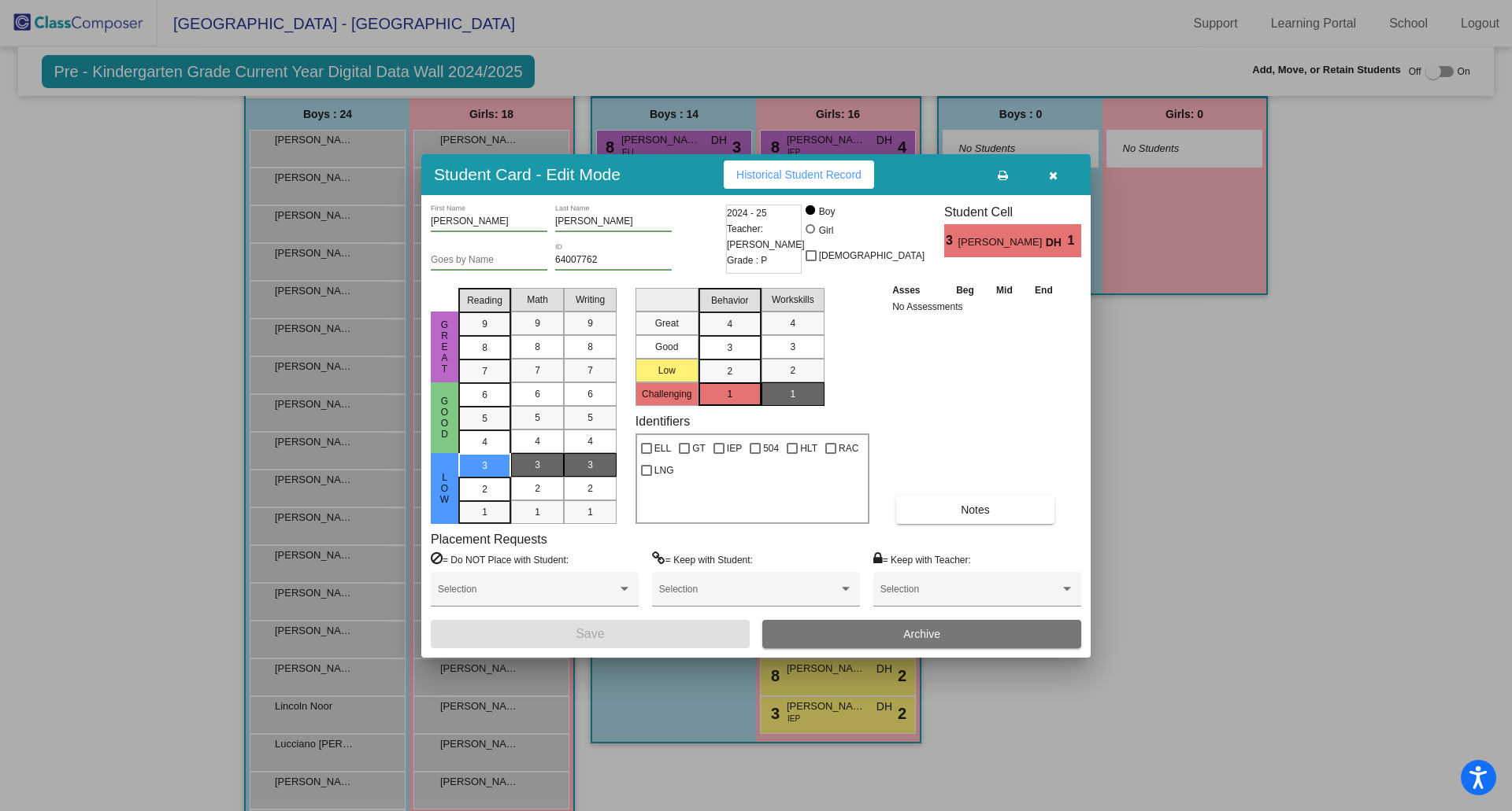
click at [1051, 178] on icon "button" at bounding box center [1052, 175] width 9 height 11
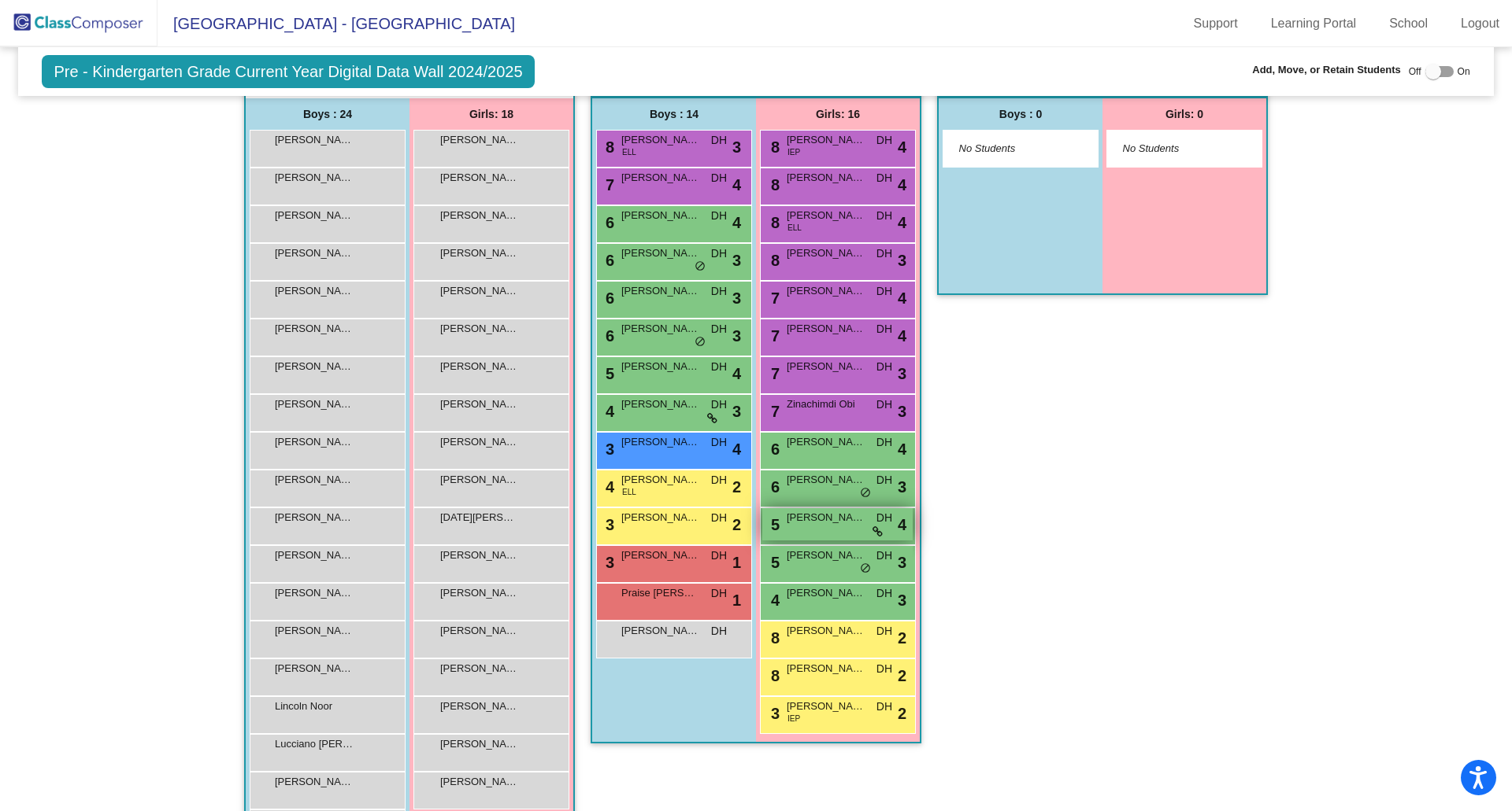
click at [811, 528] on div "5 [PERSON_NAME] DH lock do_not_disturb_alt 4" at bounding box center [837, 525] width 151 height 32
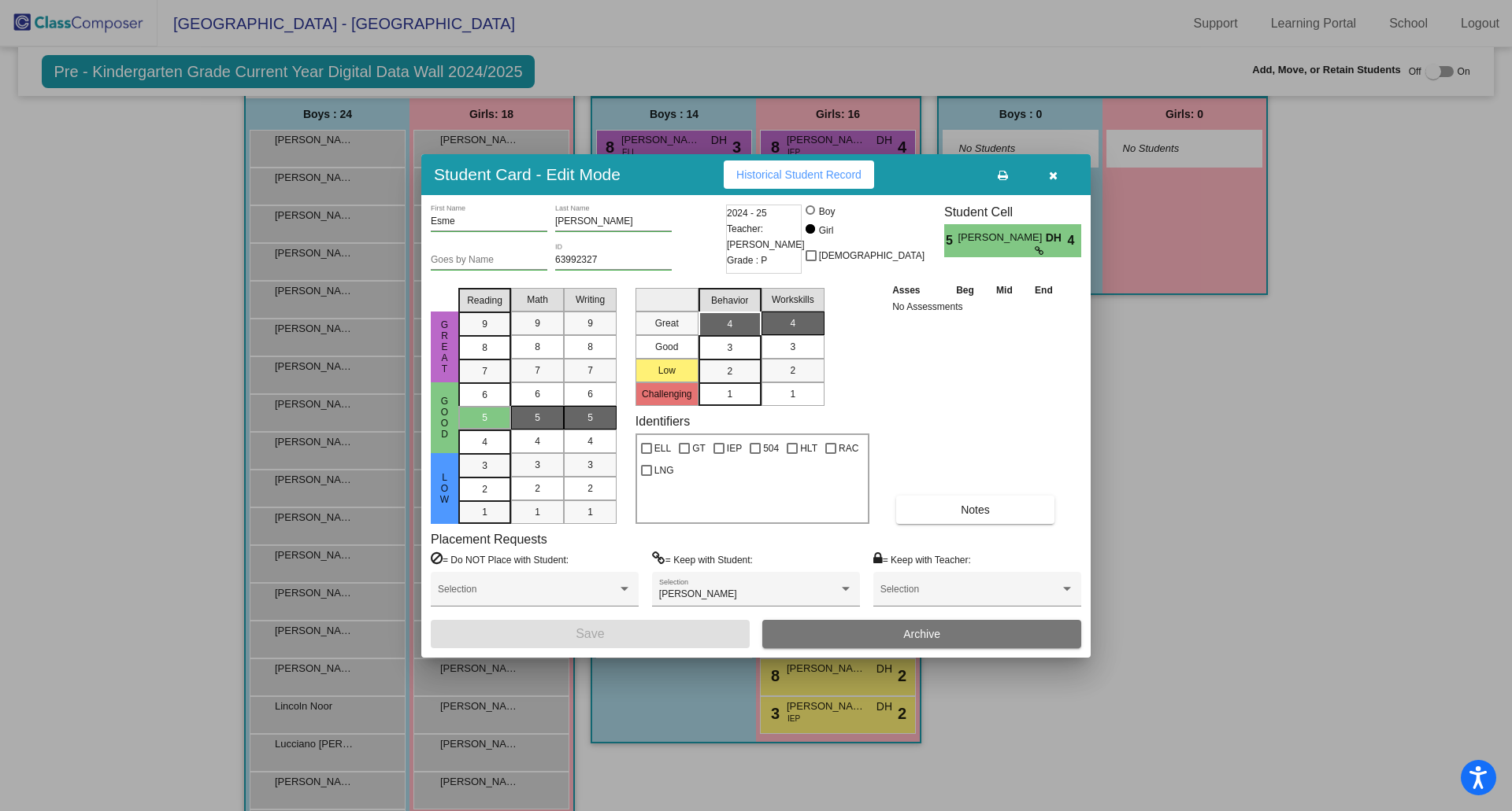
click at [1051, 173] on icon "button" at bounding box center [1052, 175] width 9 height 11
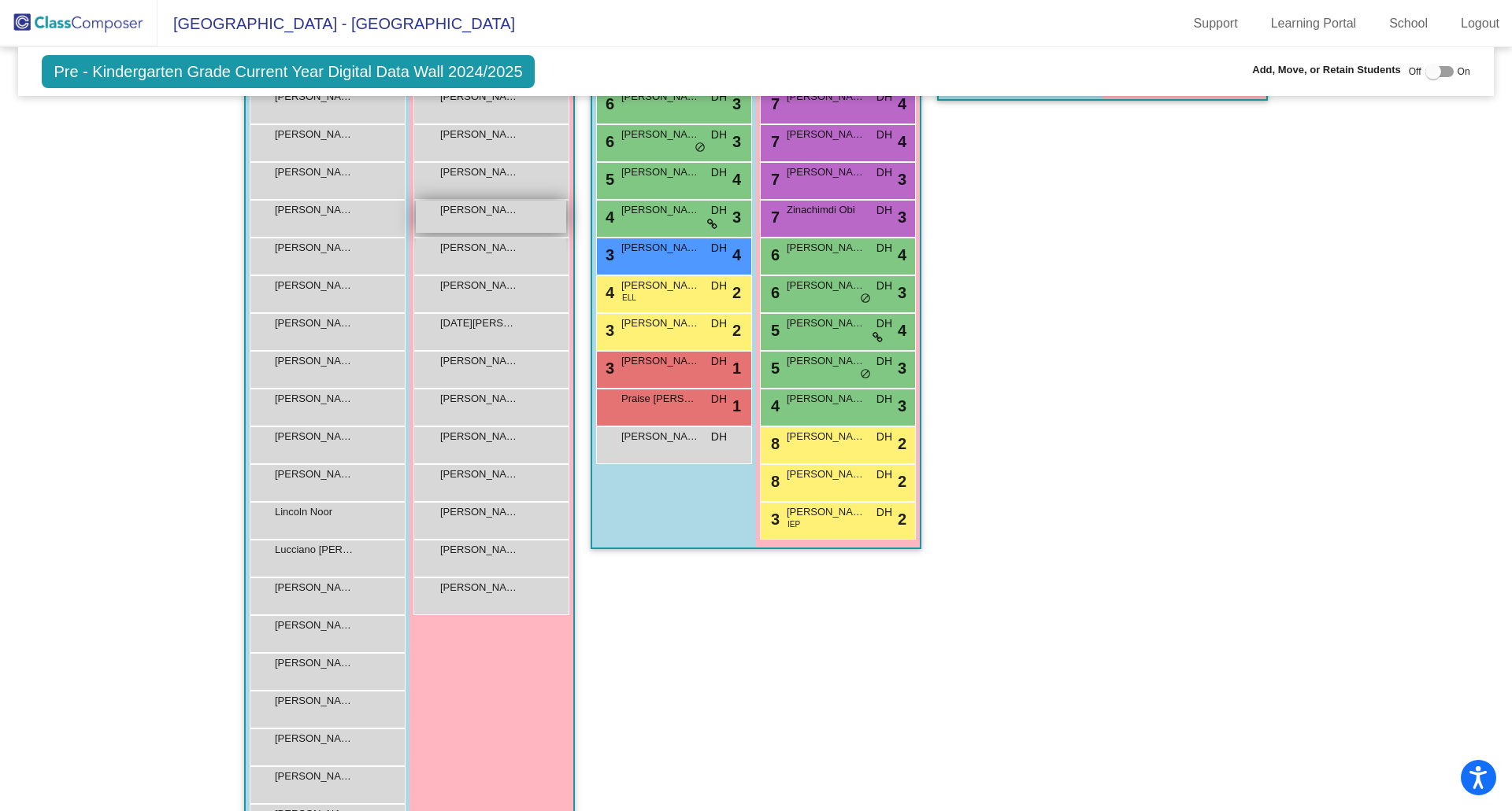
scroll to position [472, 0]
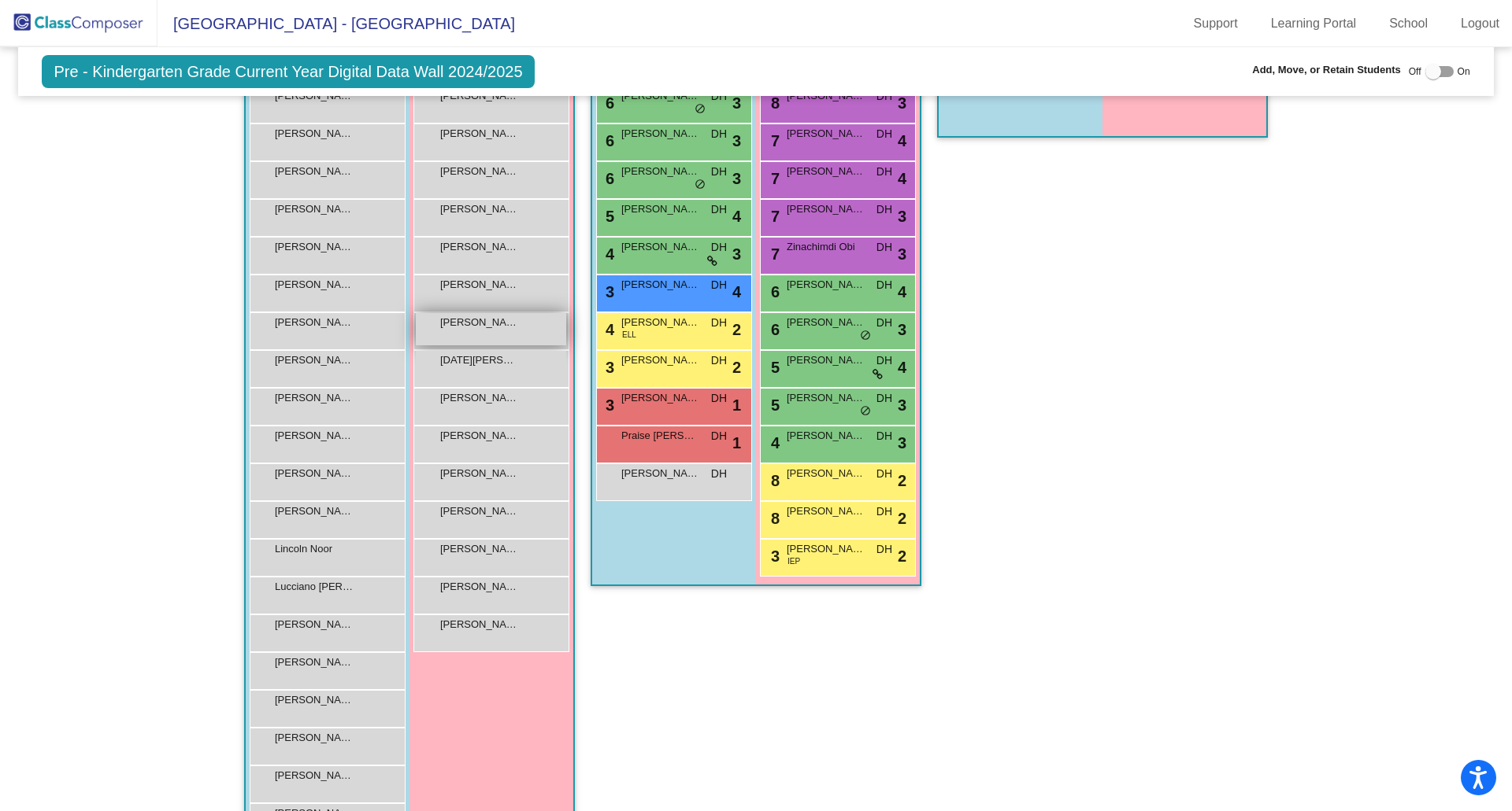
click at [438, 331] on div "[PERSON_NAME] lock do_not_disturb_alt" at bounding box center [491, 330] width 151 height 32
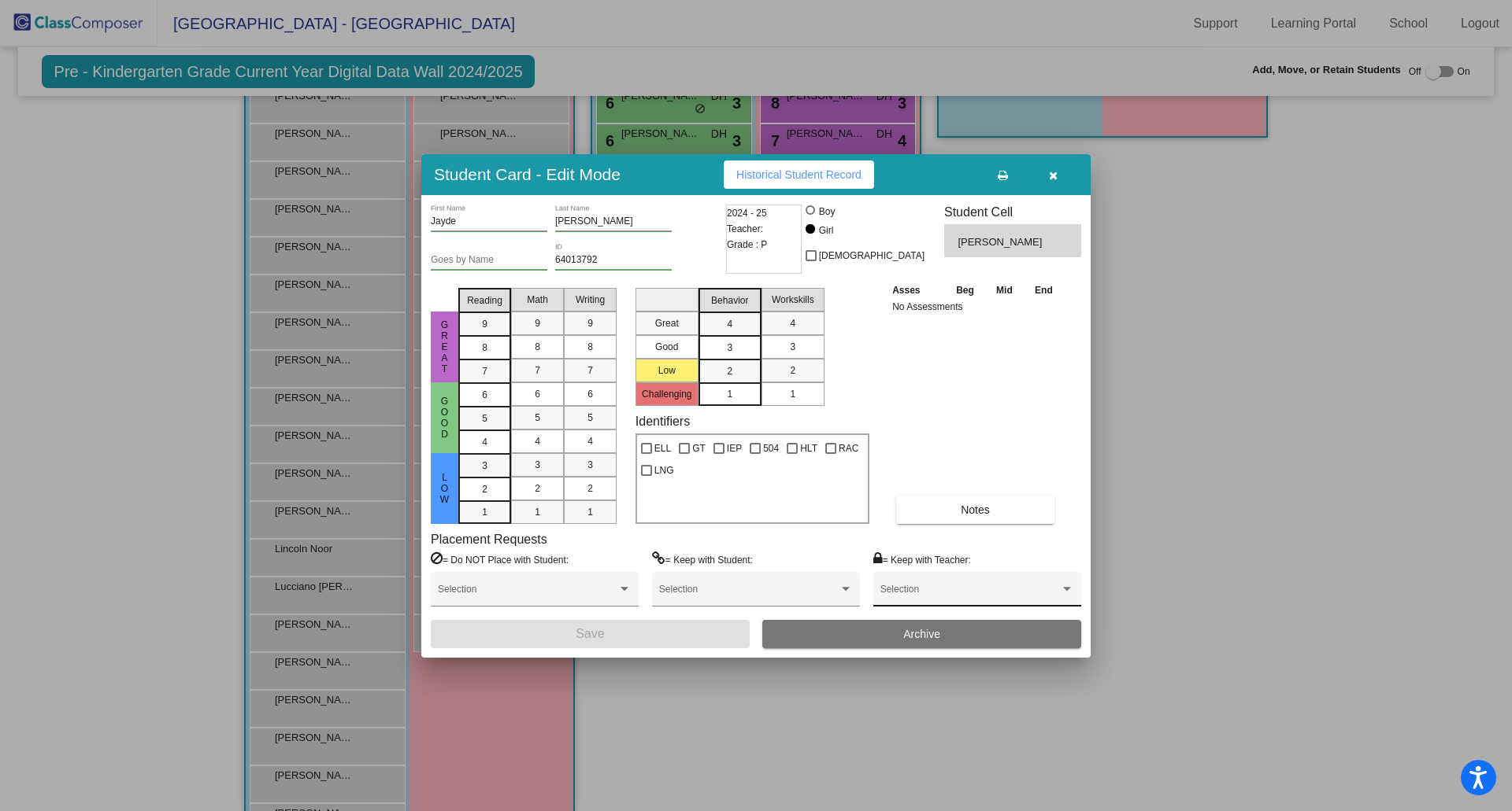
click at [1068, 586] on div at bounding box center [1066, 589] width 14 height 11
click at [929, 648] on span "[PERSON_NAME]" at bounding box center [977, 652] width 193 height 28
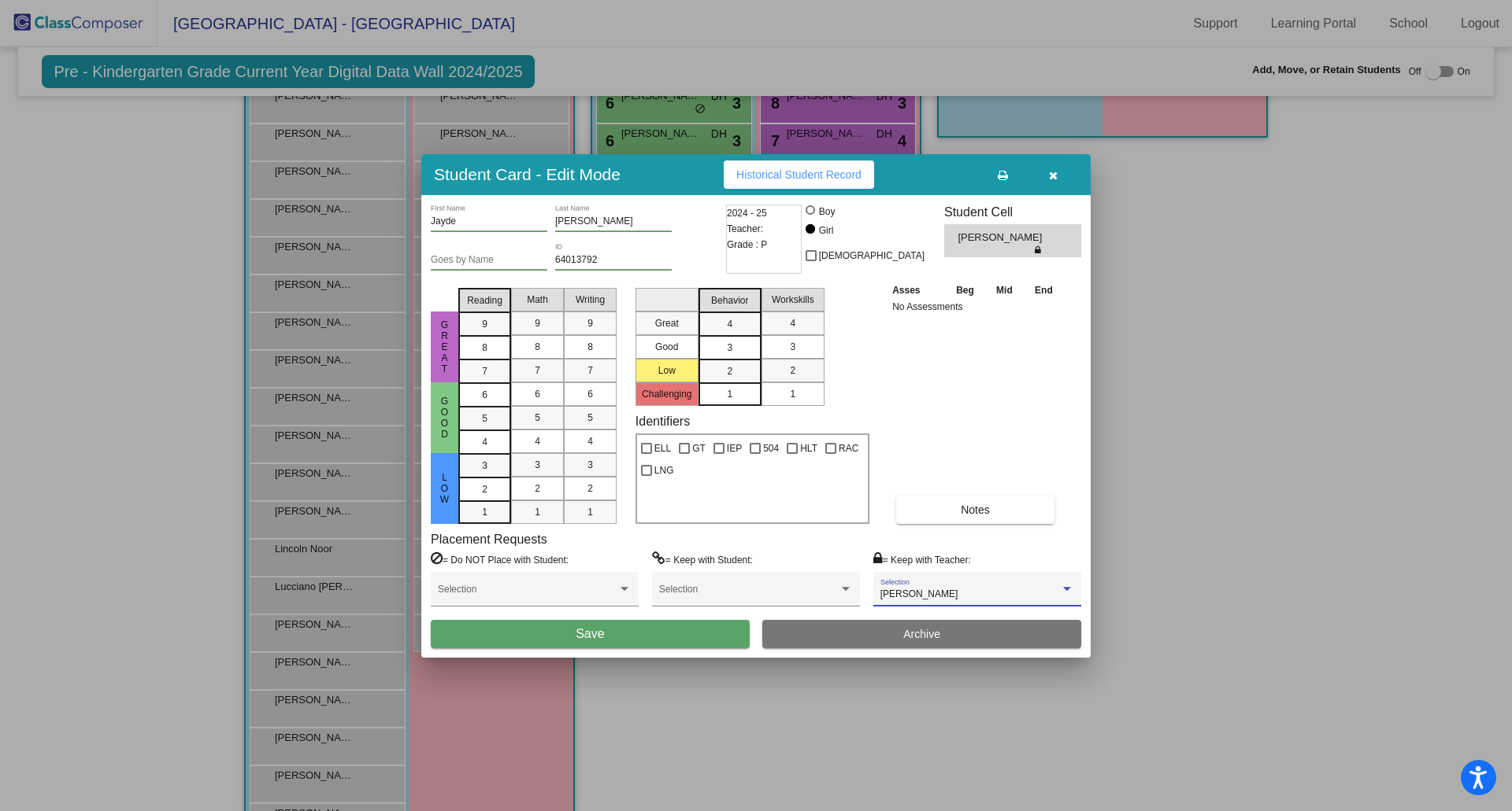
click at [699, 626] on button "Save" at bounding box center [590, 635] width 319 height 28
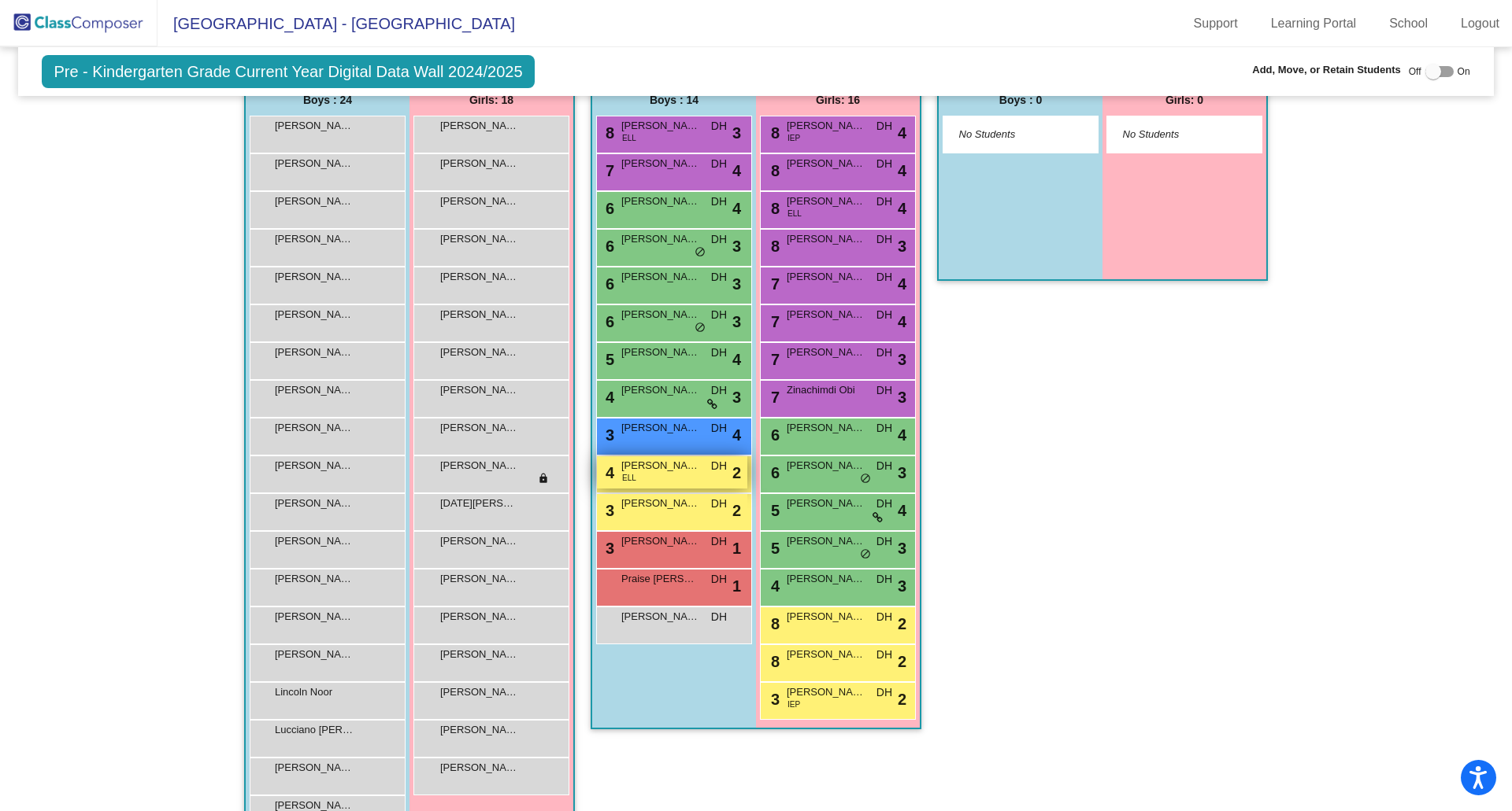
scroll to position [250, 0]
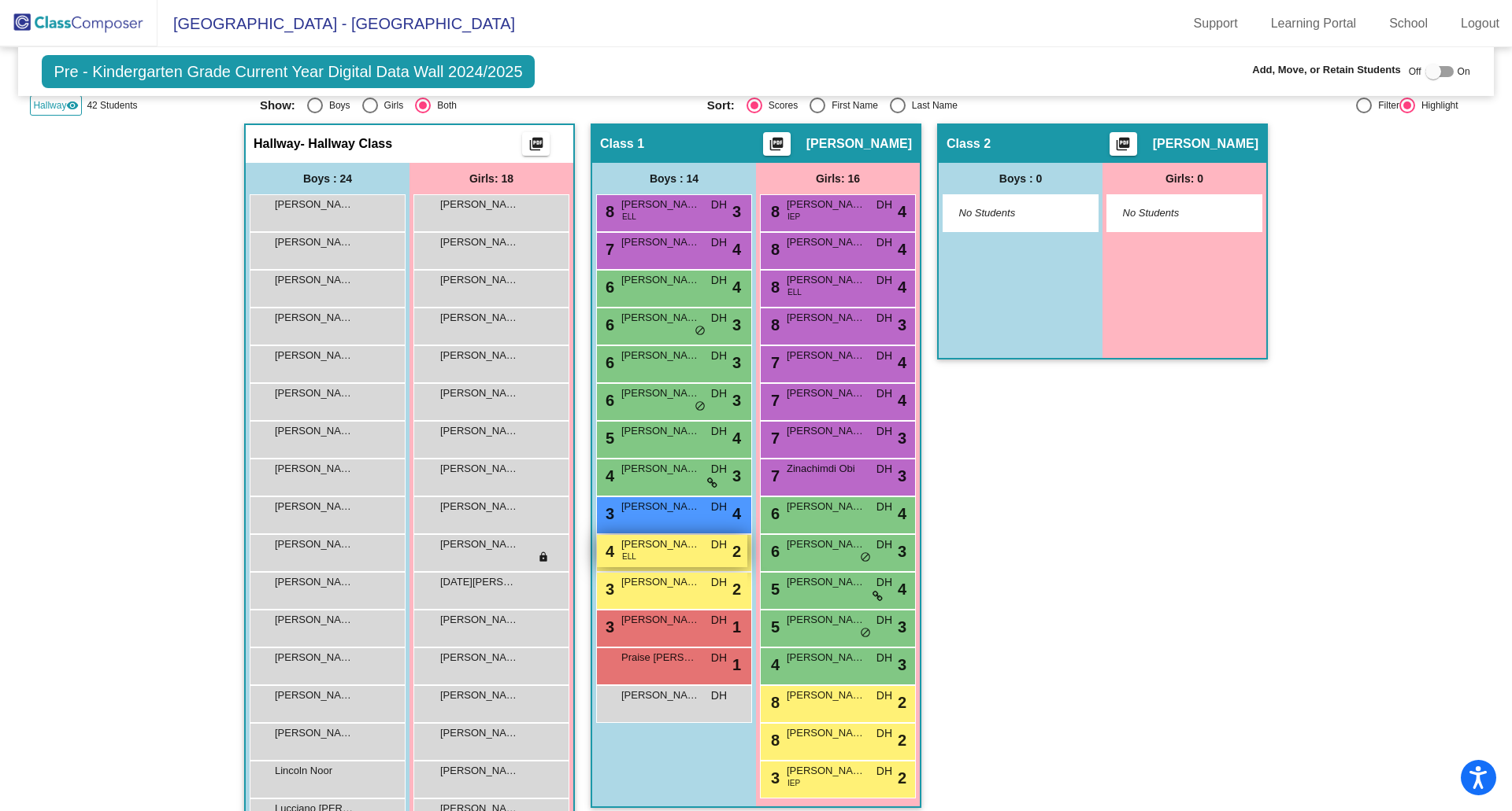
click at [676, 548] on span "[PERSON_NAME]" at bounding box center [660, 545] width 79 height 16
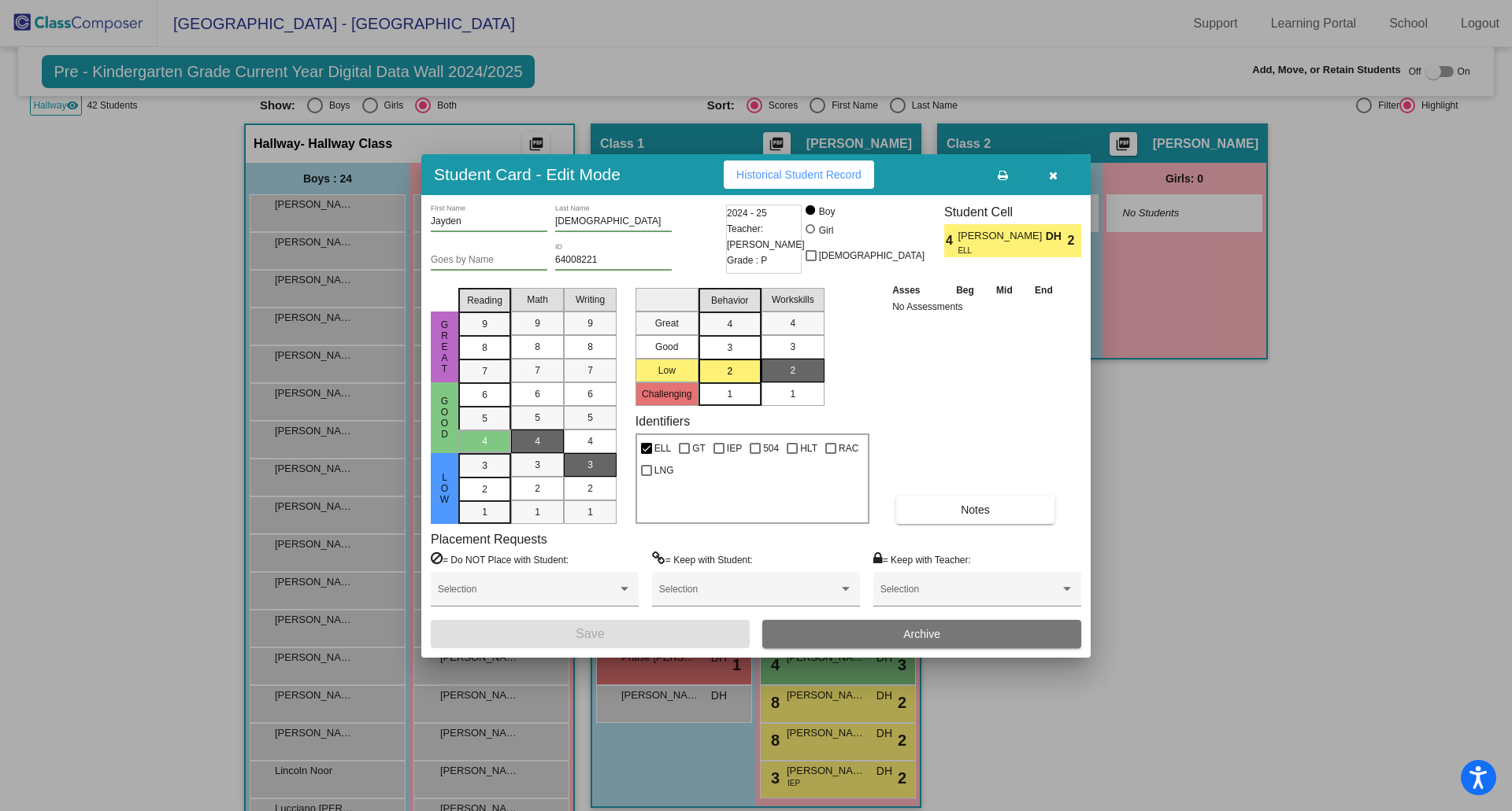
click at [906, 634] on span "Archive" at bounding box center [921, 634] width 37 height 12
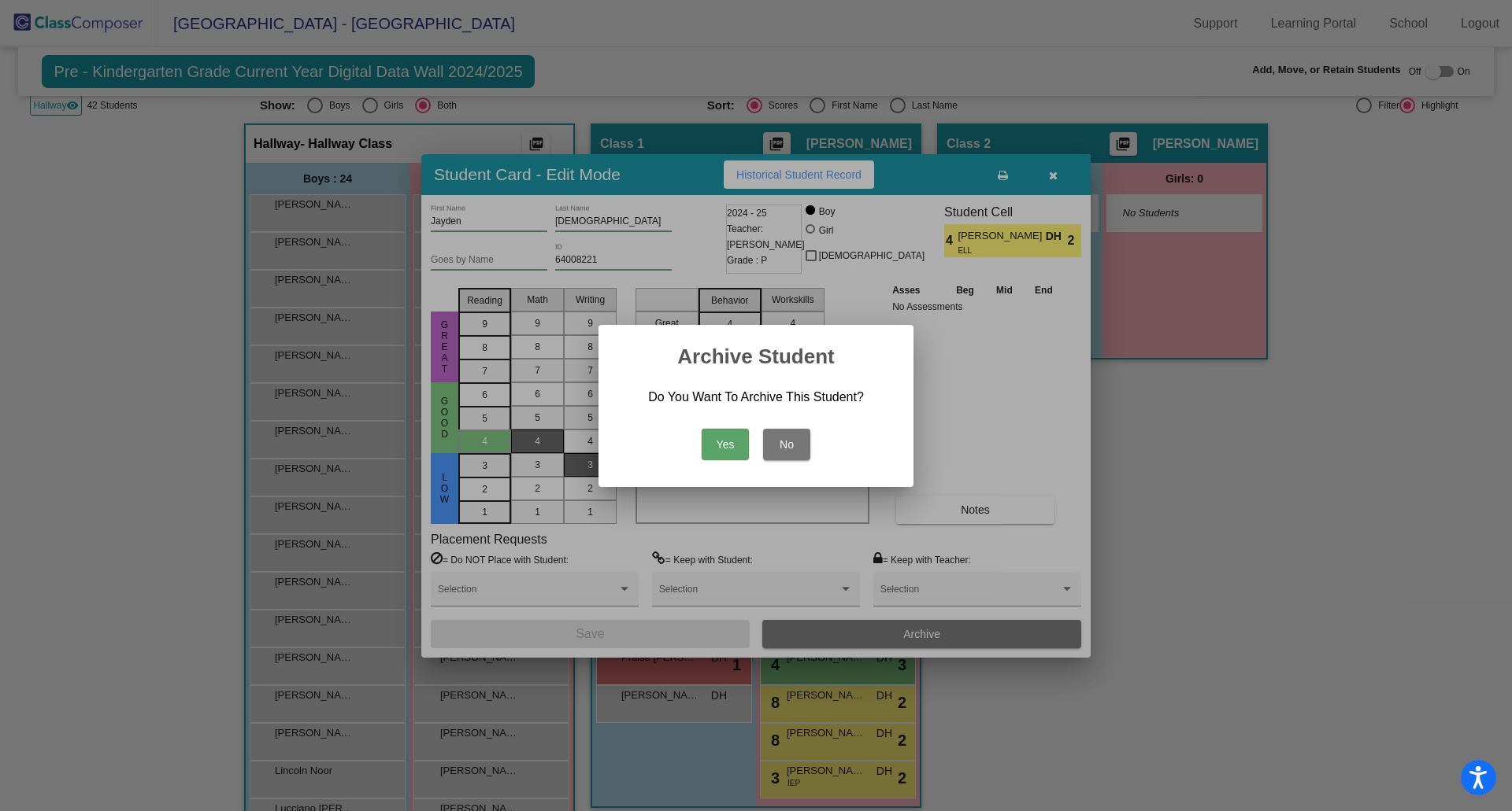
click at [710, 451] on button "Yes" at bounding box center [725, 444] width 47 height 31
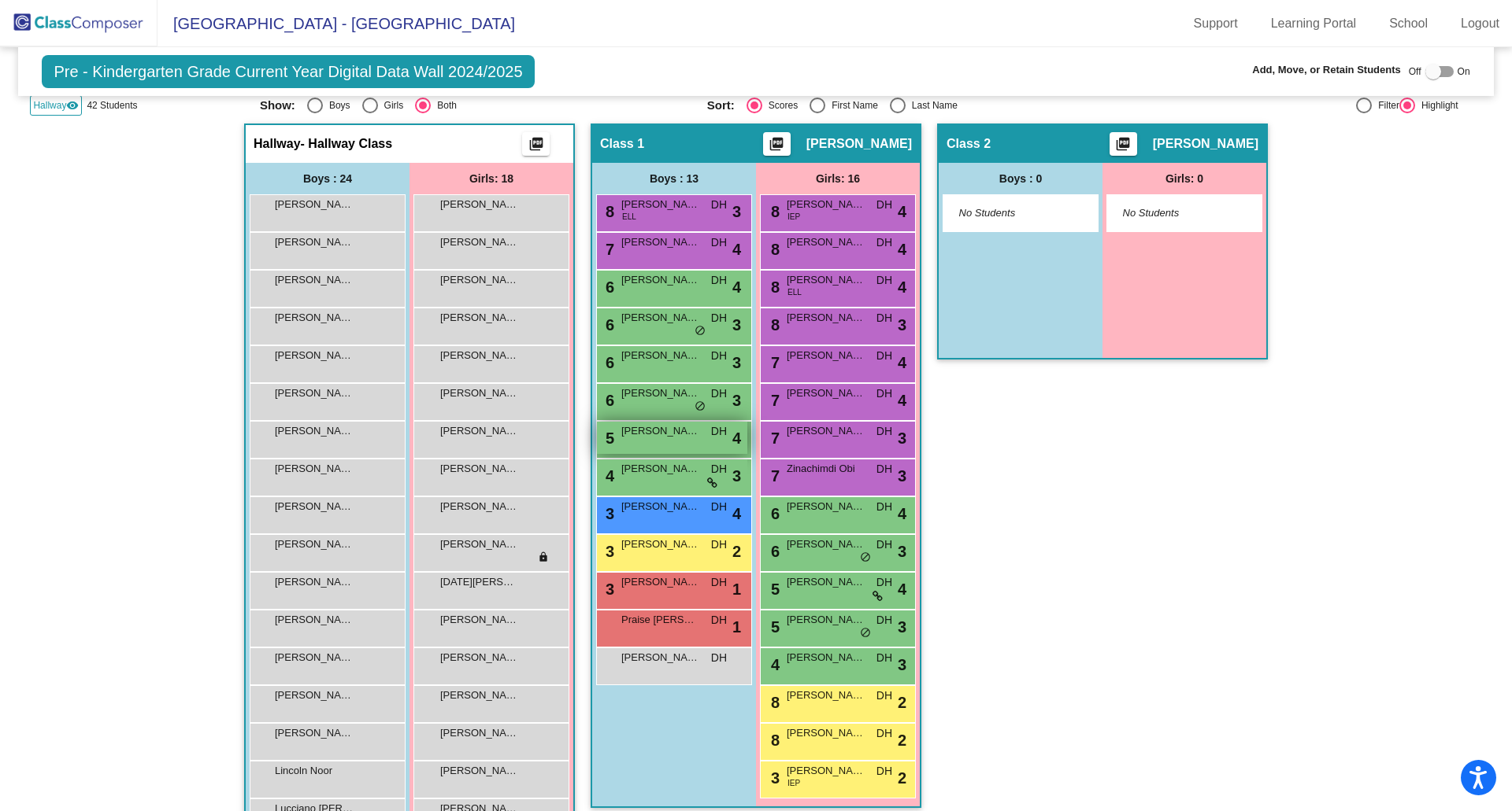
click at [657, 438] on span "[PERSON_NAME]" at bounding box center [660, 431] width 79 height 16
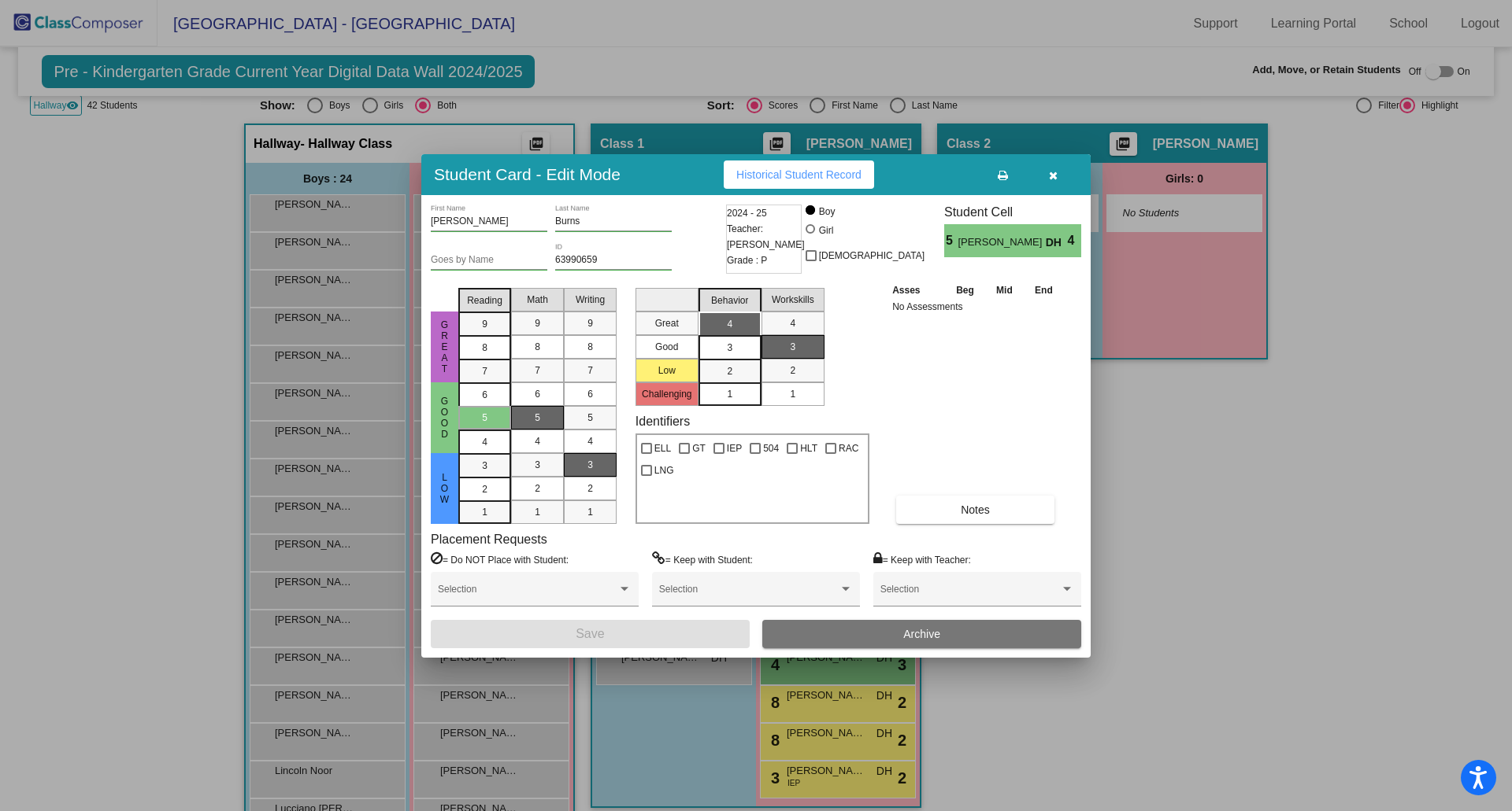
click at [938, 635] on span "Archive" at bounding box center [921, 634] width 37 height 12
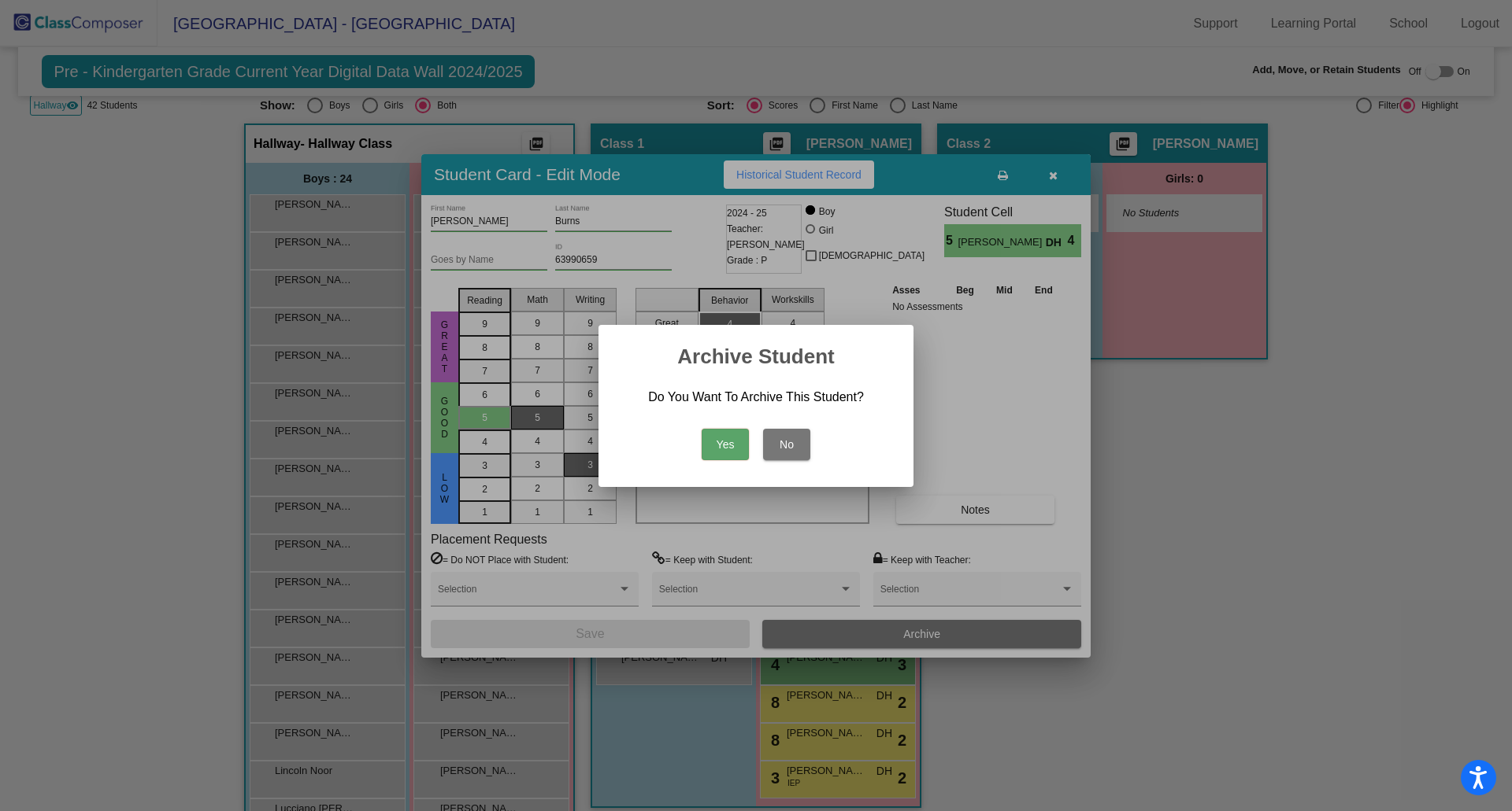
click at [718, 440] on button "Yes" at bounding box center [725, 444] width 47 height 31
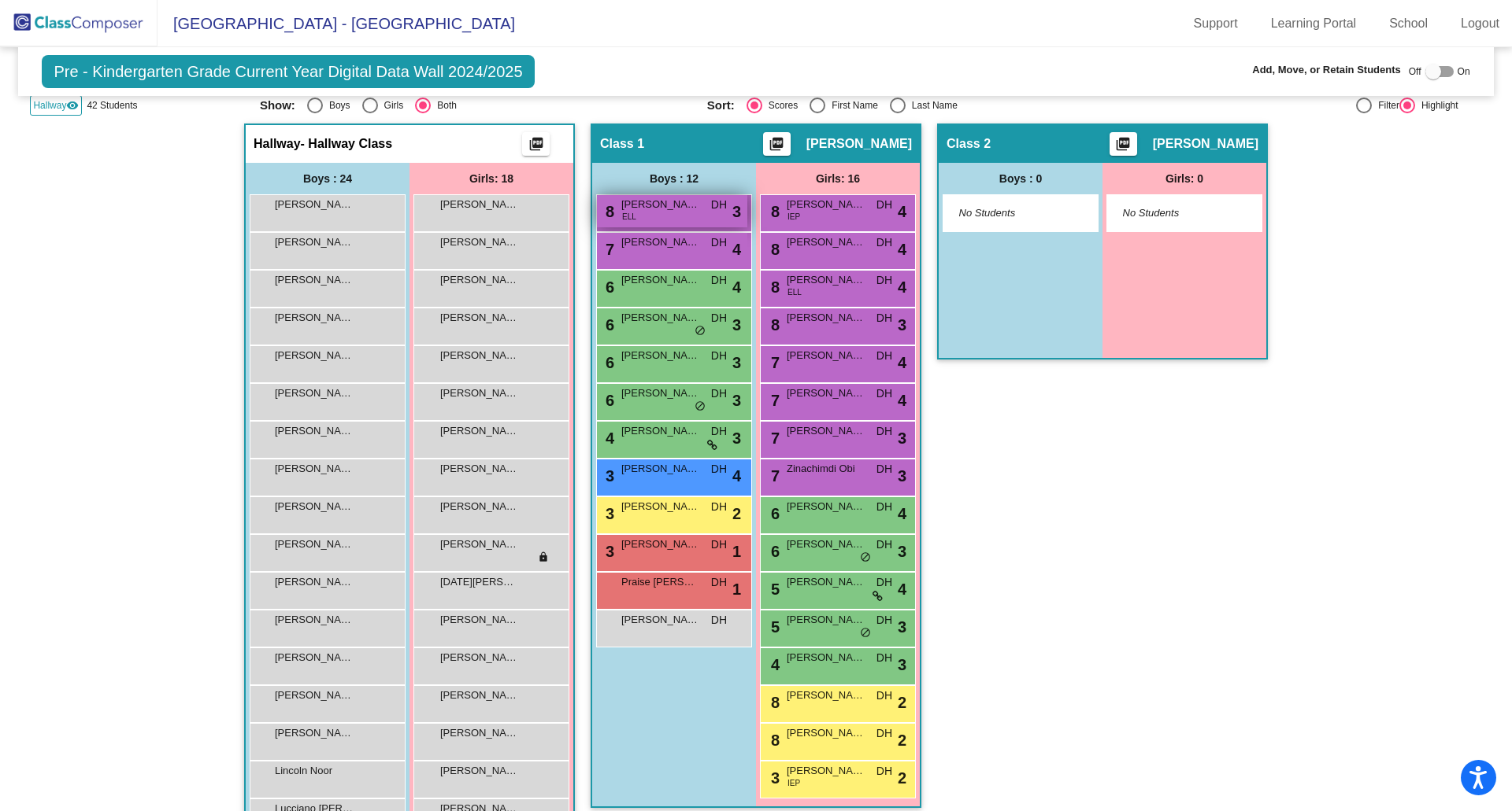
click at [631, 207] on span "[PERSON_NAME]" at bounding box center [660, 205] width 79 height 16
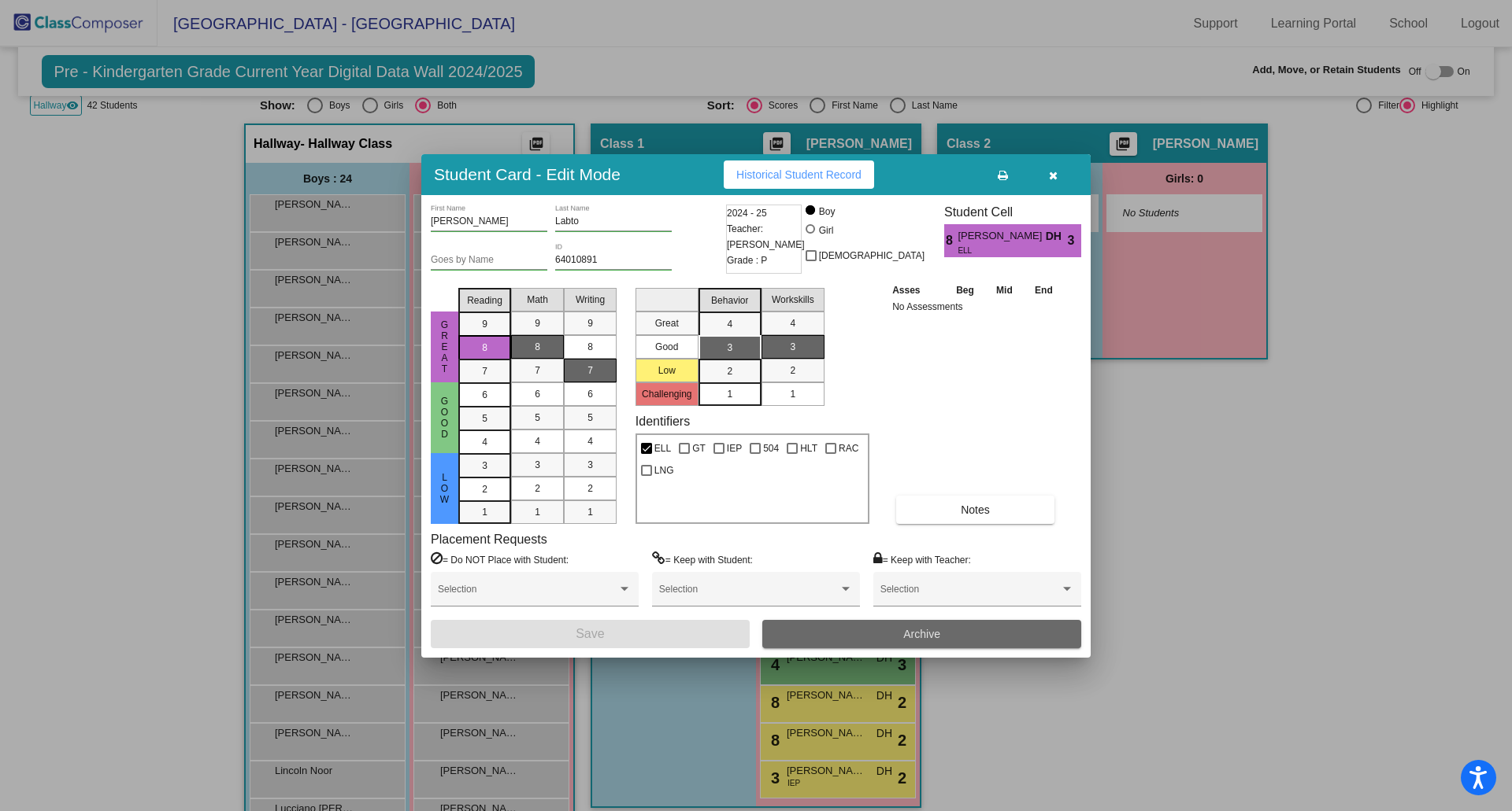
click at [843, 635] on button "Archive" at bounding box center [921, 635] width 319 height 28
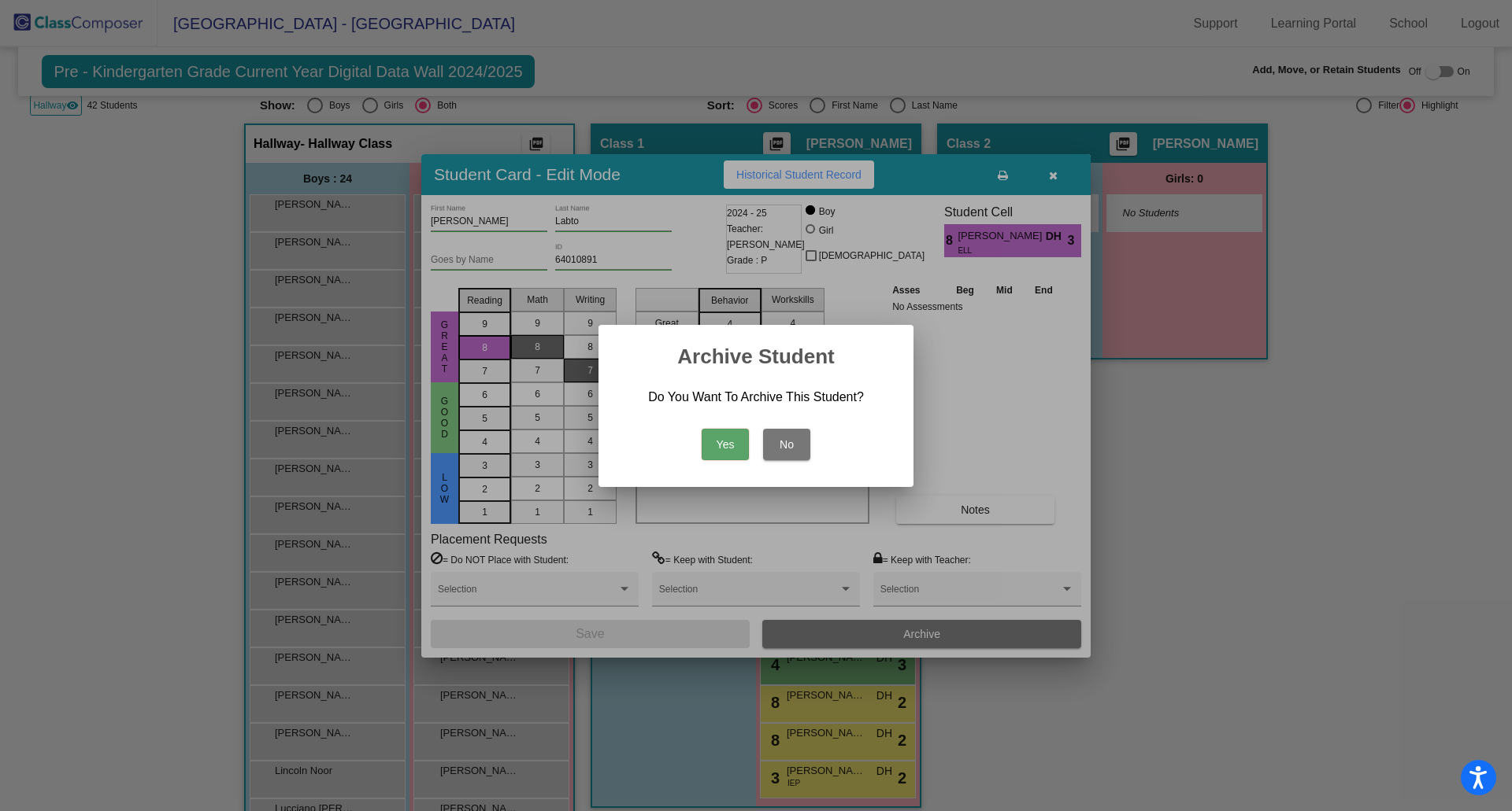
click at [721, 432] on button "Yes" at bounding box center [725, 444] width 47 height 31
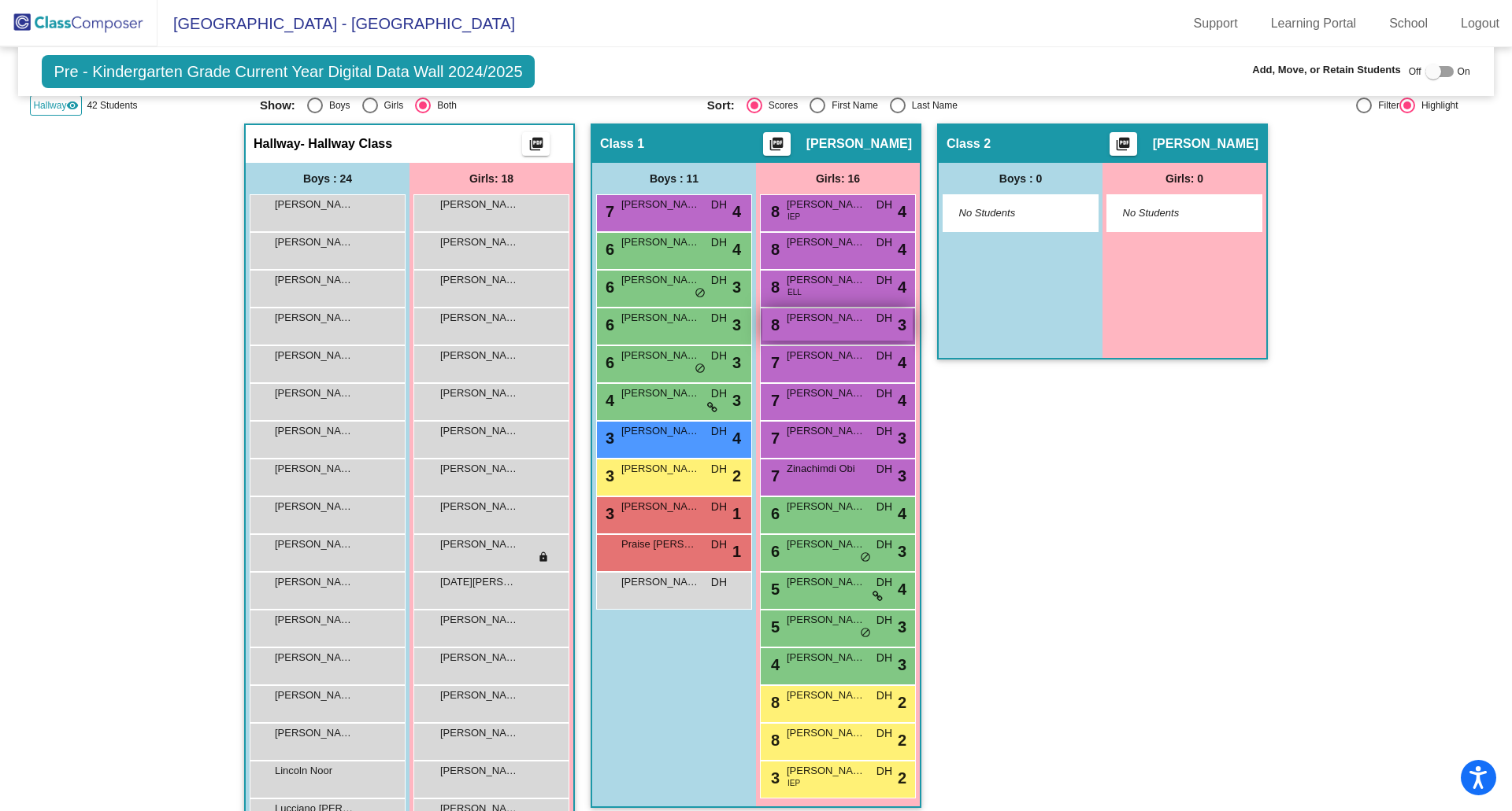
click at [800, 330] on div "8 [PERSON_NAME] lock do_not_disturb_alt 3" at bounding box center [837, 325] width 151 height 32
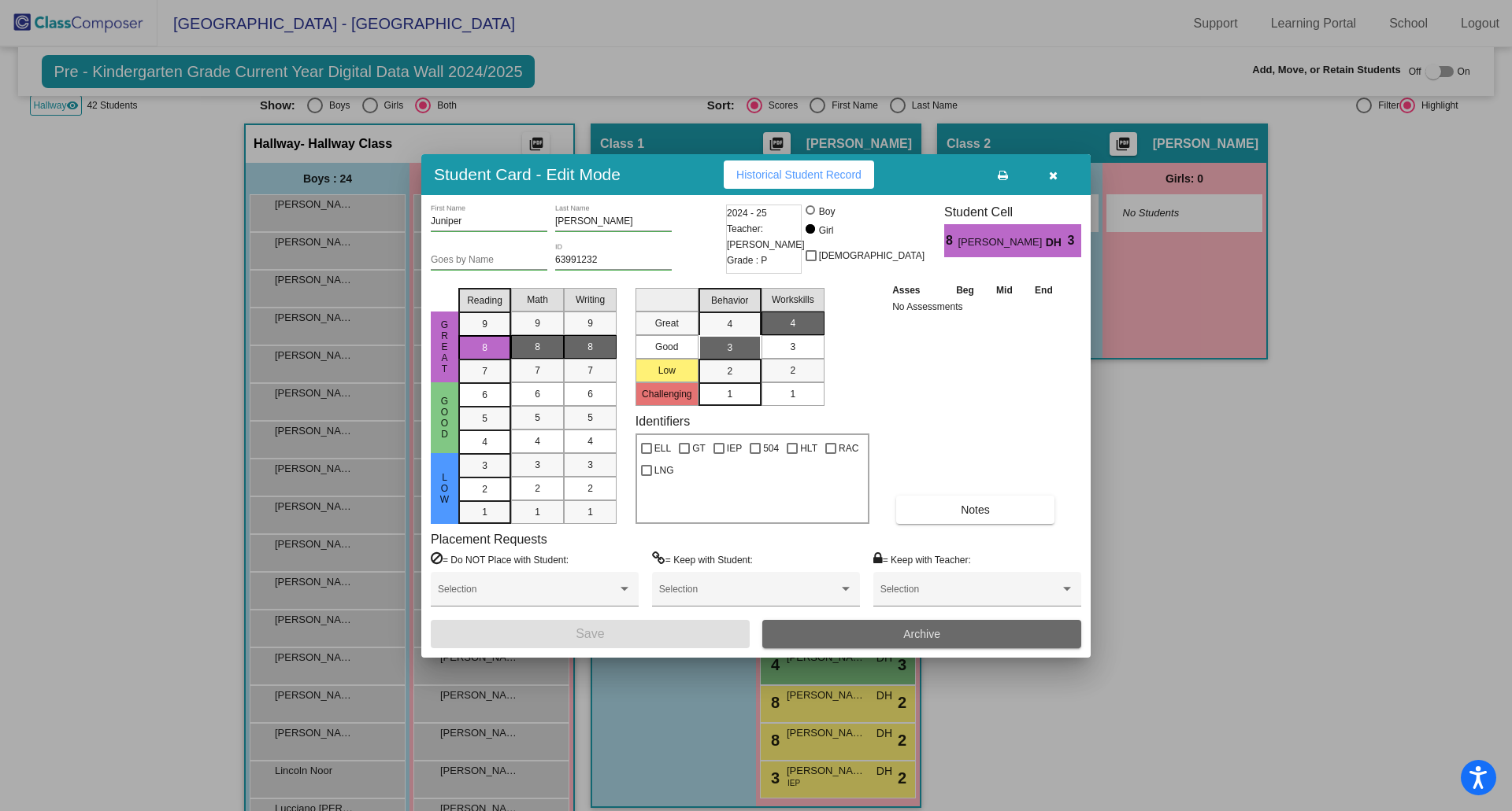
click at [926, 633] on span "Archive" at bounding box center [921, 634] width 37 height 12
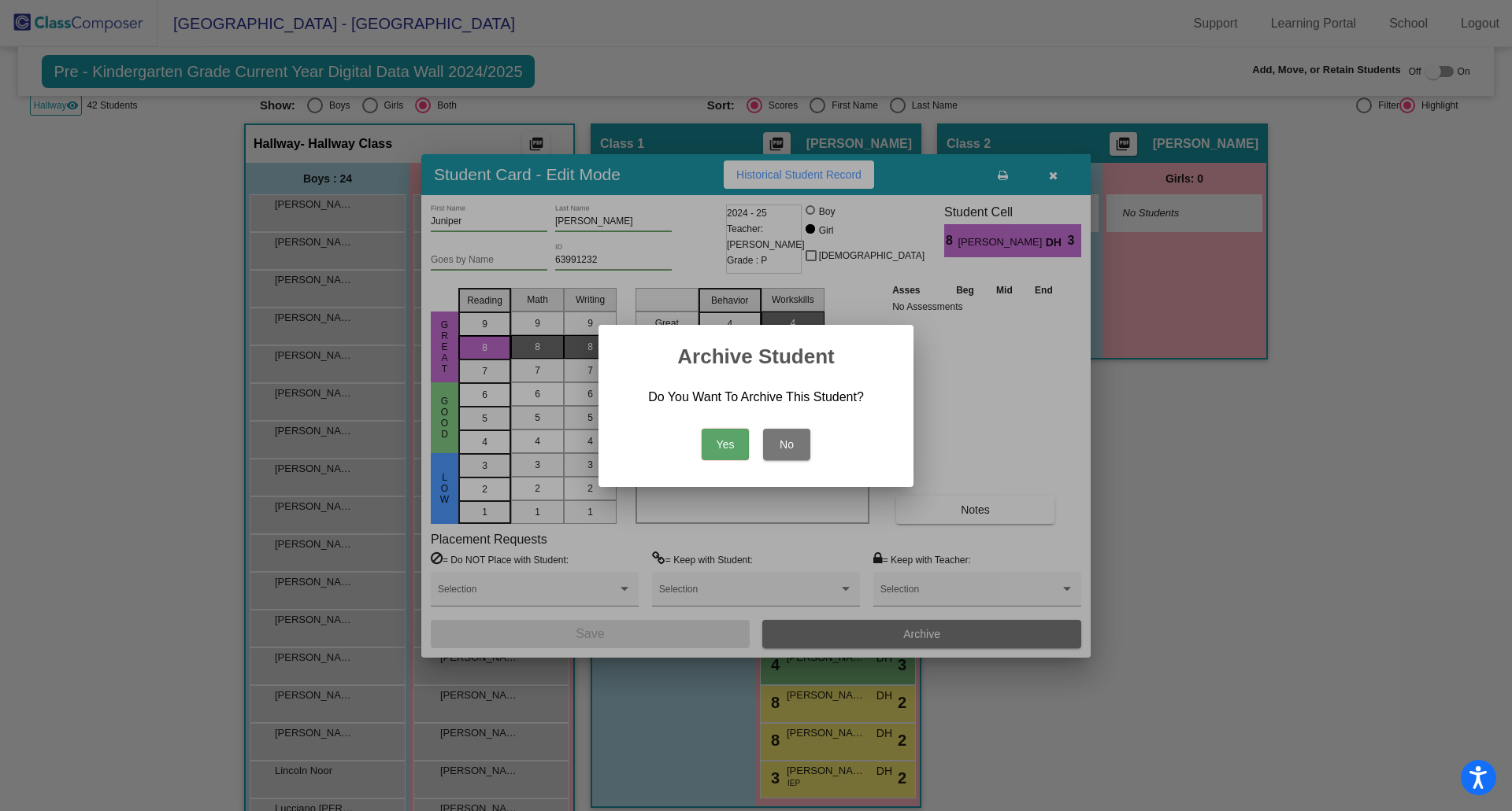
click at [728, 443] on button "Yes" at bounding box center [725, 444] width 47 height 31
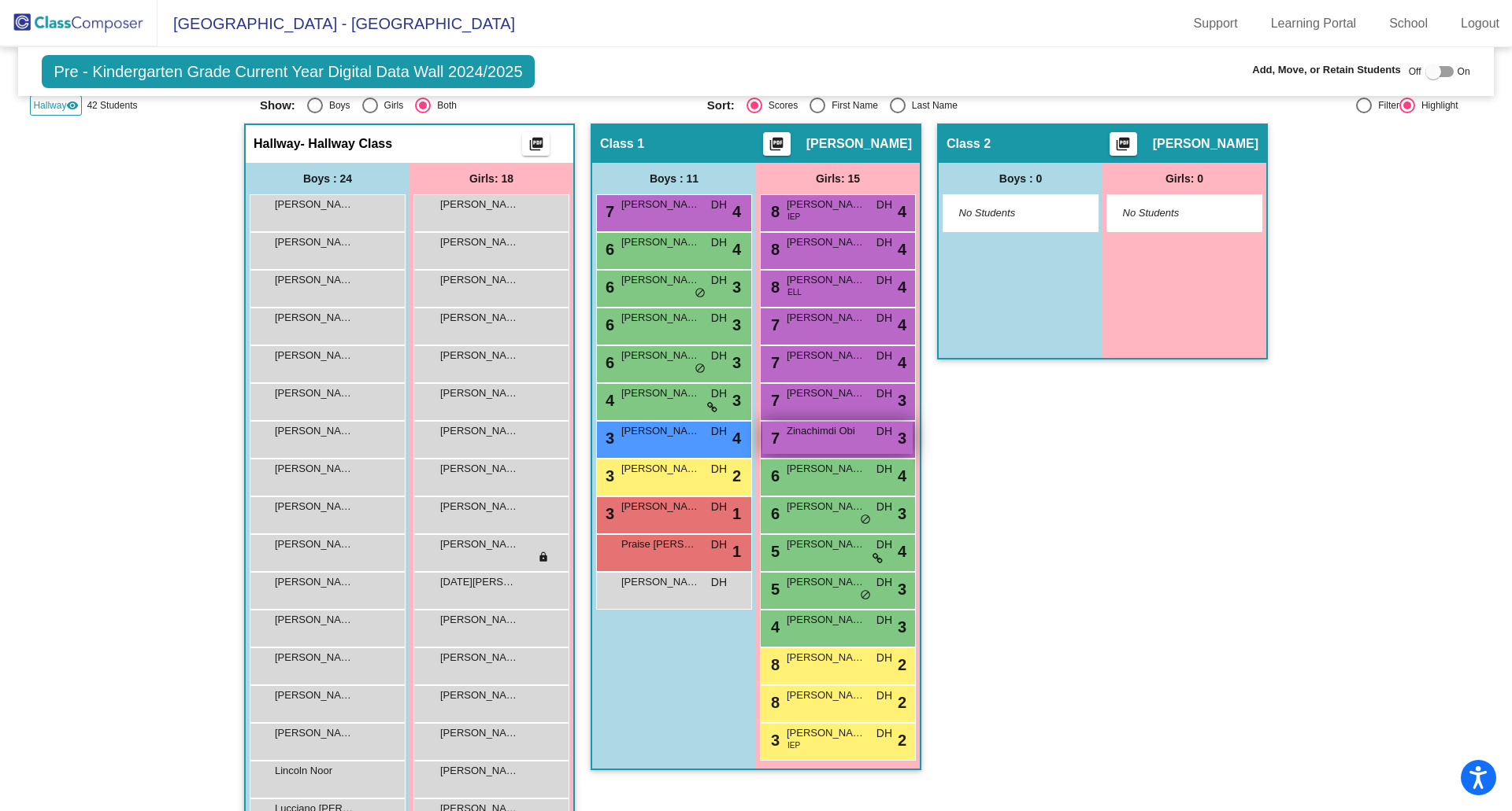
click at [796, 424] on span "Zinachimdi Obi" at bounding box center [826, 431] width 79 height 16
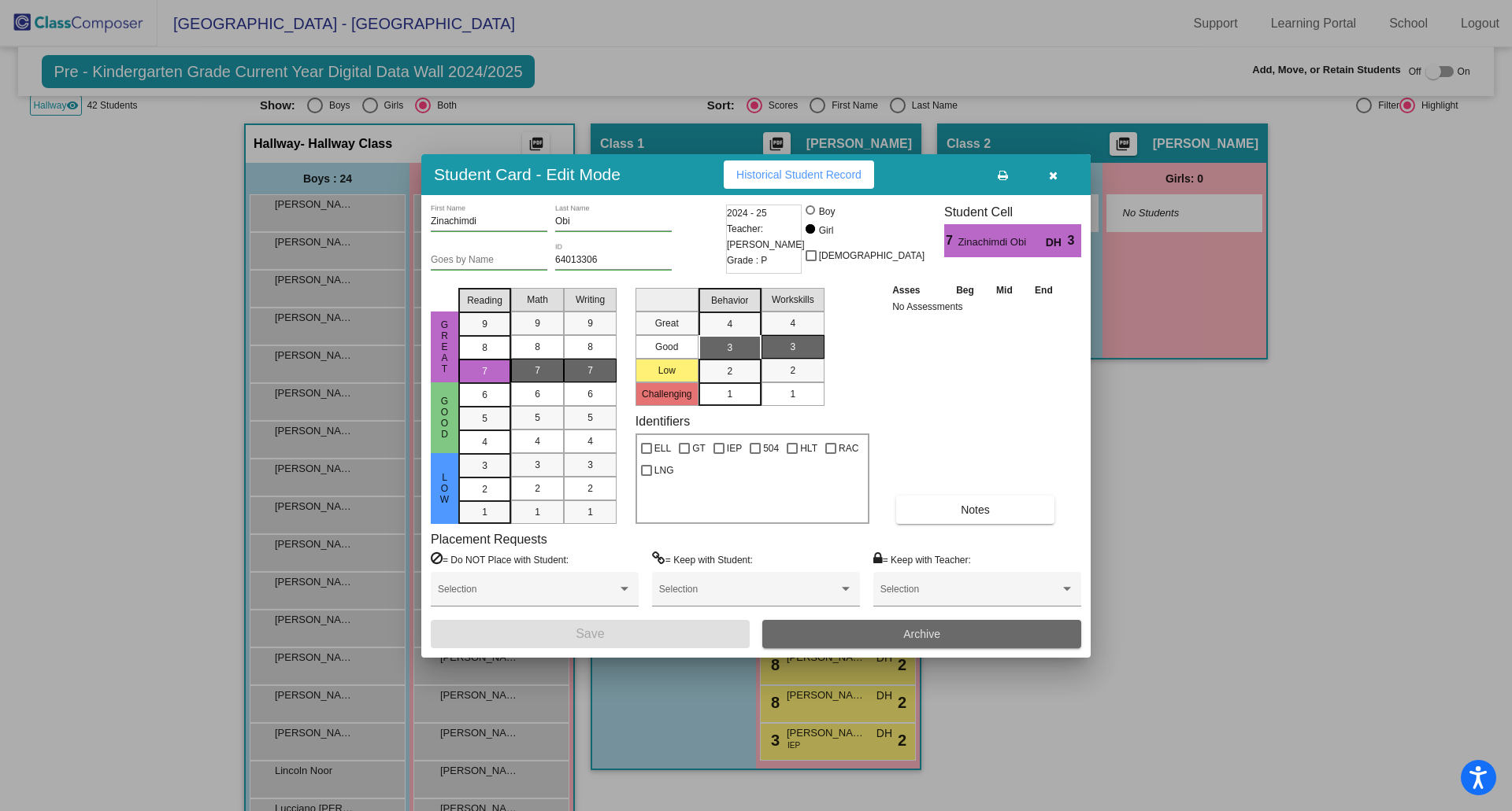
click at [900, 635] on button "Archive" at bounding box center [921, 635] width 319 height 28
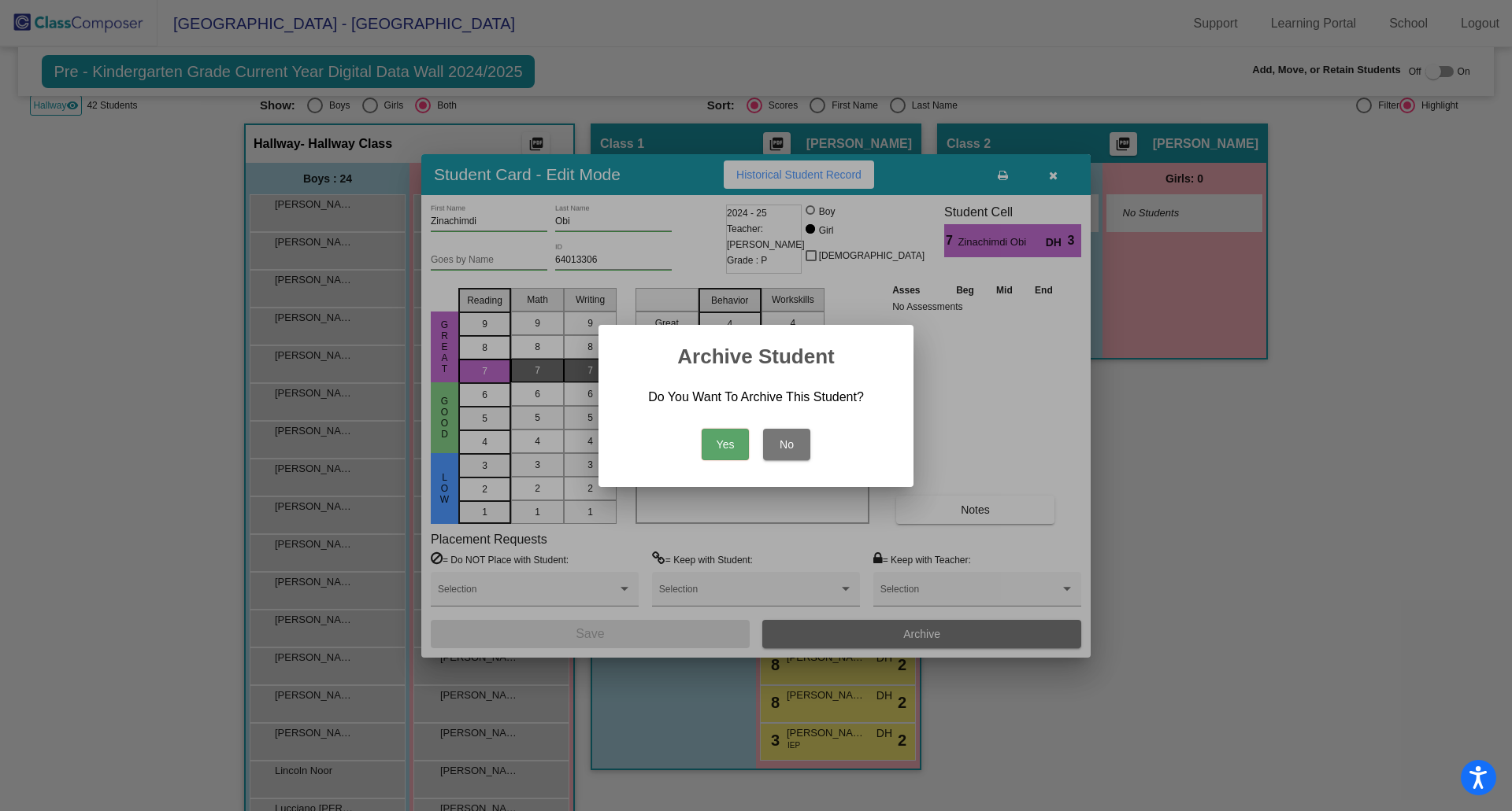
click at [719, 442] on button "Yes" at bounding box center [725, 444] width 47 height 31
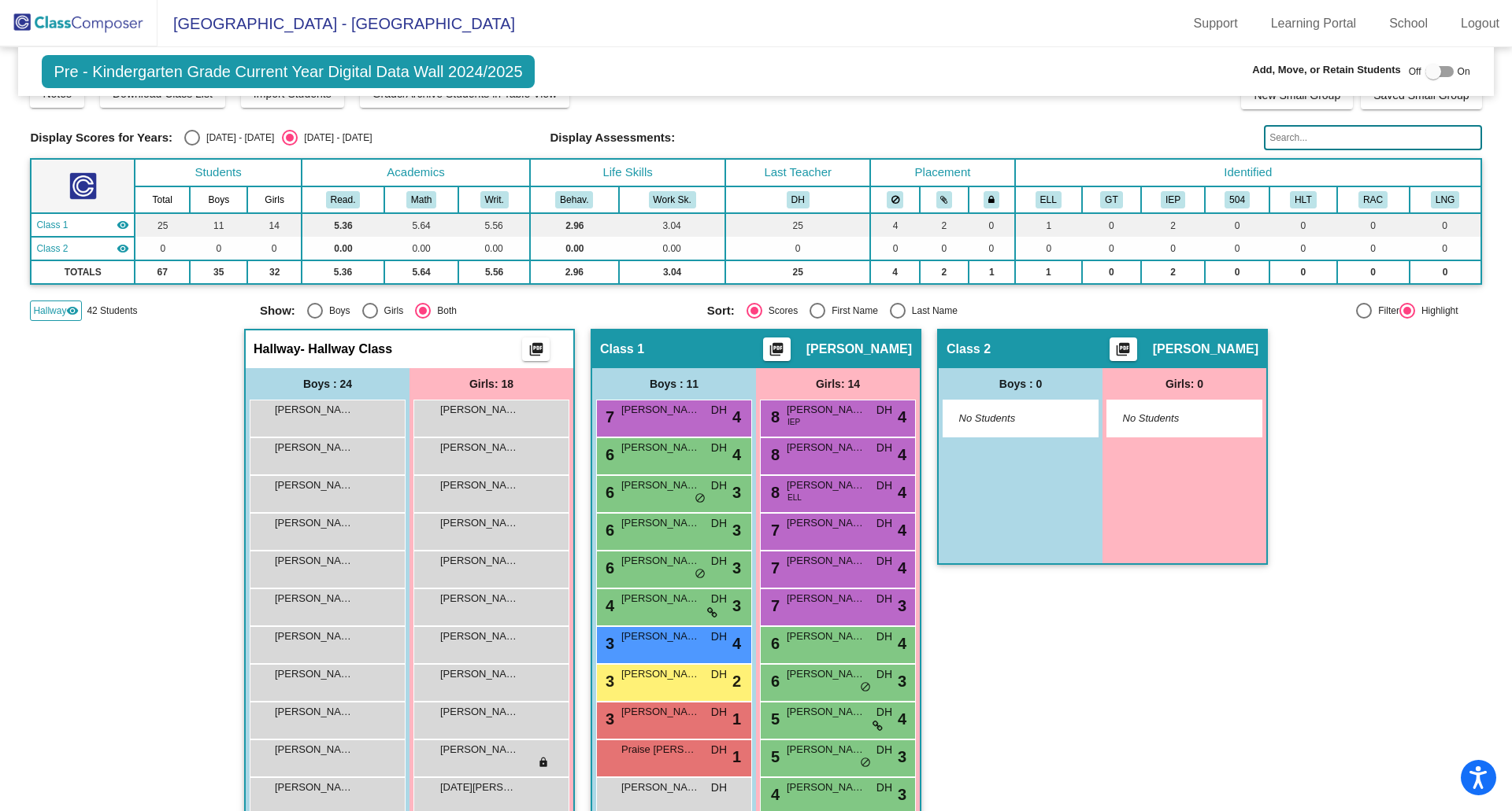
scroll to position [0, 0]
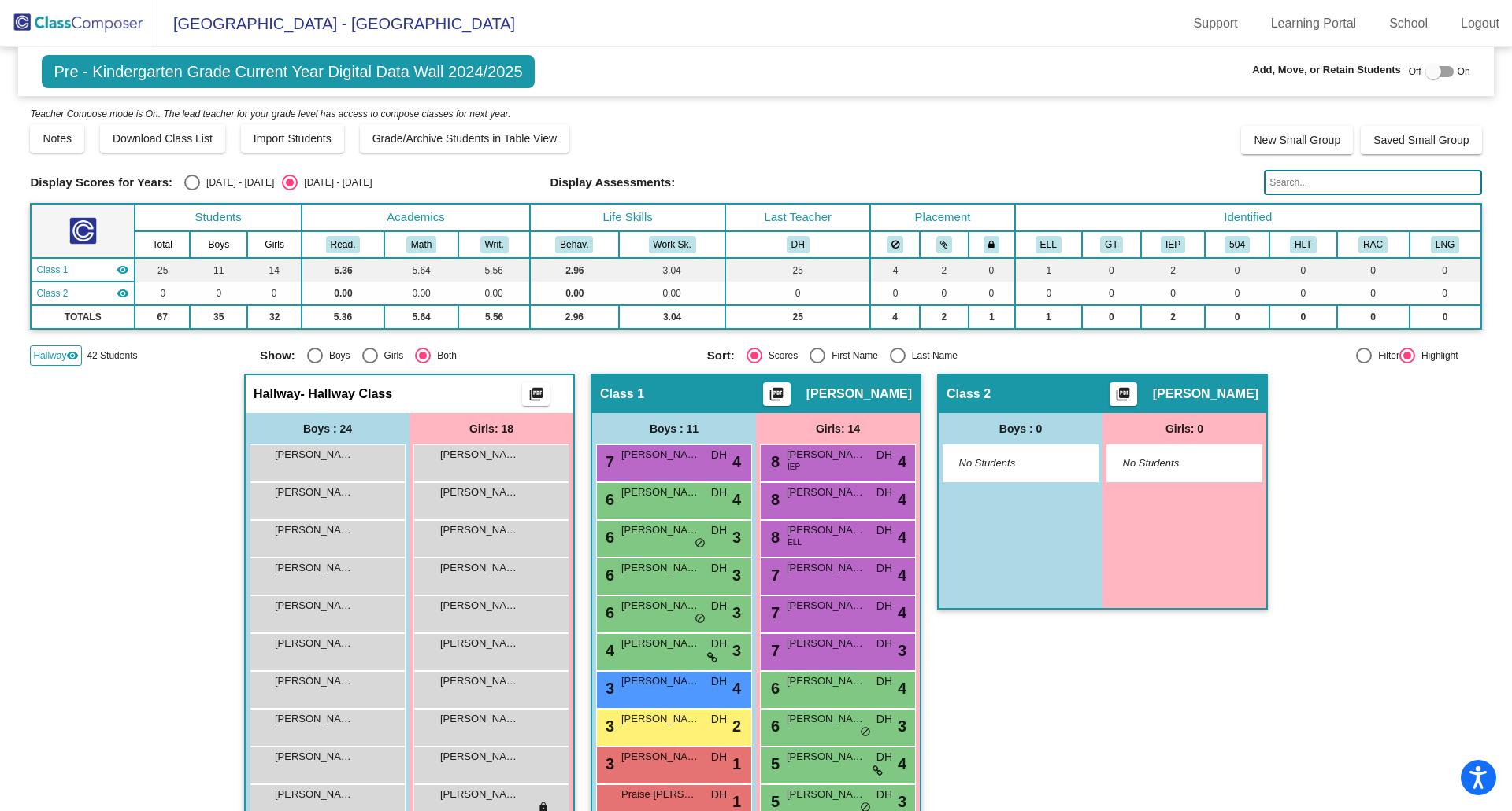
click at [50, 21] on img at bounding box center [79, 23] width 157 height 46
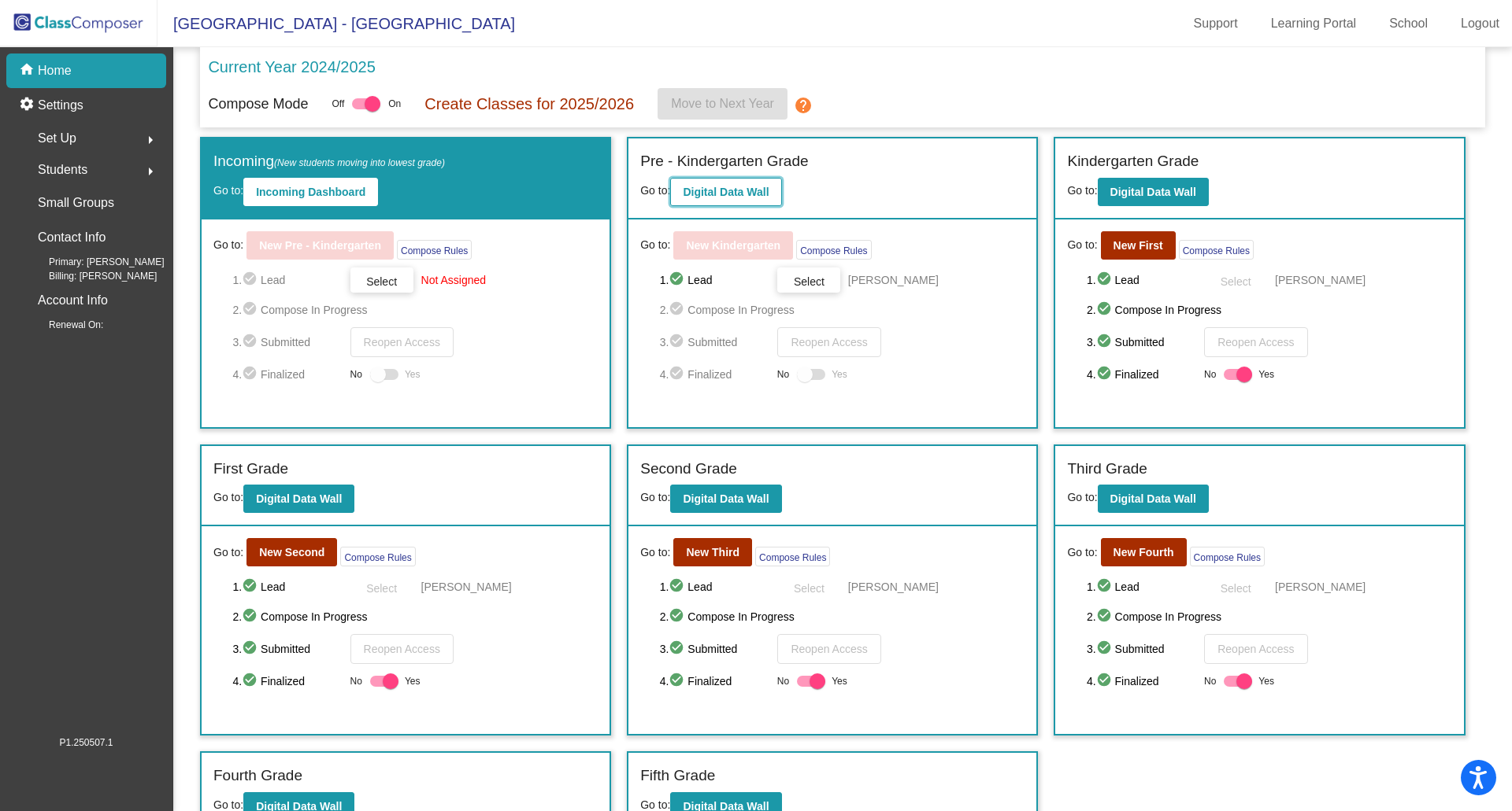
click at [701, 201] on button "Digital Data Wall" at bounding box center [725, 192] width 111 height 28
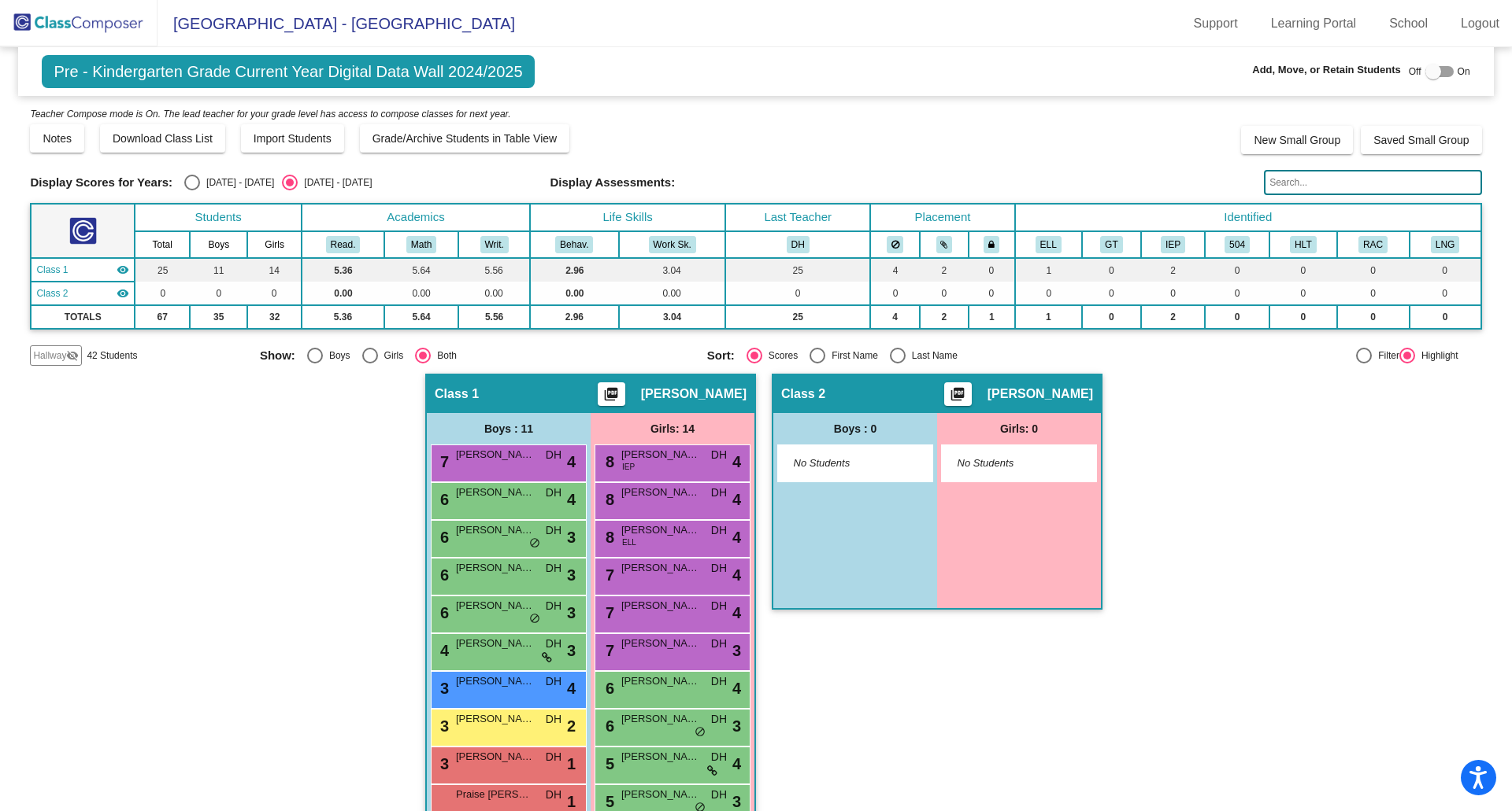
click at [69, 356] on mat-icon "visibility_off" at bounding box center [72, 355] width 12 height 12
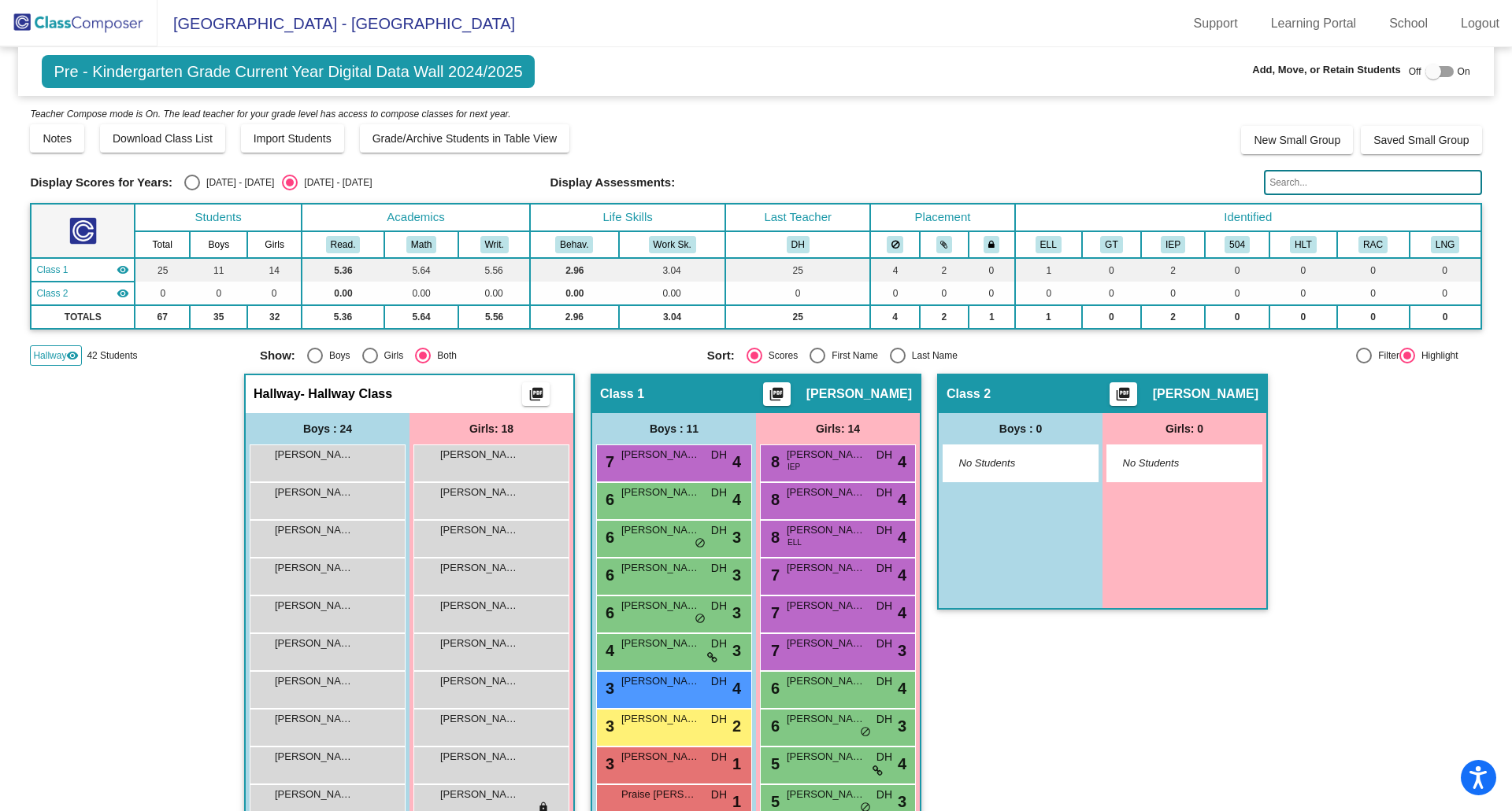
click at [1425, 72] on div at bounding box center [1432, 71] width 16 height 16
checkbox input "true"
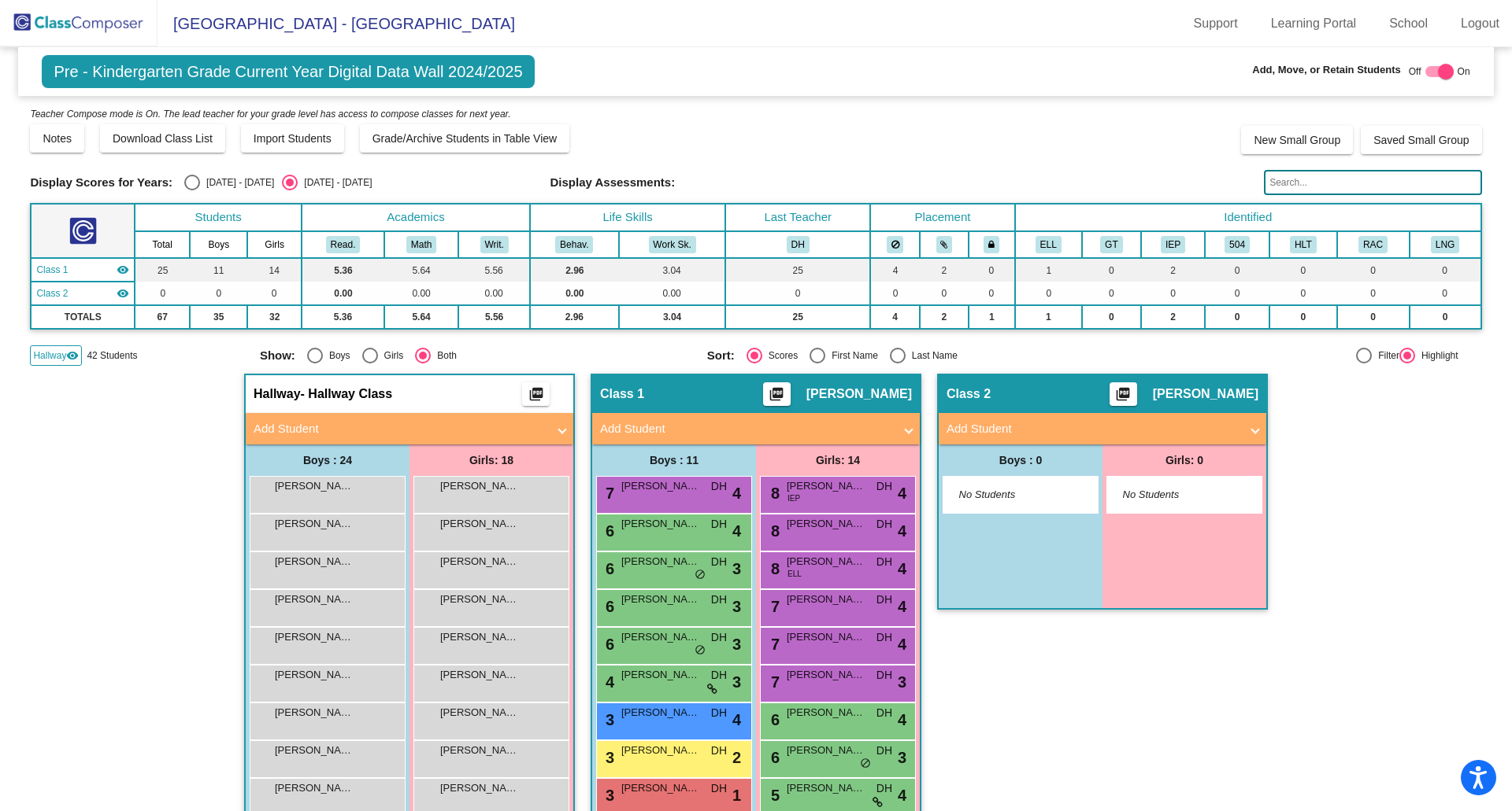
click at [42, 30] on img at bounding box center [79, 23] width 157 height 46
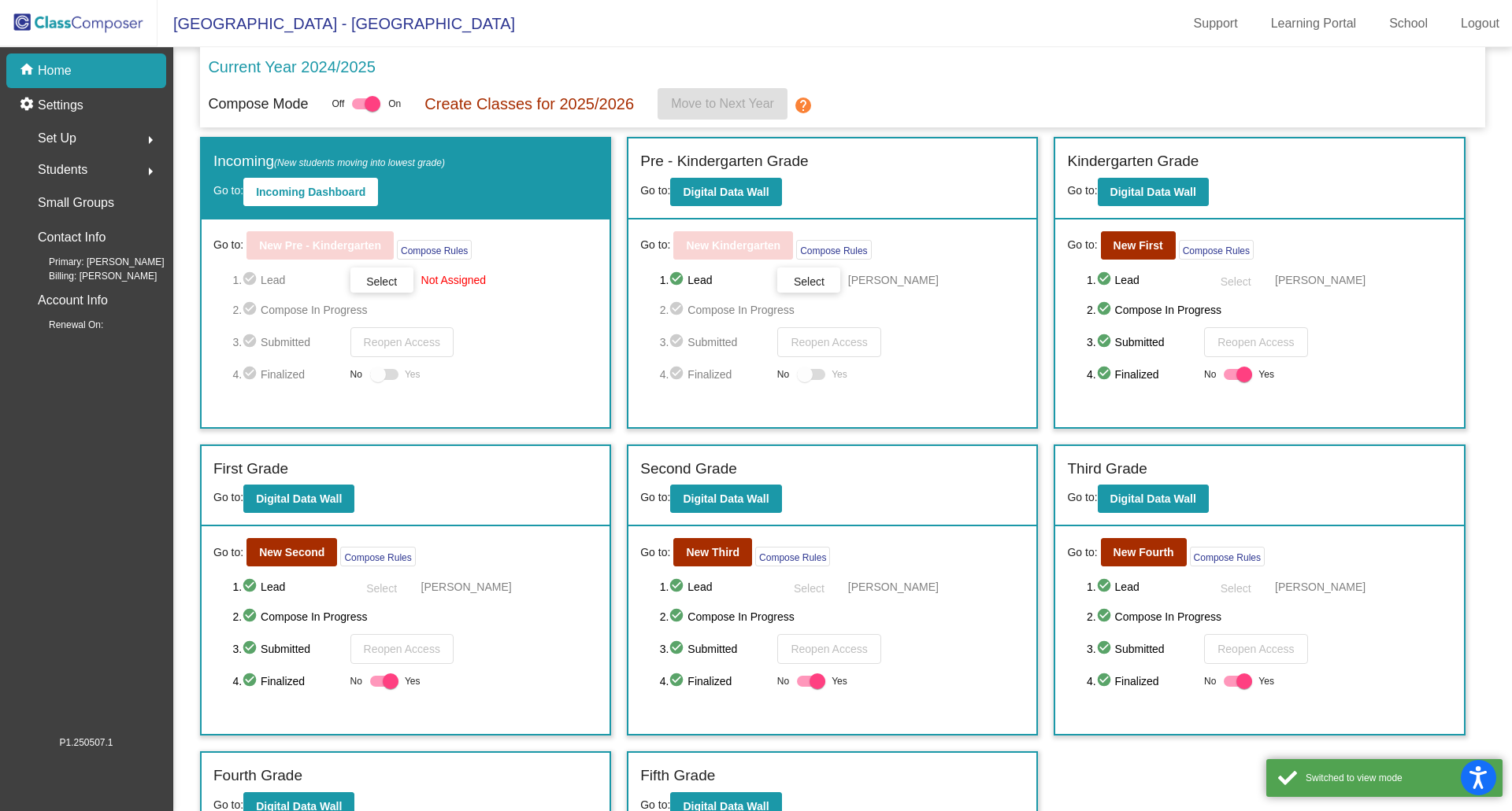
click at [143, 139] on mat-icon "arrow_right" at bounding box center [151, 140] width 19 height 19
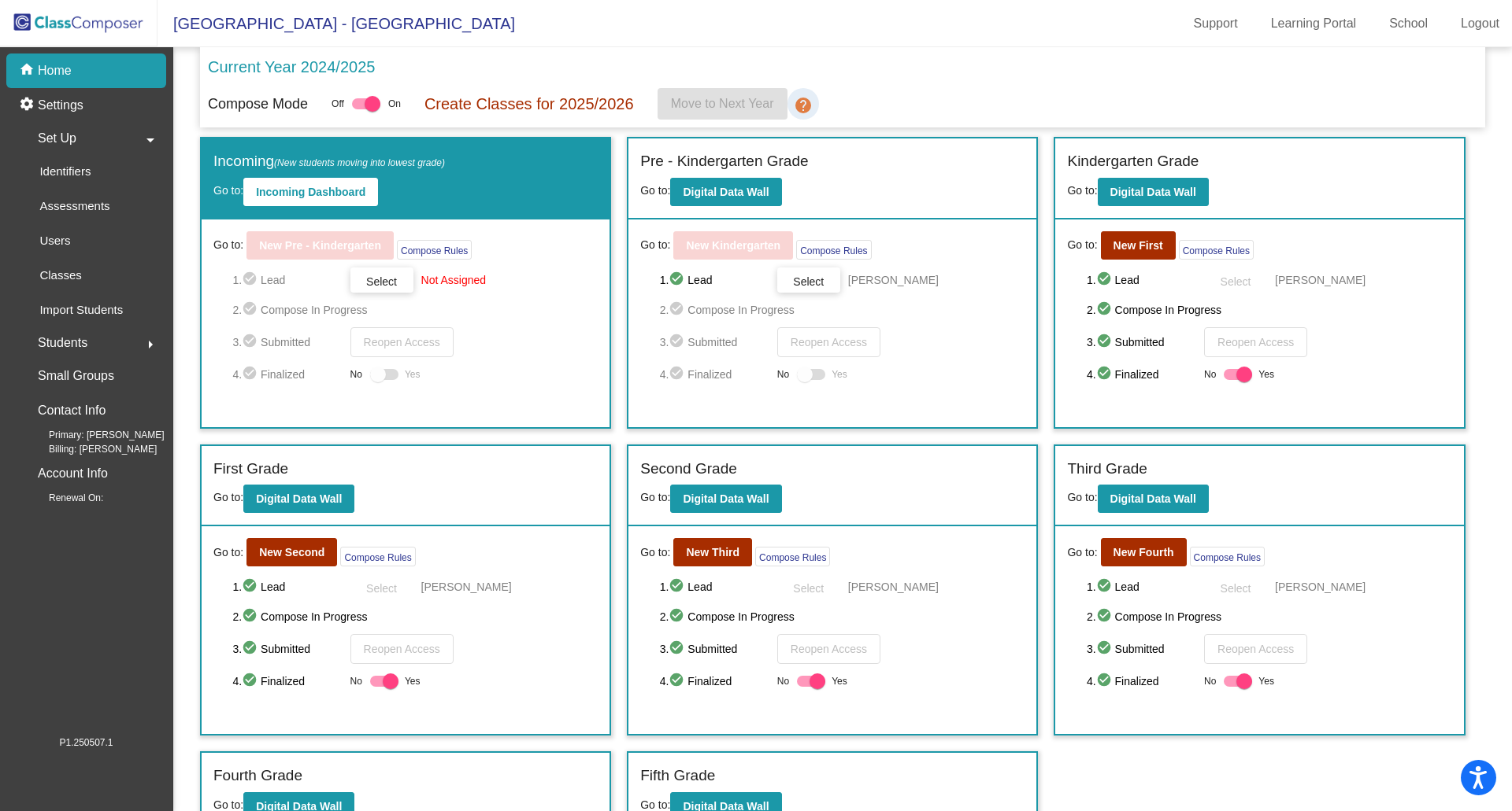
click at [804, 99] on mat-icon "help" at bounding box center [803, 105] width 19 height 19
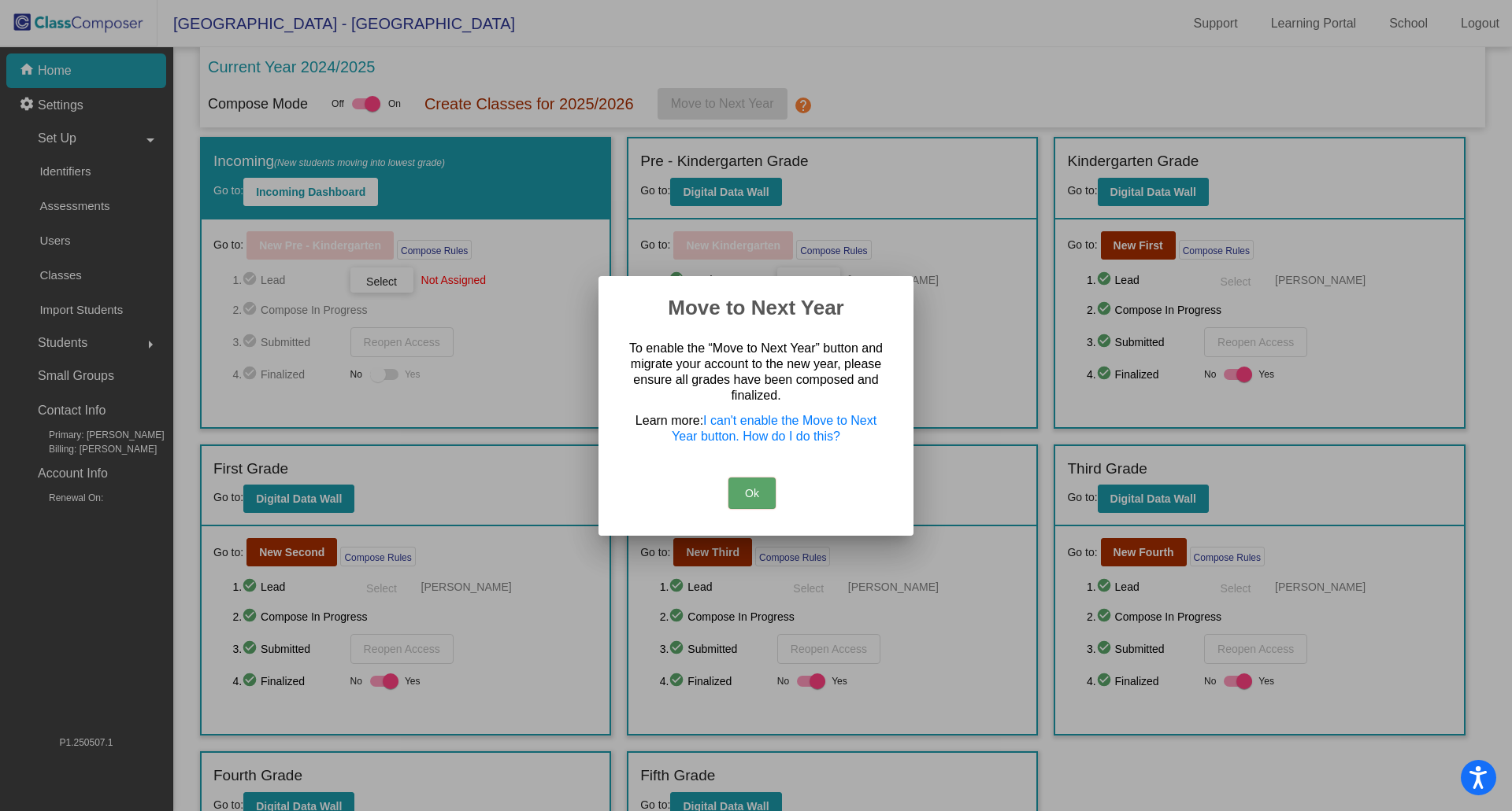
click at [804, 99] on div at bounding box center [756, 406] width 1512 height 811
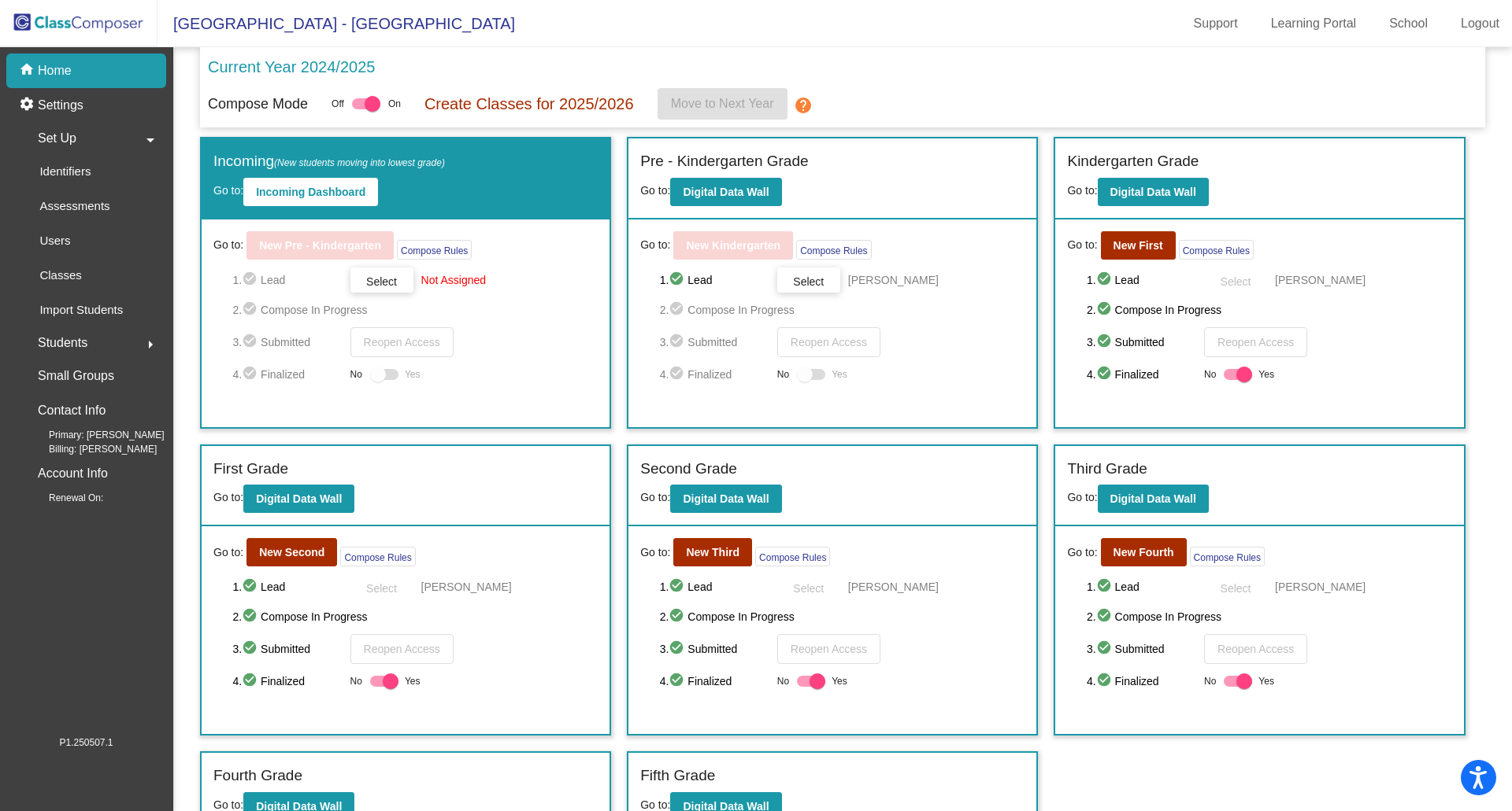
click at [397, 282] on span "Select" at bounding box center [381, 281] width 30 height 12
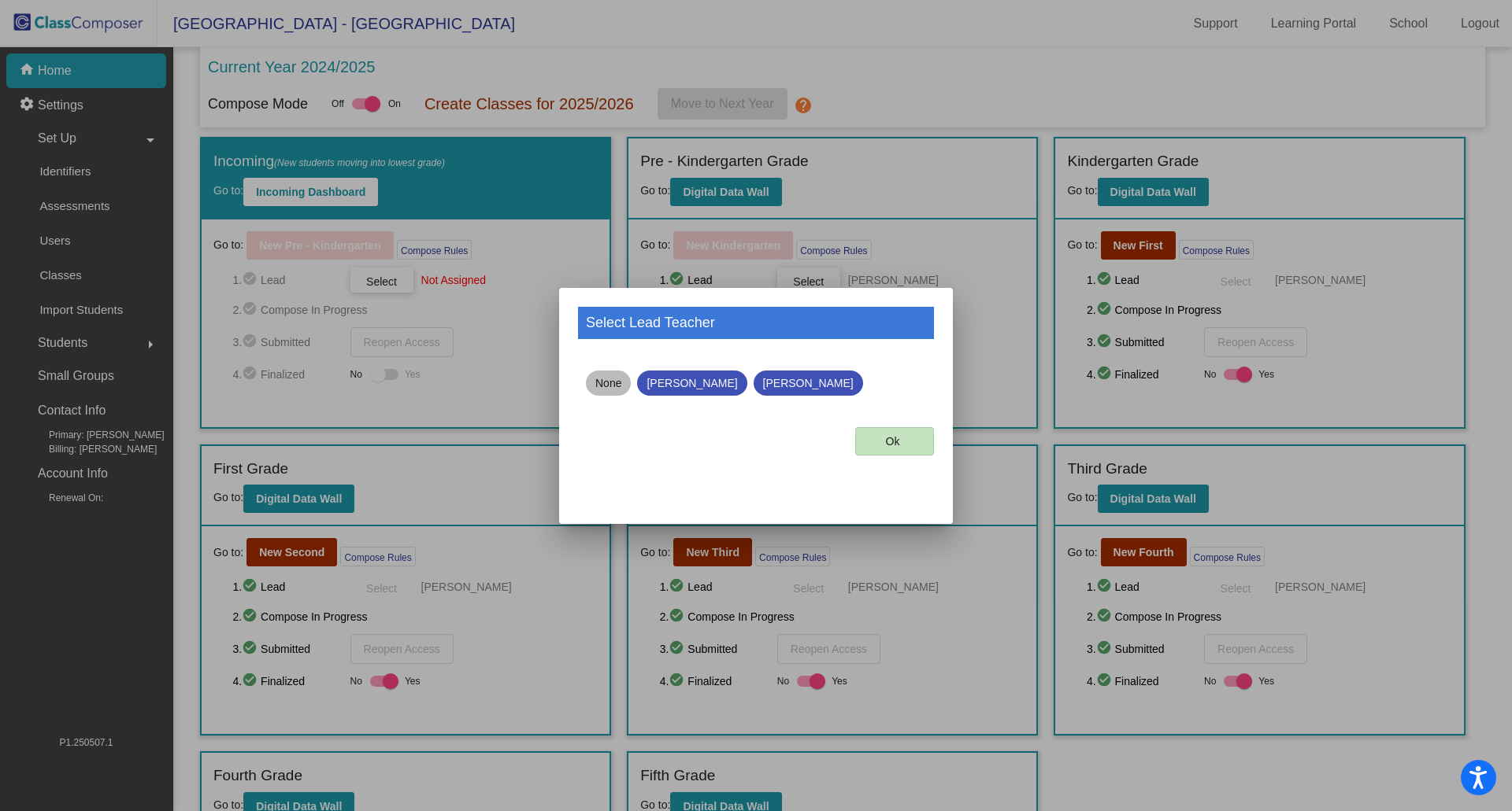
click at [604, 383] on mat-chip "None" at bounding box center [608, 383] width 45 height 26
click at [895, 443] on span "Ok" at bounding box center [892, 441] width 14 height 12
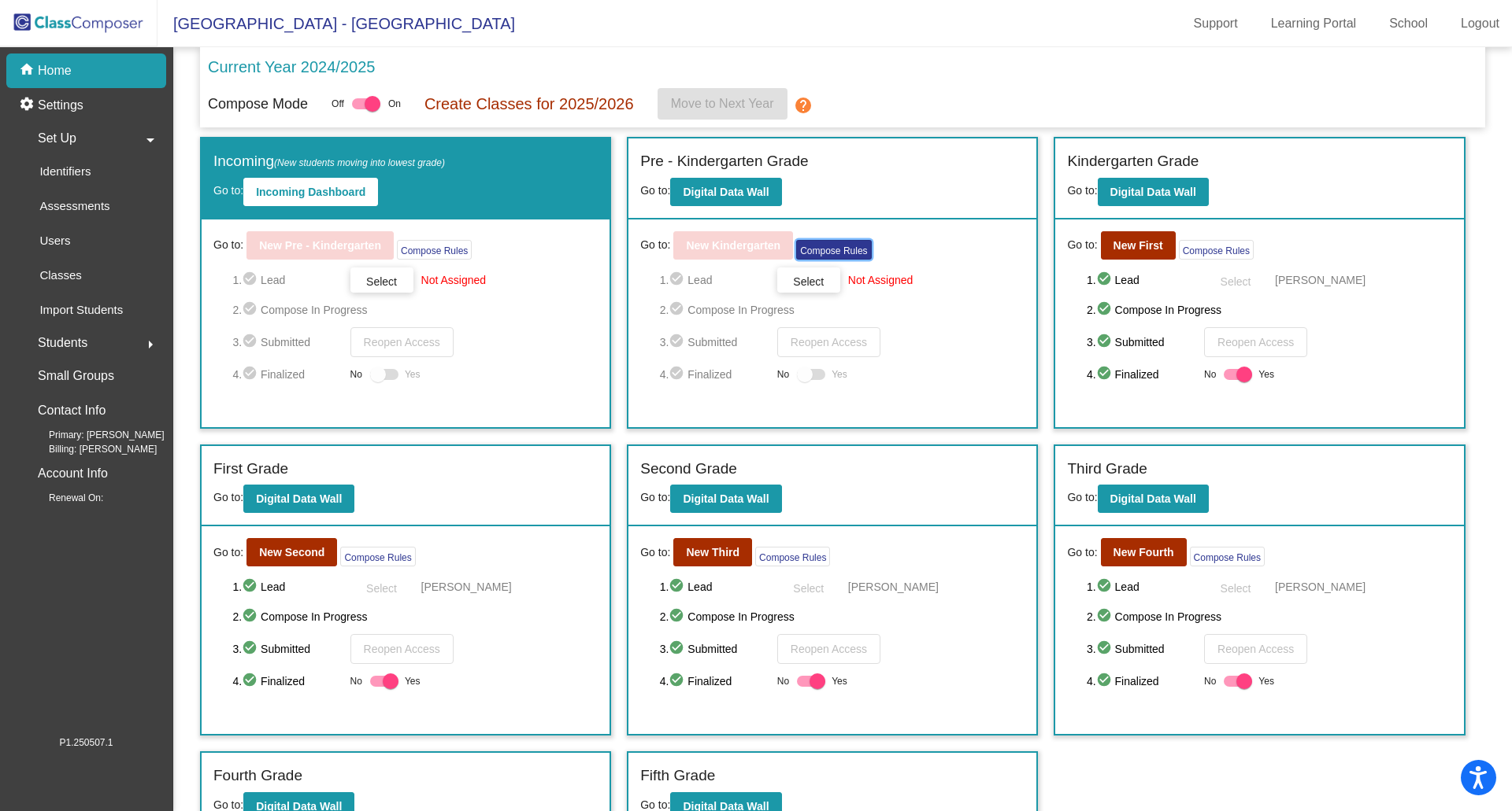
click at [830, 251] on button "Compose Rules" at bounding box center [833, 249] width 75 height 20
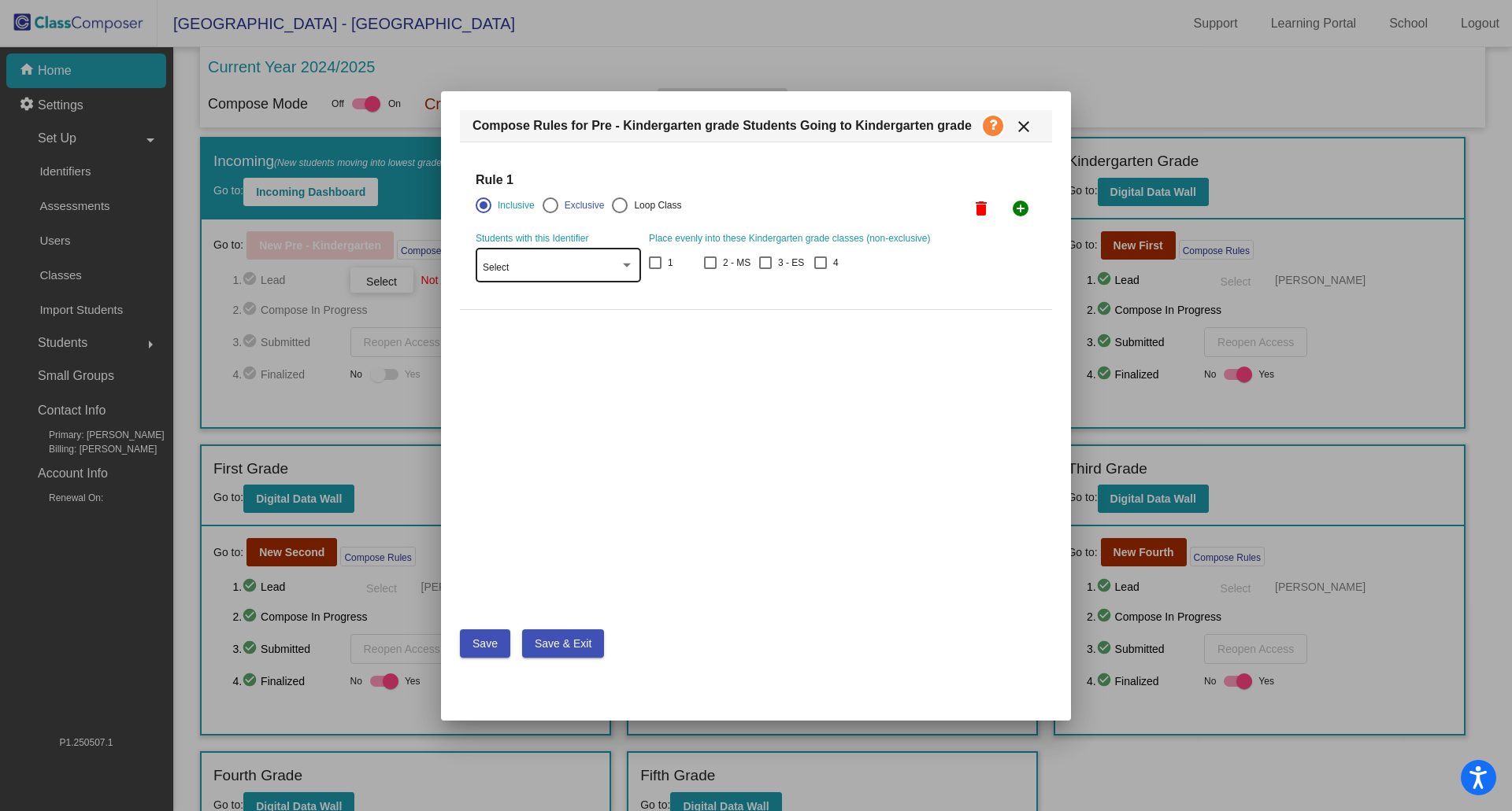
click at [626, 266] on div at bounding box center [627, 265] width 8 height 4
click at [752, 361] on div at bounding box center [756, 406] width 1512 height 811
click at [630, 265] on div at bounding box center [627, 265] width 8 height 4
click at [740, 397] on div at bounding box center [756, 406] width 1512 height 811
click at [546, 635] on button "Save & Exit" at bounding box center [563, 644] width 82 height 28
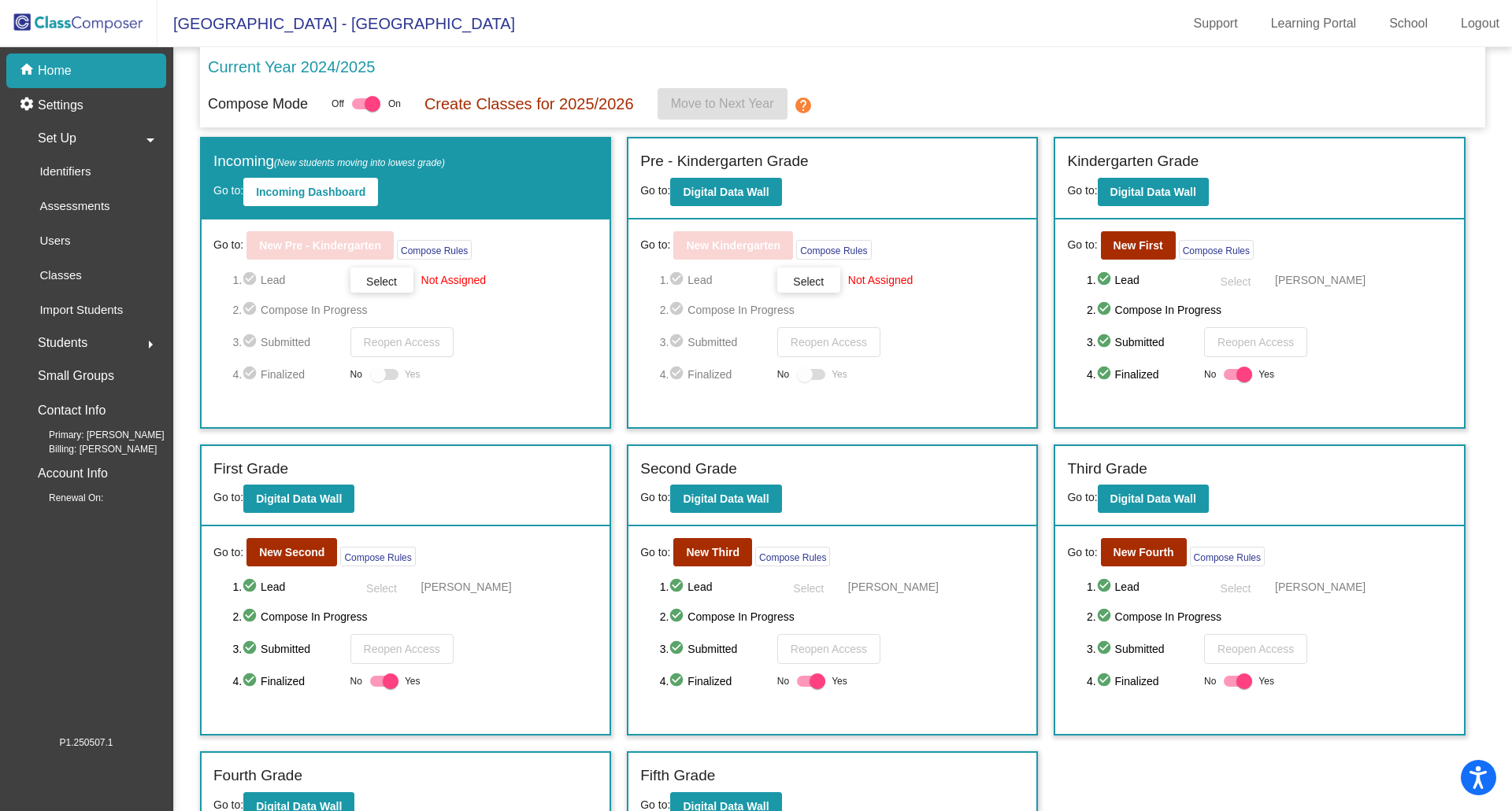
click at [151, 137] on mat-icon "arrow_drop_down" at bounding box center [151, 140] width 19 height 19
click at [150, 140] on mat-icon "arrow_right" at bounding box center [151, 140] width 19 height 19
click at [68, 279] on p "Classes" at bounding box center [61, 276] width 42 height 19
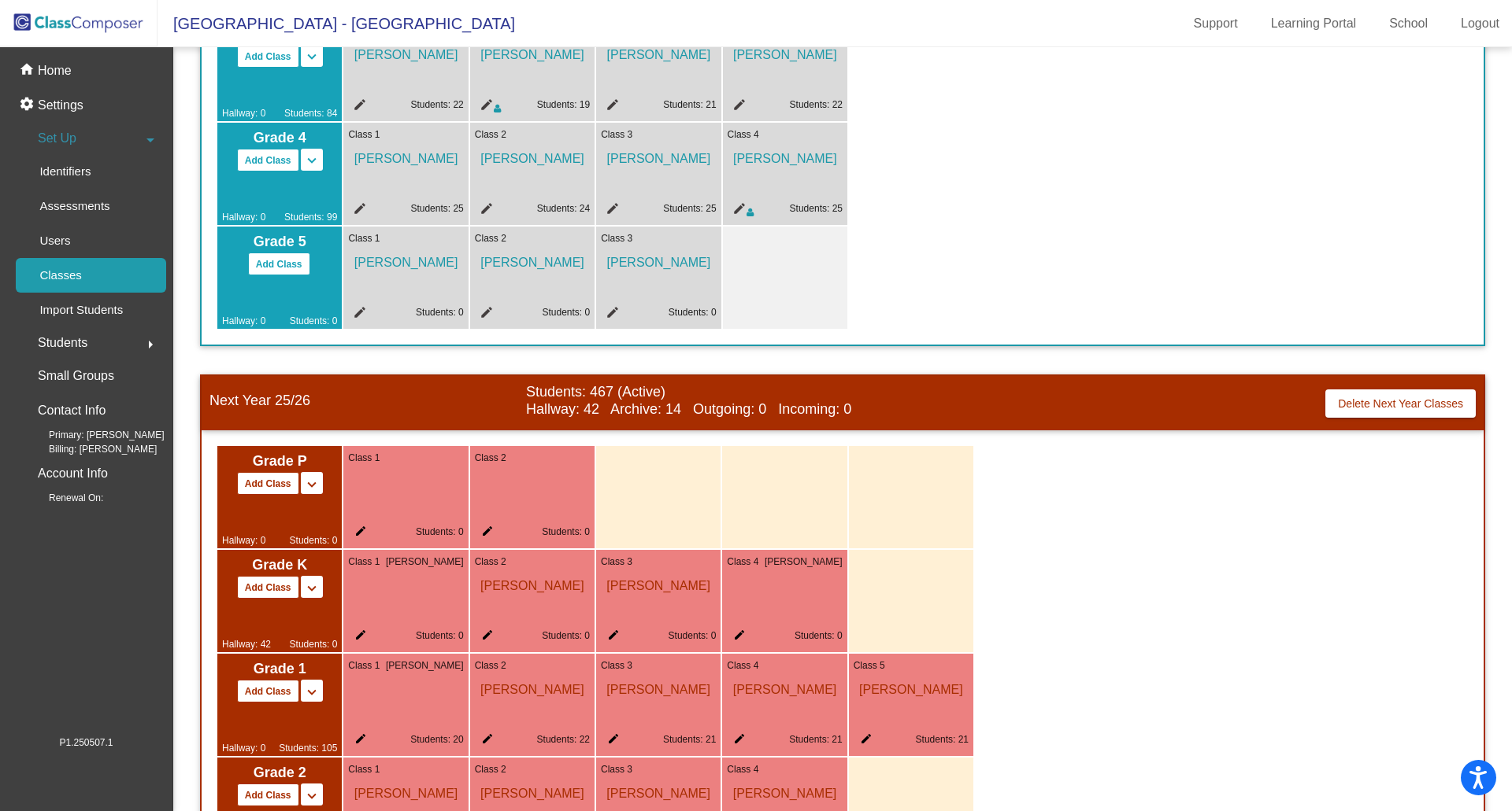
scroll to position [709, 0]
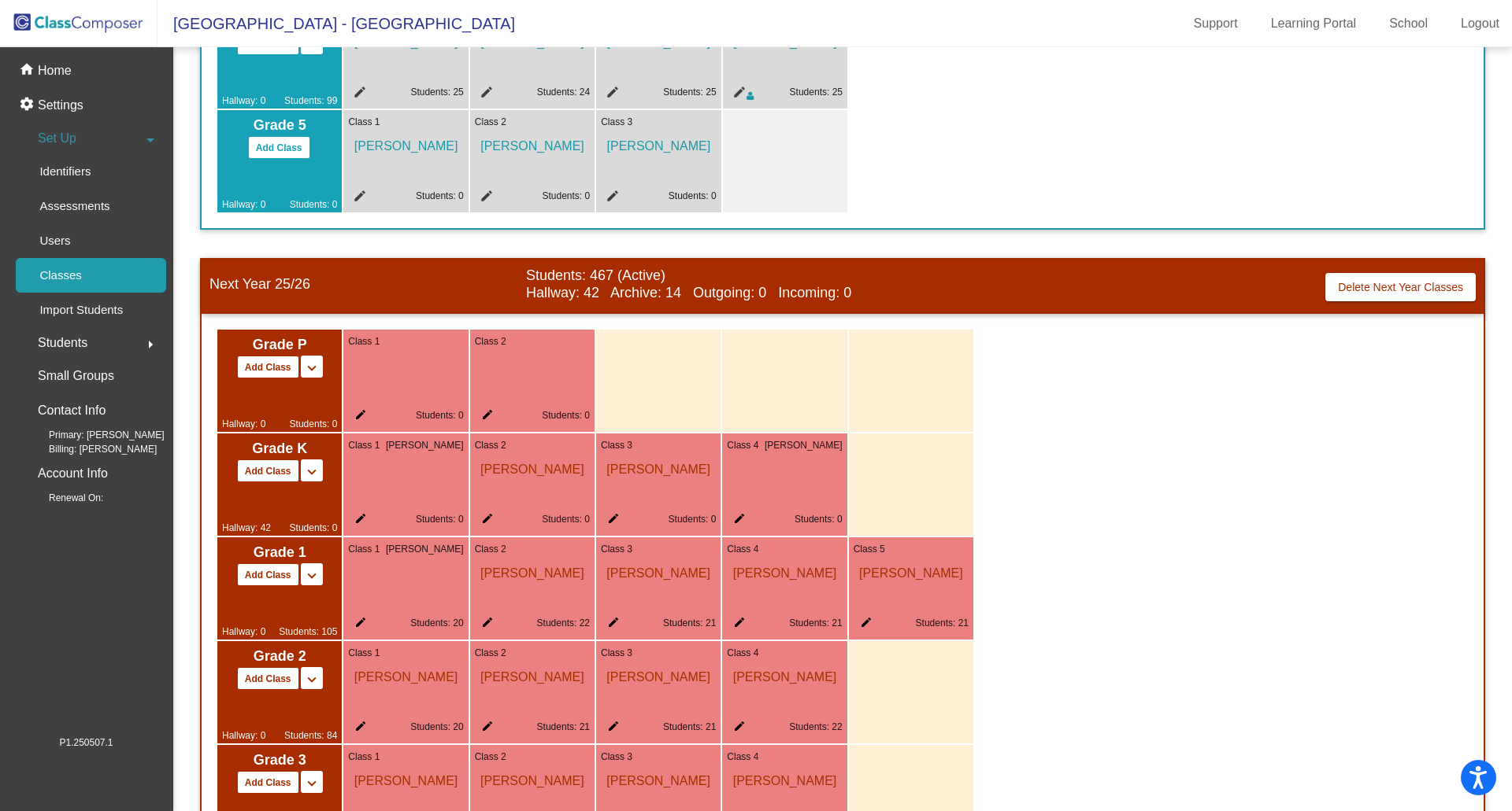
click at [359, 518] on mat-icon "edit" at bounding box center [357, 522] width 19 height 19
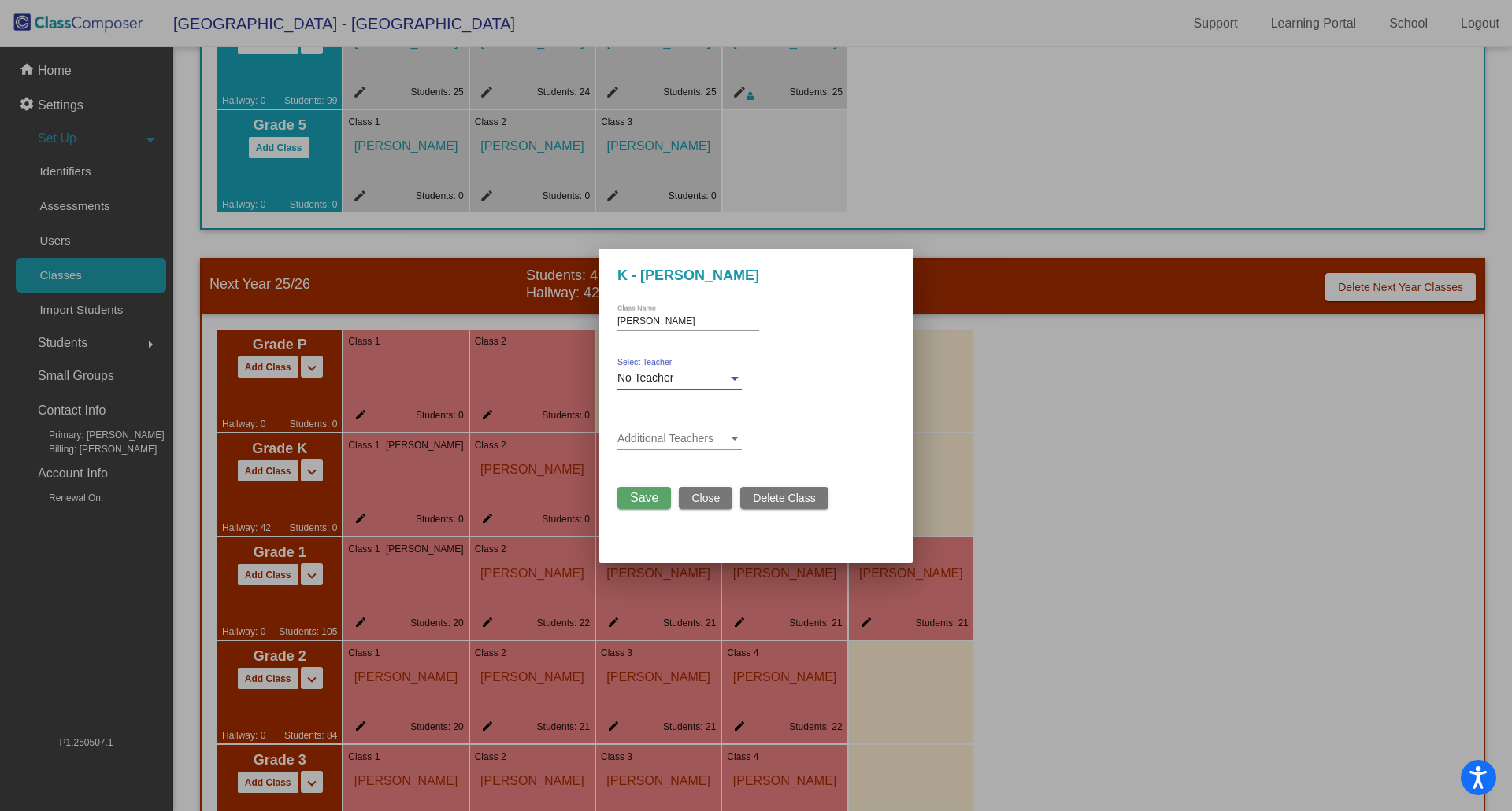
click at [736, 377] on div at bounding box center [735, 379] width 8 height 4
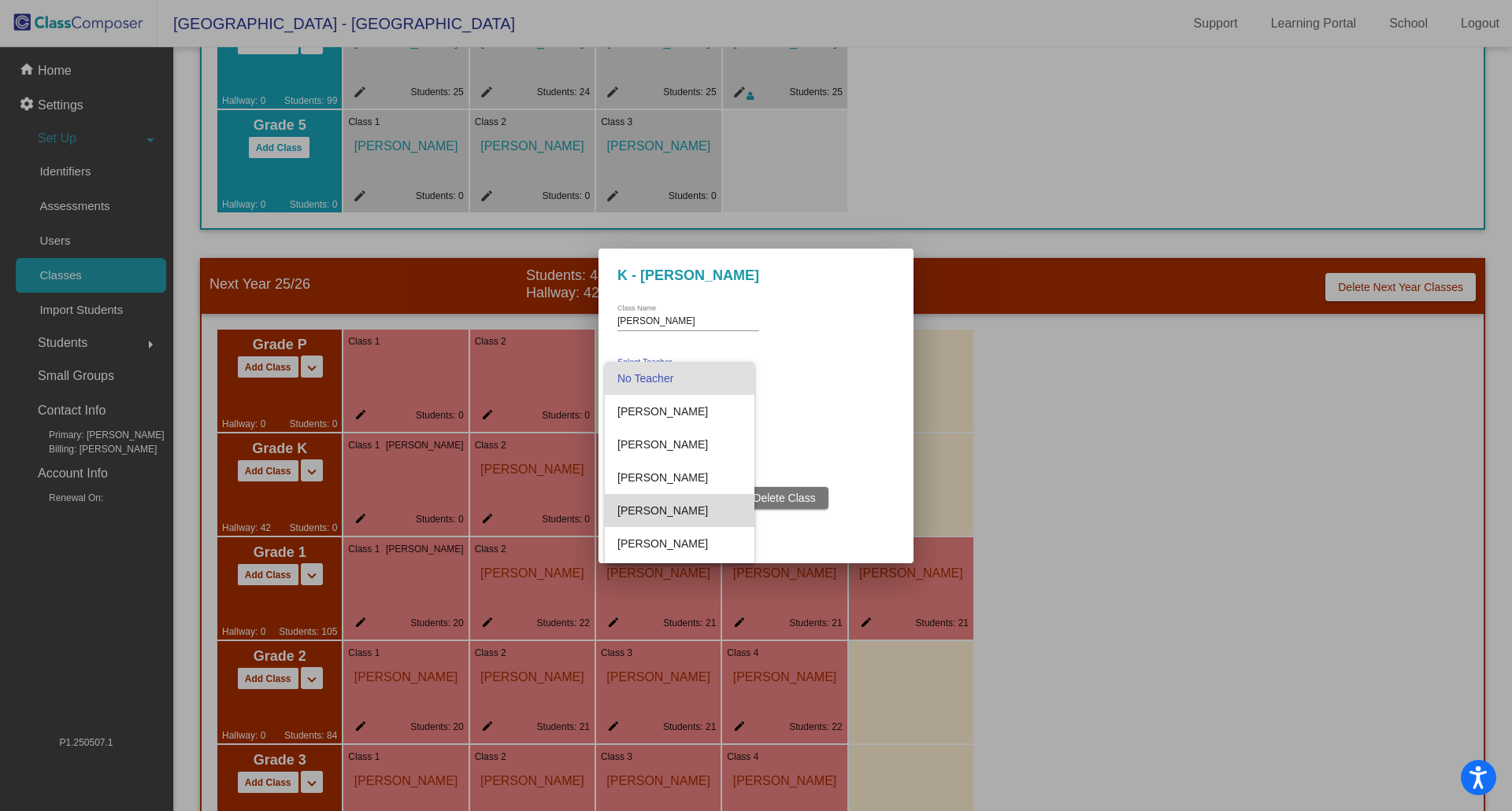
click at [685, 509] on span "[PERSON_NAME]" at bounding box center [679, 511] width 124 height 33
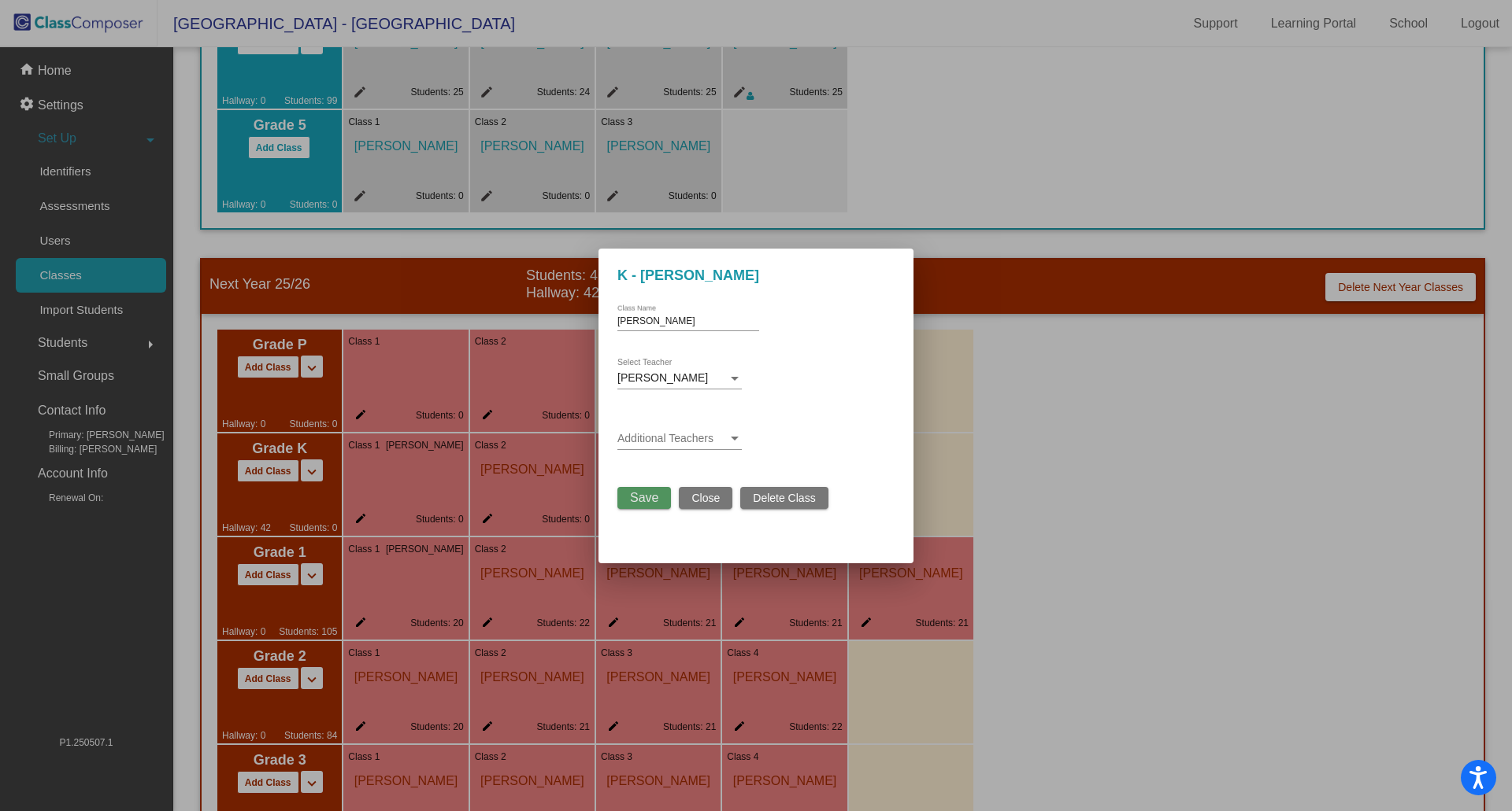
click at [645, 498] on span "Save" at bounding box center [645, 497] width 28 height 13
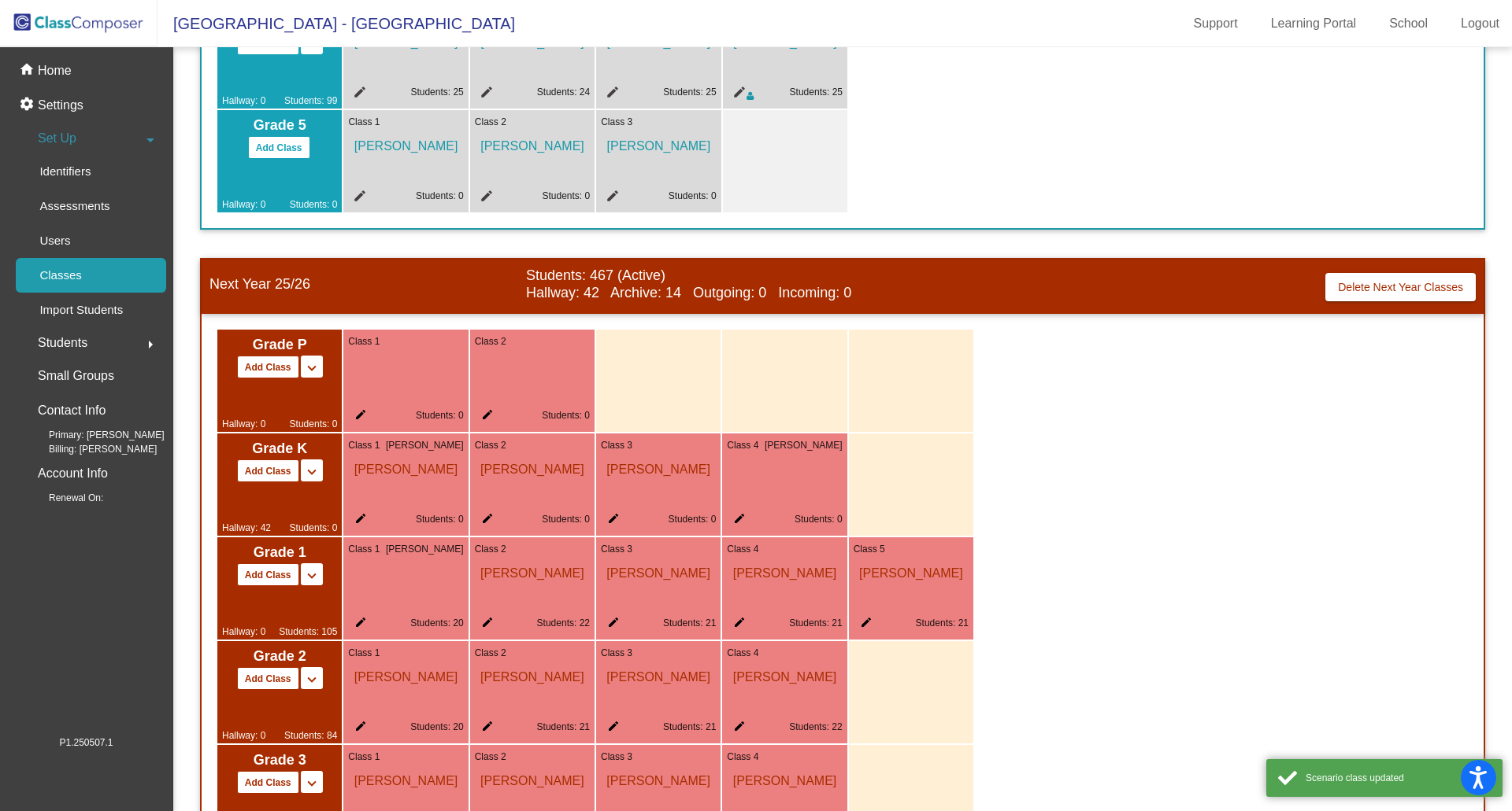
click at [737, 516] on mat-icon "edit" at bounding box center [737, 522] width 19 height 19
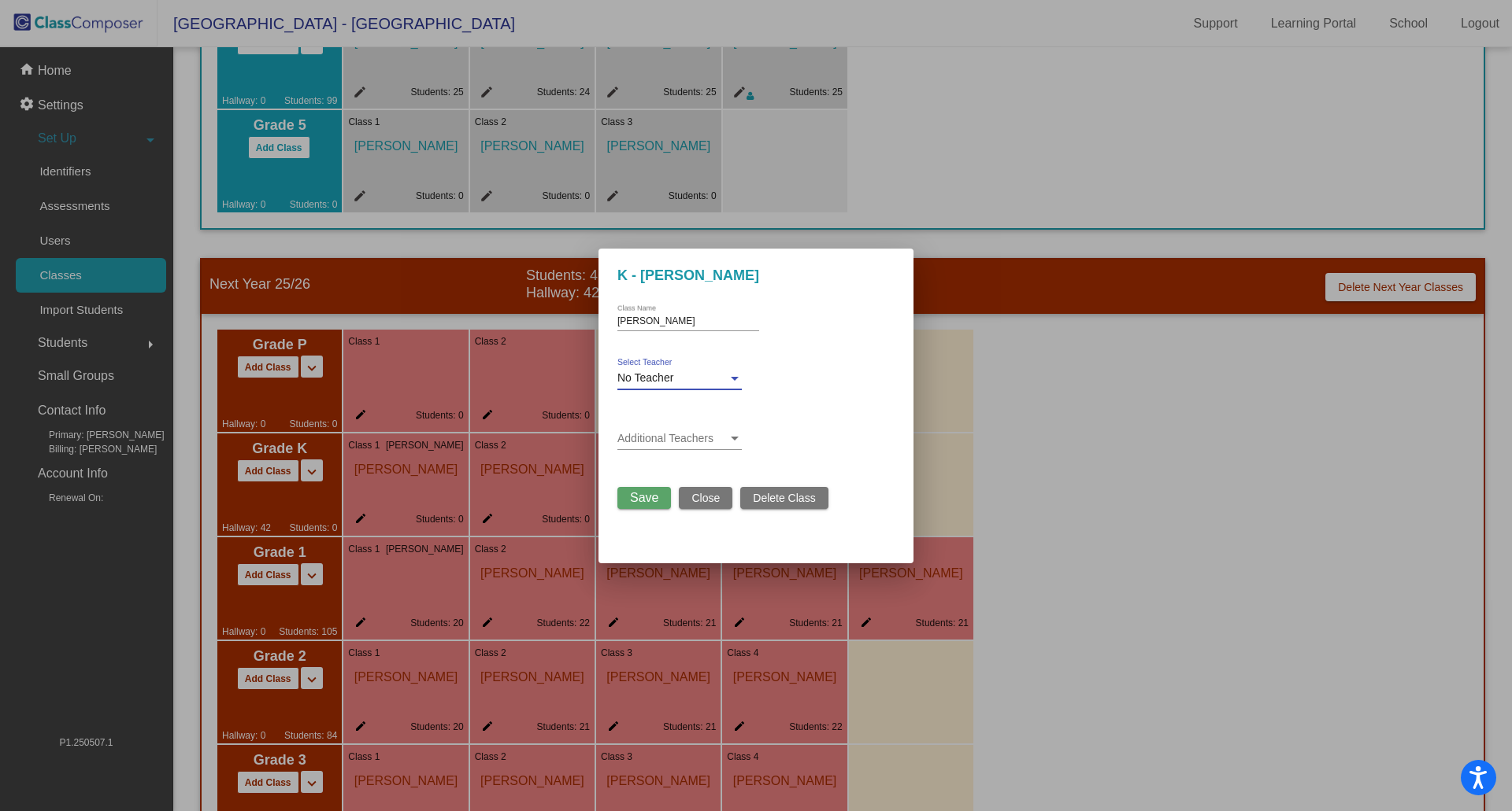
click at [735, 377] on div at bounding box center [735, 379] width 8 height 4
click at [658, 502] on span "[PERSON_NAME]" at bounding box center [679, 506] width 124 height 33
click at [656, 497] on span "Save" at bounding box center [645, 497] width 28 height 13
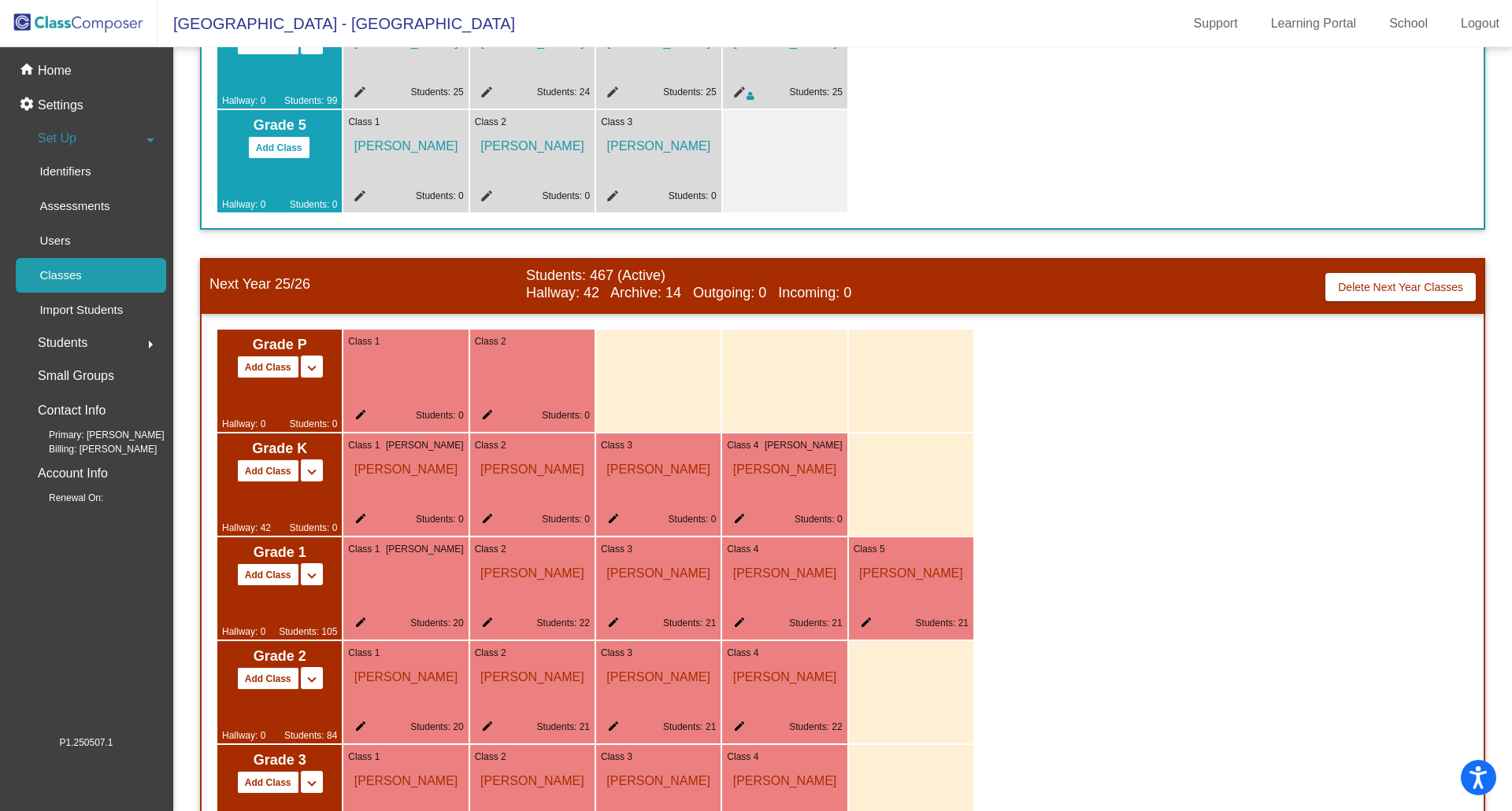
click at [365, 622] on mat-icon "edit" at bounding box center [357, 625] width 19 height 19
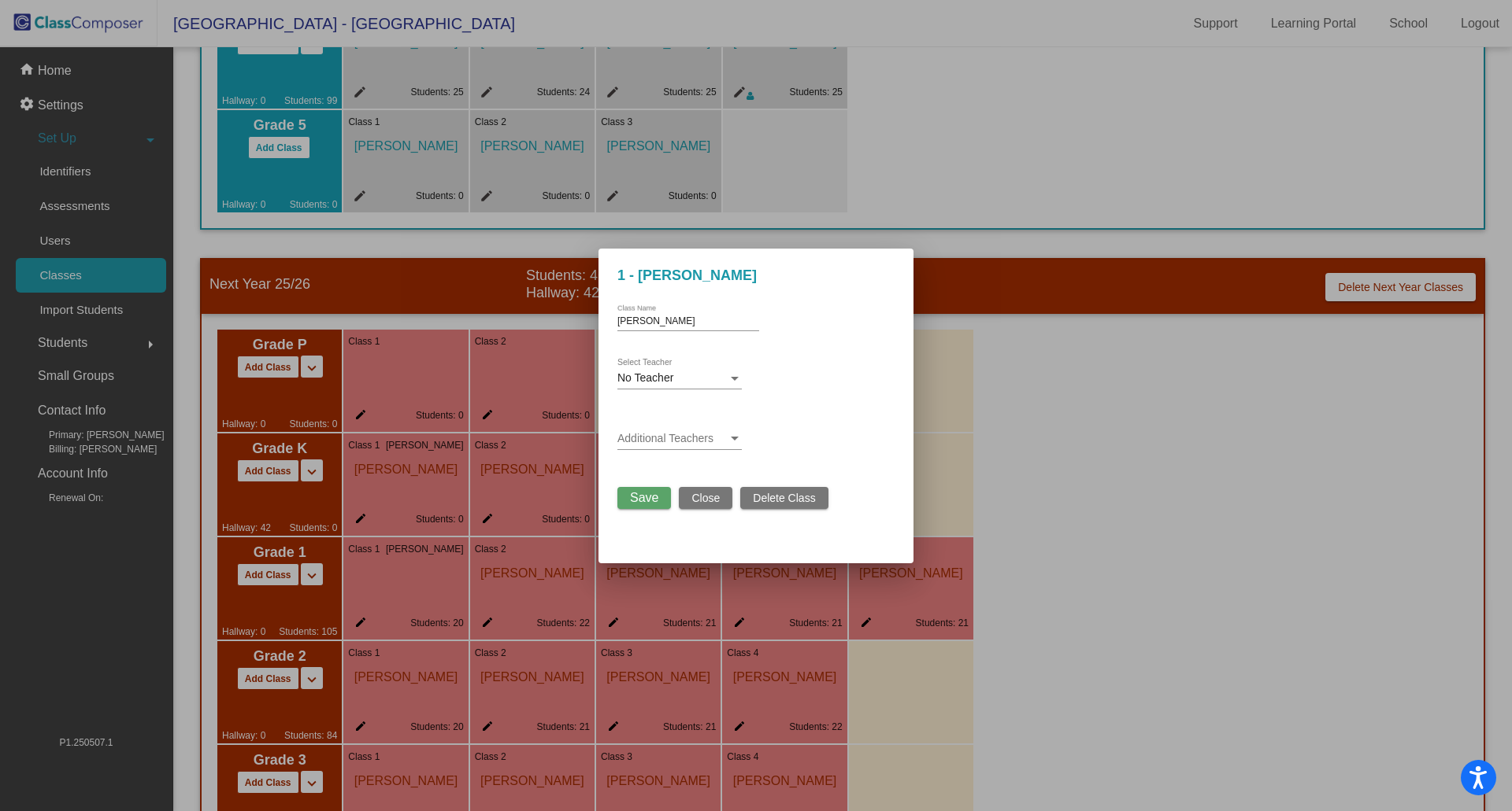
click at [735, 377] on div at bounding box center [735, 379] width 8 height 4
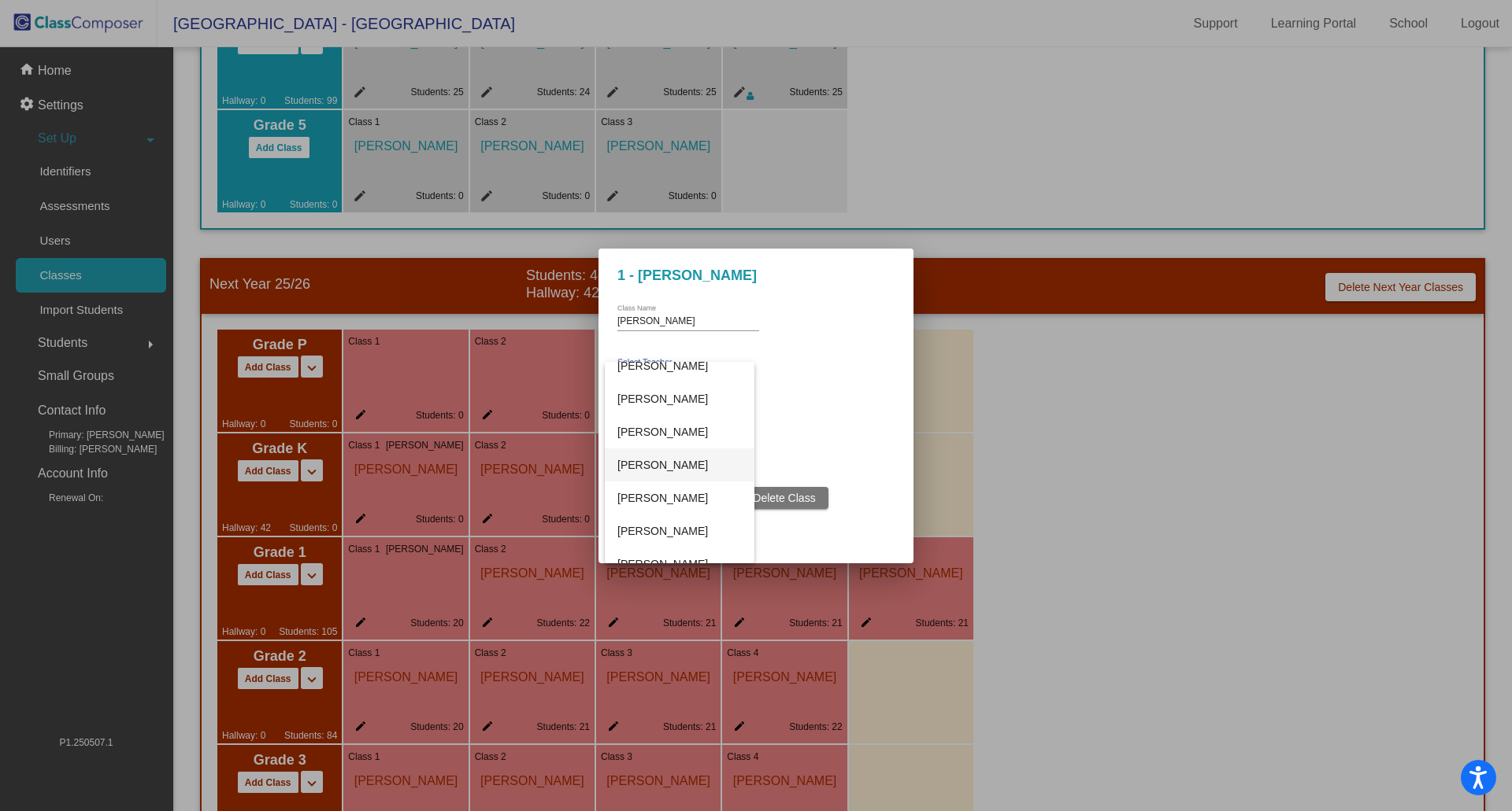
click at [686, 462] on span "[PERSON_NAME]" at bounding box center [679, 464] width 124 height 33
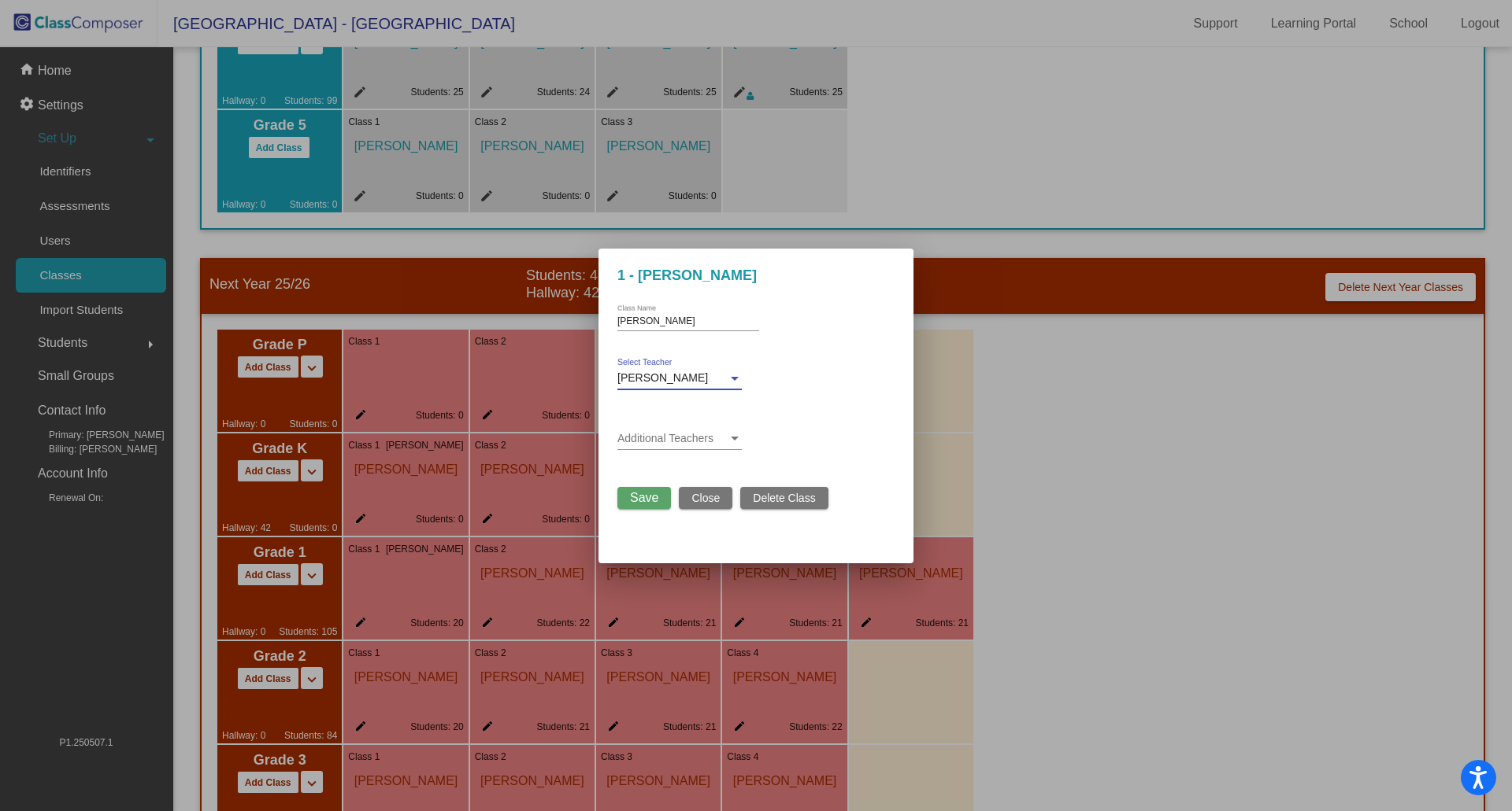
click at [651, 498] on span "Save" at bounding box center [645, 497] width 28 height 13
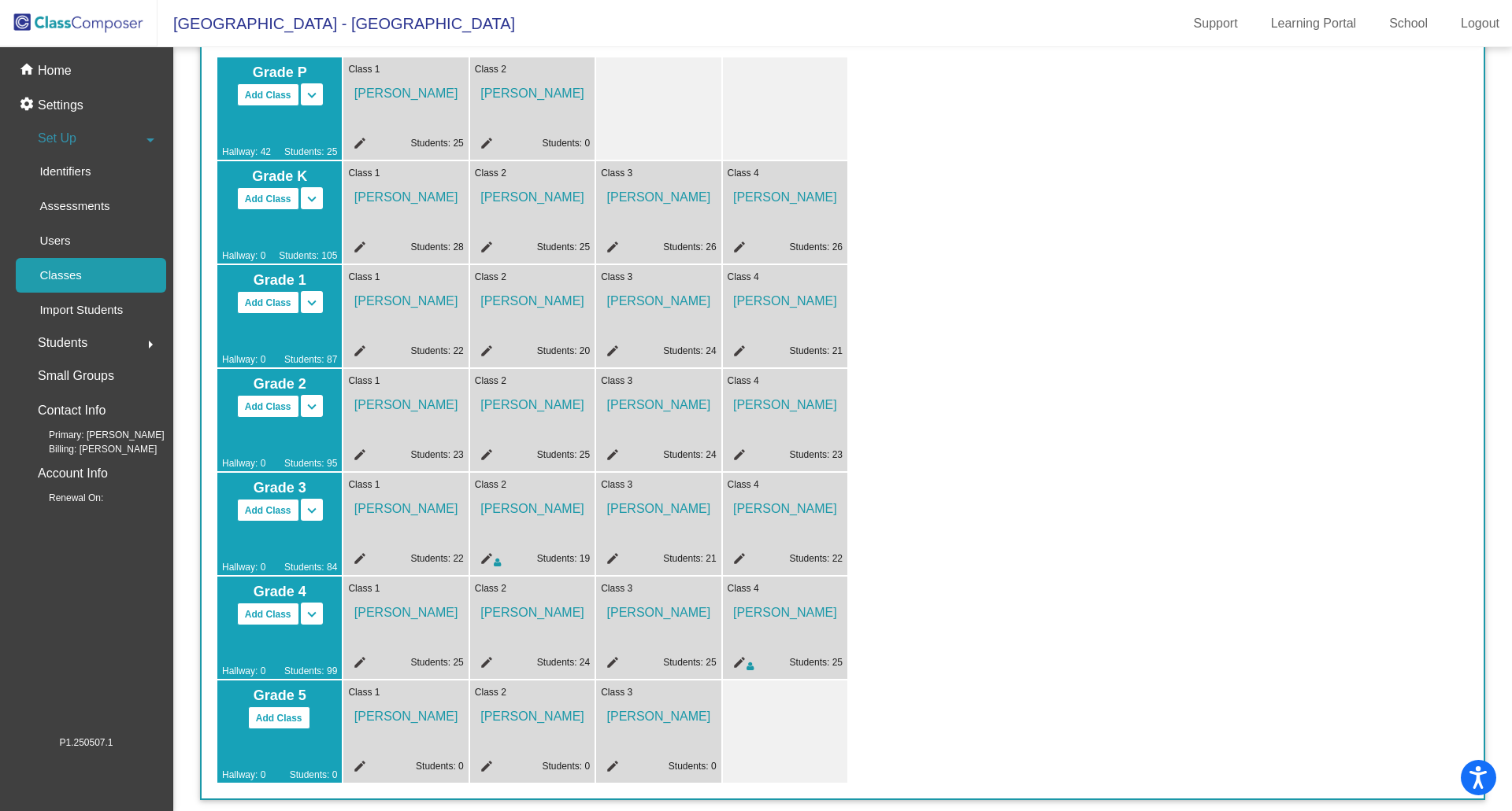
scroll to position [0, 0]
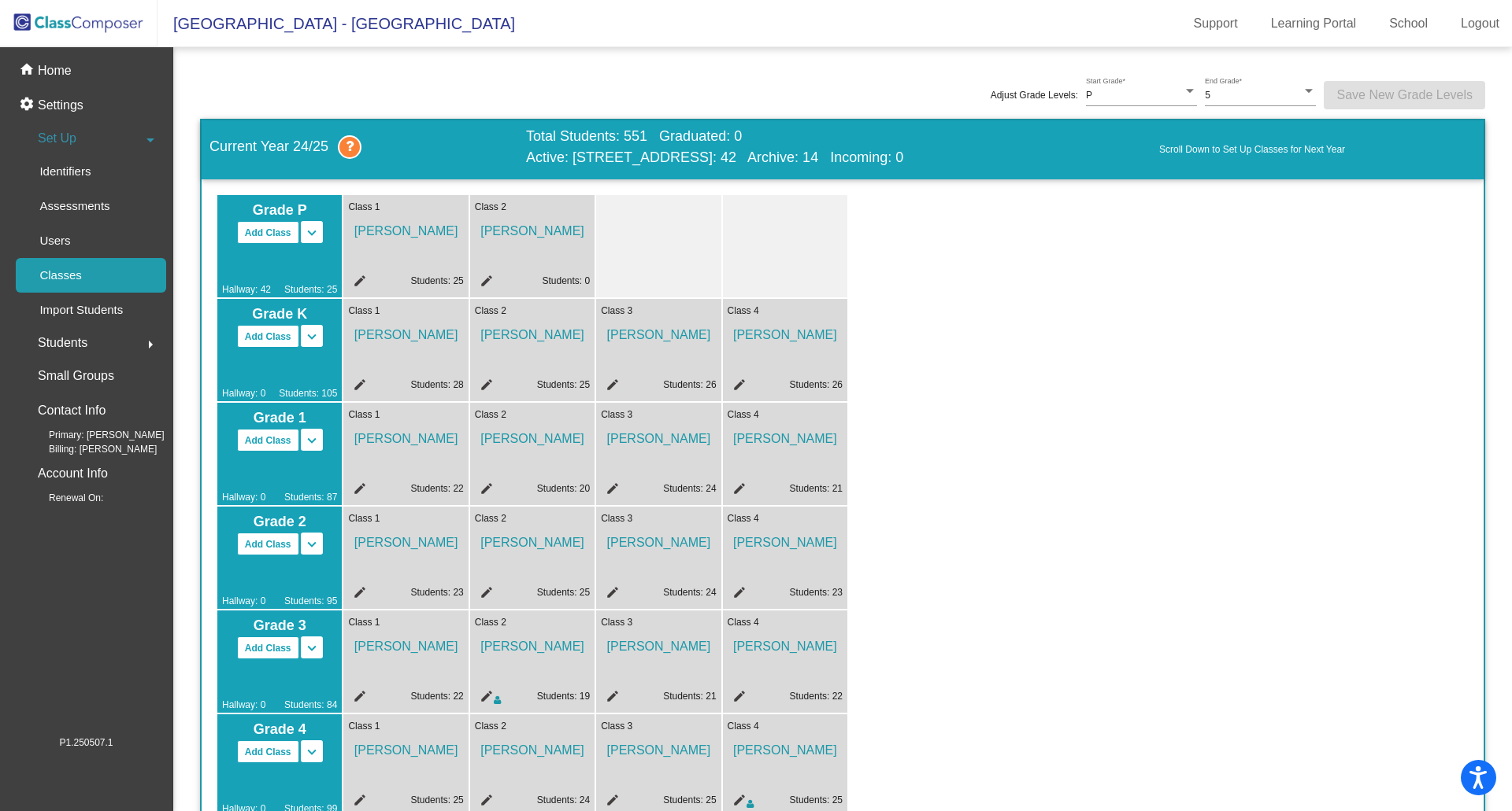
click at [1021, 525] on div "Grade P Add Class Split P/K Split P/K/1 keyboard_arrow_down keyboard_arrow_up H…" at bounding box center [842, 558] width 1250 height 726
click at [52, 72] on p "Home" at bounding box center [55, 71] width 34 height 19
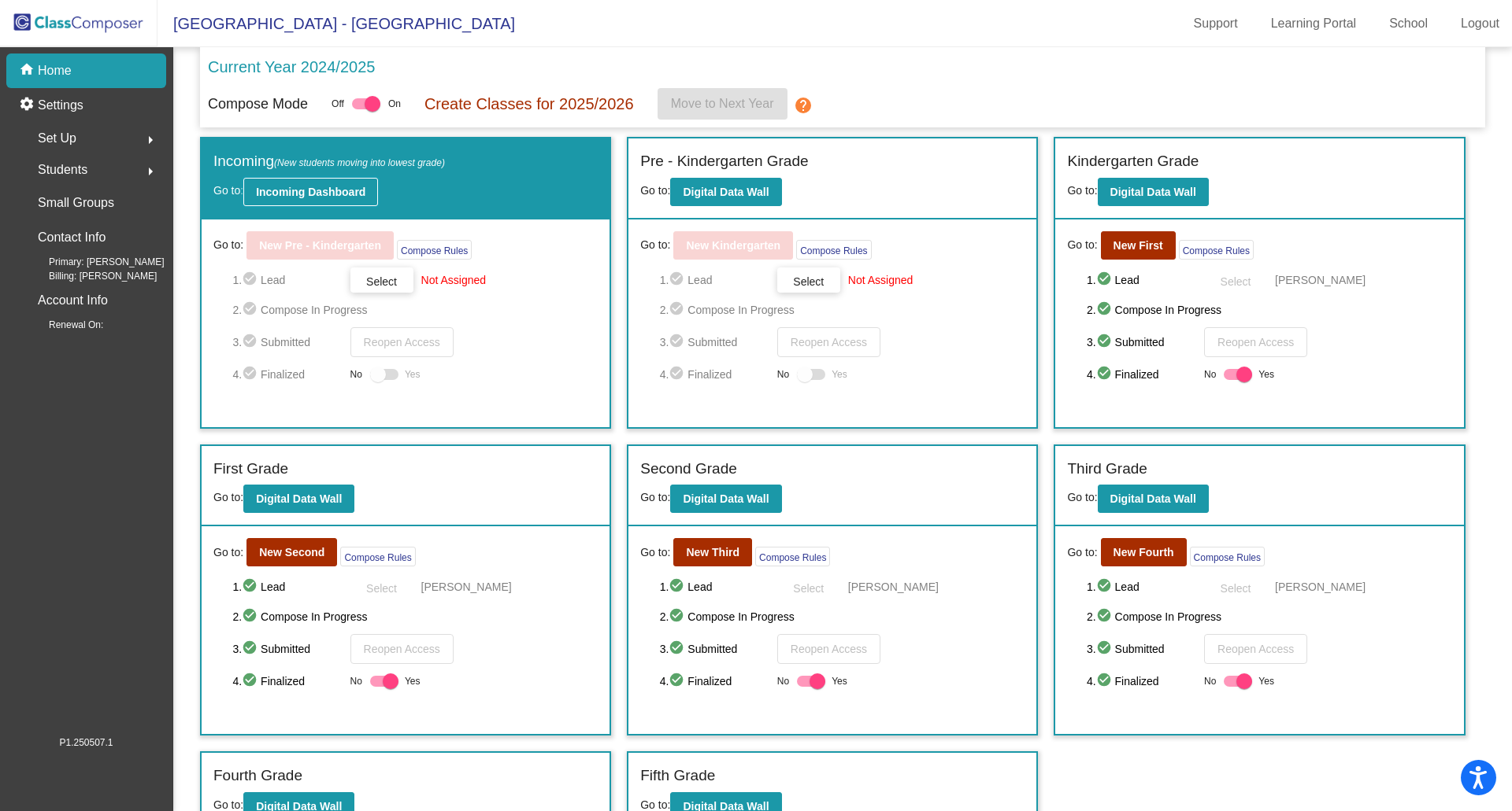
click at [313, 186] on b "Incoming Dashboard" at bounding box center [310, 191] width 109 height 12
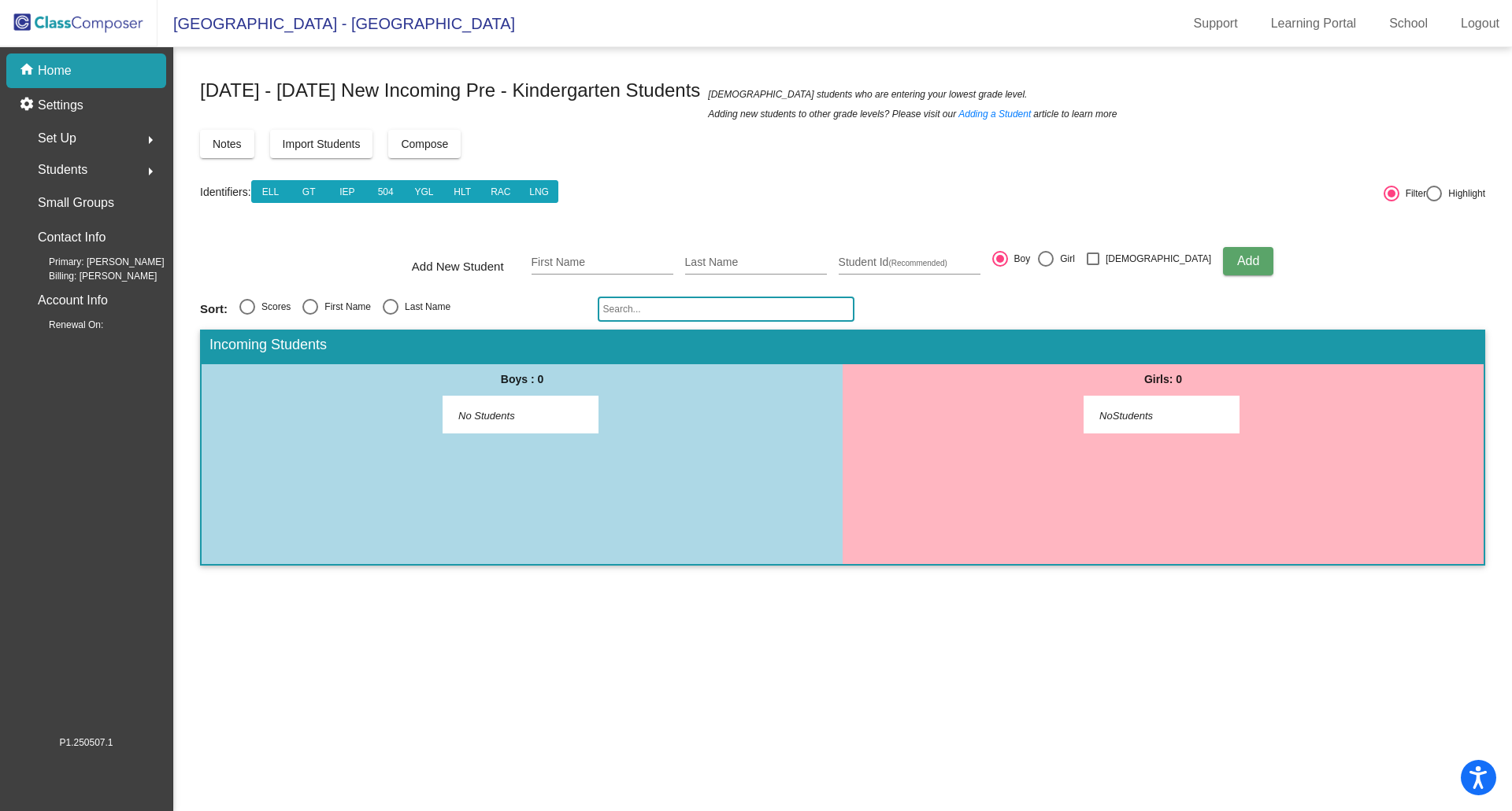
click at [147, 137] on mat-icon "arrow_right" at bounding box center [151, 140] width 19 height 19
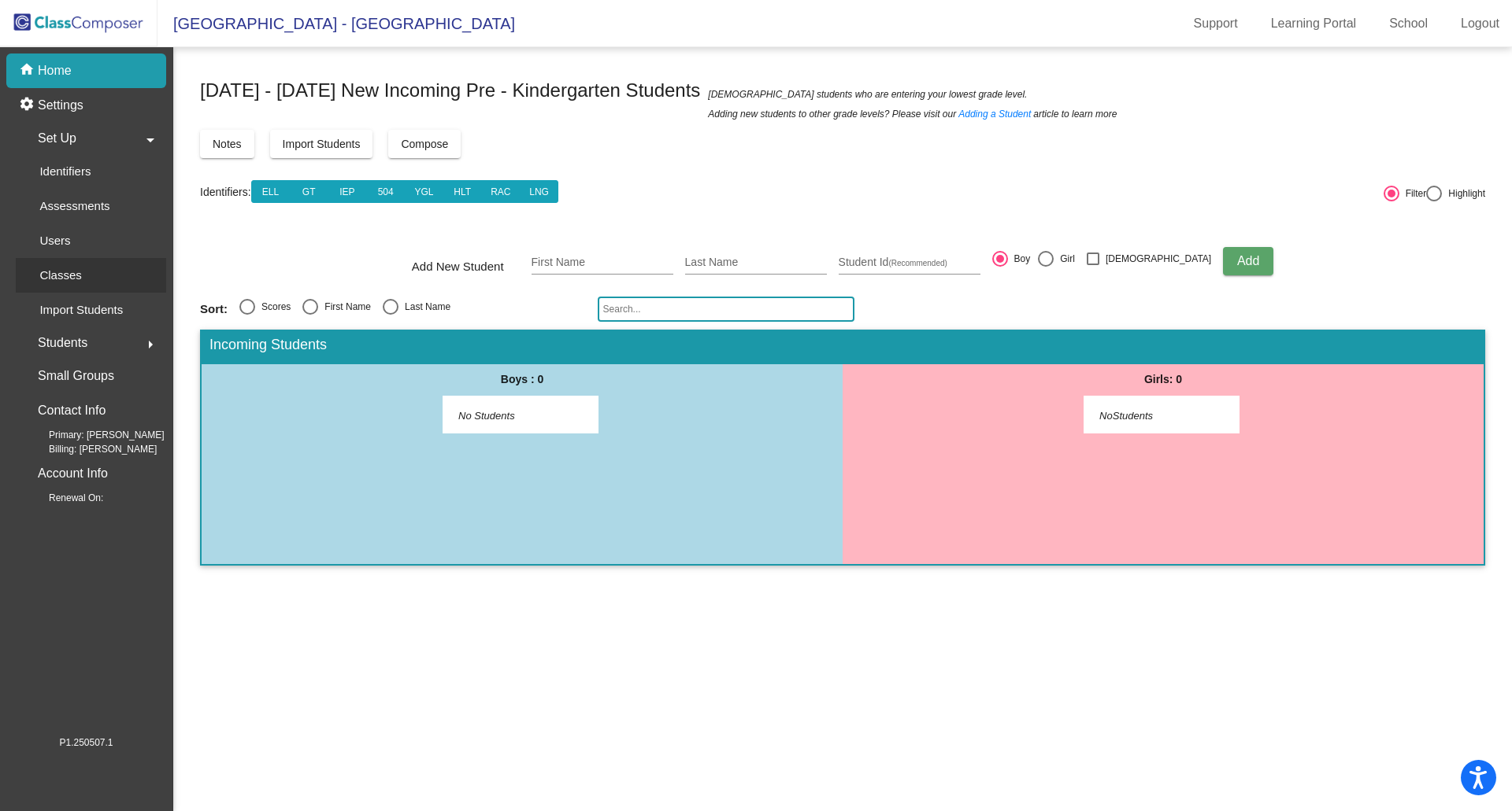
click at [78, 277] on p "Classes" at bounding box center [61, 276] width 42 height 19
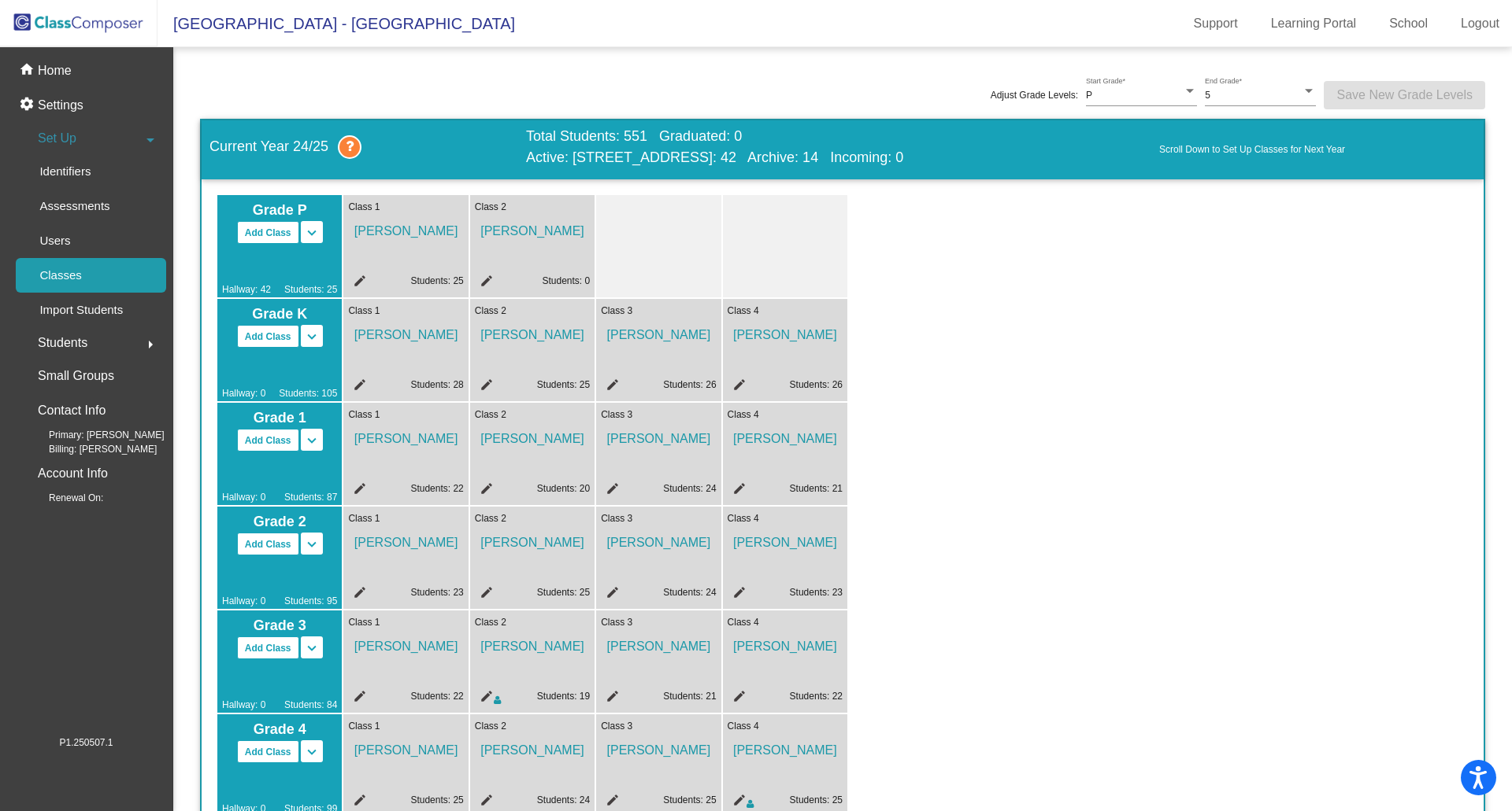
click at [411, 252] on div "Class 1 [PERSON_NAME] edit Students: 25" at bounding box center [405, 246] width 124 height 102
click at [401, 226] on span "[PERSON_NAME]" at bounding box center [405, 227] width 115 height 27
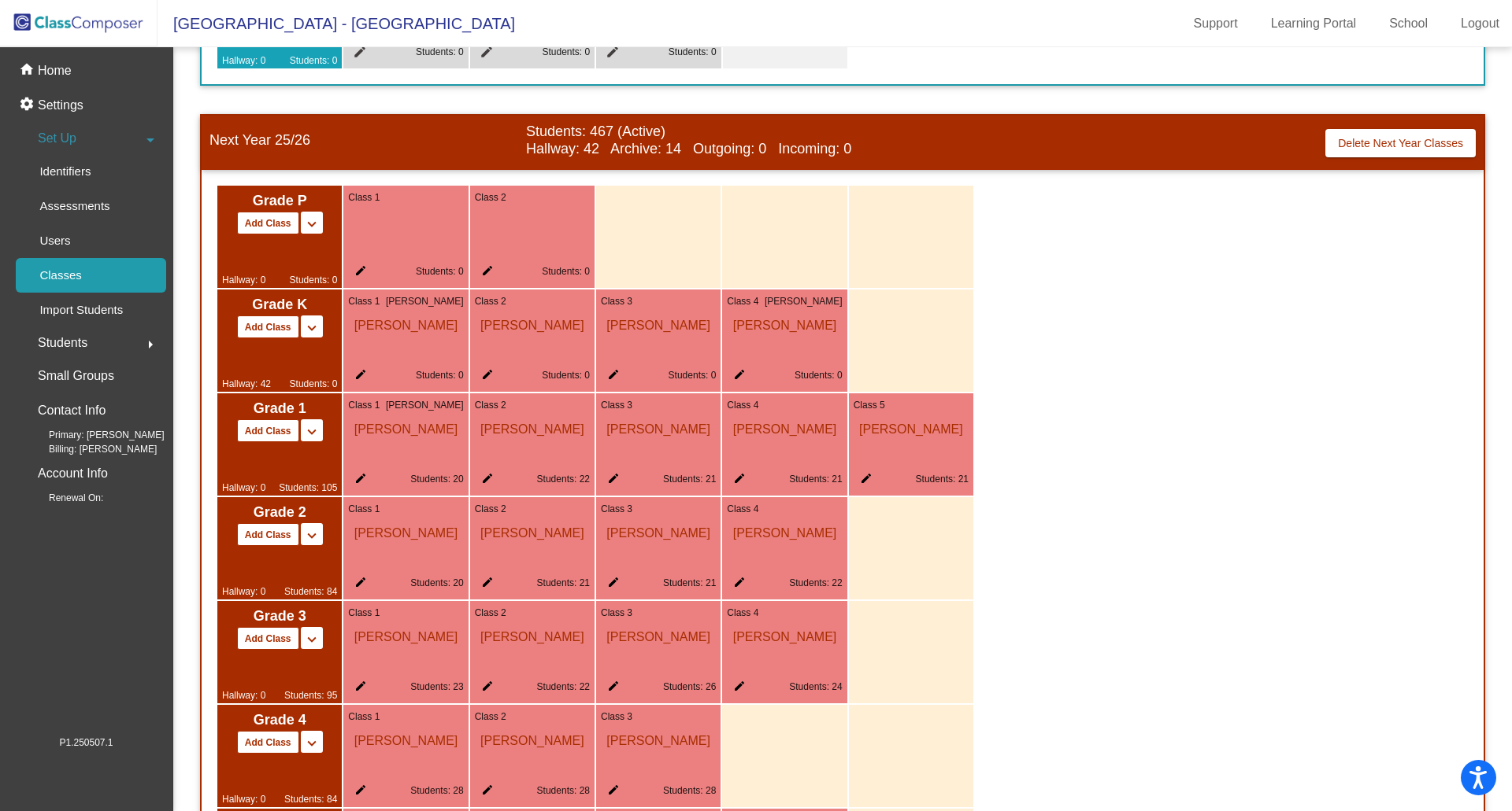
scroll to position [866, 0]
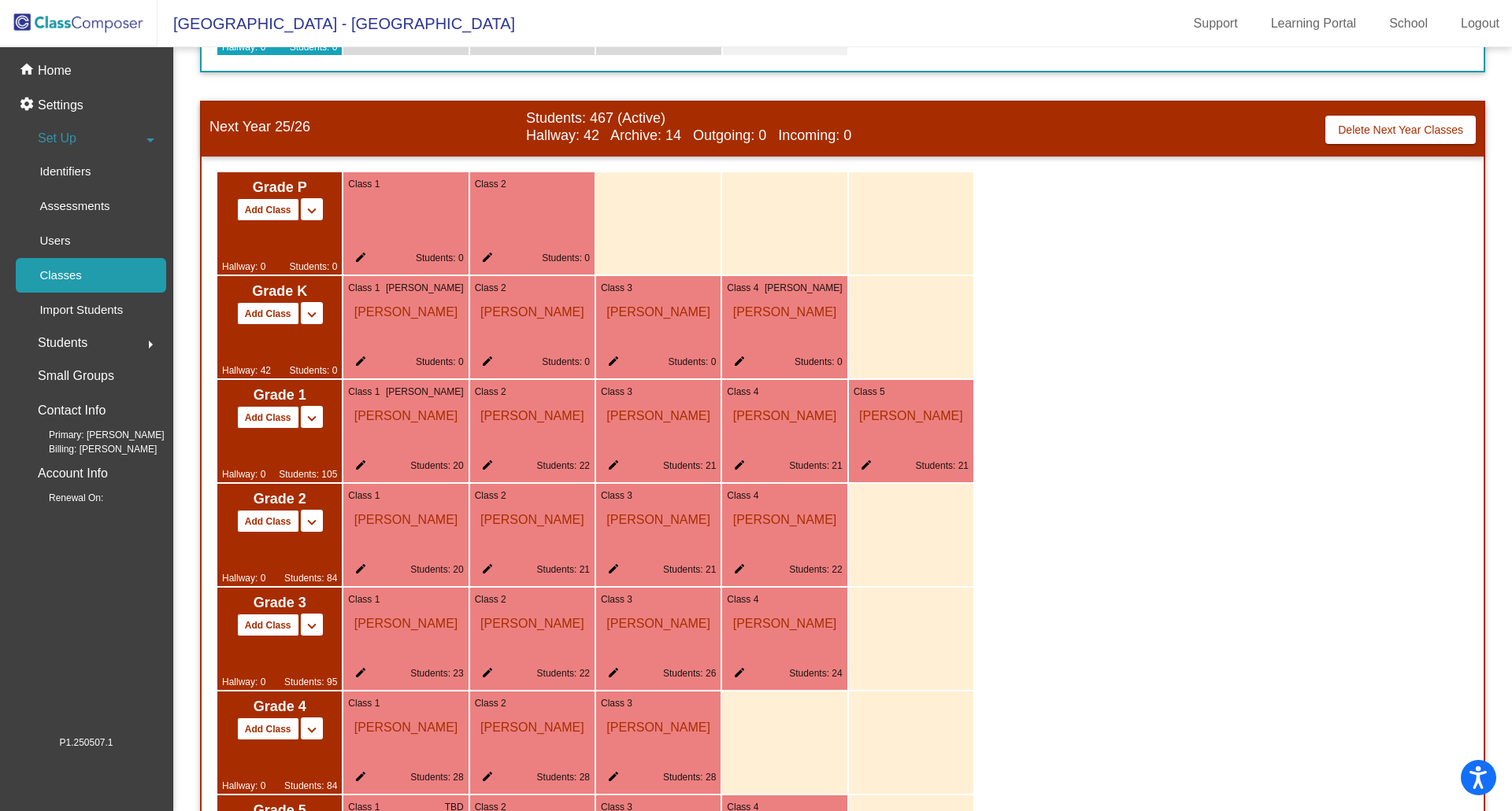
click at [309, 207] on mat-icon "keyboard_arrow_down" at bounding box center [312, 211] width 19 height 19
click at [309, 207] on mat-icon "keyboard_arrow_up" at bounding box center [312, 211] width 19 height 19
click at [305, 315] on mat-icon "keyboard_arrow_down" at bounding box center [312, 315] width 19 height 19
click at [305, 315] on mat-icon "keyboard_arrow_up" at bounding box center [312, 315] width 19 height 19
click at [68, 65] on p "Home" at bounding box center [55, 71] width 34 height 19
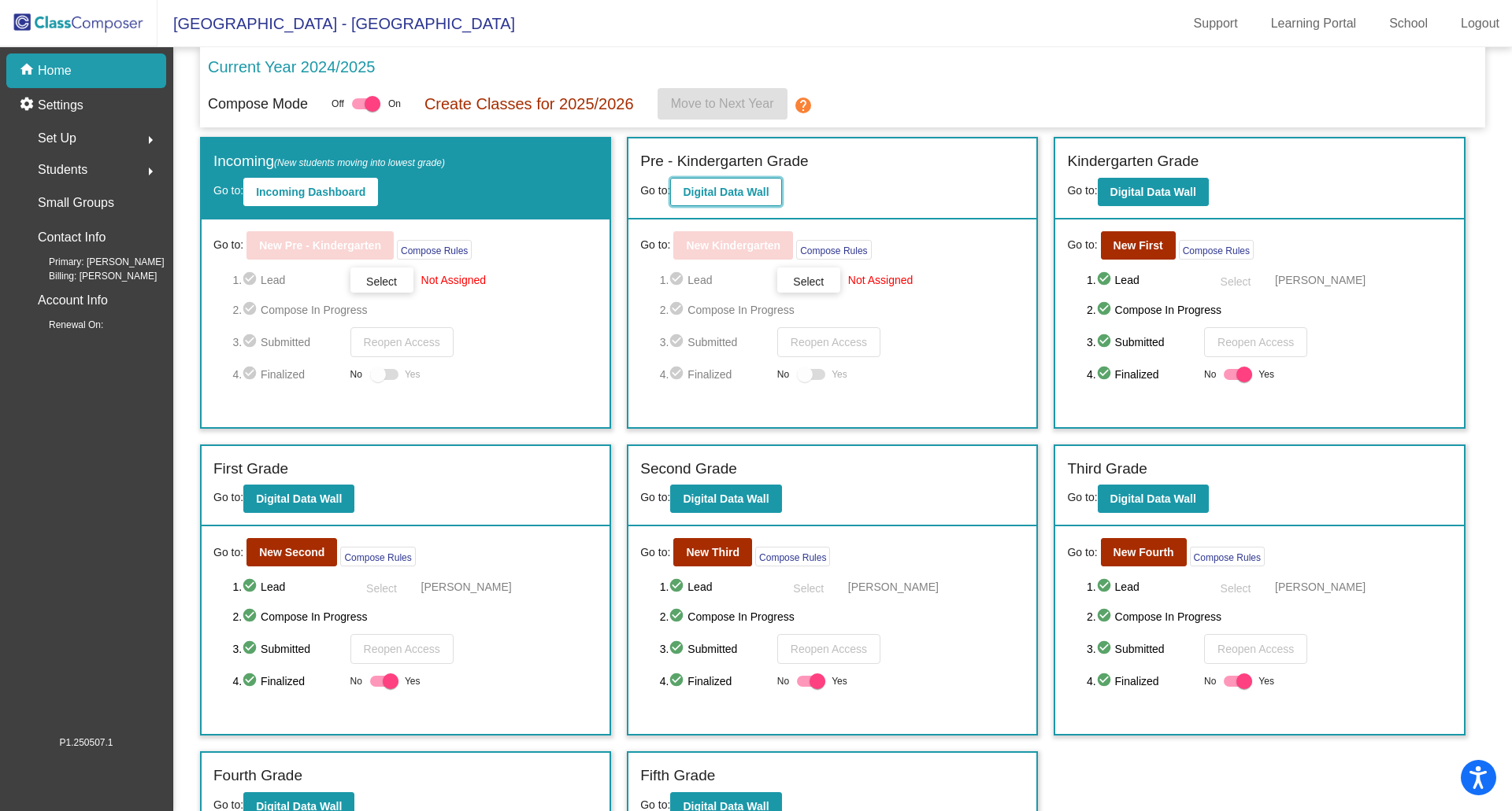
click at [702, 195] on b "Digital Data Wall" at bounding box center [725, 191] width 86 height 12
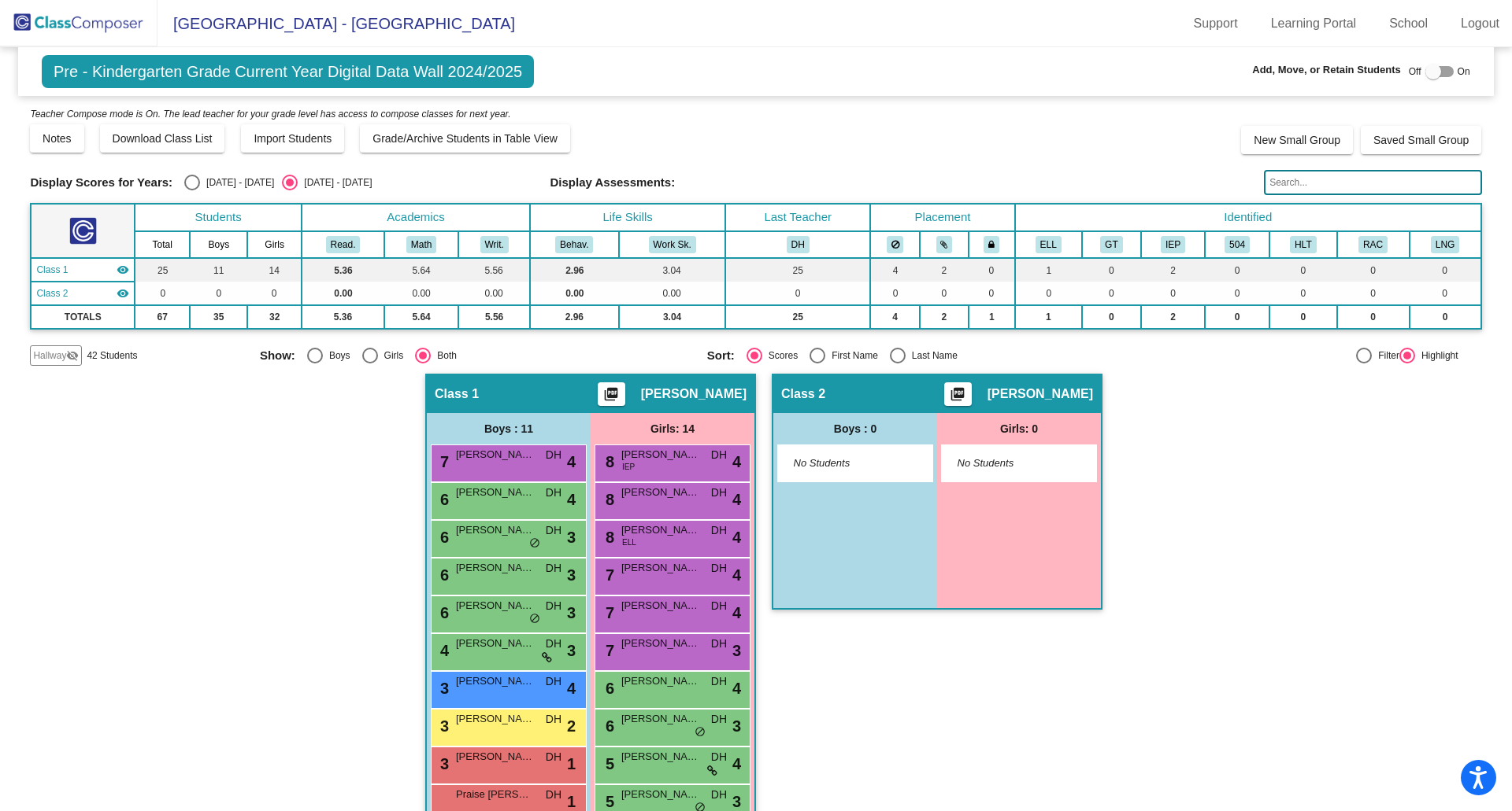
click at [77, 353] on mat-icon "visibility_off" at bounding box center [72, 355] width 12 height 12
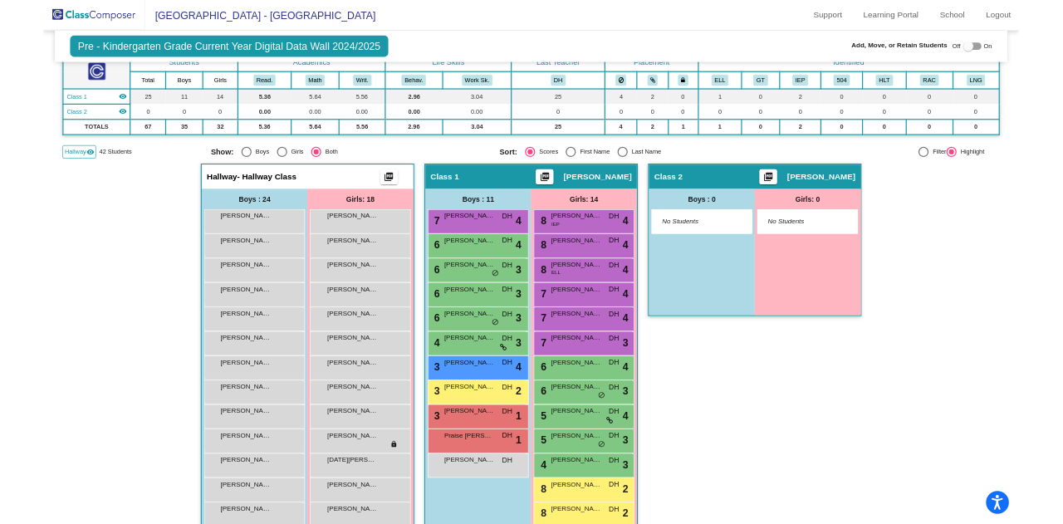
scroll to position [98, 0]
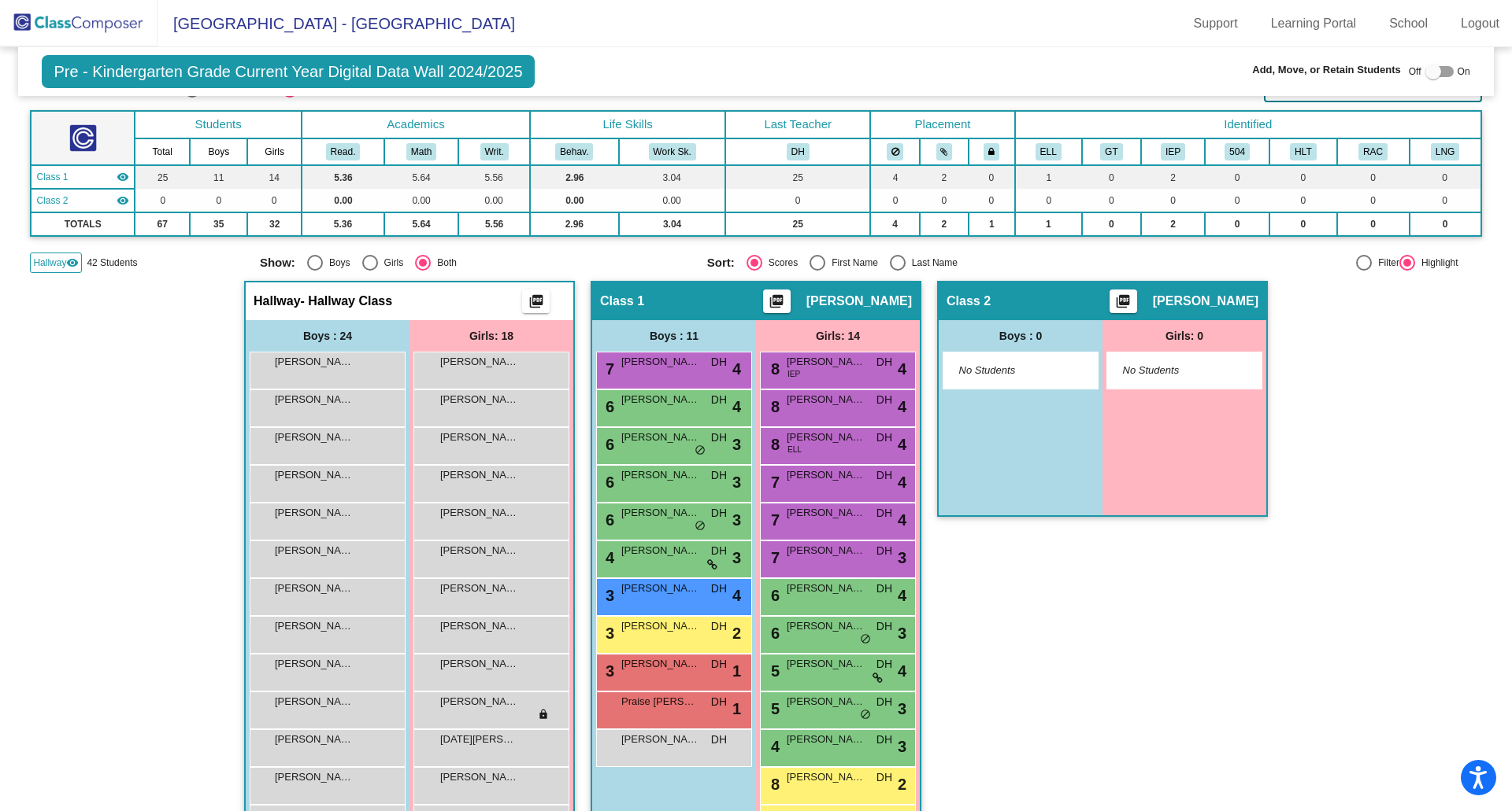
click at [893, 264] on div "Select an option" at bounding box center [898, 262] width 16 height 16
click at [897, 271] on input "Last Name" at bounding box center [897, 271] width 1 height 1
radio input "true"
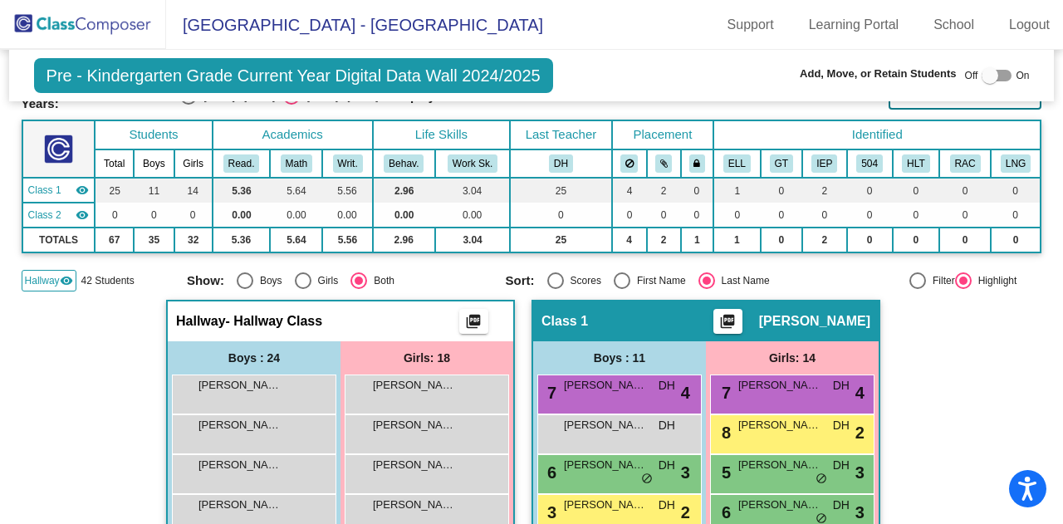
click at [39, 19] on img at bounding box center [83, 24] width 166 height 49
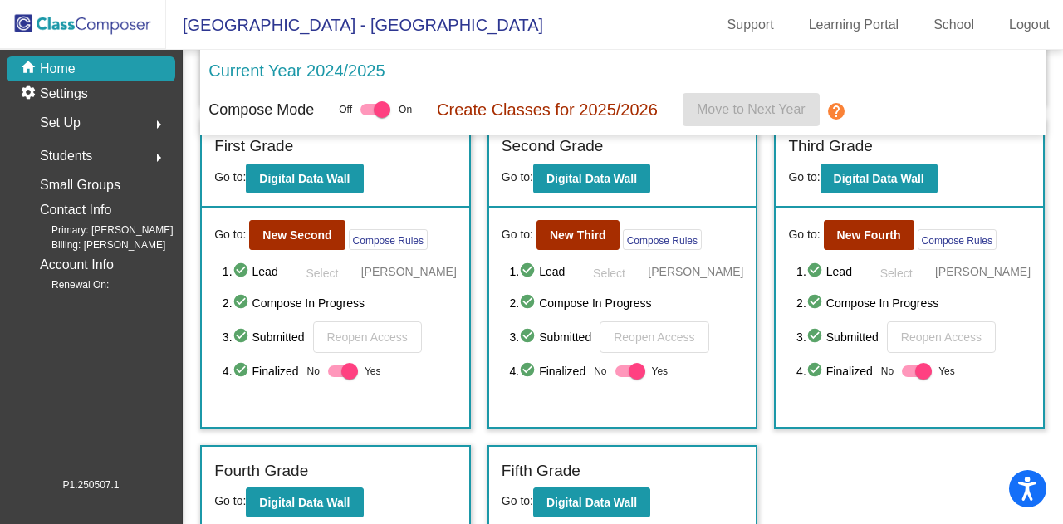
scroll to position [402, 0]
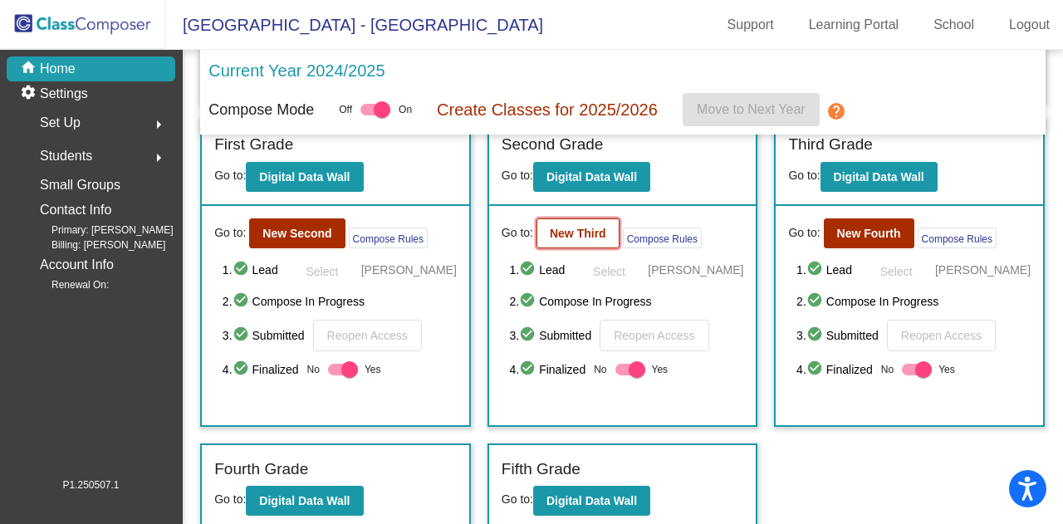
click at [568, 222] on button "New Third" at bounding box center [578, 233] width 83 height 30
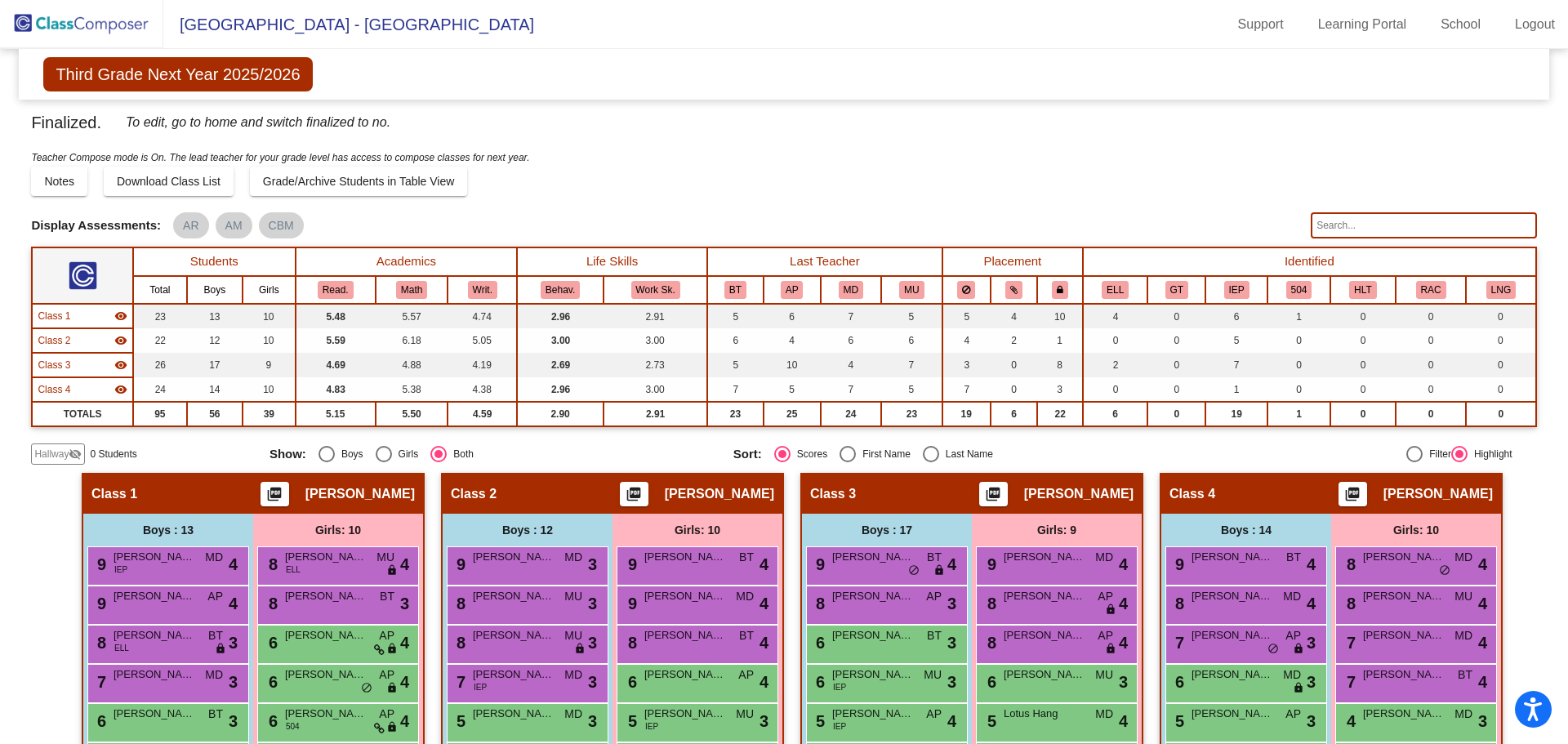
click at [45, 24] on img at bounding box center [82, 24] width 163 height 48
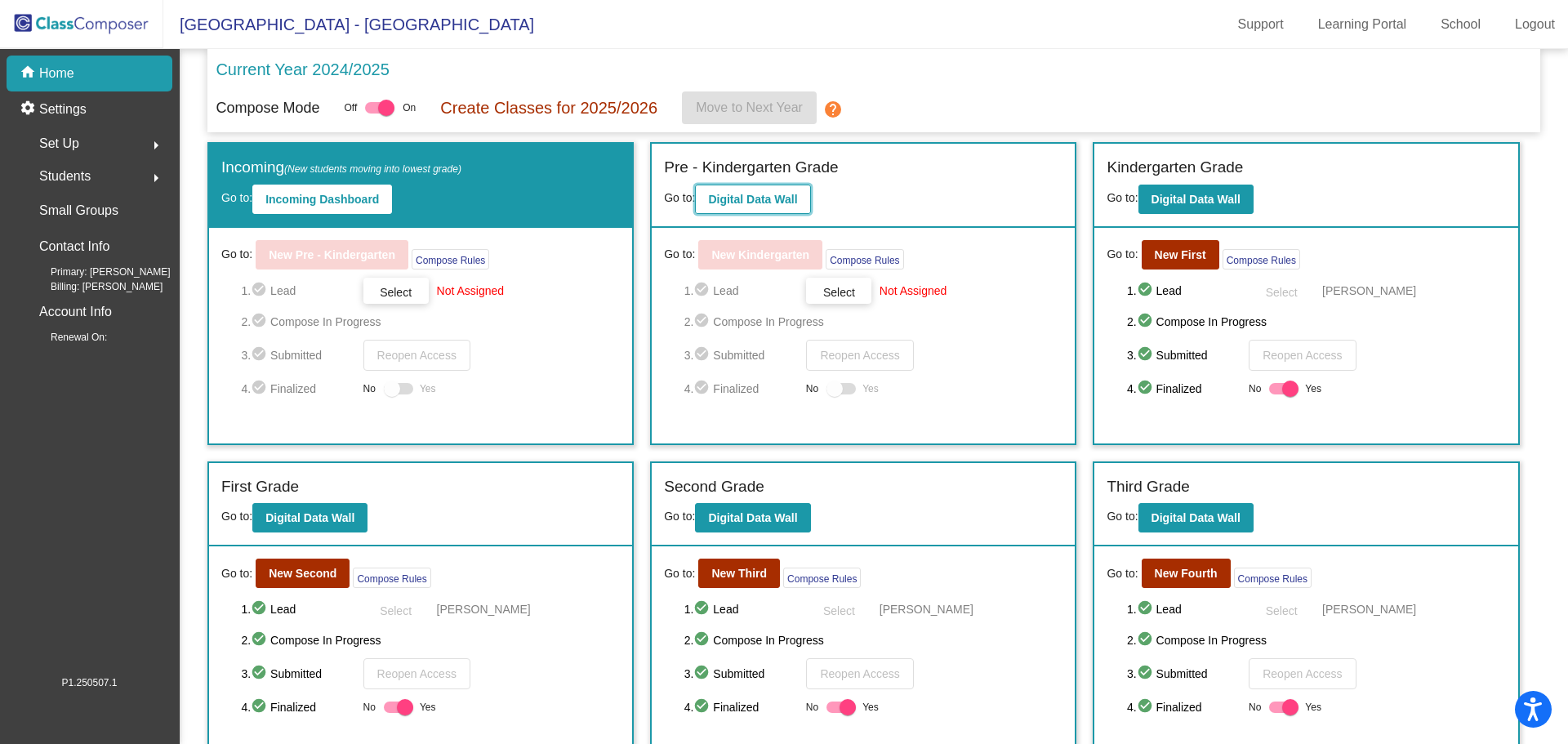
click at [751, 199] on b "Digital Data Wall" at bounding box center [752, 199] width 89 height 13
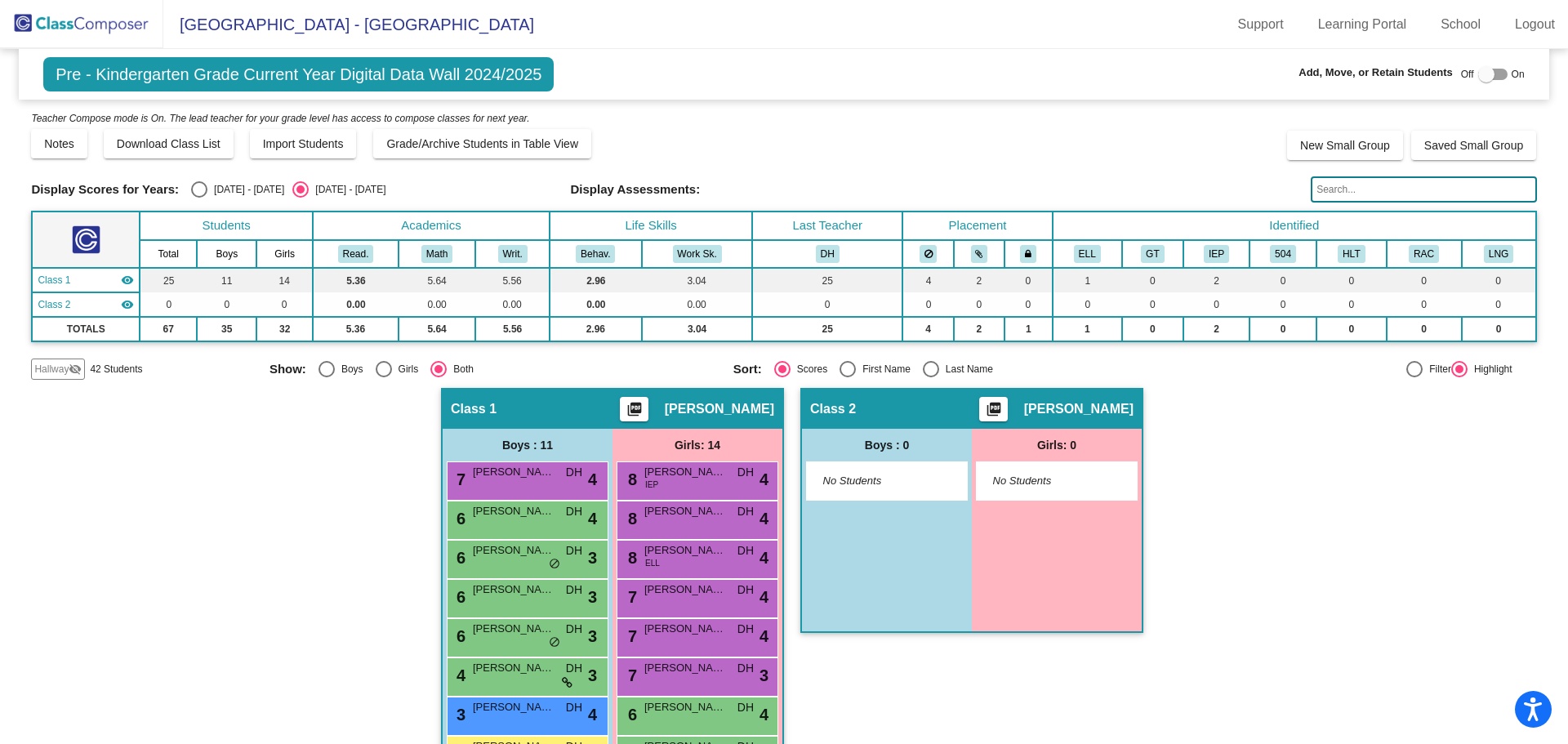
click at [65, 370] on span "Hallway" at bounding box center [51, 369] width 34 height 15
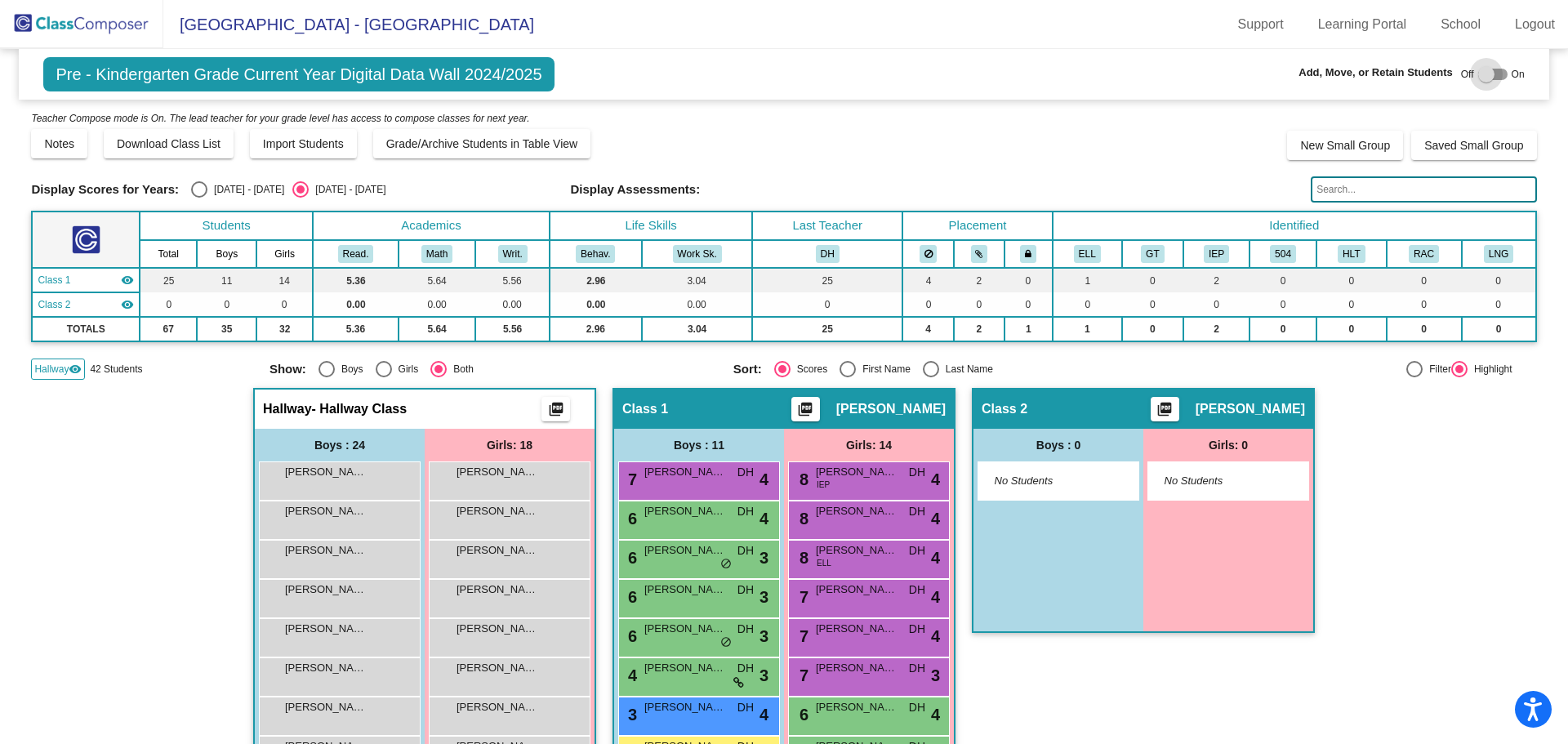
click at [1479, 79] on div at bounding box center [1485, 74] width 17 height 17
checkbox input "true"
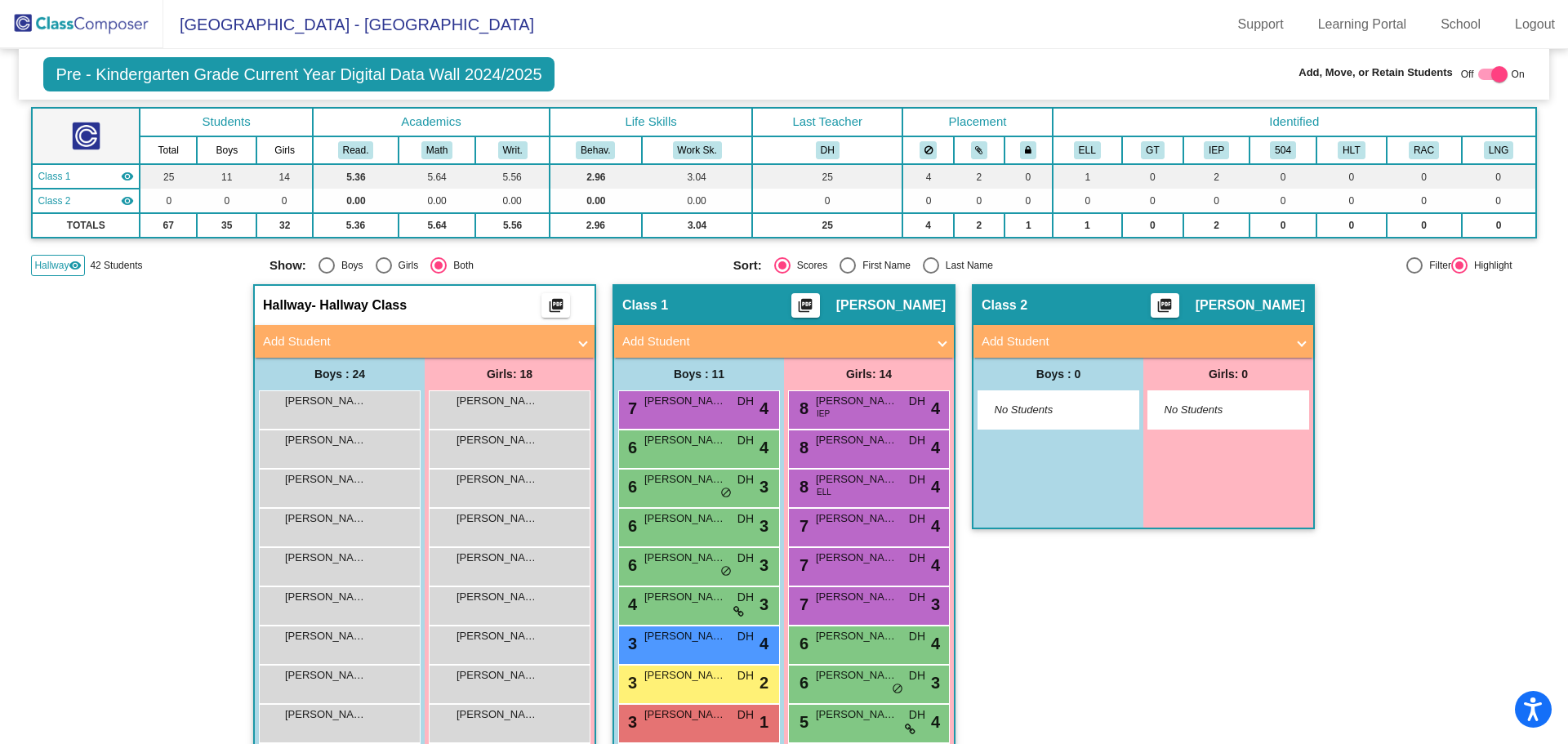
scroll to position [64, 0]
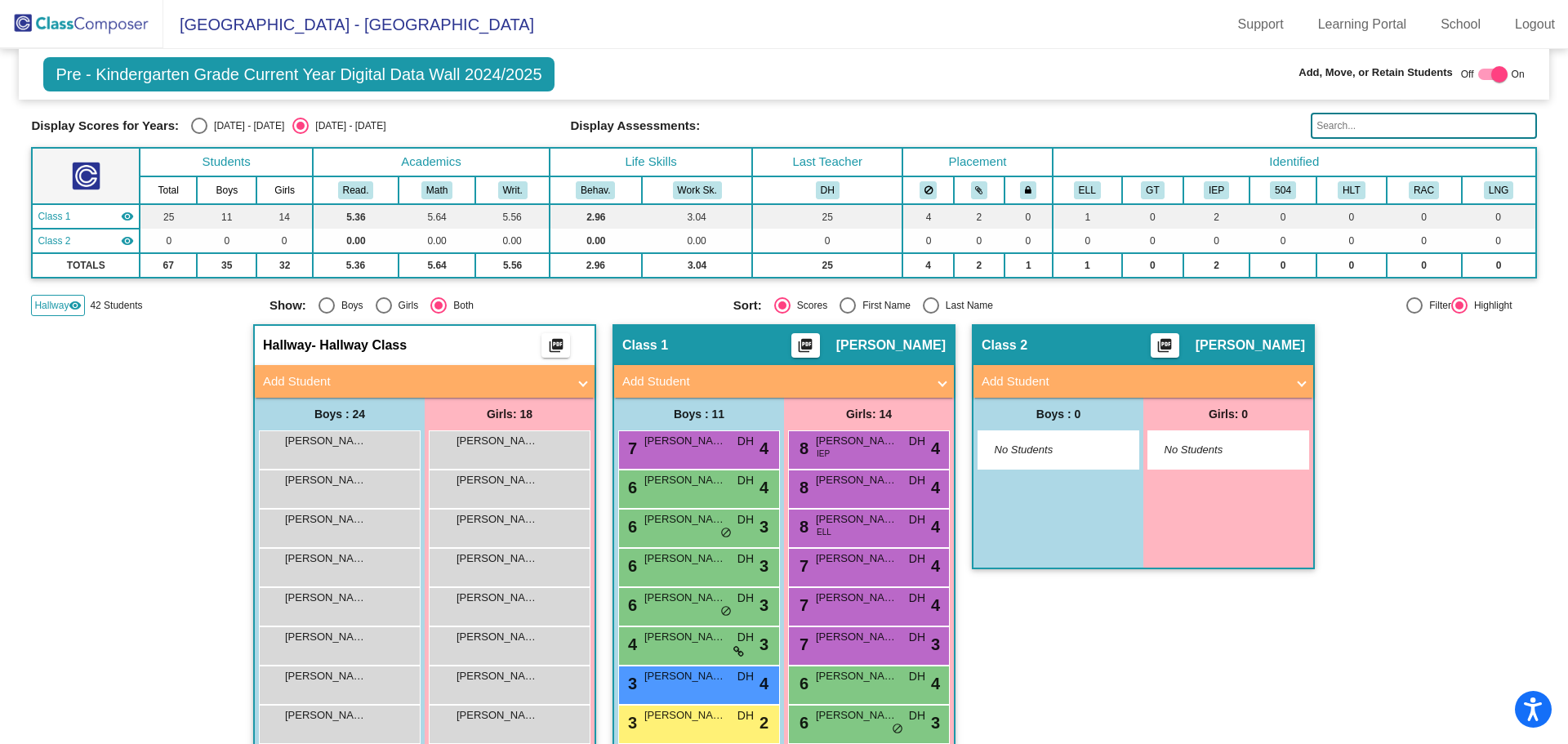
click at [353, 346] on span "- Hallway Class" at bounding box center [359, 345] width 95 height 17
click at [38, 18] on img at bounding box center [82, 24] width 163 height 48
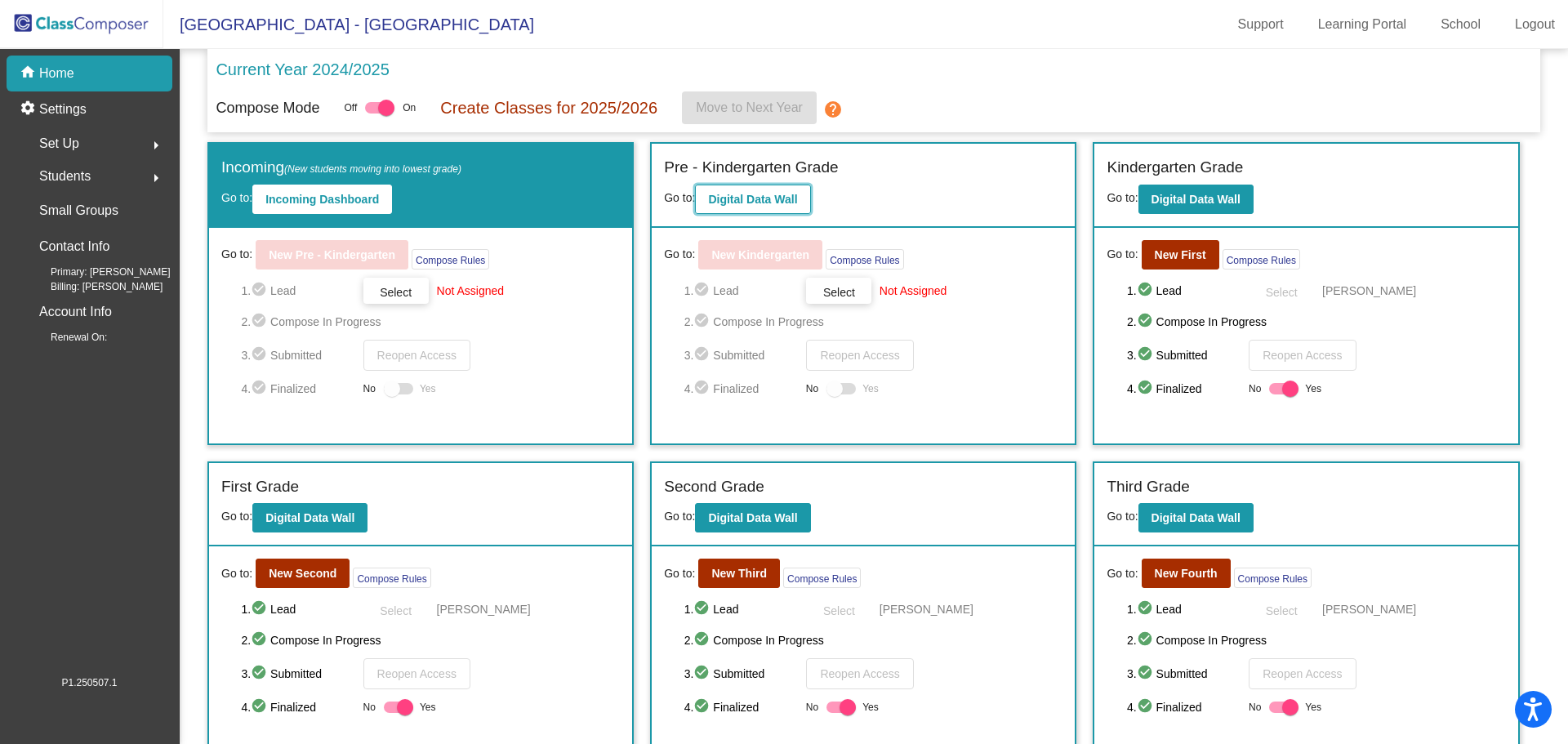
click at [730, 194] on b "Digital Data Wall" at bounding box center [752, 199] width 89 height 13
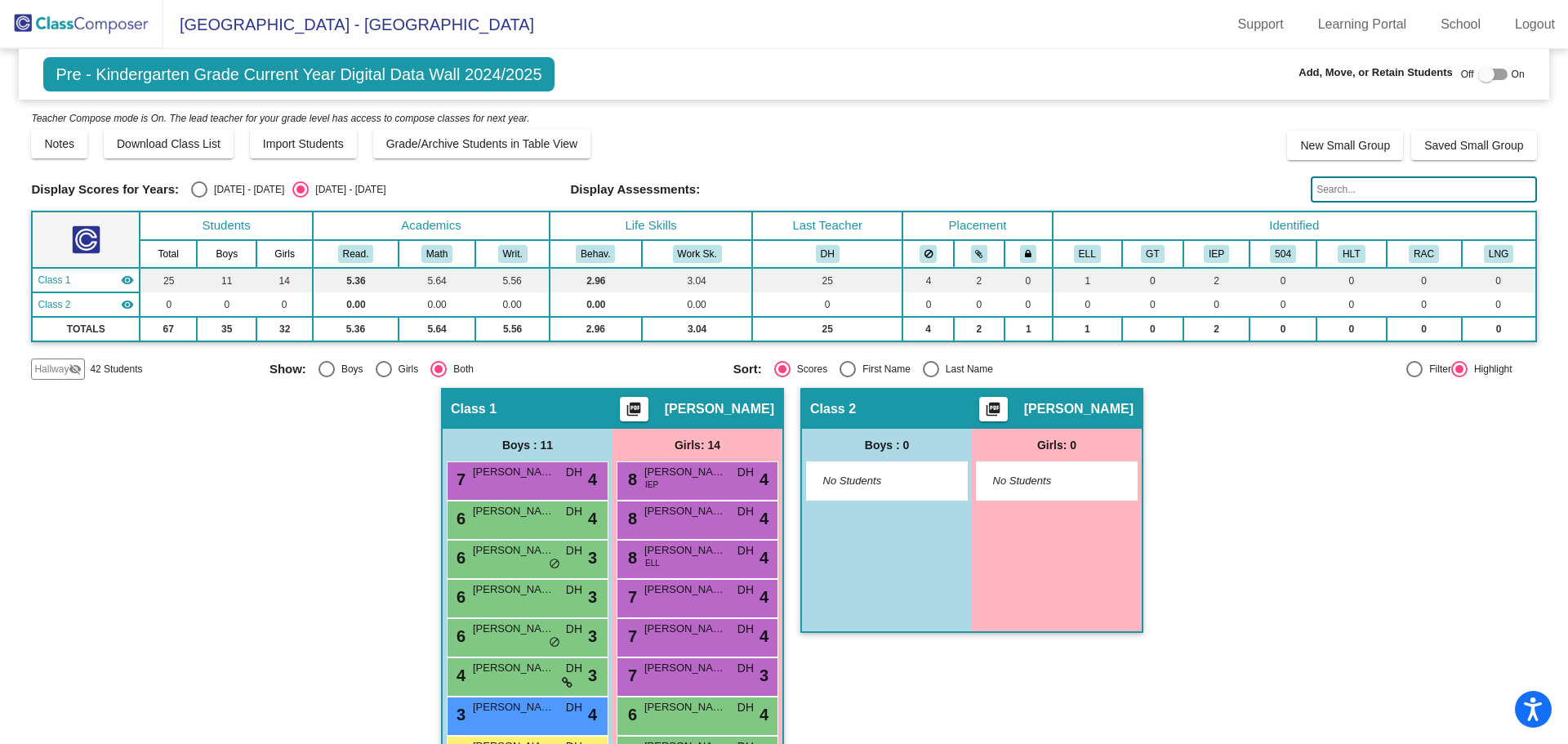
click at [70, 370] on mat-icon "visibility_off" at bounding box center [75, 369] width 13 height 13
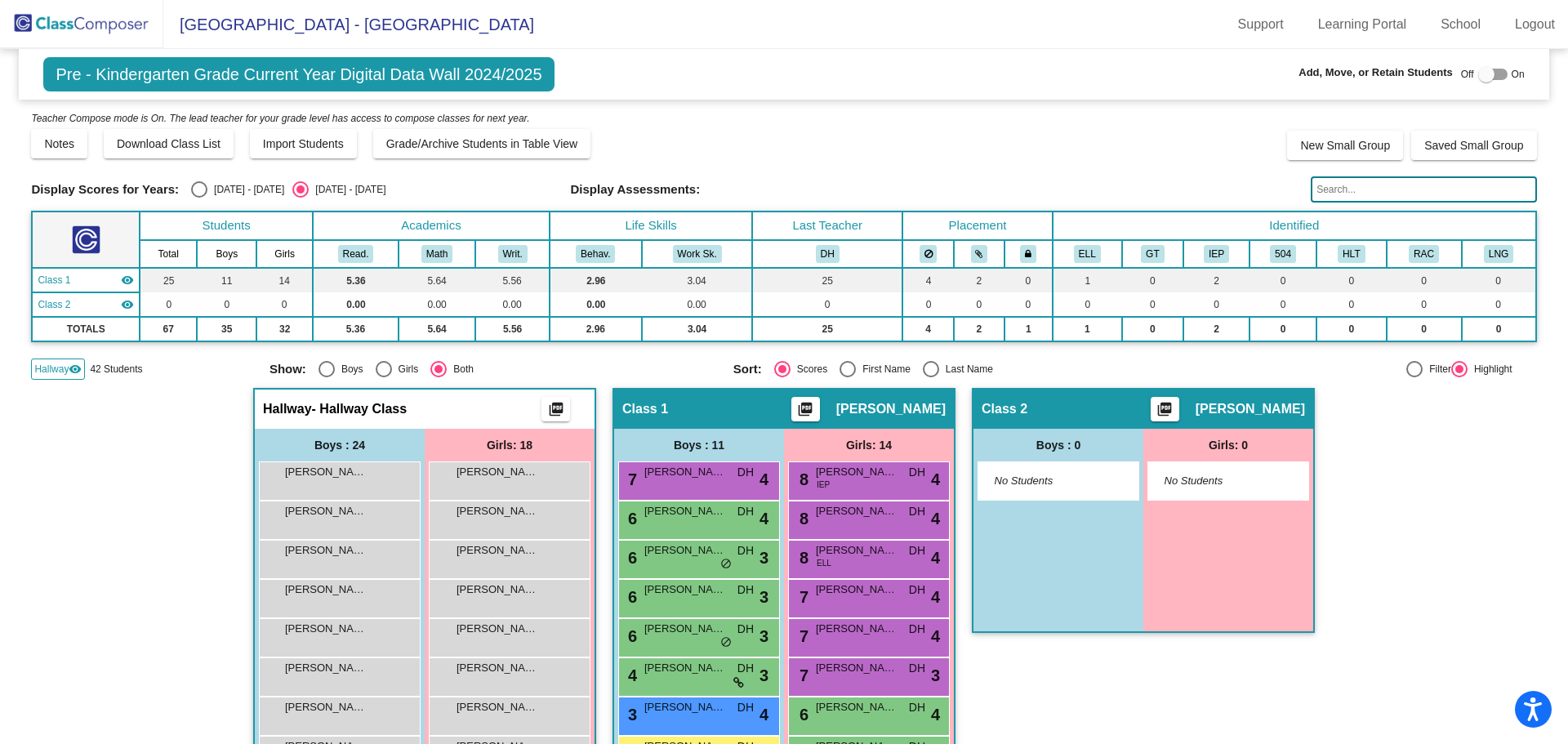
click at [1487, 71] on div at bounding box center [1492, 75] width 29 height 12
checkbox input "true"
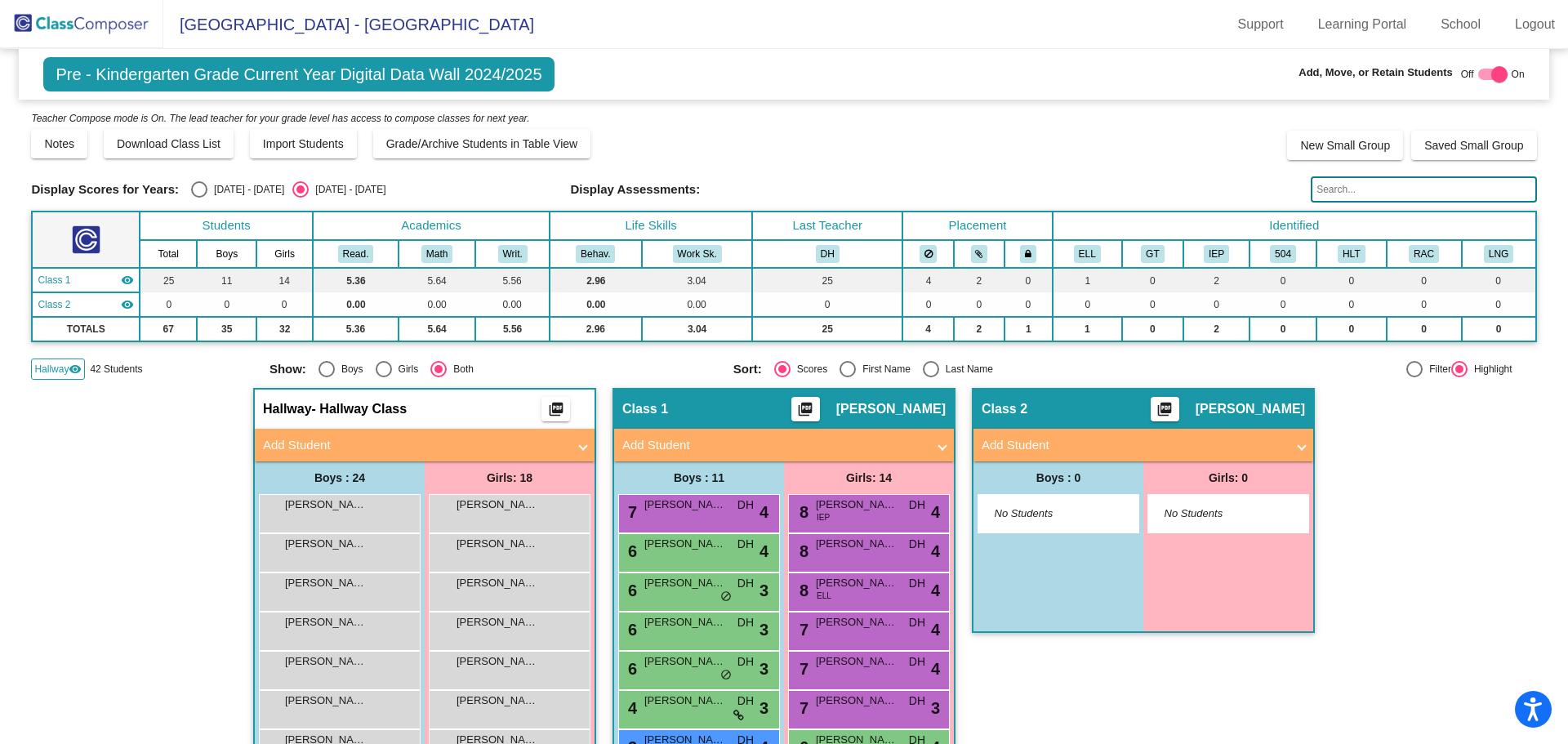
click at [42, 28] on img at bounding box center [82, 24] width 163 height 48
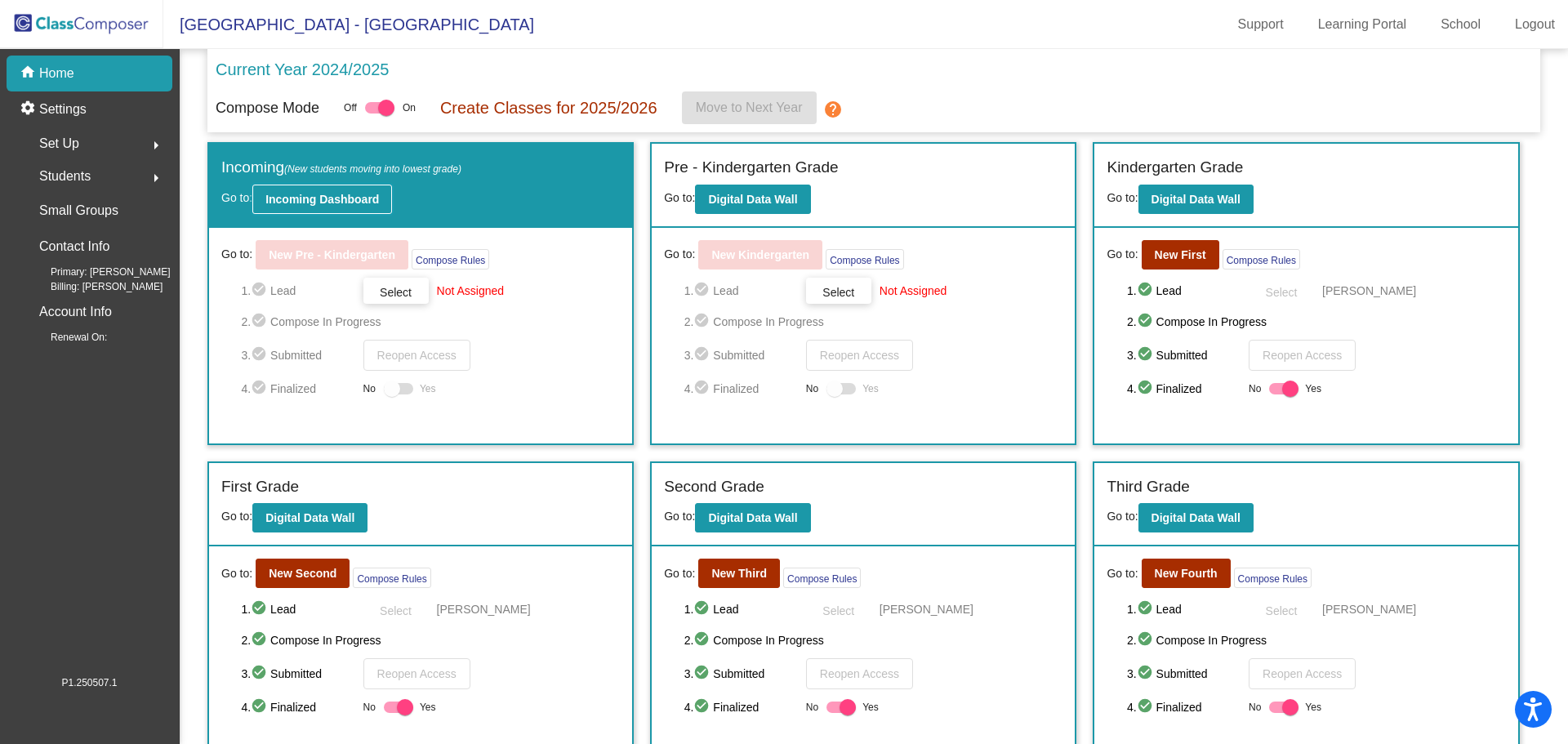
click at [283, 196] on b "Incoming Dashboard" at bounding box center [321, 199] width 113 height 13
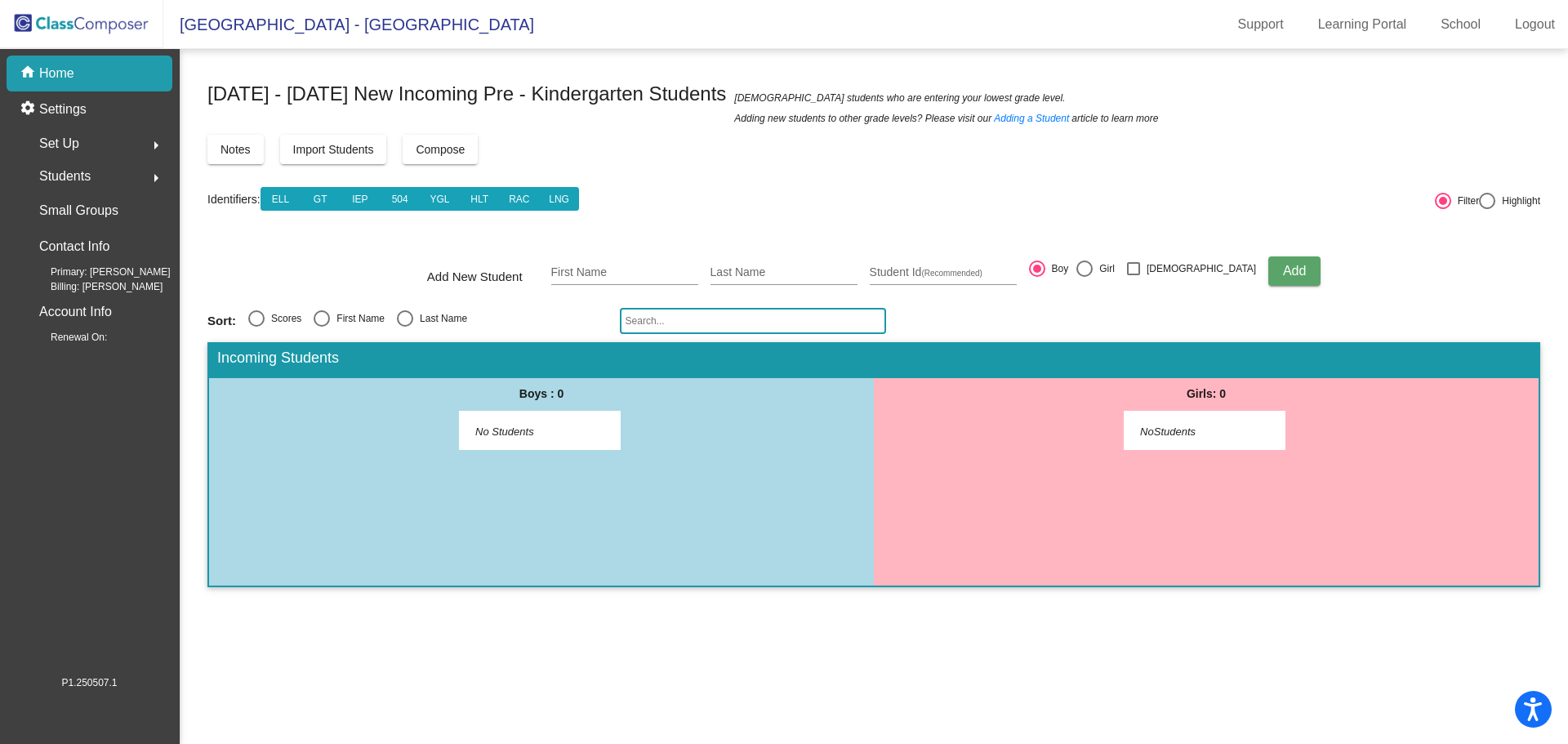
click at [330, 153] on span "Import Students" at bounding box center [333, 148] width 81 height 13
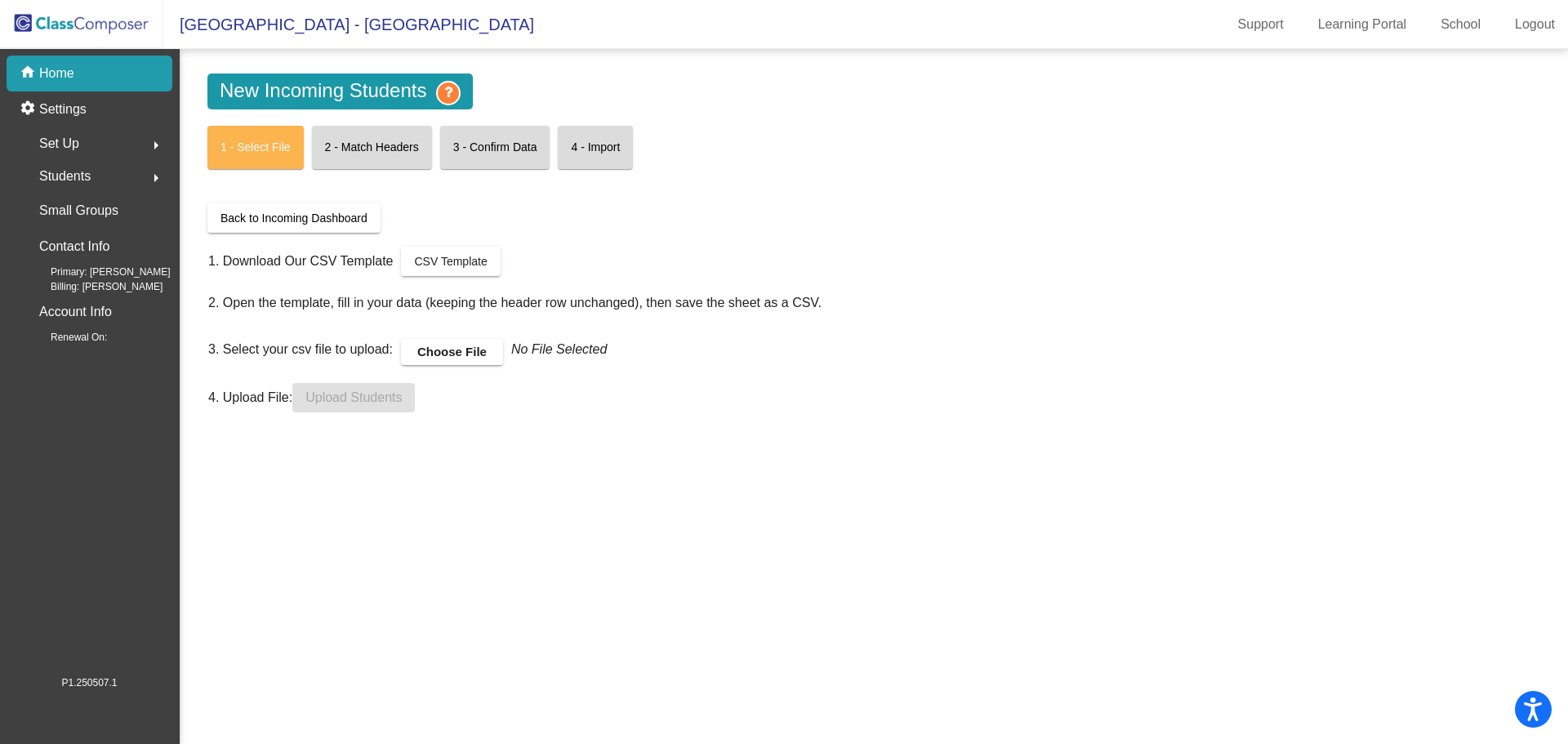
click at [439, 347] on label "Choose File" at bounding box center [452, 352] width 102 height 27
click at [0, 0] on input "Choose File" at bounding box center [0, 0] width 0 height 0
click at [359, 397] on span "Upload Students" at bounding box center [354, 397] width 96 height 14
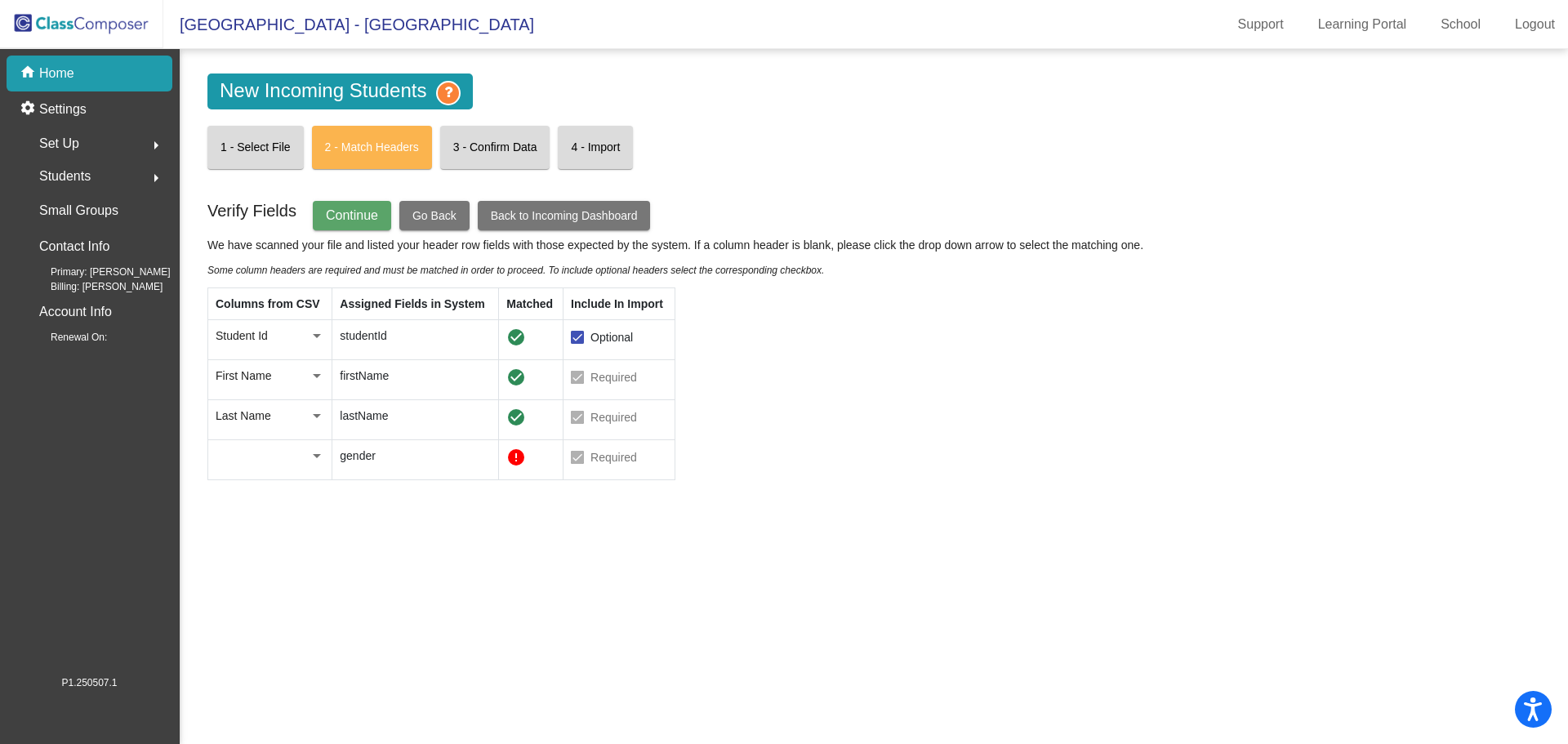
click at [514, 458] on mat-icon "error" at bounding box center [516, 457] width 20 height 20
click at [415, 209] on span "Go Back" at bounding box center [434, 215] width 44 height 13
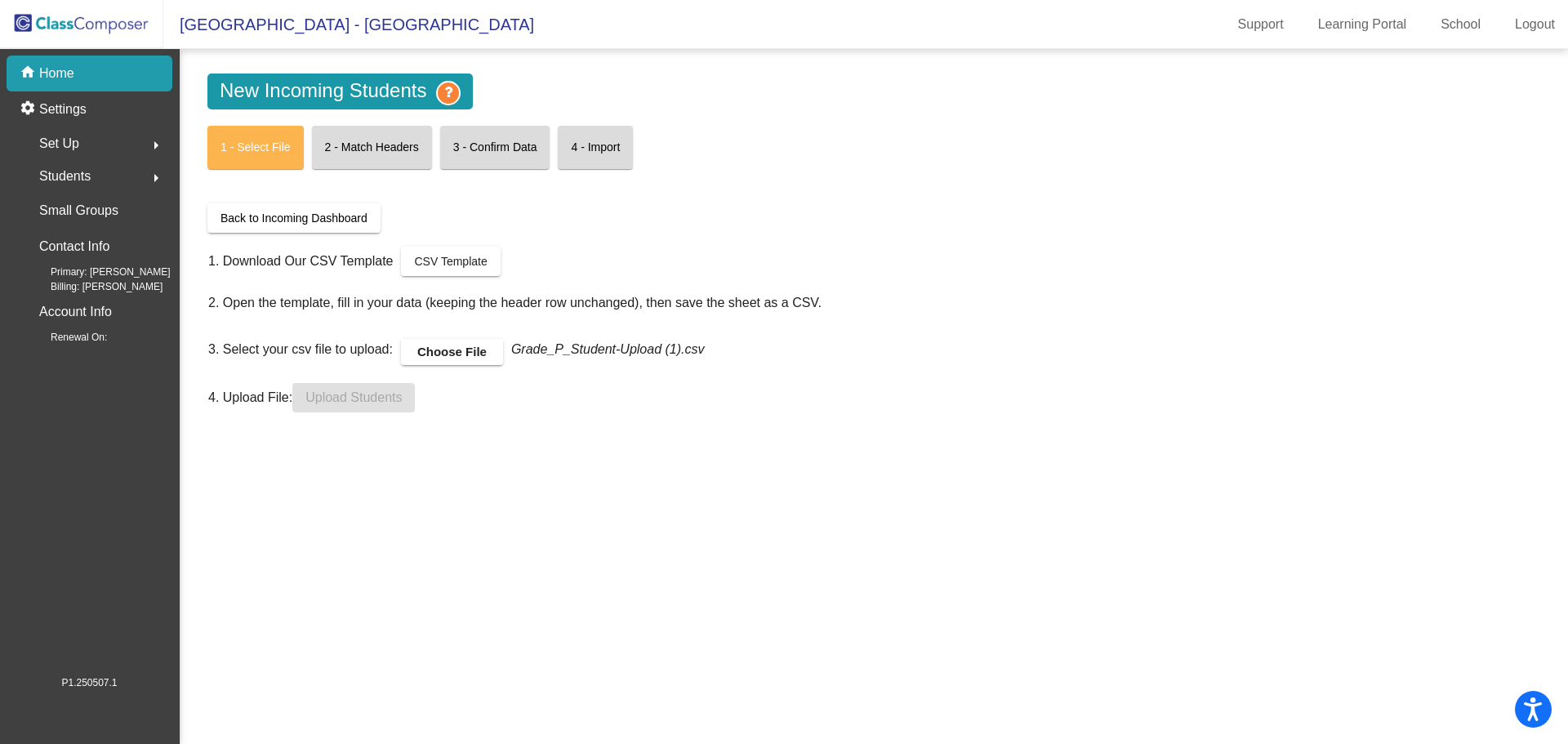
click at [445, 350] on label "Choose File" at bounding box center [452, 352] width 102 height 27
click at [0, 0] on input "Choose File" at bounding box center [0, 0] width 0 height 0
click at [365, 403] on span "Upload Students" at bounding box center [354, 397] width 96 height 14
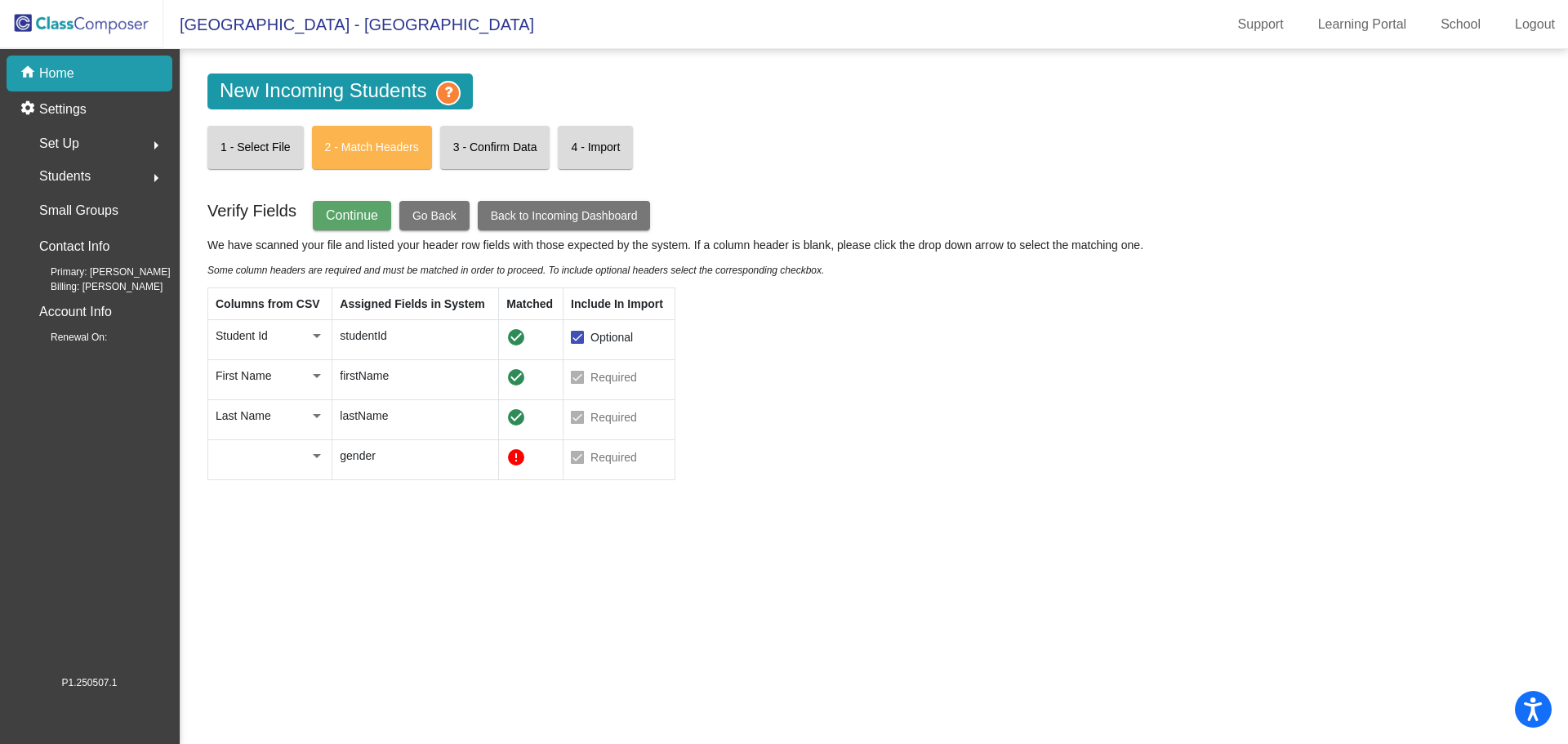
click at [315, 454] on div at bounding box center [317, 456] width 8 height 4
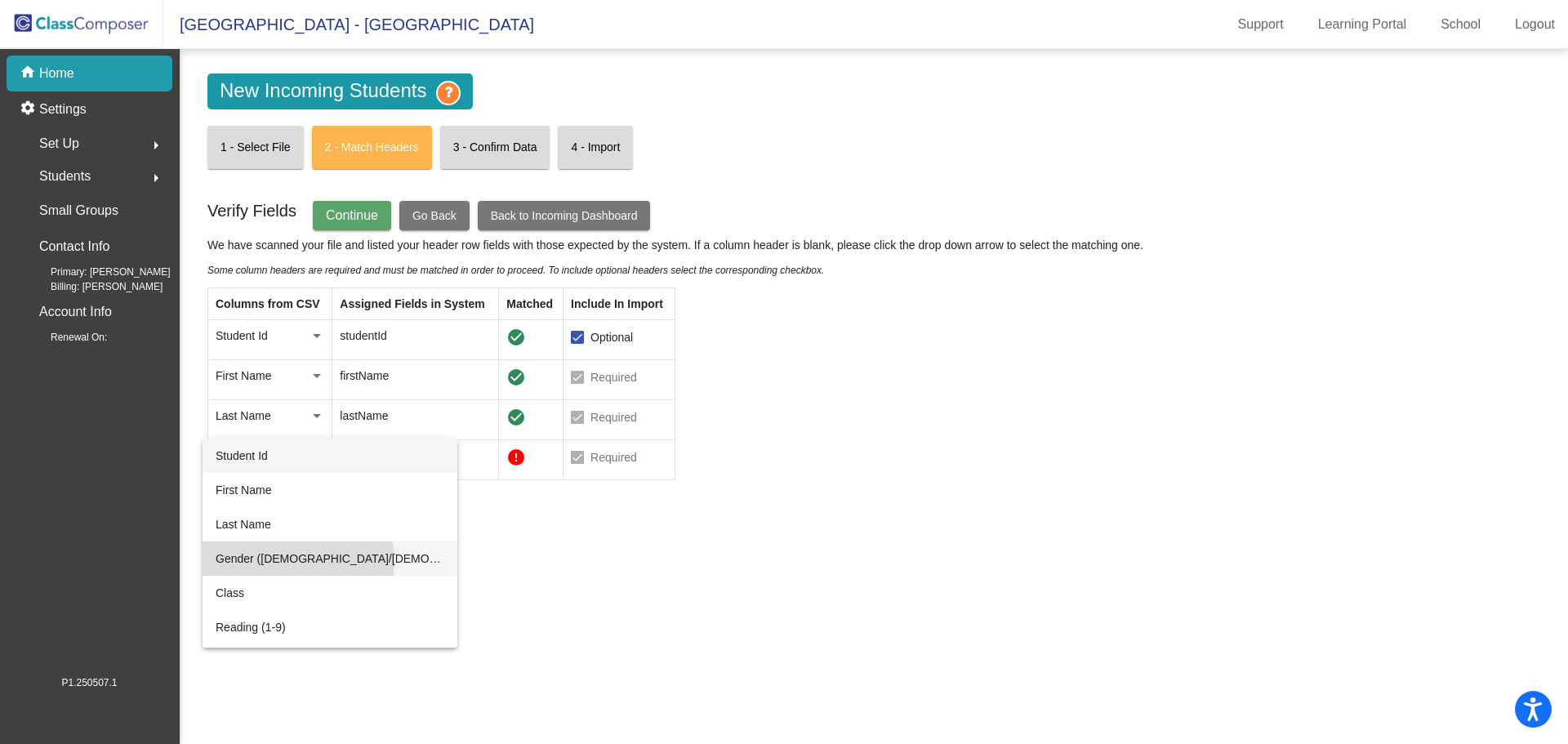
click at [297, 561] on span "Gender ([DEMOGRAPHIC_DATA]/[DEMOGRAPHIC_DATA])" at bounding box center [329, 558] width 229 height 34
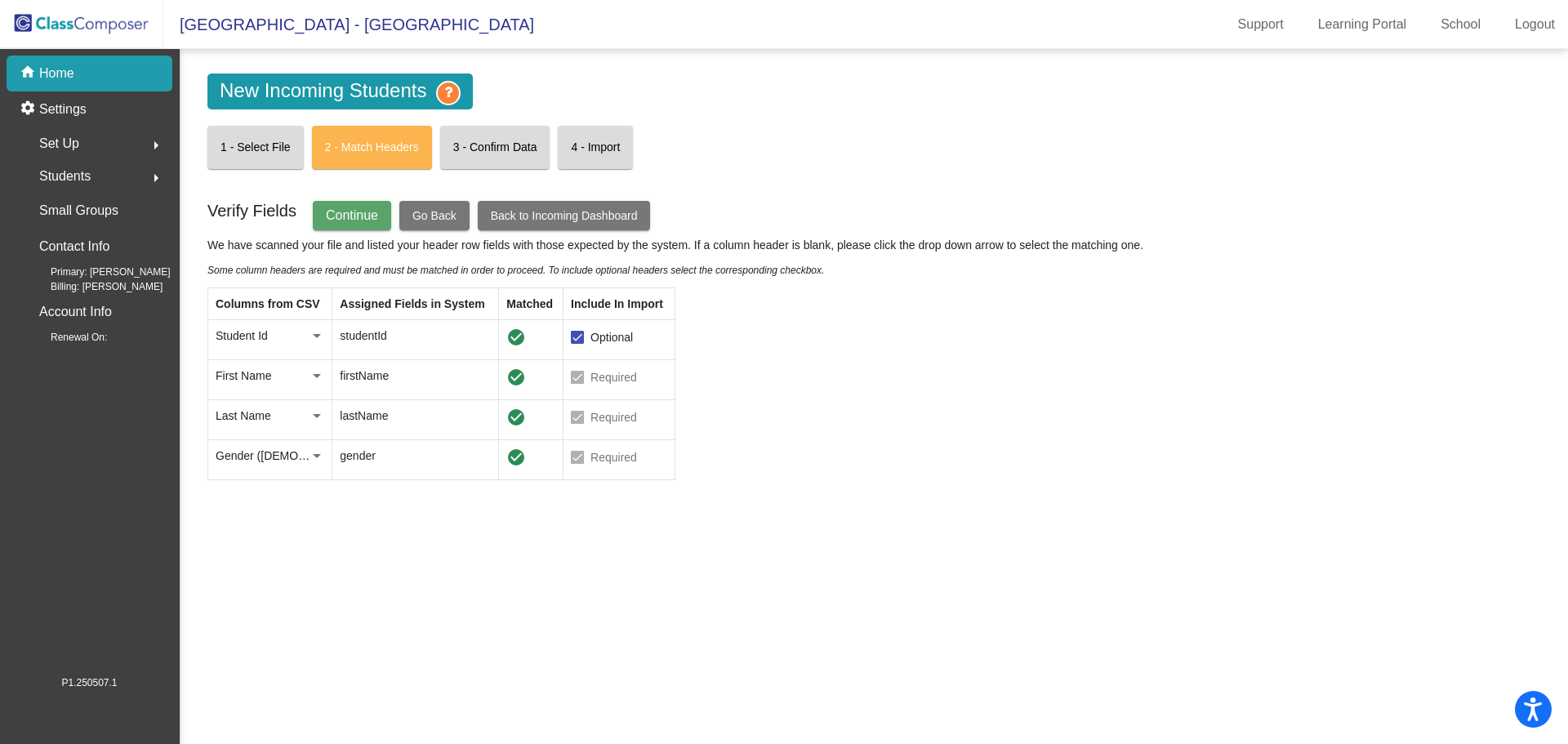
click at [352, 219] on span "Continue" at bounding box center [351, 215] width 52 height 14
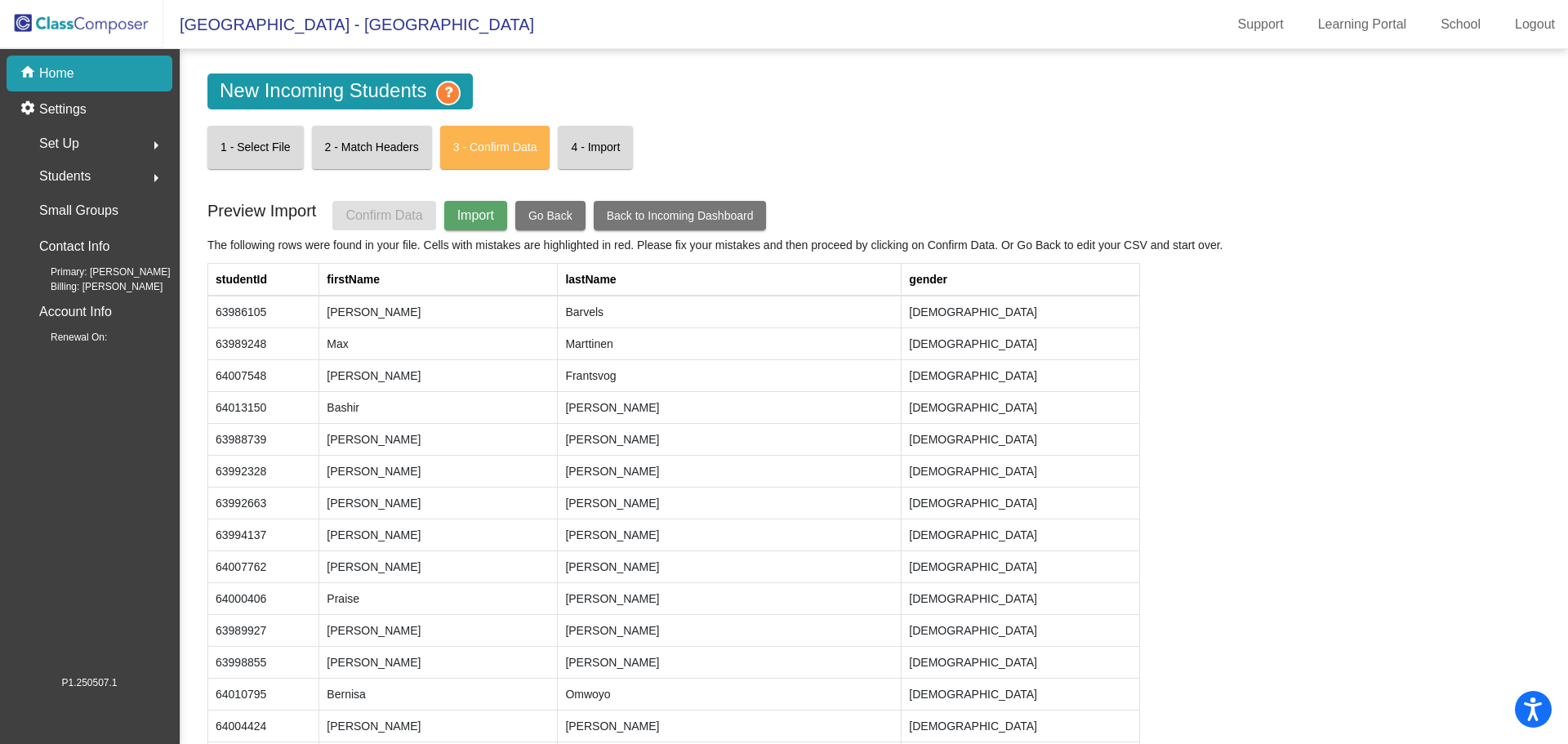
click at [479, 216] on span "Import" at bounding box center [475, 215] width 36 height 14
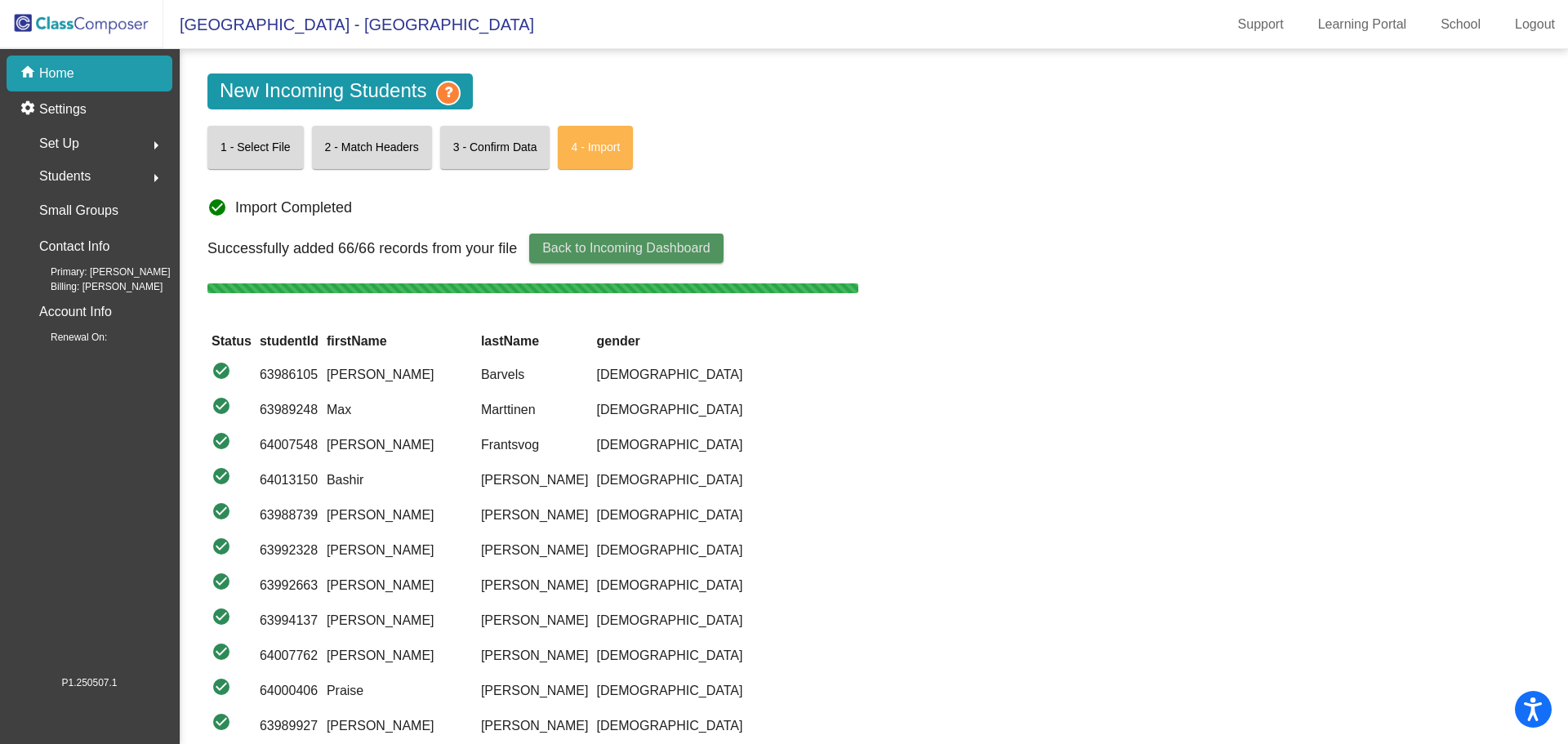
click at [561, 246] on span "Back to Incoming Dashboard" at bounding box center [626, 248] width 167 height 14
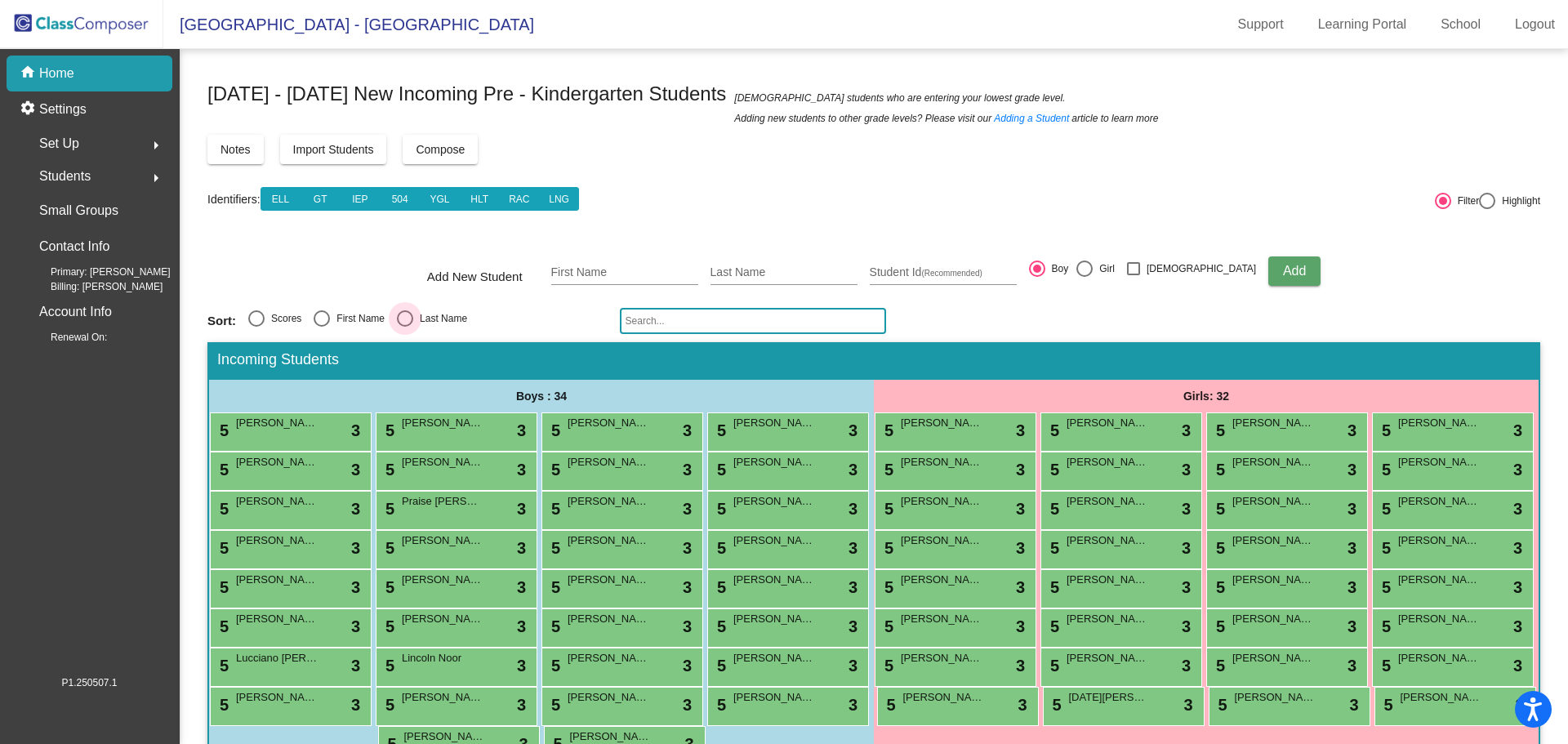
click at [404, 318] on div "Select an option" at bounding box center [405, 318] width 17 height 17
click at [404, 326] on input "Last Name" at bounding box center [404, 326] width 1 height 1
radio input "true"
